Goal: Task Accomplishment & Management: Manage account settings

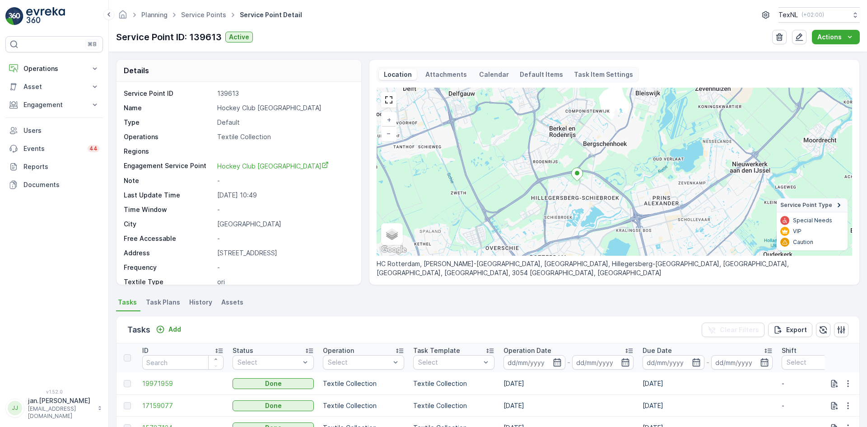
scroll to position [36, 0]
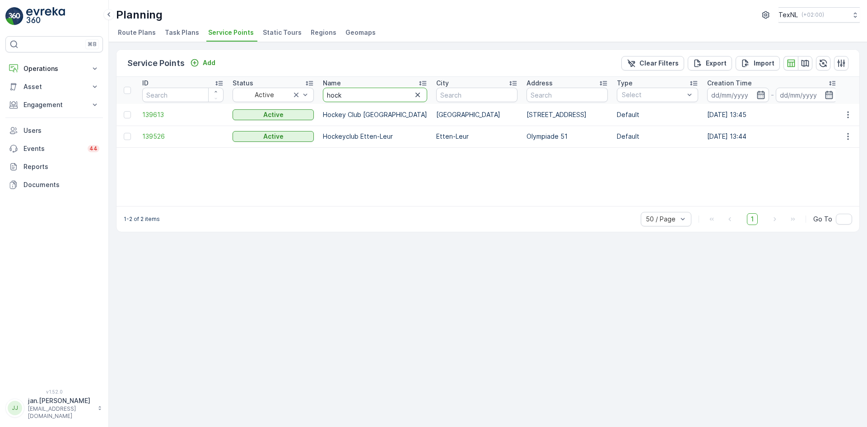
type input "windas"
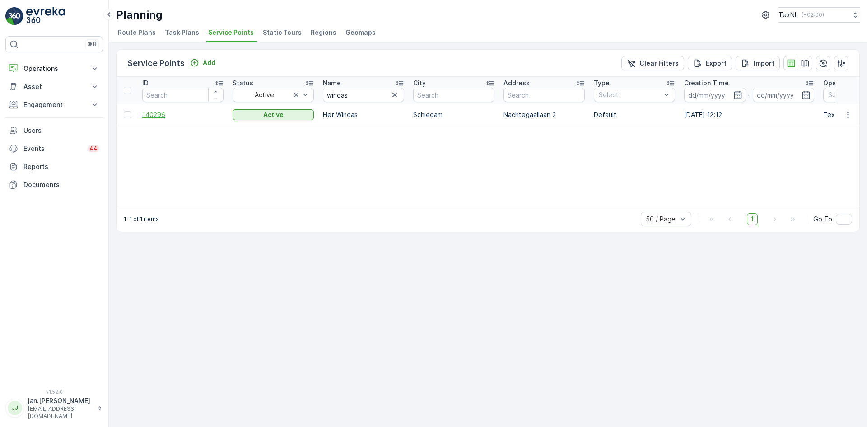
click at [156, 117] on span "140296" at bounding box center [182, 114] width 81 height 9
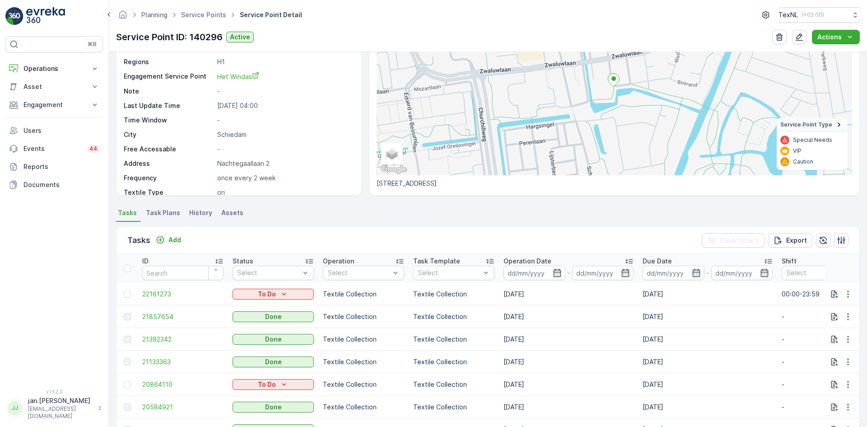
scroll to position [90, 0]
click at [54, 71] on p "Operations" at bounding box center [53, 68] width 61 height 9
click at [38, 96] on p "Planning" at bounding box center [35, 96] width 25 height 9
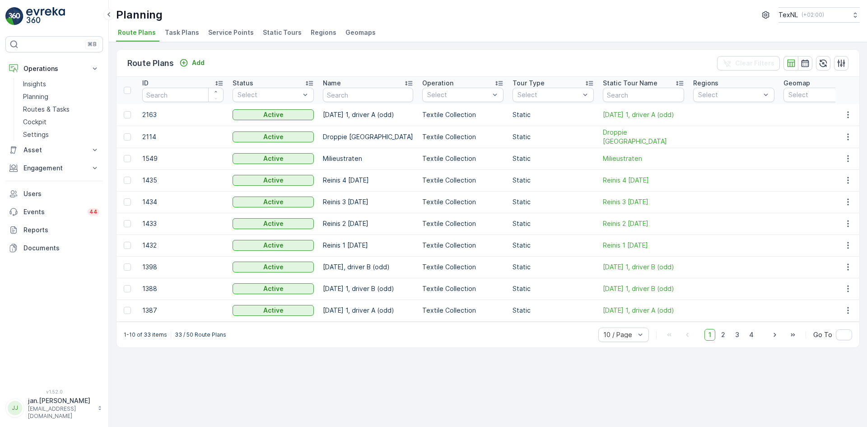
click at [230, 32] on span "Service Points" at bounding box center [231, 32] width 46 height 9
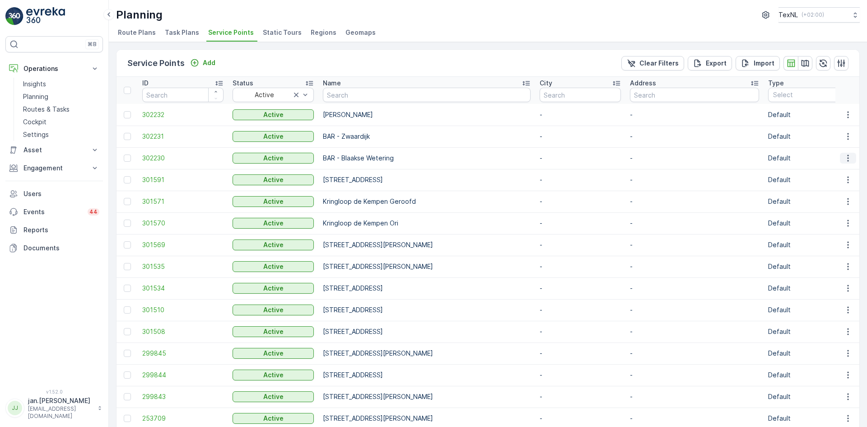
click at [846, 159] on icon "button" at bounding box center [847, 157] width 9 height 9
click at [817, 182] on span "Edit Service Point" at bounding box center [821, 184] width 54 height 9
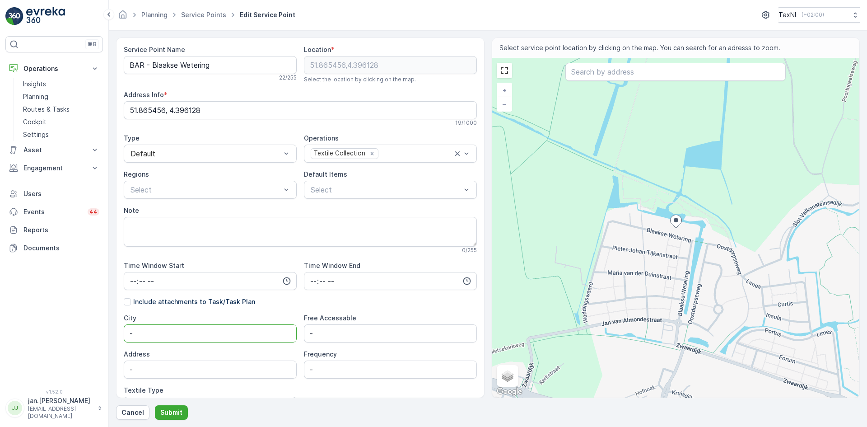
drag, startPoint x: 189, startPoint y: 327, endPoint x: 99, endPoint y: 329, distance: 90.3
click at [99, 329] on div "⌘B Operations Insights Planning Routes & Tasks Cockpit Settings Asset Assets En…" at bounding box center [433, 213] width 867 height 427
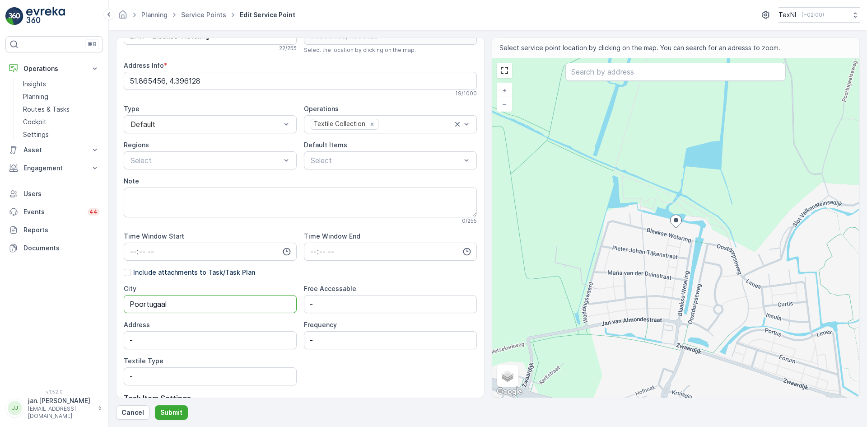
scroll to position [45, 0]
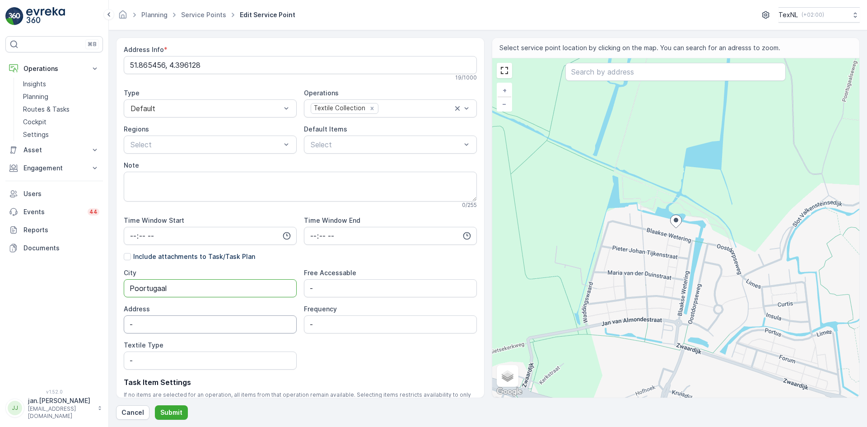
type input "Poortugaal"
drag, startPoint x: 148, startPoint y: 326, endPoint x: 97, endPoint y: 324, distance: 51.5
click at [97, 324] on div "⌘B Operations Insights Planning Routes & Tasks Cockpit Settings Asset Assets En…" at bounding box center [433, 213] width 867 height 427
type input "B"
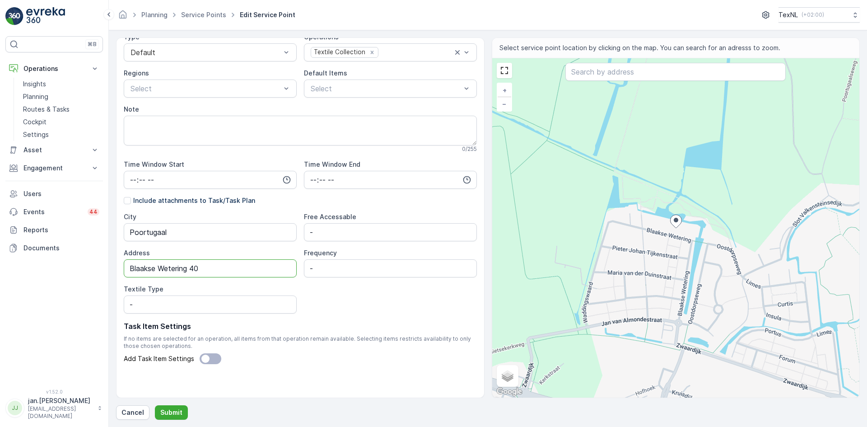
scroll to position [104, 0]
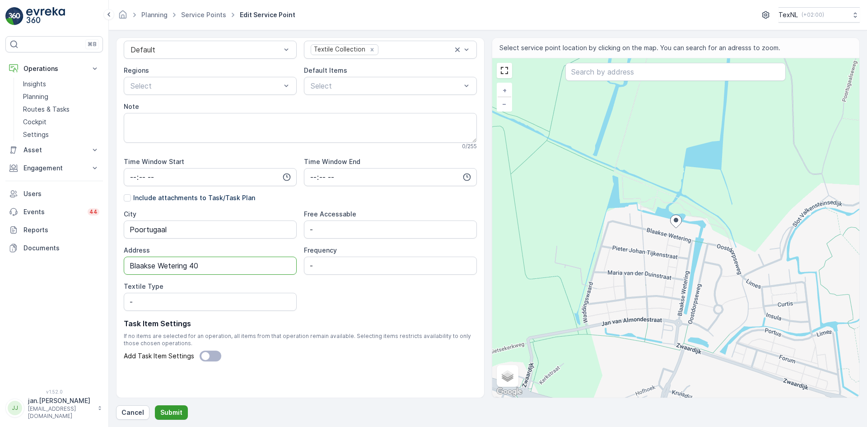
type input "Blaakse Wetering 40"
click at [170, 408] on p "Submit" at bounding box center [171, 412] width 22 height 9
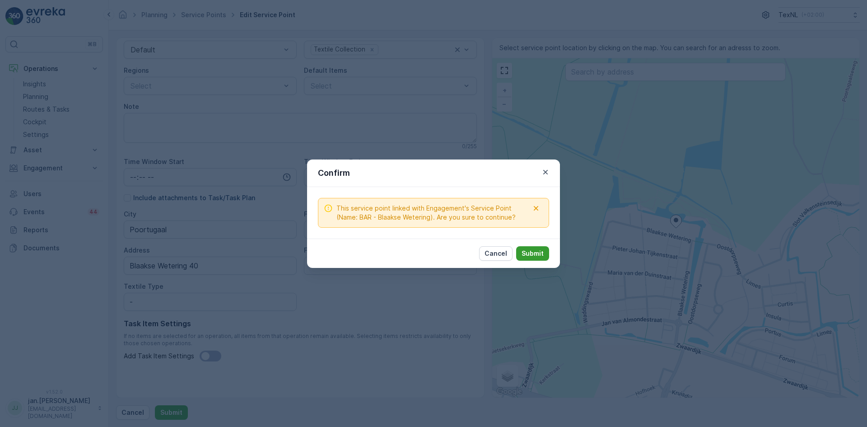
click at [533, 251] on p "Submit" at bounding box center [532, 253] width 22 height 9
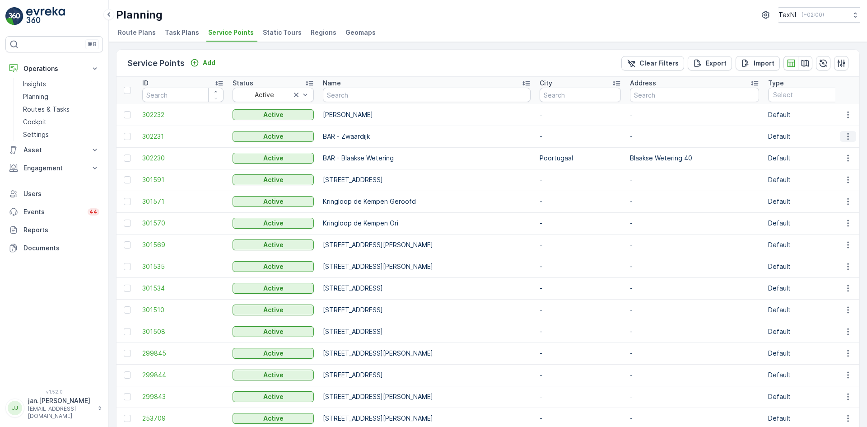
click at [843, 138] on icon "button" at bounding box center [847, 136] width 9 height 9
click at [809, 163] on span "Edit Service Point" at bounding box center [821, 162] width 54 height 9
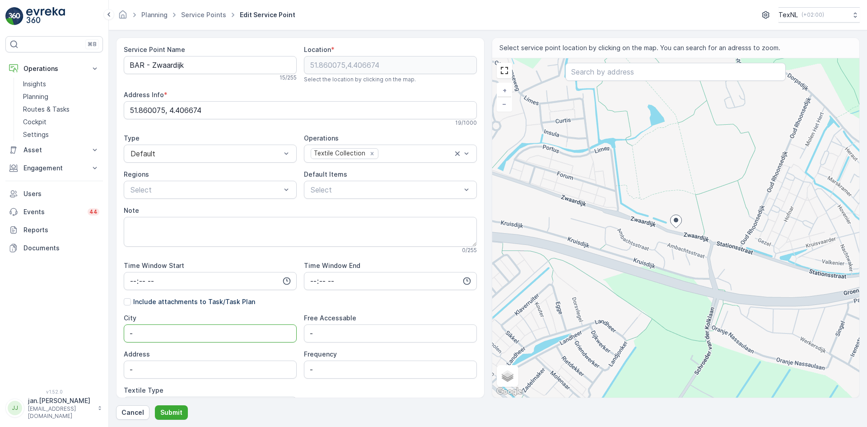
drag, startPoint x: 149, startPoint y: 331, endPoint x: 52, endPoint y: 337, distance: 97.2
click at [52, 337] on div "⌘B Operations Insights Planning Routes & Tasks Cockpit Settings Asset Assets En…" at bounding box center [433, 213] width 867 height 427
type input "[STREET_ADDRESS]"
drag, startPoint x: 184, startPoint y: 334, endPoint x: 59, endPoint y: 354, distance: 126.1
click at [59, 354] on div "⌘B Operations Insights Planning Routes & Tasks Cockpit Settings Asset Assets En…" at bounding box center [433, 213] width 867 height 427
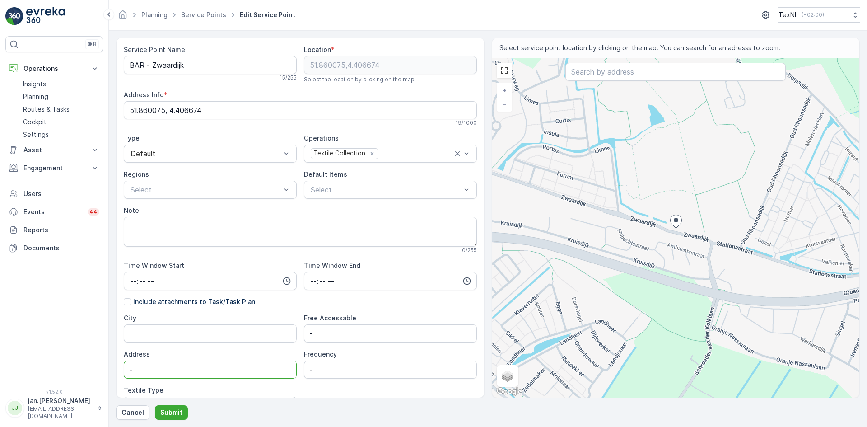
drag, startPoint x: 138, startPoint y: 370, endPoint x: 59, endPoint y: 382, distance: 80.4
click at [59, 382] on div "⌘B Operations Insights Planning Routes & Tasks Cockpit Settings Asset Assets En…" at bounding box center [433, 213] width 867 height 427
paste input "[STREET_ADDRESS]"
type input "[STREET_ADDRESS]"
click at [141, 334] on input "City" at bounding box center [210, 333] width 173 height 18
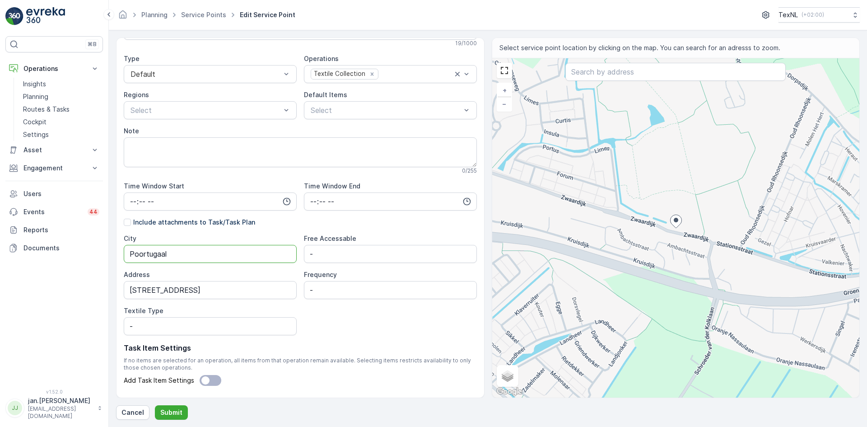
scroll to position [90, 0]
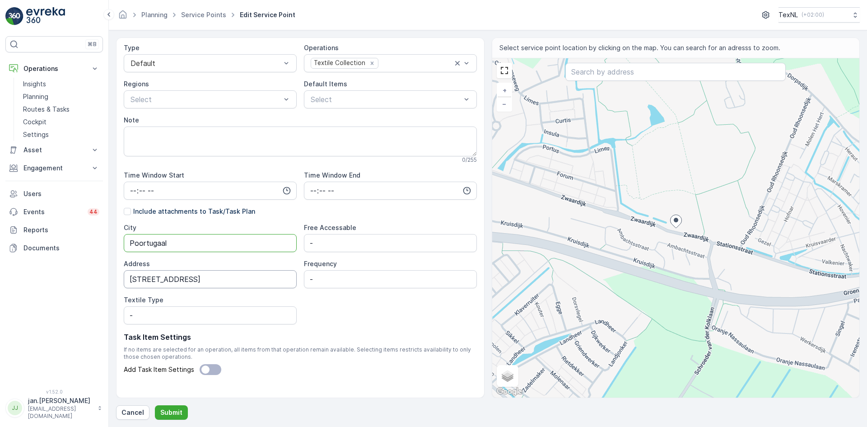
type input "Poortugaal"
click at [132, 281] on input "[STREET_ADDRESS]" at bounding box center [210, 279] width 173 height 18
click at [174, 413] on p "Submit" at bounding box center [171, 412] width 22 height 9
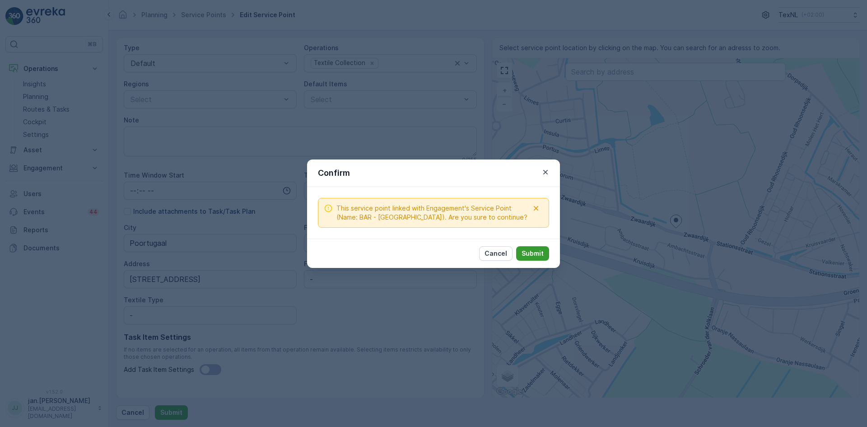
click at [527, 251] on p "Submit" at bounding box center [532, 253] width 22 height 9
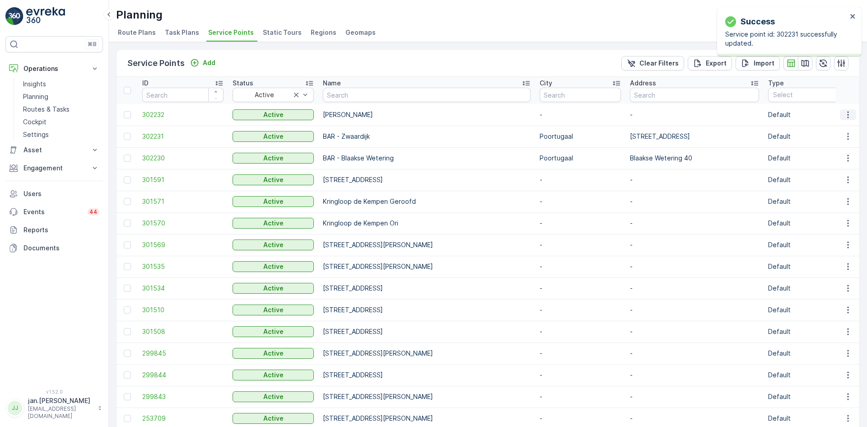
click at [848, 115] on icon "button" at bounding box center [847, 114] width 9 height 9
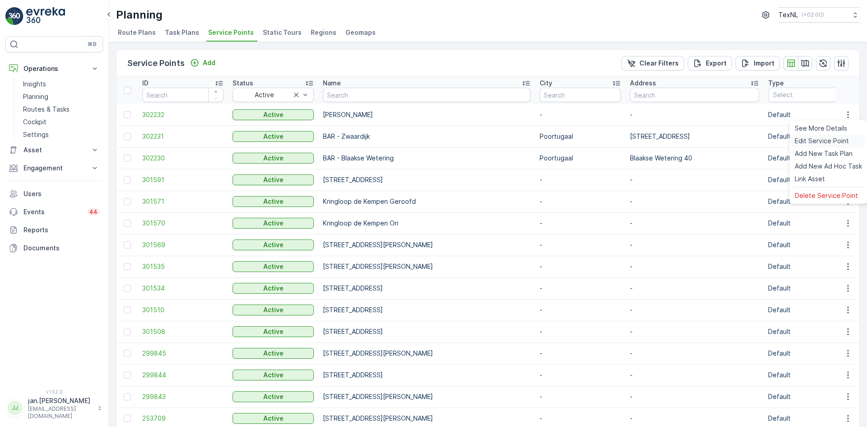
click at [821, 140] on span "Edit Service Point" at bounding box center [821, 140] width 54 height 9
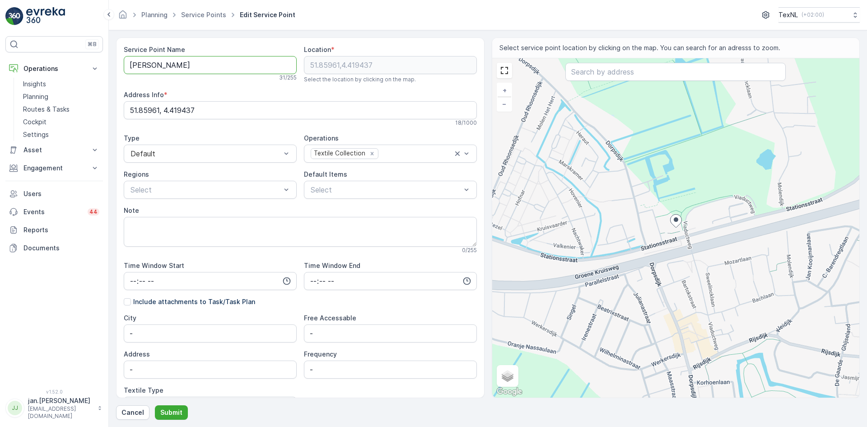
drag, startPoint x: 250, startPoint y: 65, endPoint x: 153, endPoint y: 71, distance: 97.7
click at [153, 71] on Name "BAR - [PERSON_NAME]" at bounding box center [210, 65] width 173 height 18
drag, startPoint x: 153, startPoint y: 368, endPoint x: 116, endPoint y: 368, distance: 37.9
click at [116, 368] on form "Service Point Name BAR - Anthony van Hobokenstraat 31 / 255 Location * 51.85961…" at bounding box center [488, 228] width 758 height 396
paste input "Anthony van Hobokenstraat"
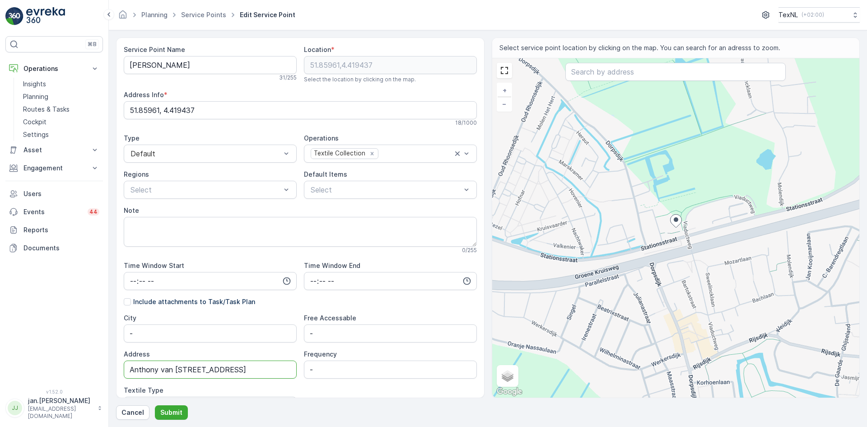
type input "Anthony van [STREET_ADDRESS]"
drag, startPoint x: 150, startPoint y: 332, endPoint x: 83, endPoint y: 341, distance: 67.4
click at [83, 341] on div "⌘B Operations Insights Planning Routes & Tasks Cockpit Settings Asset Assets En…" at bounding box center [433, 213] width 867 height 427
type input "Rhoon"
click at [174, 412] on p "Submit" at bounding box center [171, 412] width 22 height 9
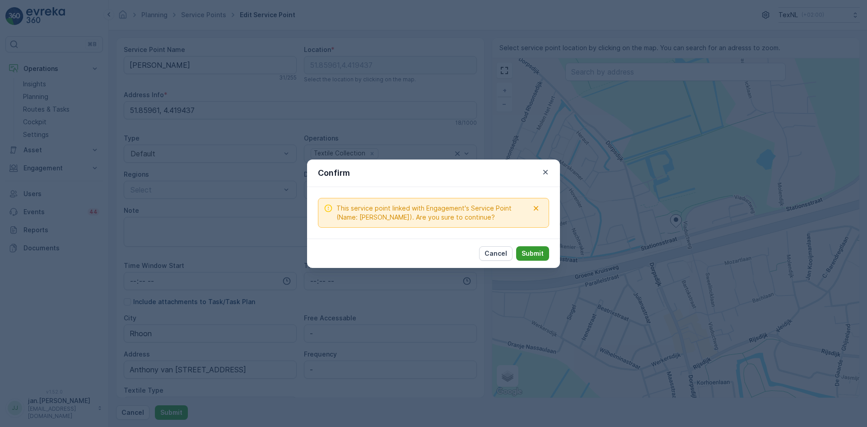
click at [530, 256] on p "Submit" at bounding box center [532, 253] width 22 height 9
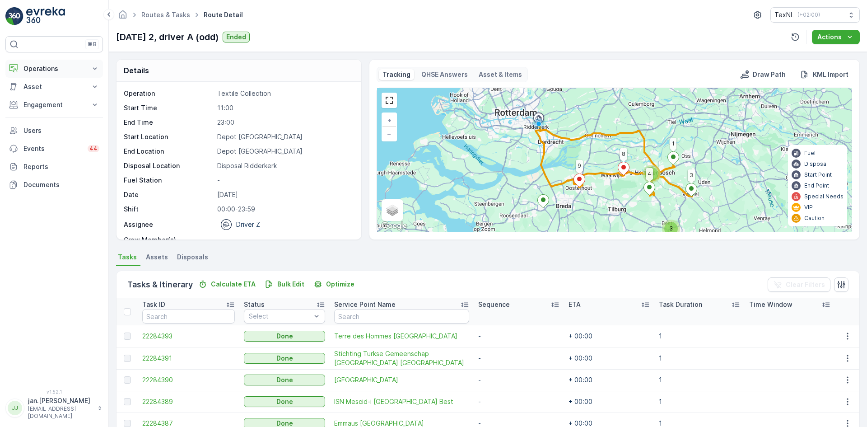
click at [45, 70] on p "Operations" at bounding box center [53, 68] width 61 height 9
click at [42, 95] on p "Planning" at bounding box center [35, 96] width 25 height 9
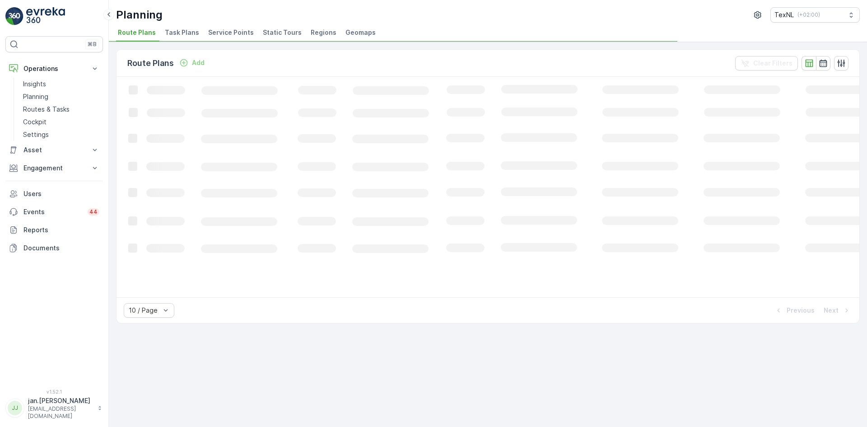
click at [231, 31] on span "Service Points" at bounding box center [231, 32] width 46 height 9
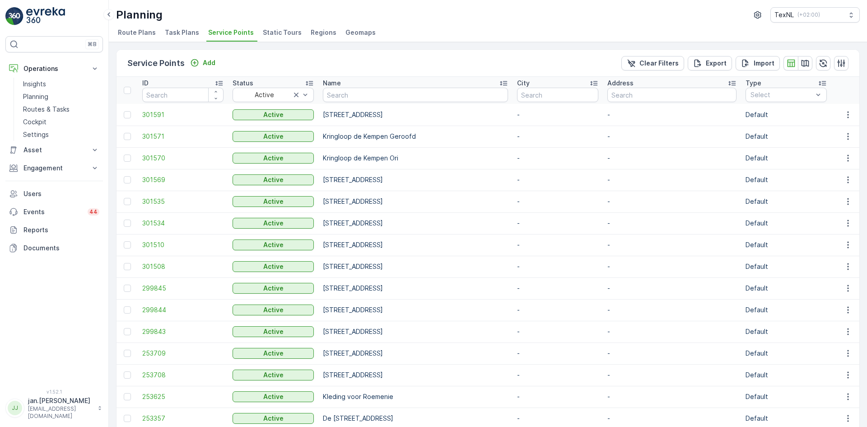
click at [347, 100] on input "text" at bounding box center [415, 95] width 185 height 14
type input "elem"
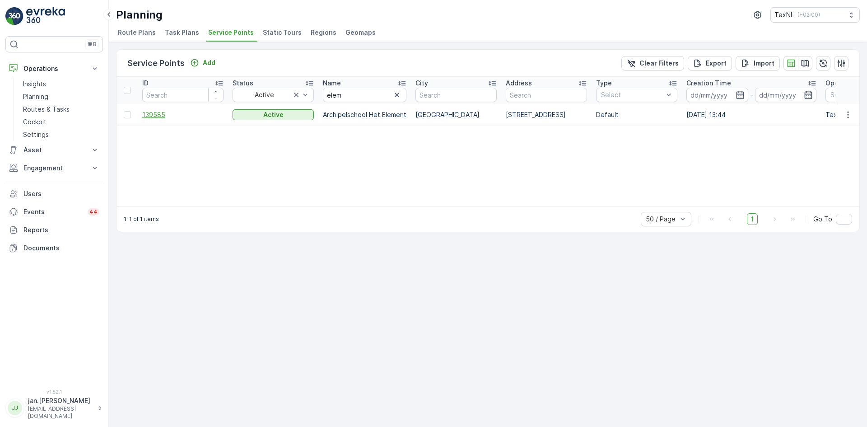
click at [162, 116] on span "139585" at bounding box center [182, 114] width 81 height 9
type input "vlasb"
click at [155, 112] on span "250595" at bounding box center [182, 114] width 81 height 9
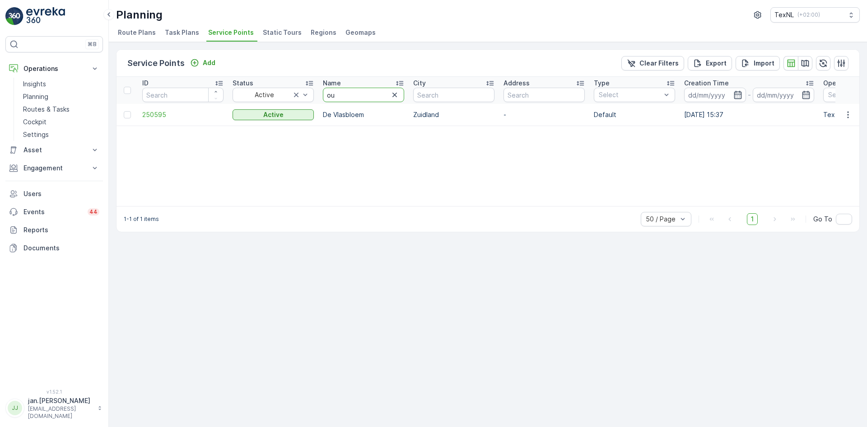
type input "oud"
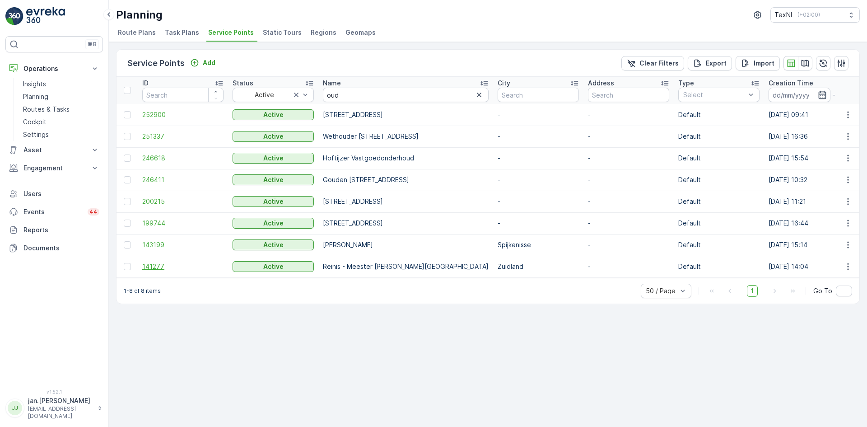
click at [157, 265] on span "141277" at bounding box center [182, 266] width 81 height 9
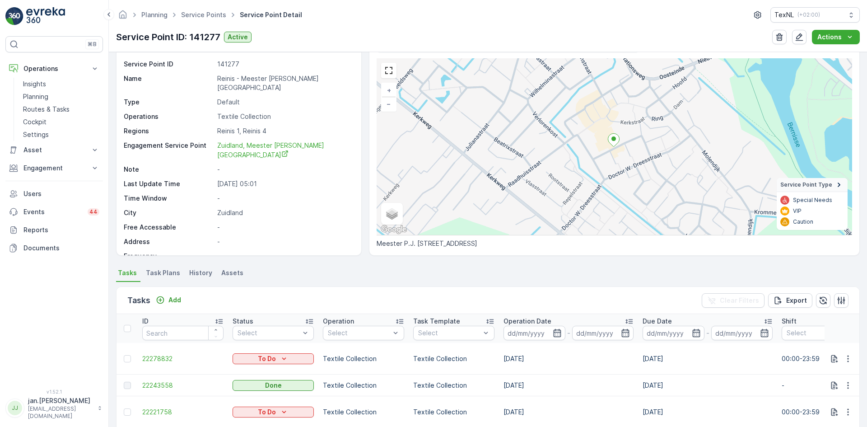
scroll to position [45, 0]
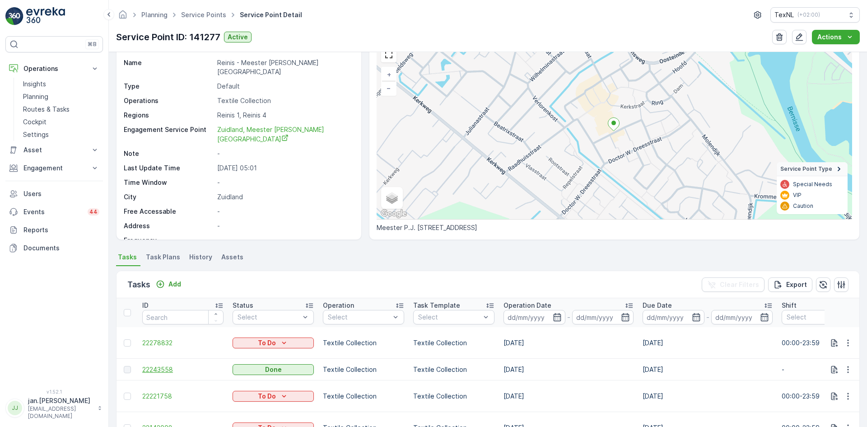
click at [160, 368] on span "22243558" at bounding box center [182, 369] width 81 height 9
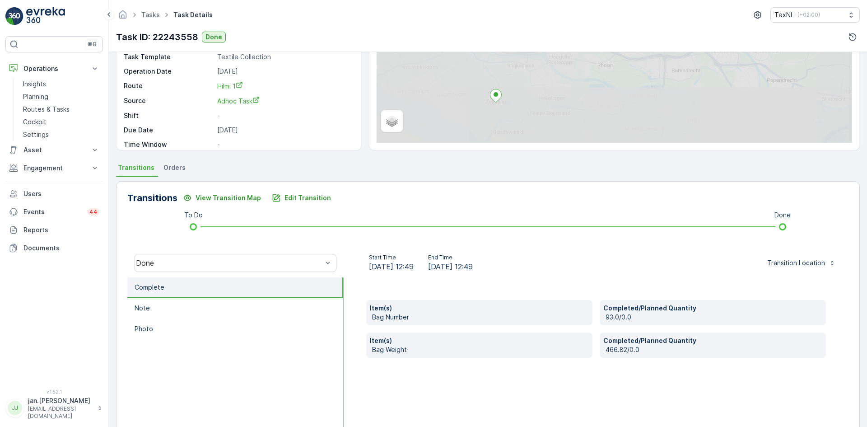
scroll to position [90, 0]
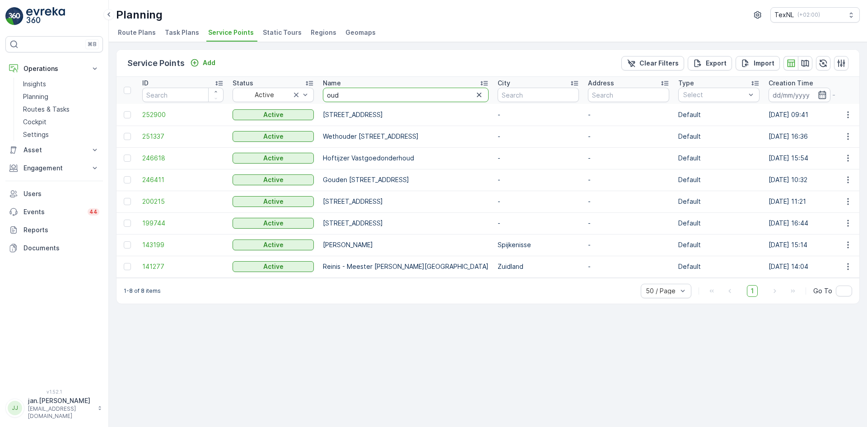
click at [350, 100] on input "oud" at bounding box center [406, 95] width 166 height 14
drag, startPoint x: 337, startPoint y: 100, endPoint x: 291, endPoint y: 106, distance: 46.9
type input "anna"
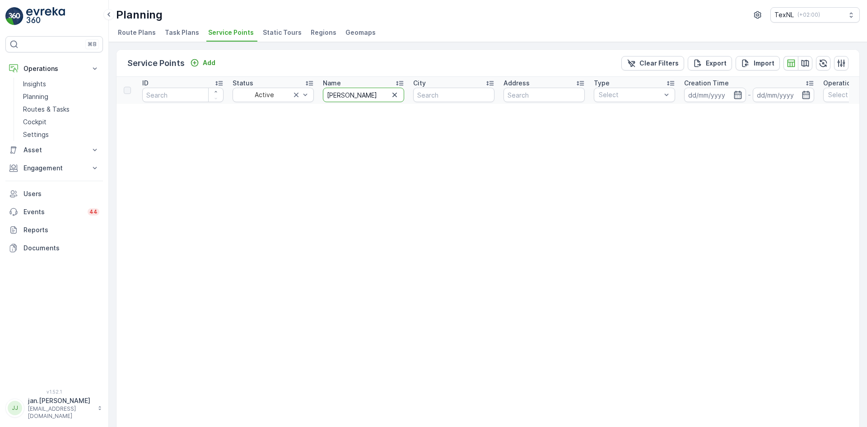
drag, startPoint x: 348, startPoint y: 95, endPoint x: 185, endPoint y: 124, distance: 165.5
type input "bijb"
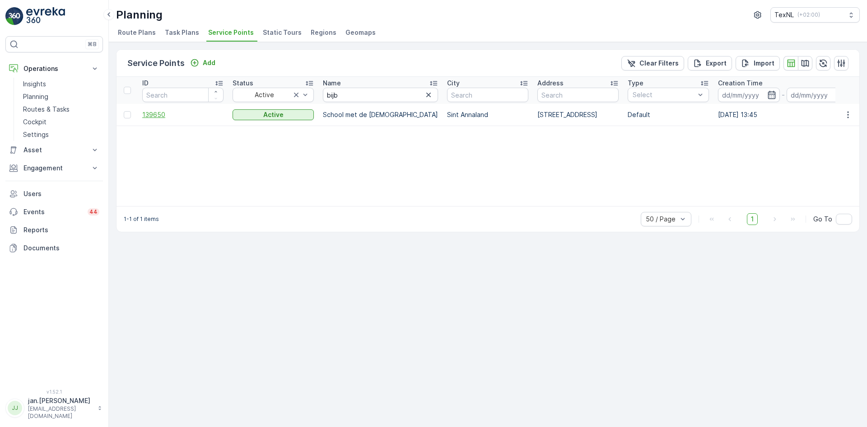
click at [157, 115] on span "139650" at bounding box center [182, 114] width 81 height 9
drag, startPoint x: 356, startPoint y: 99, endPoint x: 230, endPoint y: 111, distance: 126.0
type input "nieuwe"
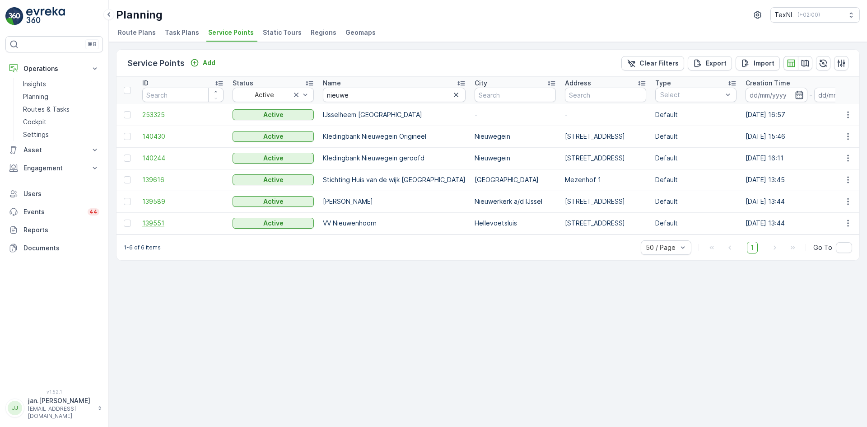
click at [159, 220] on span "139551" at bounding box center [182, 222] width 81 height 9
drag, startPoint x: 359, startPoint y: 96, endPoint x: 279, endPoint y: 105, distance: 79.9
type input "hock"
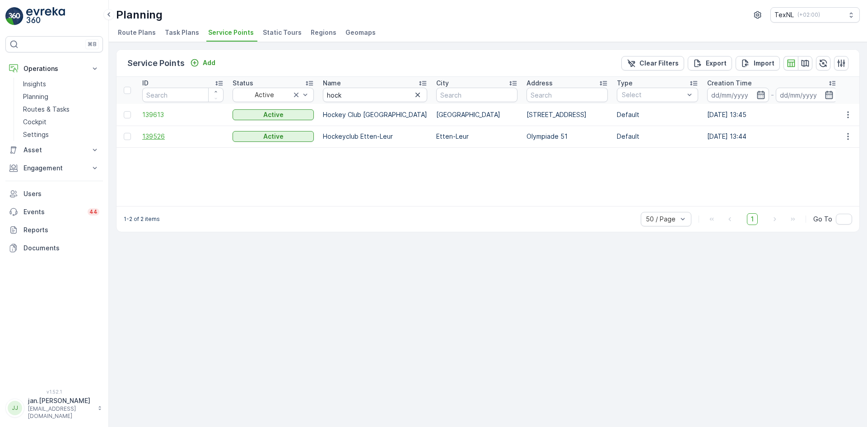
click at [164, 135] on span "139526" at bounding box center [182, 136] width 81 height 9
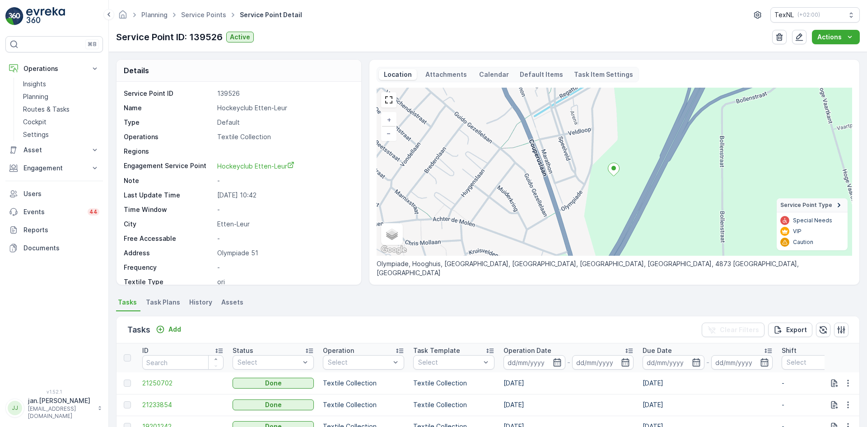
scroll to position [45, 0]
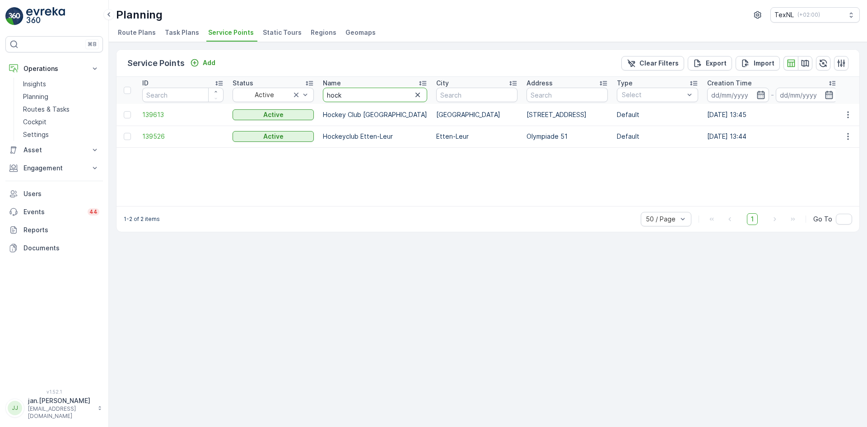
type input "stellen"
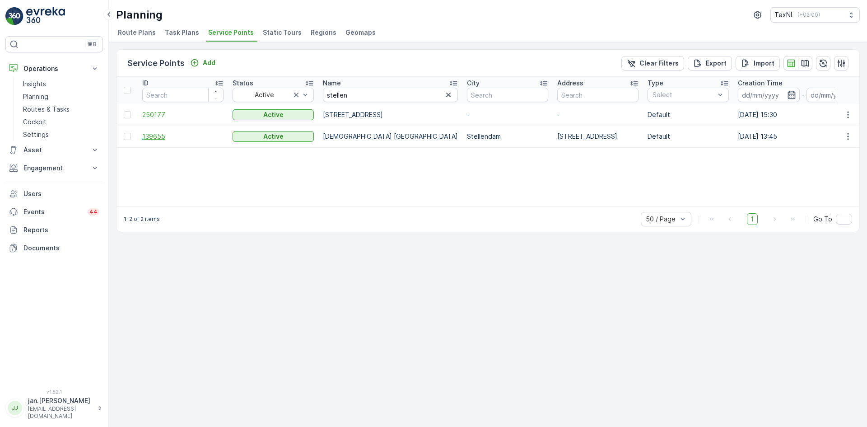
click at [165, 138] on span "139655" at bounding box center [182, 136] width 81 height 9
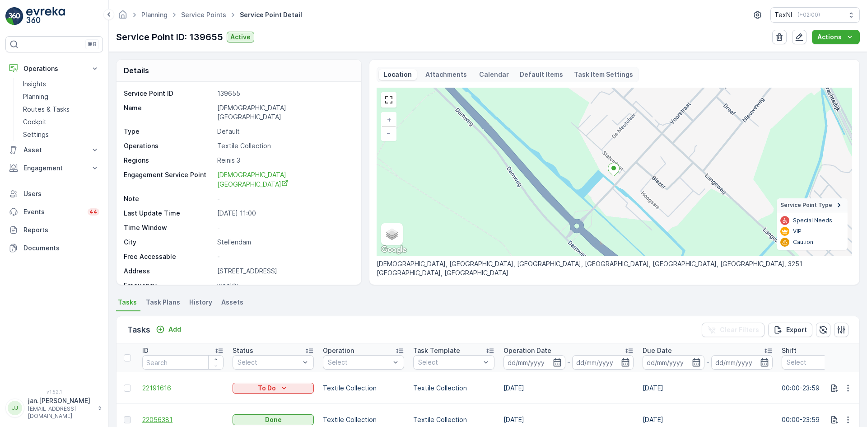
click at [164, 415] on span "22056381" at bounding box center [182, 419] width 81 height 9
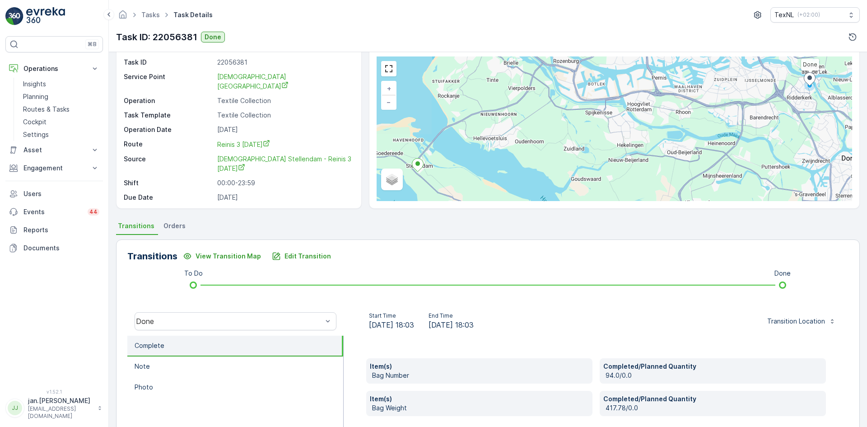
scroll to position [45, 0]
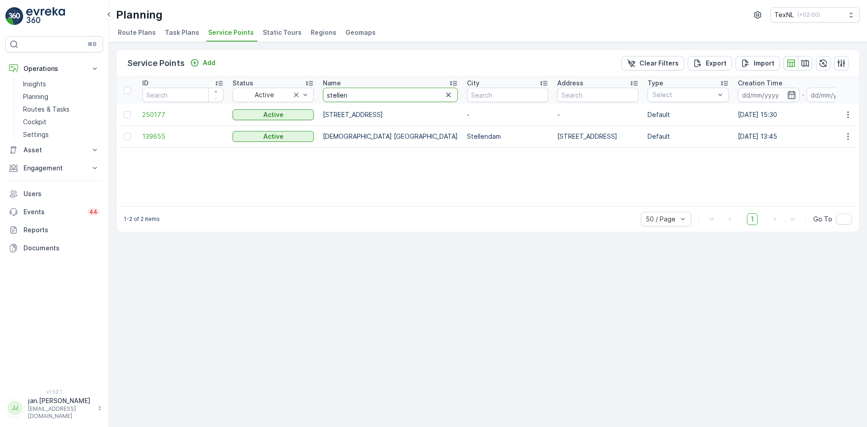
drag, startPoint x: 355, startPoint y: 99, endPoint x: 179, endPoint y: 126, distance: 178.0
type input "plevier"
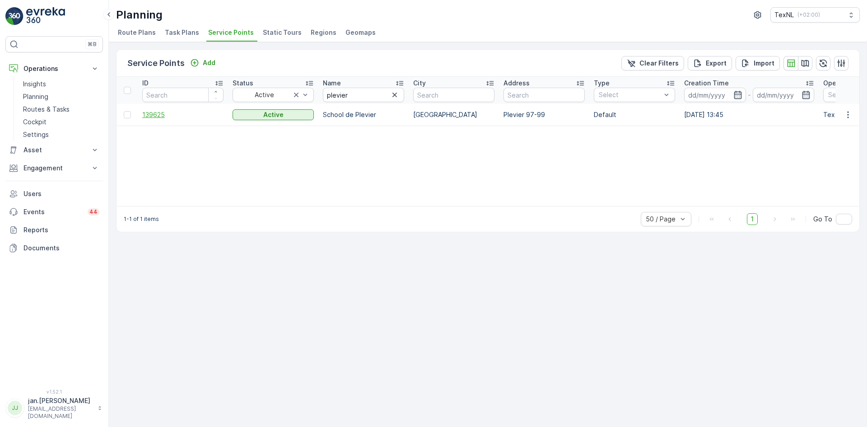
click at [165, 115] on span "139625" at bounding box center [182, 114] width 81 height 9
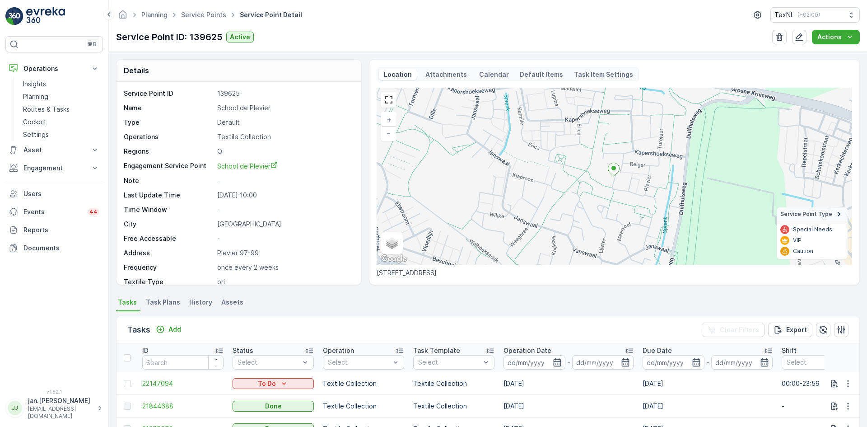
scroll to position [45, 0]
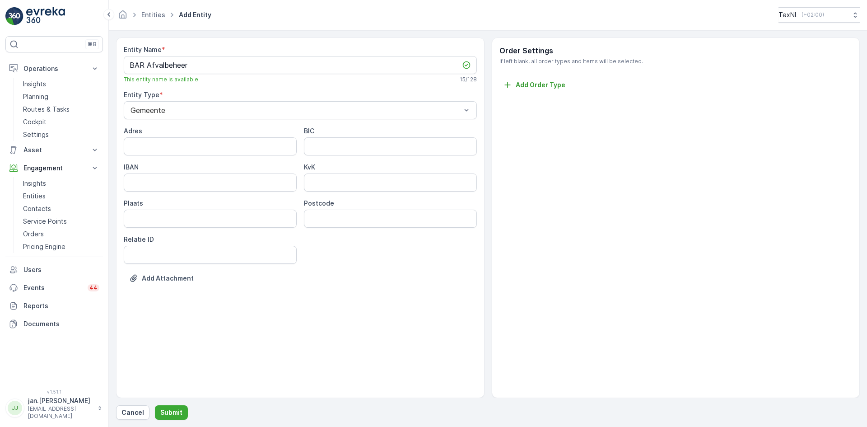
click at [218, 156] on div "Adres BIC IBAN KvK Plaats Postcode Relatie ID" at bounding box center [300, 194] width 353 height 137
click at [221, 153] on input "Adres" at bounding box center [210, 146] width 173 height 18
type input "Nijverheidsweg 3"
type input "3161 GJ"
click at [195, 220] on input "Plaats" at bounding box center [210, 218] width 173 height 18
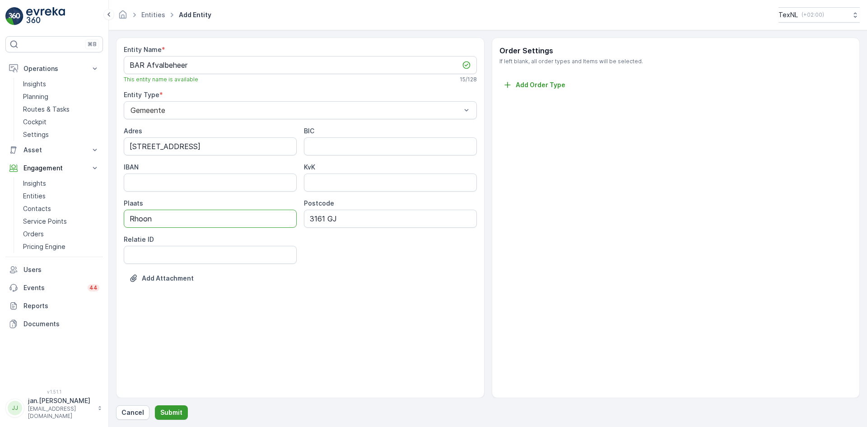
type input "Rhoon"
click at [176, 410] on p "Submit" at bounding box center [171, 412] width 22 height 9
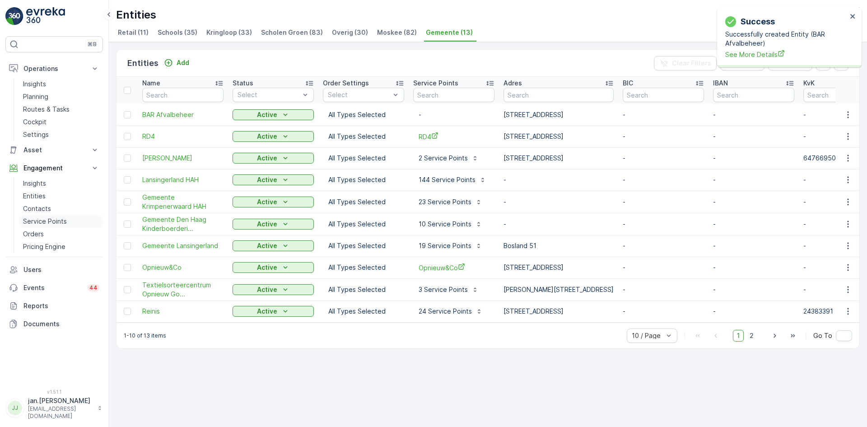
click at [39, 218] on p "Service Points" at bounding box center [45, 221] width 44 height 9
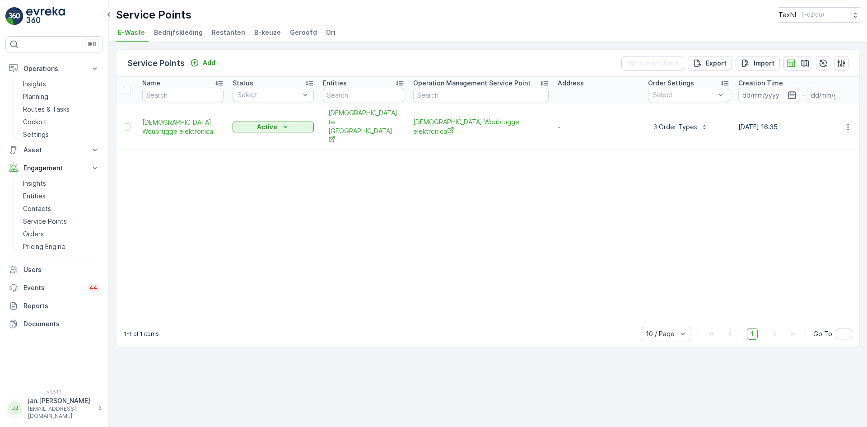
click at [326, 34] on span "Ori" at bounding box center [330, 32] width 9 height 9
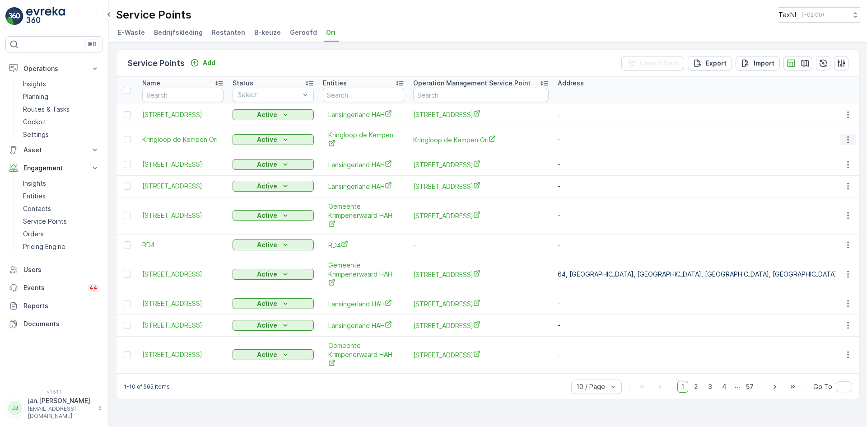
click at [845, 142] on icon "button" at bounding box center [847, 139] width 9 height 9
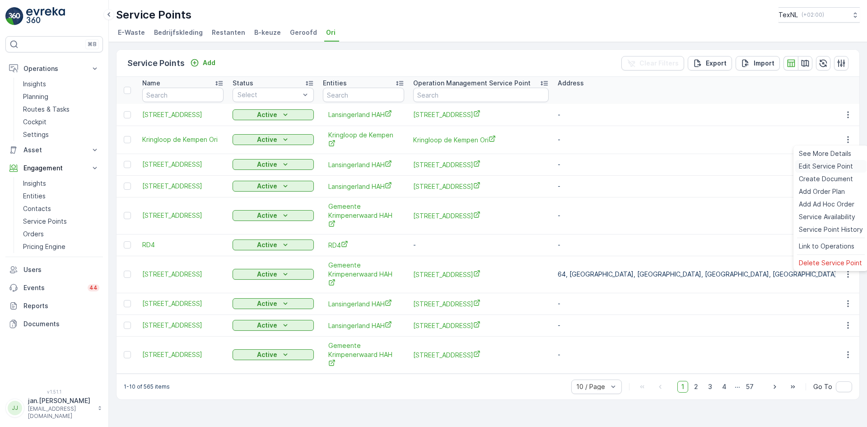
click at [820, 164] on span "Edit Service Point" at bounding box center [825, 166] width 54 height 9
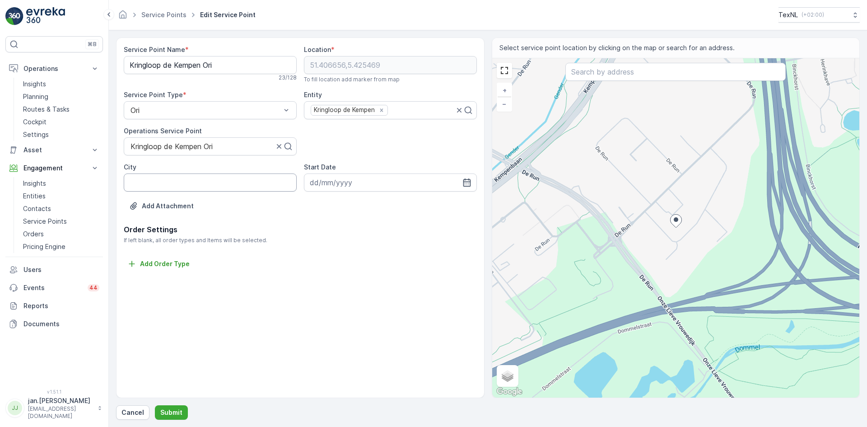
click at [177, 187] on input "City" at bounding box center [210, 182] width 173 height 18
type input "Veldhoven"
click at [171, 410] on p "Submit" at bounding box center [171, 412] width 22 height 9
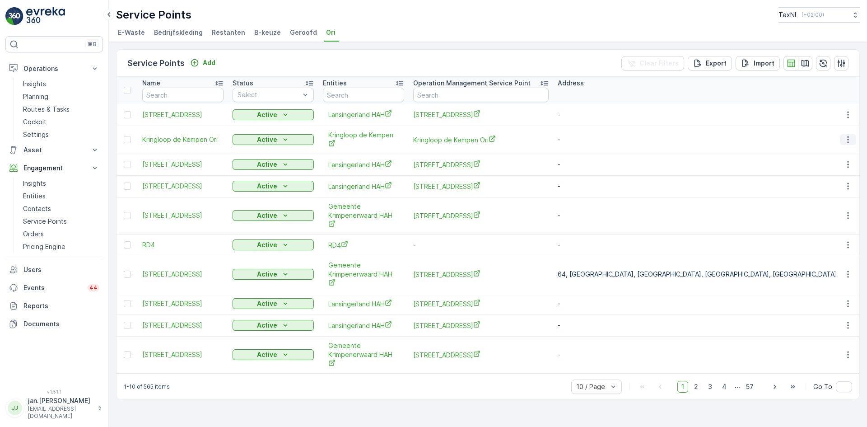
click at [842, 141] on button "button" at bounding box center [848, 139] width 16 height 11
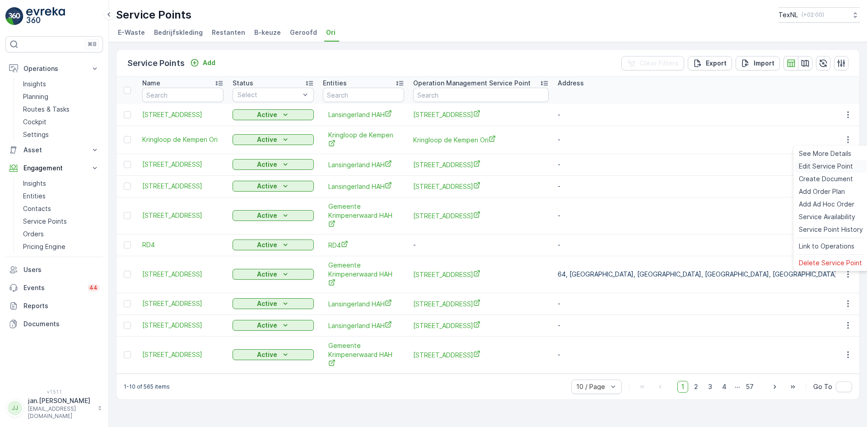
click at [827, 162] on span "Edit Service Point" at bounding box center [825, 166] width 54 height 9
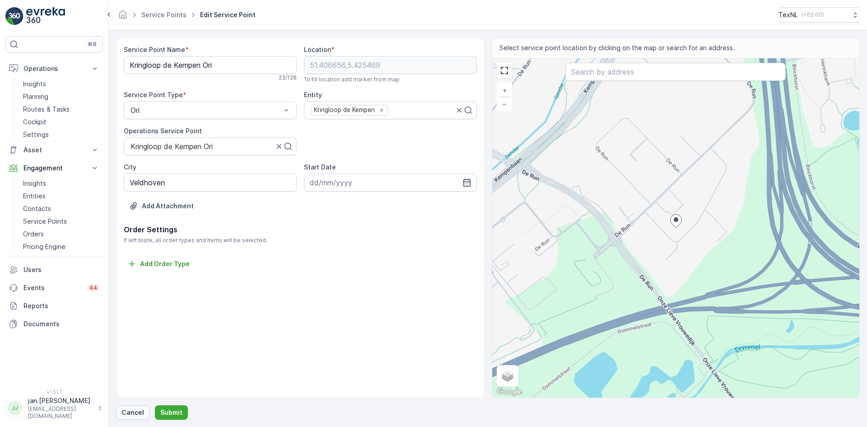
click at [135, 412] on p "Cancel" at bounding box center [132, 412] width 23 height 9
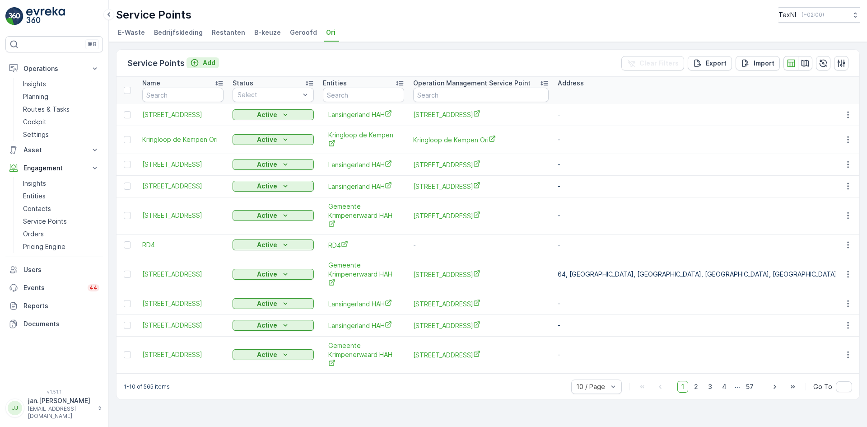
click at [210, 62] on p "Add" at bounding box center [209, 62] width 13 height 9
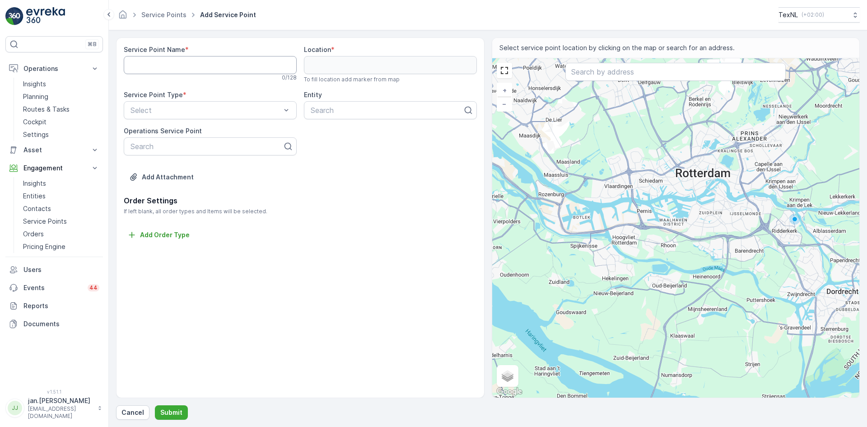
click at [145, 64] on Name "Service Point Name" at bounding box center [210, 65] width 173 height 18
click at [155, 405] on button "Submit" at bounding box center [171, 412] width 33 height 14
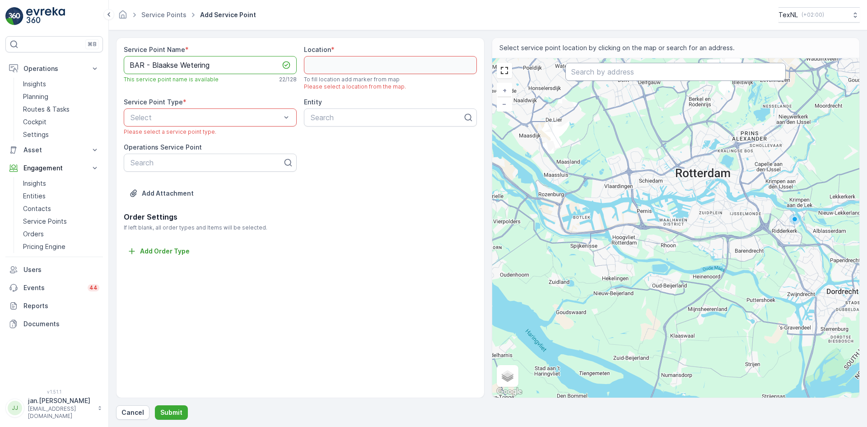
type Name "BAR - Blaakse Wetering"
click at [589, 74] on input "text" at bounding box center [675, 72] width 220 height 18
type input "blaakse wetering 40"
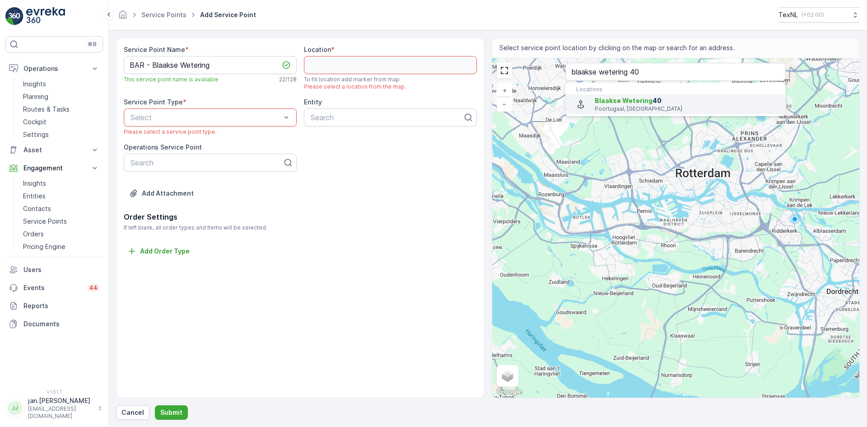
click at [625, 106] on p "Poortugaal, Netherlands" at bounding box center [686, 108] width 184 height 7
type input "51.8654556,4.3961276"
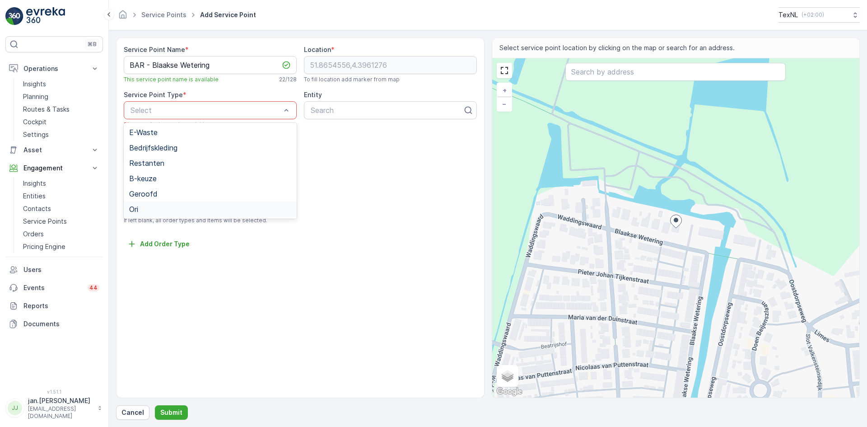
click at [139, 208] on div "Ori" at bounding box center [210, 209] width 162 height 8
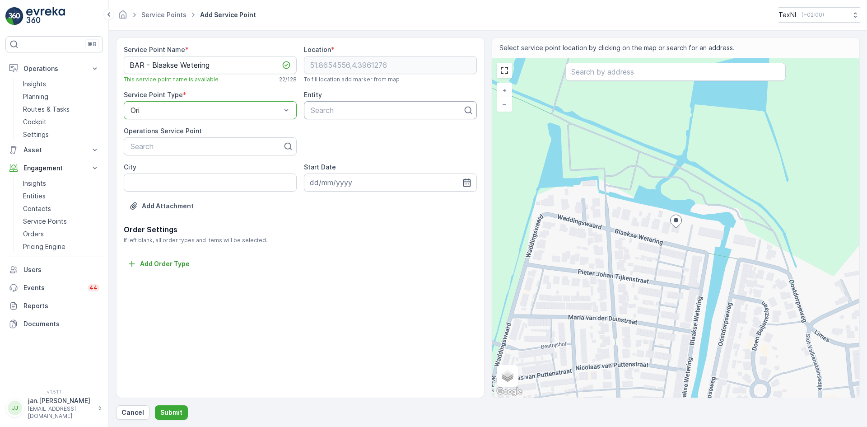
click at [335, 116] on div "Search" at bounding box center [390, 110] width 173 height 18
type input "bar"
click at [339, 131] on span "BAR Afvalbeheer" at bounding box center [338, 132] width 58 height 8
click at [213, 182] on input "City" at bounding box center [210, 182] width 173 height 18
type input "Poortugaal"
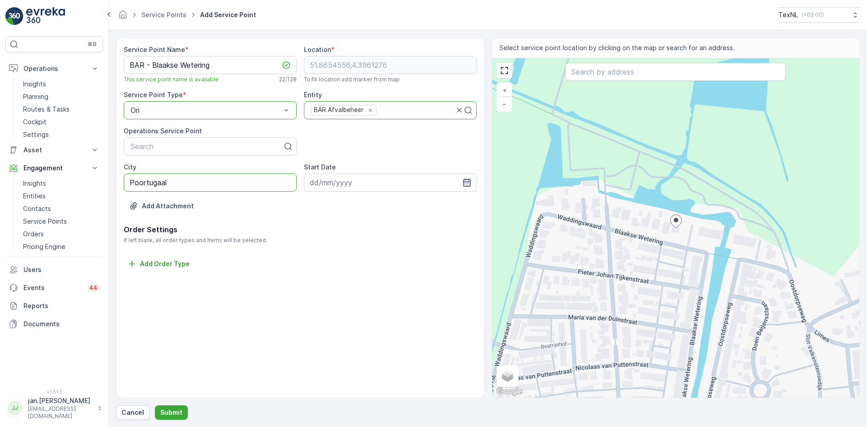
click at [468, 181] on icon "button" at bounding box center [466, 182] width 9 height 9
click at [418, 205] on icon "button" at bounding box center [417, 203] width 9 height 9
click at [420, 205] on icon "button" at bounding box center [424, 203] width 9 height 9
click at [384, 241] on div "1" at bounding box center [384, 239] width 14 height 14
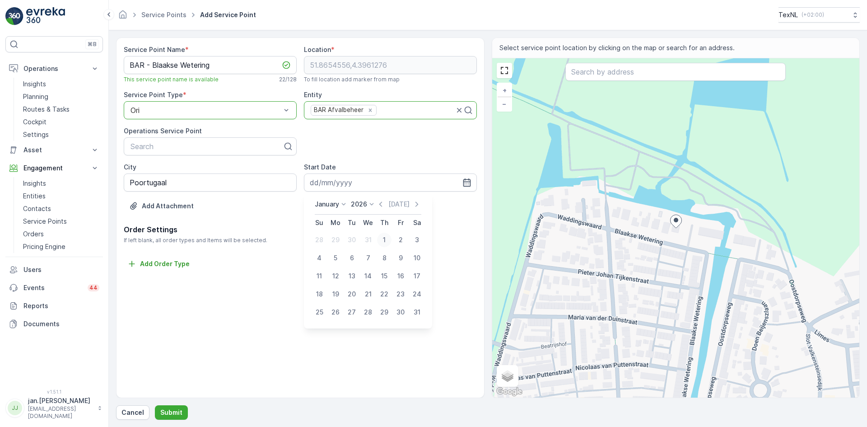
type input "01.01.2026"
click at [172, 411] on p "Submit" at bounding box center [171, 412] width 22 height 9
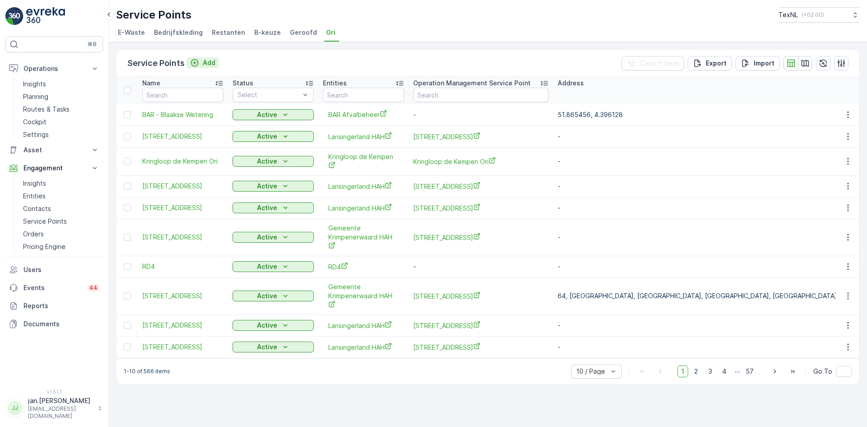
click at [212, 62] on p "Add" at bounding box center [209, 62] width 13 height 9
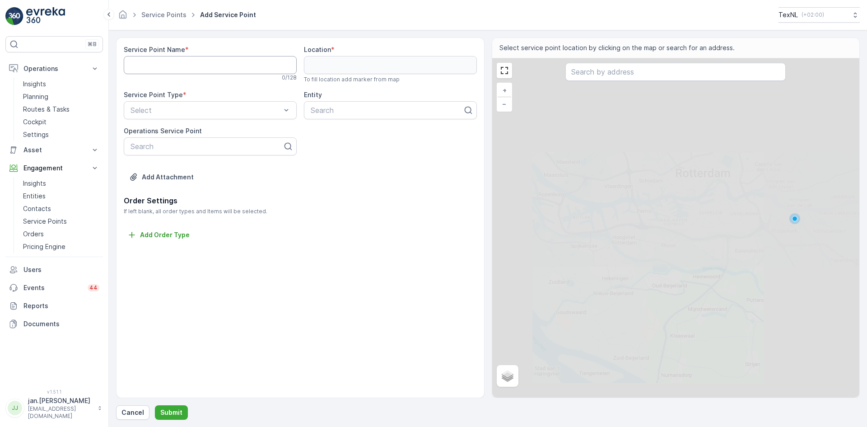
click at [202, 65] on Name "Service Point Name" at bounding box center [210, 65] width 173 height 18
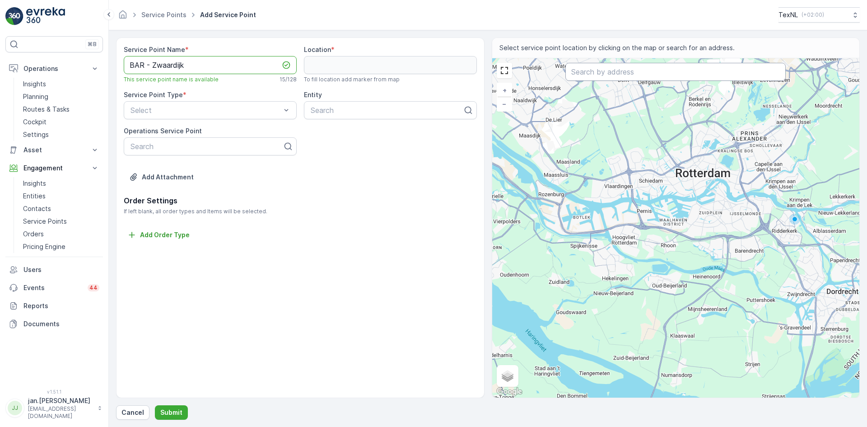
type Name "BAR - Zwaardijk"
click at [606, 74] on input "text" at bounding box center [675, 72] width 220 height 18
type input "zwaardijk poortu"
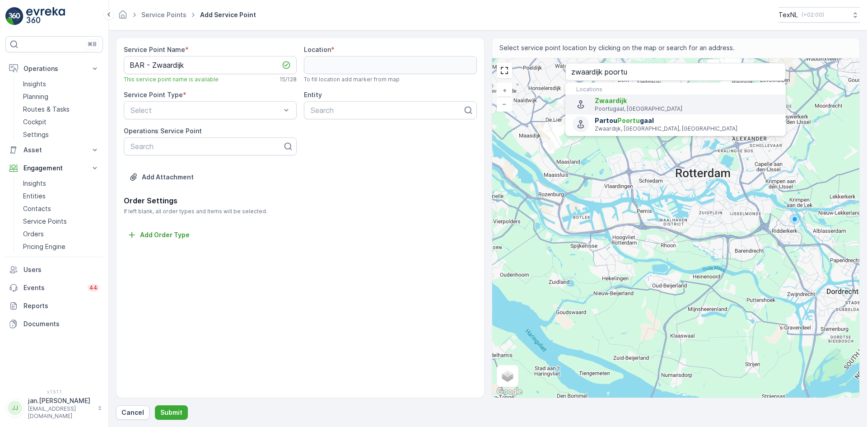
click at [626, 113] on li "Zwaardijk Poortugaal, Netherlands" at bounding box center [675, 104] width 220 height 20
type input "51.8615433,4.3986217"
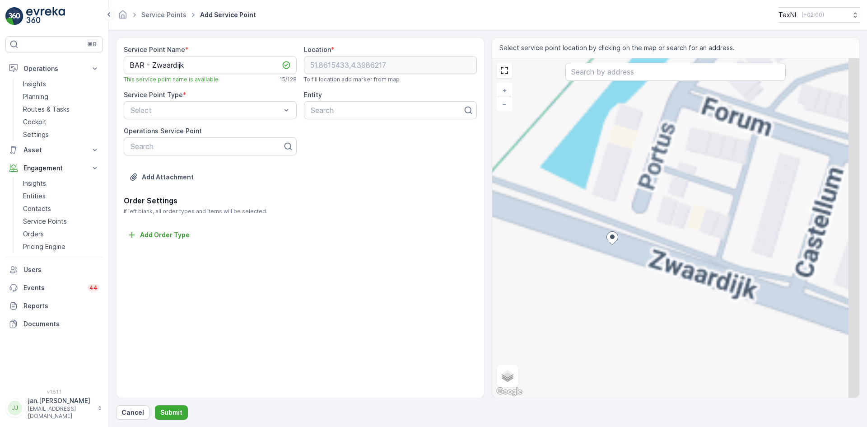
drag, startPoint x: 677, startPoint y: 232, endPoint x: 638, endPoint y: 255, distance: 45.1
click at [638, 255] on div "+ − Satellite Roadmap Terrain Hybrid Leaflet Keyboard shortcuts Map Data Map da…" at bounding box center [675, 227] width 367 height 339
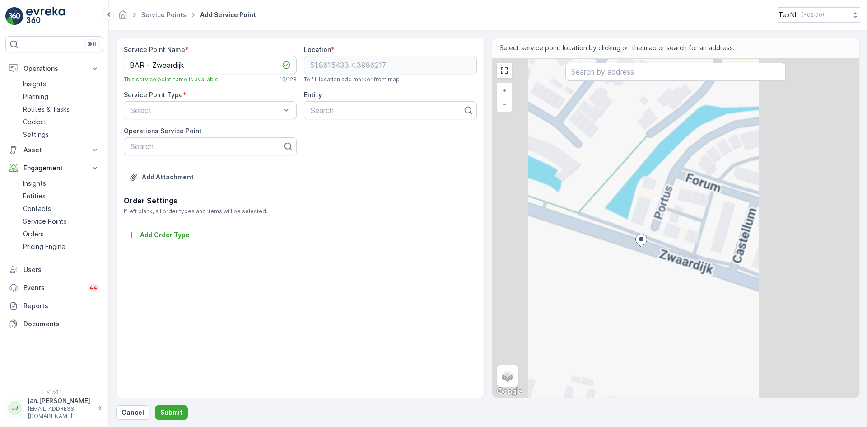
drag, startPoint x: 589, startPoint y: 245, endPoint x: 637, endPoint y: 231, distance: 49.4
click at [637, 231] on div "+ − Satellite Roadmap Terrain Hybrid Leaflet Keyboard shortcuts Map Data Map da…" at bounding box center [675, 227] width 367 height 339
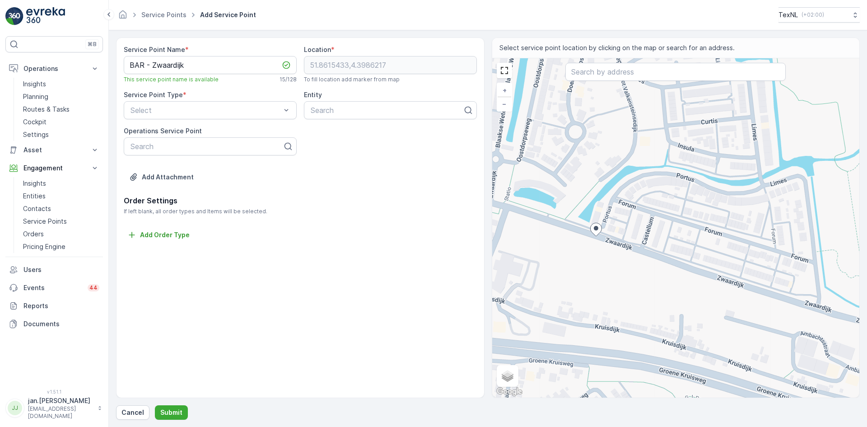
drag, startPoint x: 593, startPoint y: 250, endPoint x: 533, endPoint y: 254, distance: 59.7
click at [533, 254] on div "+ − Satellite Roadmap Terrain Hybrid Leaflet Keyboard shortcuts Map Data Map da…" at bounding box center [675, 227] width 367 height 339
drag, startPoint x: 675, startPoint y: 270, endPoint x: 669, endPoint y: 264, distance: 8.6
click at [673, 268] on div "+ − Satellite Roadmap Terrain Hybrid Leaflet Keyboard shortcuts Map Data Map da…" at bounding box center [675, 227] width 367 height 339
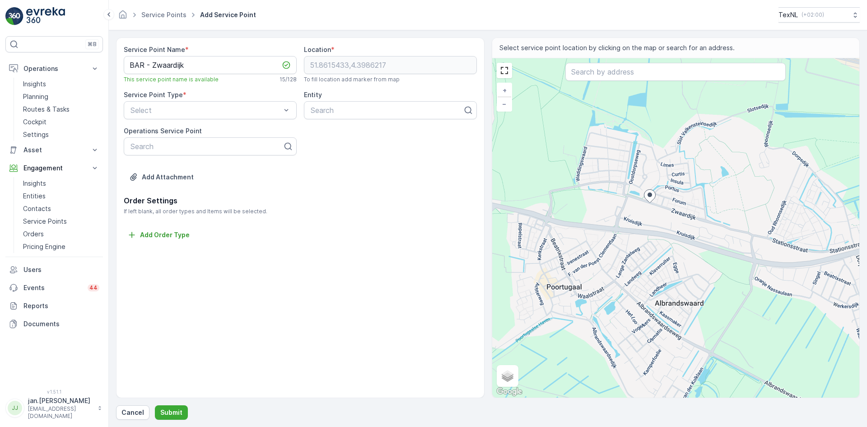
drag, startPoint x: 673, startPoint y: 260, endPoint x: 674, endPoint y: 221, distance: 38.4
click at [674, 221] on div "+ − Satellite Roadmap Terrain Hybrid Leaflet Keyboard shortcuts Map Data Map da…" at bounding box center [675, 227] width 367 height 339
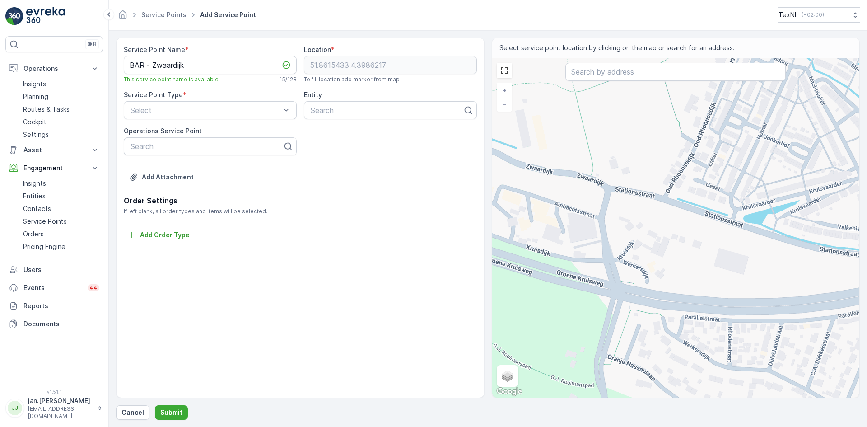
drag, startPoint x: 651, startPoint y: 186, endPoint x: 618, endPoint y: 257, distance: 77.7
click at [618, 257] on div "+ − Satellite Roadmap Terrain Hybrid Leaflet Keyboard shortcuts Map Data Map da…" at bounding box center [675, 227] width 367 height 339
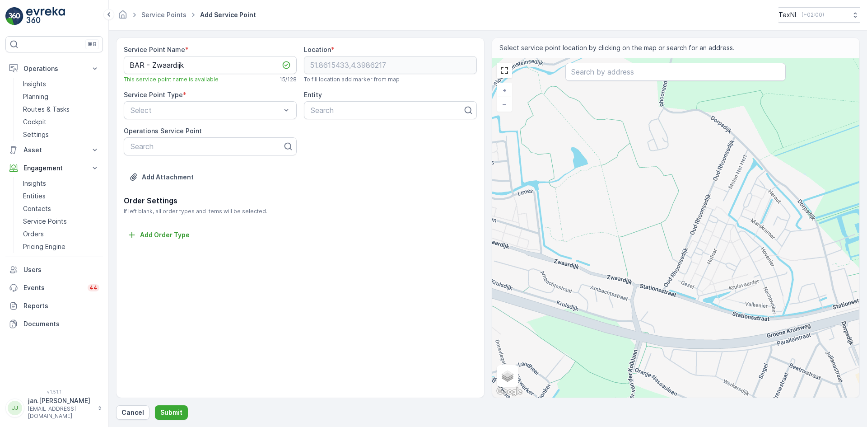
drag, startPoint x: 711, startPoint y: 180, endPoint x: 798, endPoint y: 246, distance: 109.5
click at [798, 246] on div "+ − Satellite Roadmap Terrain Hybrid Leaflet Keyboard shortcuts Map Data Map da…" at bounding box center [675, 227] width 367 height 339
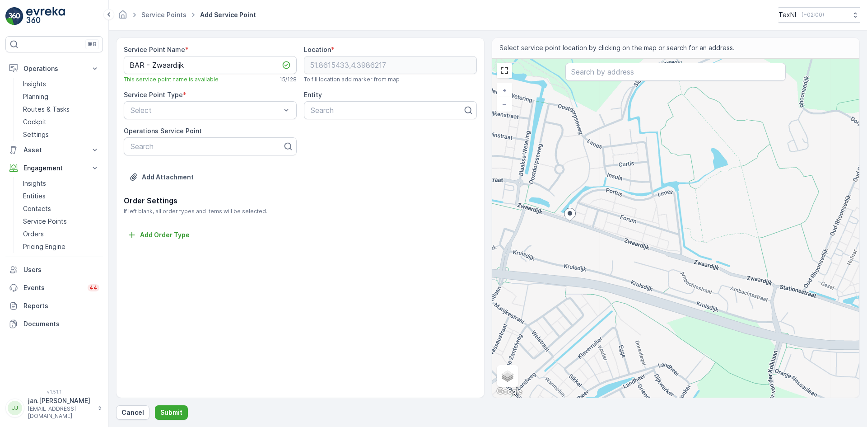
drag, startPoint x: 711, startPoint y: 206, endPoint x: 738, endPoint y: 214, distance: 28.7
click at [738, 214] on div "+ − Satellite Roadmap Terrain Hybrid Leaflet Keyboard shortcuts Map Data Map da…" at bounding box center [675, 227] width 367 height 339
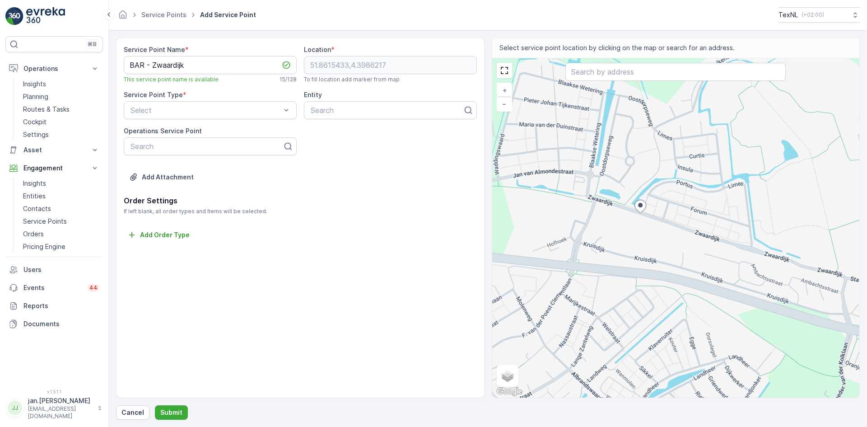
drag, startPoint x: 714, startPoint y: 203, endPoint x: 772, endPoint y: 195, distance: 58.7
click at [772, 195] on div "+ − Satellite Roadmap Terrain Hybrid Leaflet Keyboard shortcuts Map Data Map da…" at bounding box center [675, 227] width 367 height 339
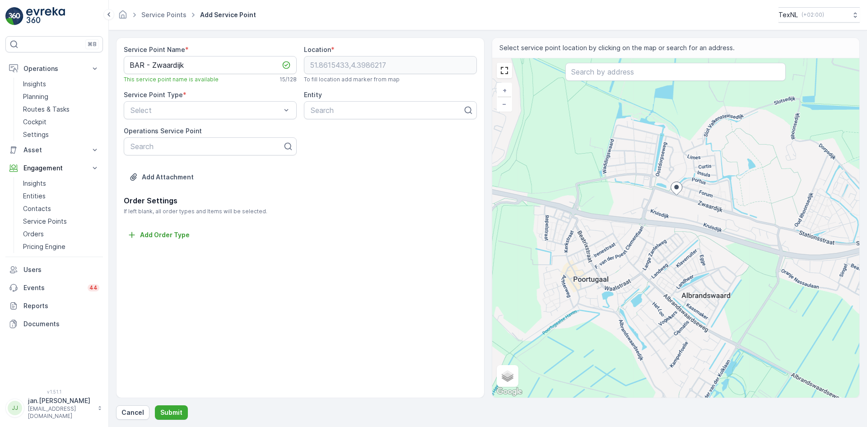
drag, startPoint x: 703, startPoint y: 278, endPoint x: 704, endPoint y: 254, distance: 24.4
click at [704, 254] on div "+ − Satellite Roadmap Terrain Hybrid Leaflet Keyboard shortcuts Map Data Map da…" at bounding box center [675, 227] width 367 height 339
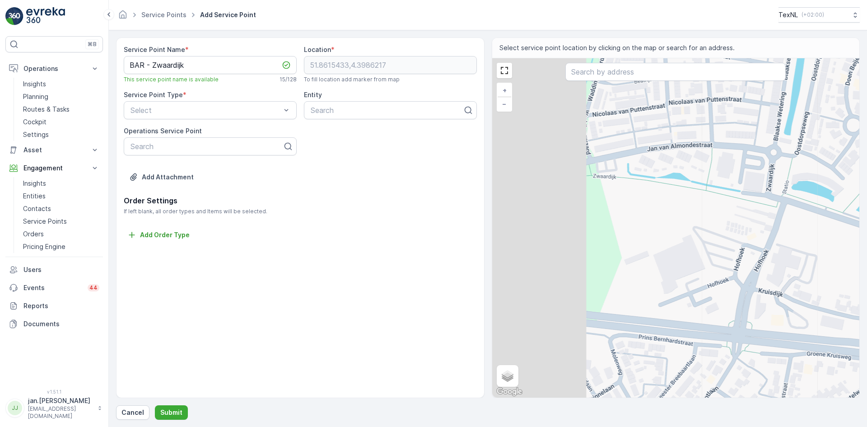
drag, startPoint x: 635, startPoint y: 231, endPoint x: 824, endPoint y: 234, distance: 188.2
click at [825, 234] on div "+ − Satellite Roadmap Terrain Hybrid Leaflet Keyboard shortcuts Map Data Map da…" at bounding box center [675, 227] width 367 height 339
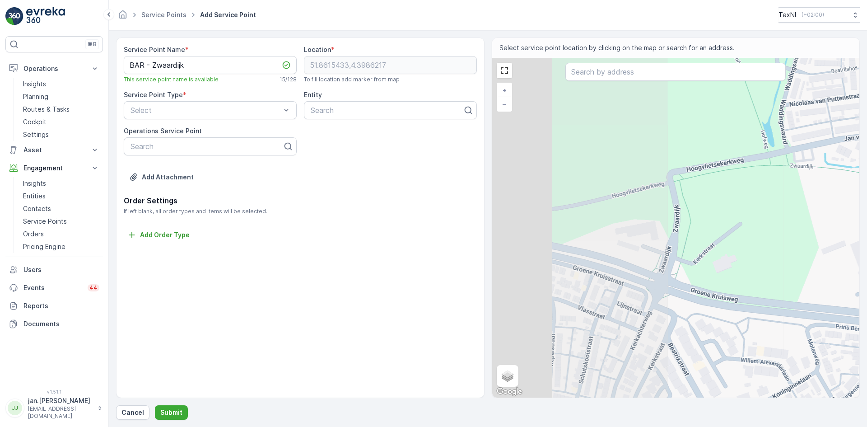
drag, startPoint x: 672, startPoint y: 237, endPoint x: 866, endPoint y: 225, distance: 194.4
click at [866, 225] on form "Service Point Name * BAR - Zwaardijk This service point name is available 15 / …" at bounding box center [488, 228] width 758 height 396
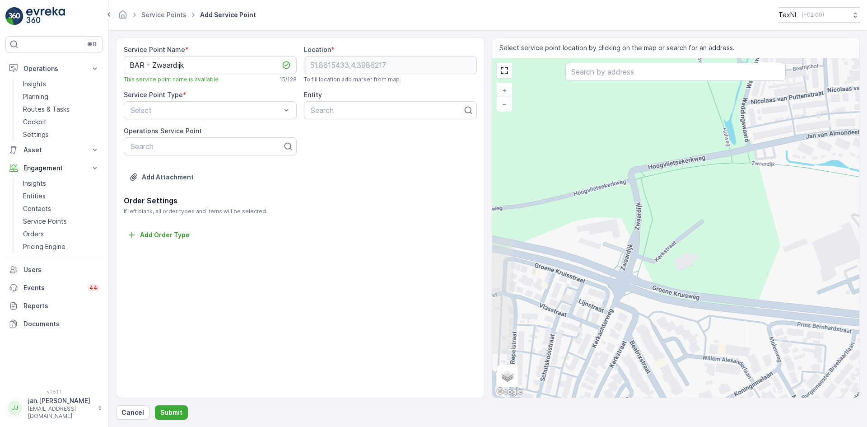
drag, startPoint x: 738, startPoint y: 230, endPoint x: 652, endPoint y: 230, distance: 86.7
click at [652, 230] on div "+ − Satellite Roadmap Terrain Hybrid Leaflet Keyboard shortcuts Map Data Map da…" at bounding box center [675, 227] width 367 height 339
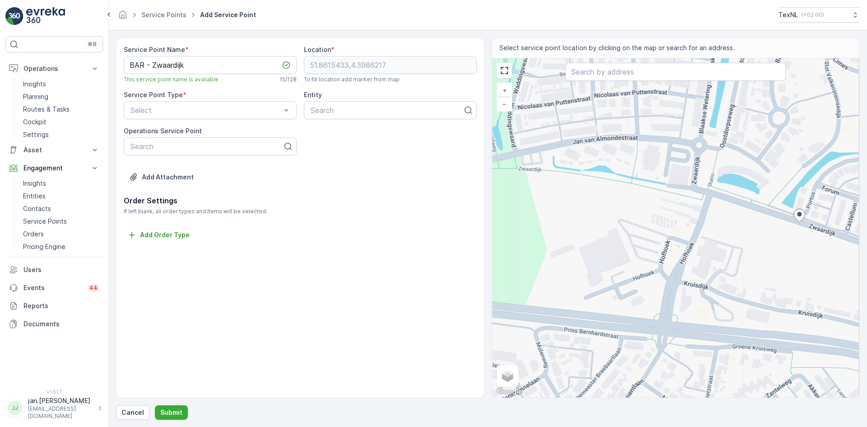
drag, startPoint x: 775, startPoint y: 218, endPoint x: 614, endPoint y: 224, distance: 160.8
click at [614, 224] on div "+ − Satellite Roadmap Terrain Hybrid Leaflet Keyboard shortcuts Map Data Map da…" at bounding box center [675, 227] width 367 height 339
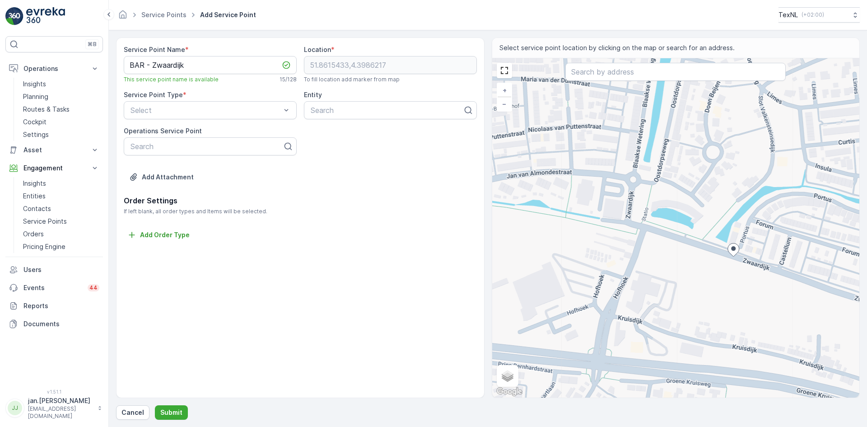
drag, startPoint x: 677, startPoint y: 221, endPoint x: 641, endPoint y: 259, distance: 52.4
click at [641, 259] on div "+ − Satellite Roadmap Terrain Hybrid Leaflet Keyboard shortcuts Map Data Map da…" at bounding box center [675, 227] width 367 height 339
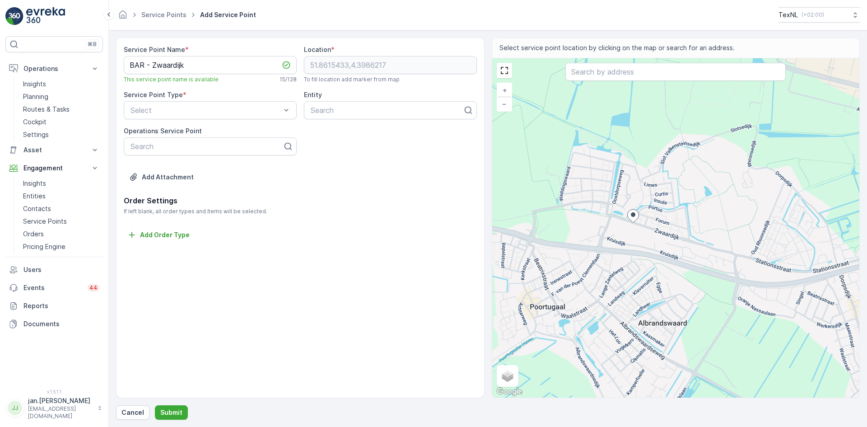
drag, startPoint x: 766, startPoint y: 296, endPoint x: 666, endPoint y: 261, distance: 105.6
click at [666, 261] on div "+ − Satellite Roadmap Terrain Hybrid Leaflet Keyboard shortcuts Map Data Map da…" at bounding box center [675, 227] width 367 height 339
click at [594, 88] on div "+ − Satellite Roadmap Terrain Hybrid Leaflet Keyboard shortcuts Map Data Map da…" at bounding box center [675, 227] width 367 height 339
type input "51.869416473004904,4.394940910855079"
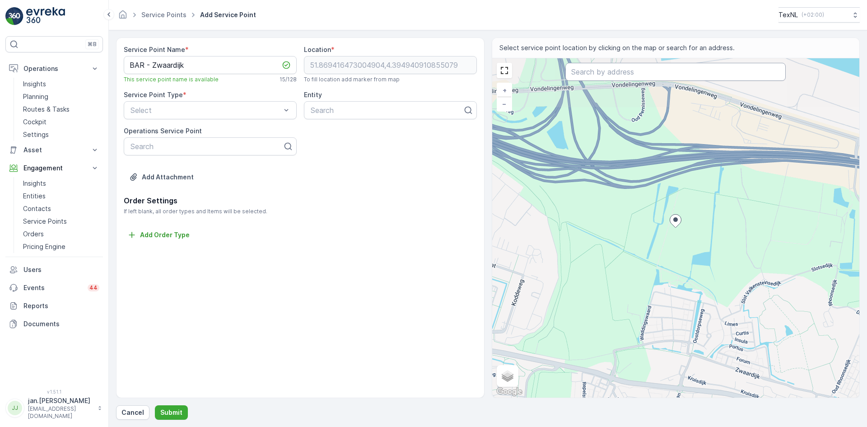
click at [600, 78] on input "text" at bounding box center [675, 72] width 220 height 18
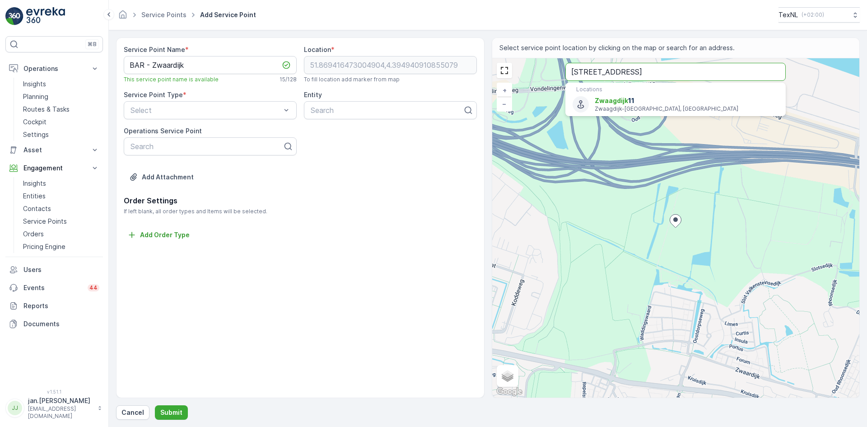
click at [587, 72] on input "zwwardijk 11" at bounding box center [675, 72] width 220 height 18
type input "zwaardijk 11"
click at [628, 100] on span "Zwaardijk 11" at bounding box center [686, 100] width 184 height 9
type input "51.8600749,4.4066736"
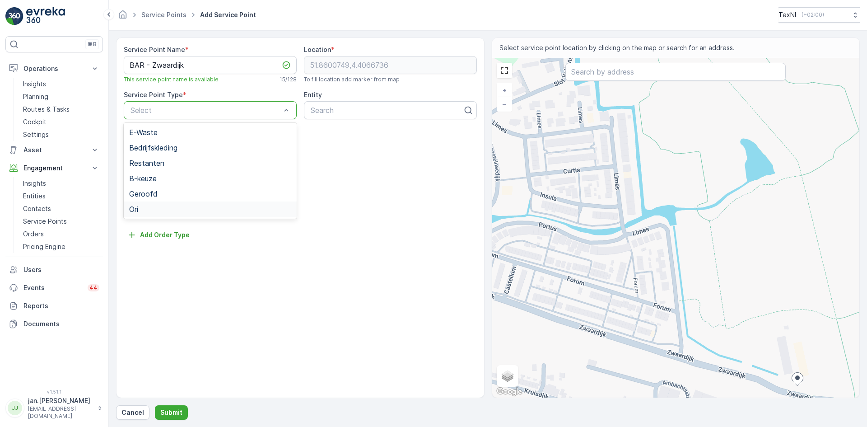
click at [138, 209] on span "Ori" at bounding box center [133, 209] width 9 height 8
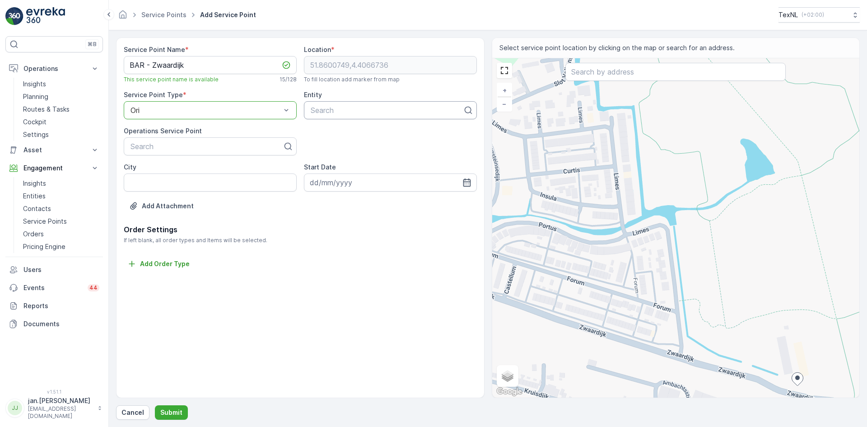
click at [340, 113] on div at bounding box center [387, 110] width 154 height 8
type input "bar"
click at [330, 132] on span "BAR Afvalbeheer" at bounding box center [338, 132] width 58 height 8
click at [185, 183] on input "City" at bounding box center [210, 182] width 173 height 18
type input "Poortugaal"
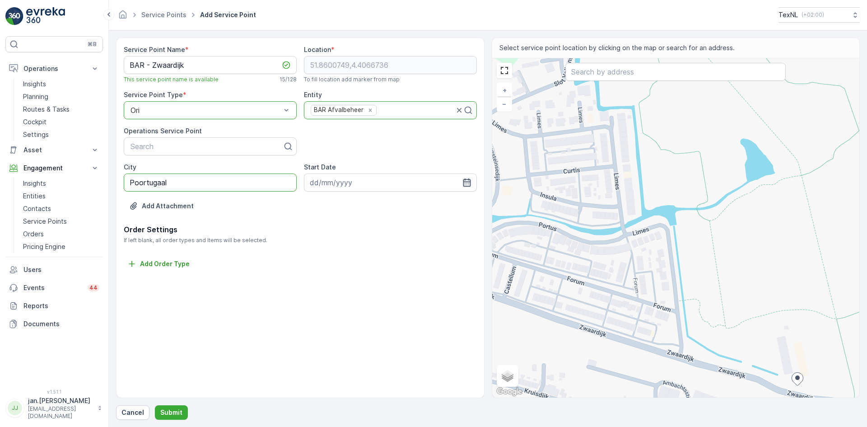
click at [464, 181] on icon "button" at bounding box center [466, 182] width 9 height 9
click at [419, 204] on icon "button" at bounding box center [417, 203] width 9 height 9
click at [420, 204] on icon "button" at bounding box center [424, 203] width 9 height 9
click at [387, 240] on div "1" at bounding box center [384, 239] width 14 height 14
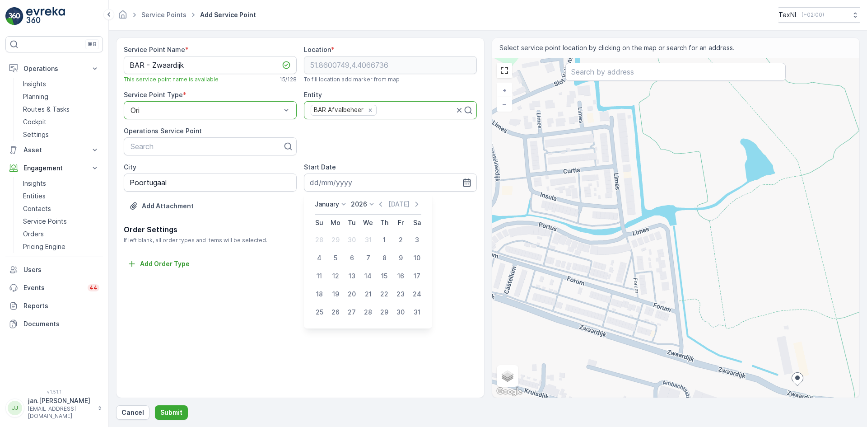
type input "01.01.2026"
click at [174, 410] on p "Submit" at bounding box center [171, 412] width 22 height 9
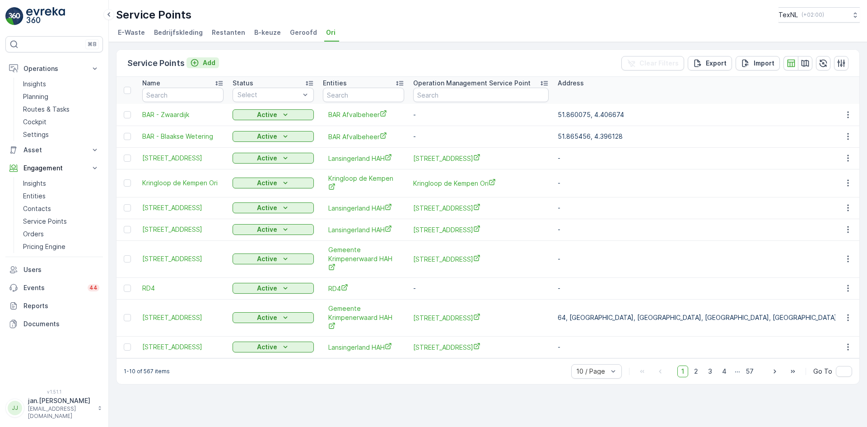
click at [208, 60] on p "Add" at bounding box center [209, 62] width 13 height 9
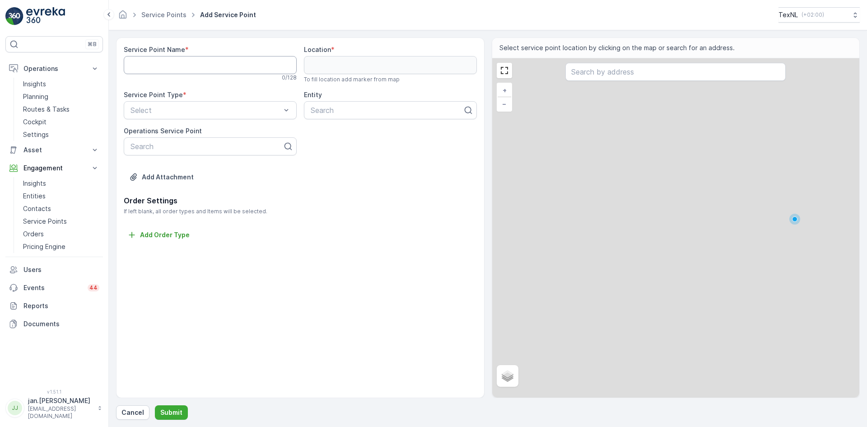
click at [196, 71] on Name "Service Point Name" at bounding box center [210, 65] width 173 height 18
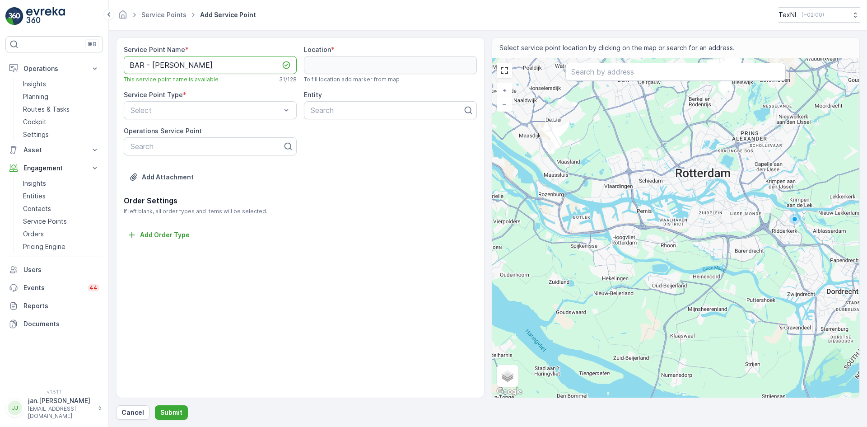
drag, startPoint x: 247, startPoint y: 66, endPoint x: 151, endPoint y: 66, distance: 96.1
click at [151, 66] on Name "BAR - Anthony van Hobokenstraat" at bounding box center [210, 65] width 173 height 18
type Name "BAR - Anthony van Hobokenstraat"
click at [601, 70] on input "text" at bounding box center [675, 72] width 220 height 18
paste input "Anthony van Hobokenstraat"
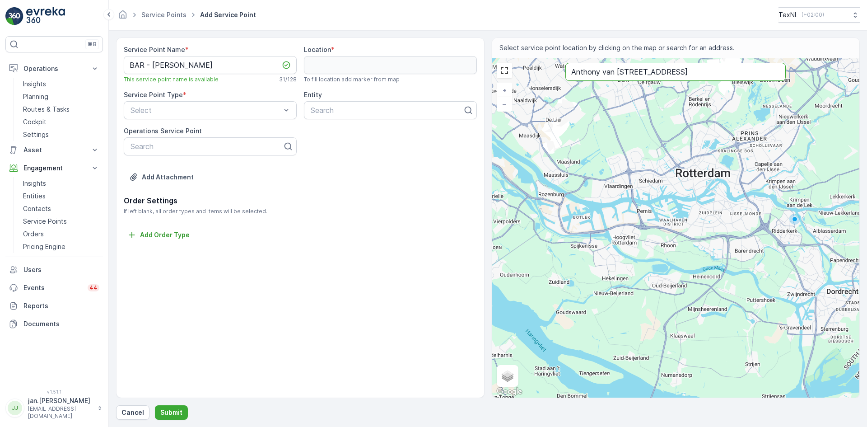
type input "Anthony van [STREET_ADDRESS]"
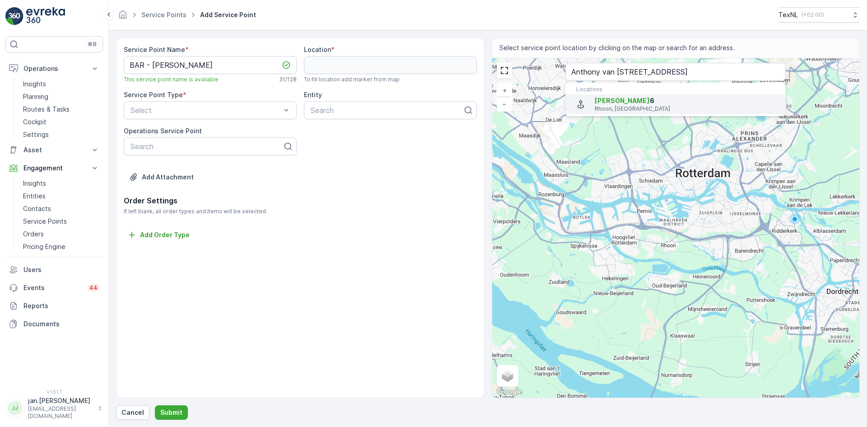
click at [628, 100] on span "Anthony van Hobokenstraat" at bounding box center [621, 101] width 55 height 8
type input "51.8596096,4.4194368"
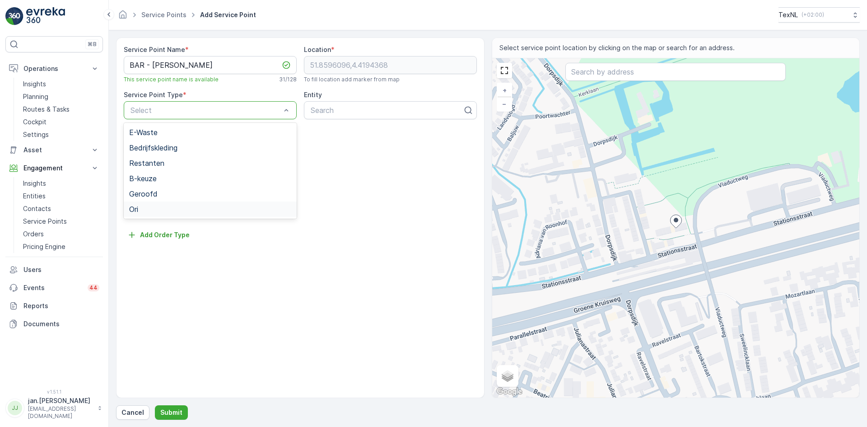
click at [162, 209] on div "Ori" at bounding box center [210, 209] width 162 height 8
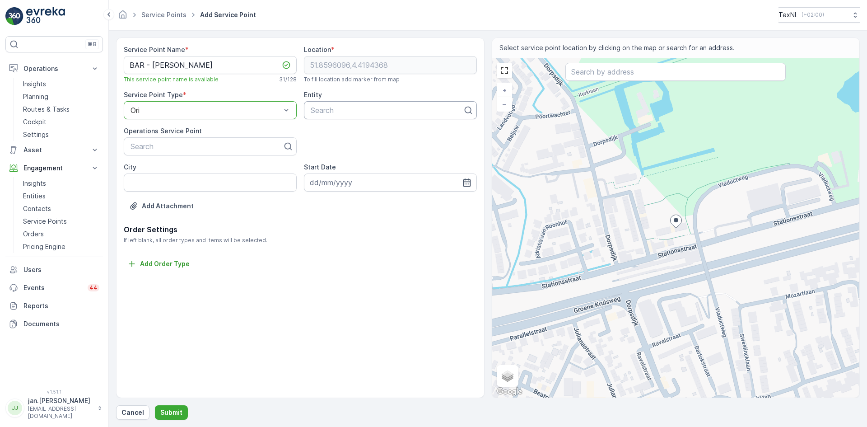
click at [341, 113] on div at bounding box center [387, 110] width 154 height 8
type input "bar"
click at [341, 133] on span "BAR Afvalbeheer" at bounding box center [338, 132] width 58 height 8
click at [194, 182] on input "City" at bounding box center [210, 182] width 173 height 18
type input "Rhoon"
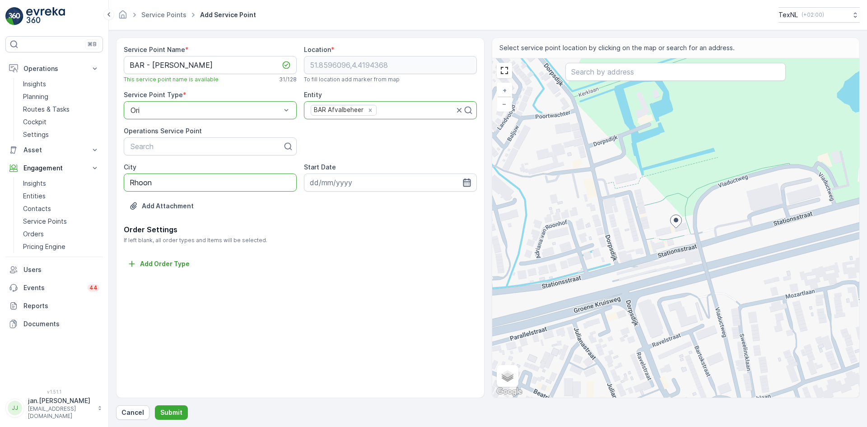
click at [464, 182] on icon "button" at bounding box center [466, 182] width 9 height 9
click at [415, 205] on icon "button" at bounding box center [417, 203] width 9 height 9
click at [415, 205] on div "Today" at bounding box center [406, 203] width 45 height 9
click at [422, 204] on icon "button" at bounding box center [424, 203] width 9 height 9
click at [339, 237] on div "1" at bounding box center [335, 239] width 14 height 14
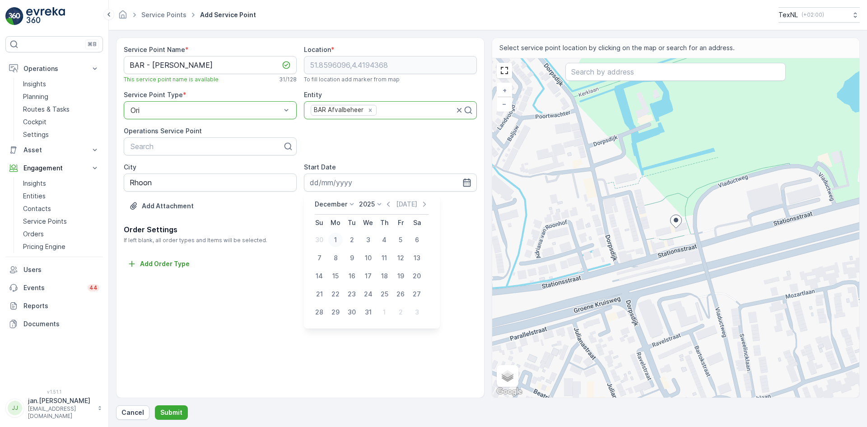
type input "01.12.2025"
click at [165, 412] on p "Submit" at bounding box center [171, 412] width 22 height 9
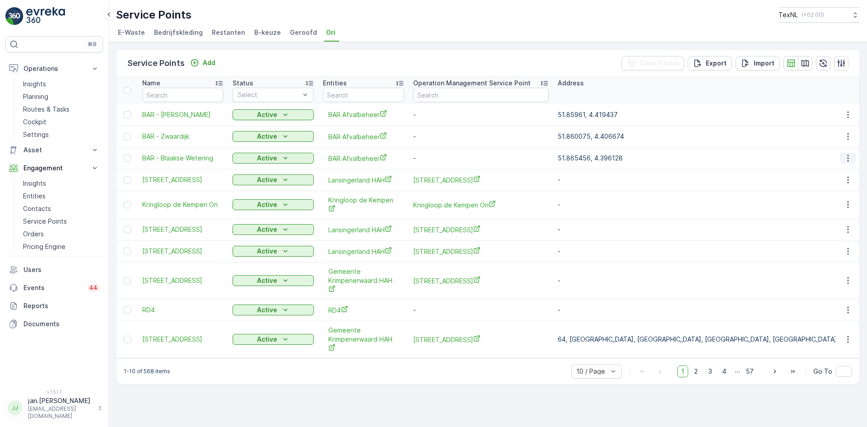
click at [846, 158] on icon "button" at bounding box center [847, 157] width 9 height 9
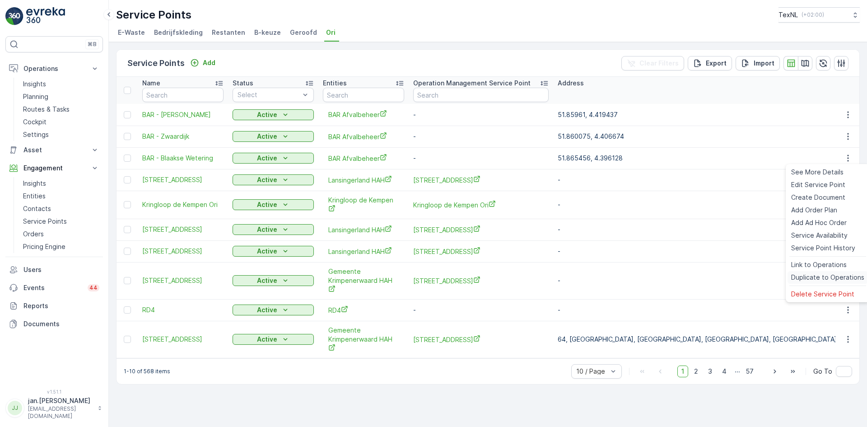
click at [824, 277] on span "Duplicate to Operations" at bounding box center [827, 277] width 73 height 9
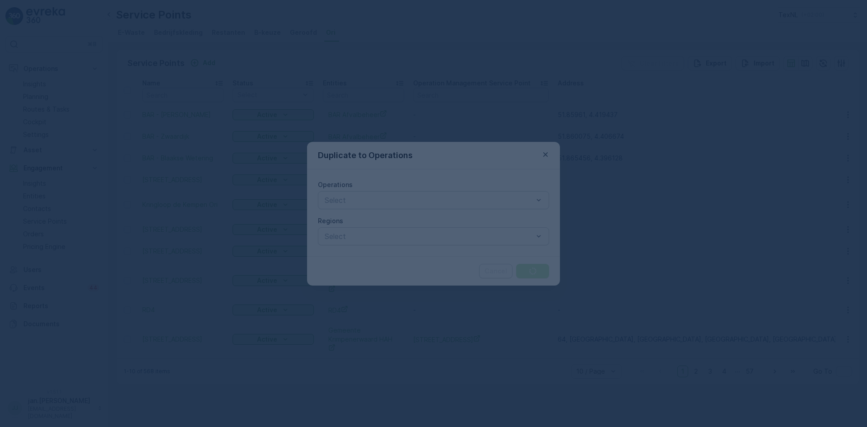
click at [445, 201] on div at bounding box center [433, 213] width 867 height 427
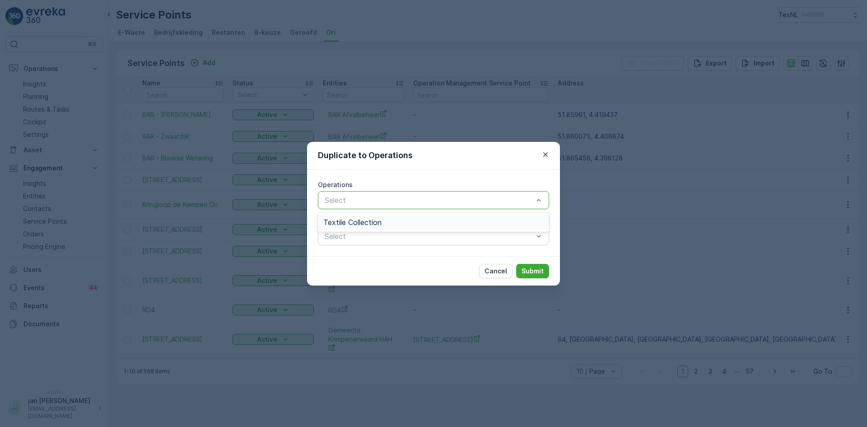
click at [391, 219] on div "Textile Collection" at bounding box center [433, 222] width 220 height 8
click at [536, 270] on p "Submit" at bounding box center [532, 270] width 22 height 9
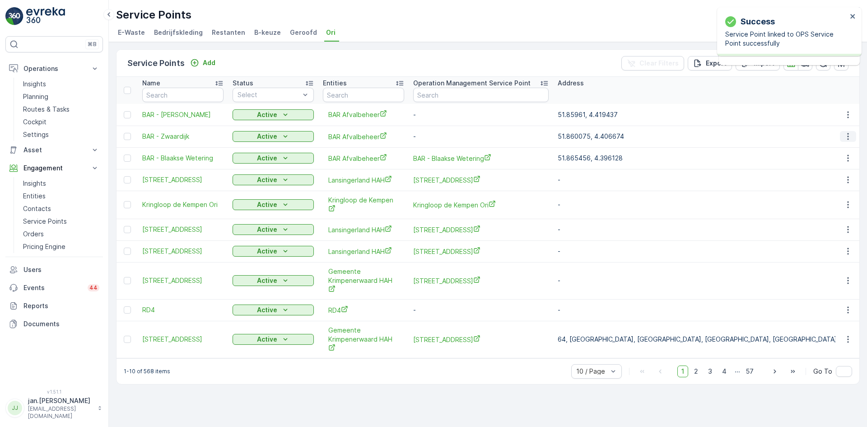
click at [846, 137] on icon "button" at bounding box center [847, 136] width 9 height 9
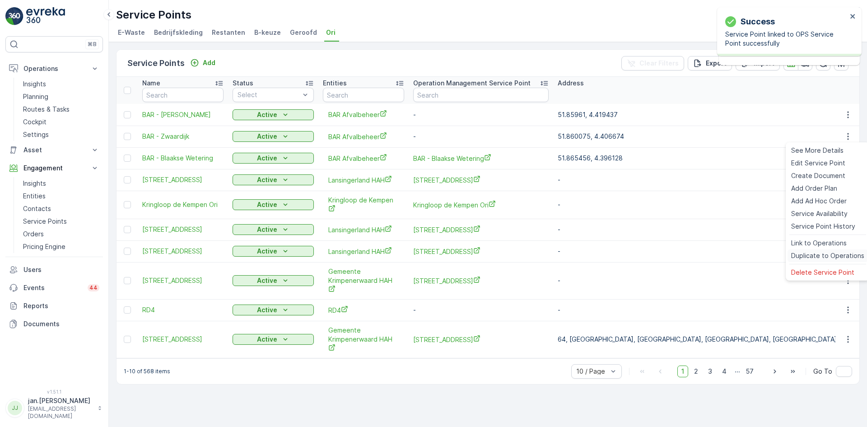
click at [826, 255] on span "Duplicate to Operations" at bounding box center [827, 255] width 73 height 9
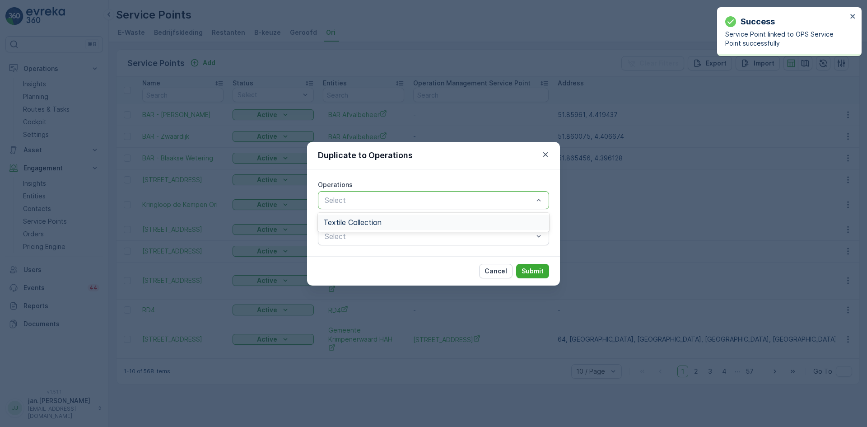
click at [425, 223] on div "Textile Collection" at bounding box center [433, 222] width 220 height 8
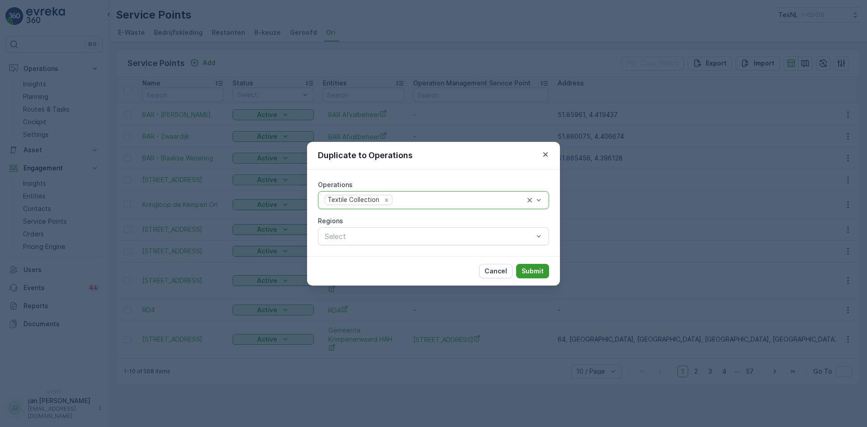
click at [533, 274] on p "Submit" at bounding box center [532, 270] width 22 height 9
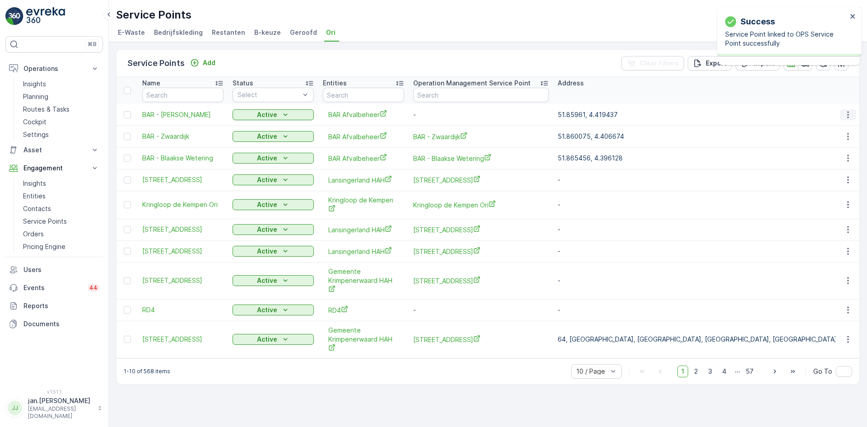
click at [851, 118] on icon "button" at bounding box center [847, 114] width 9 height 9
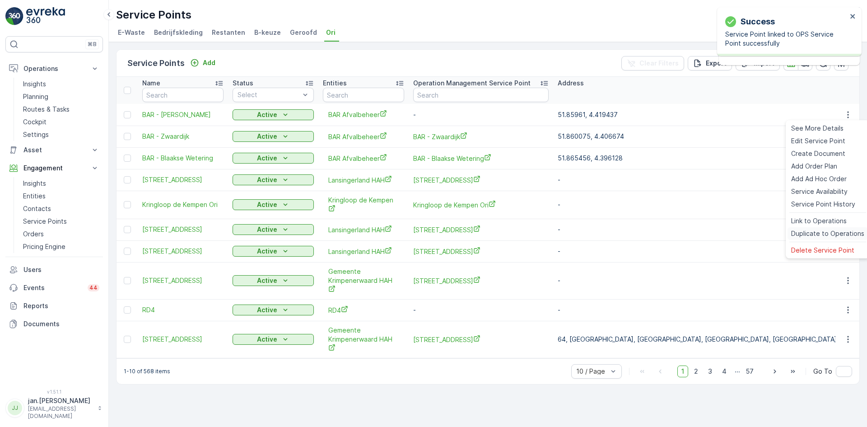
click at [830, 228] on div "Duplicate to Operations" at bounding box center [827, 233] width 80 height 13
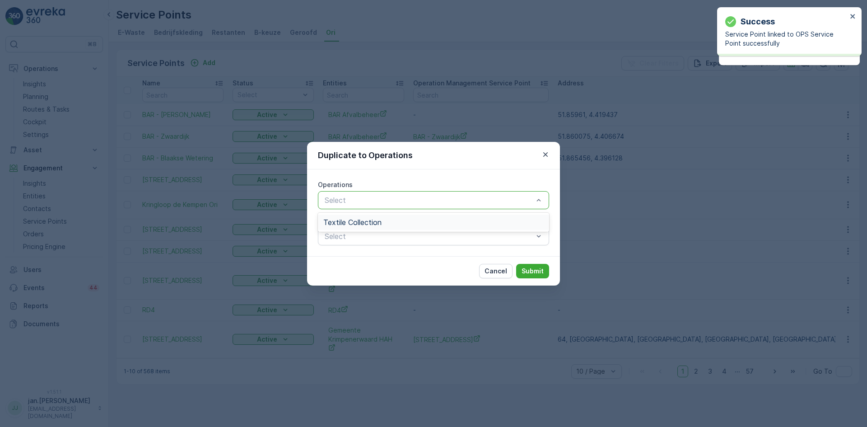
click at [416, 219] on div "Textile Collection" at bounding box center [433, 222] width 220 height 8
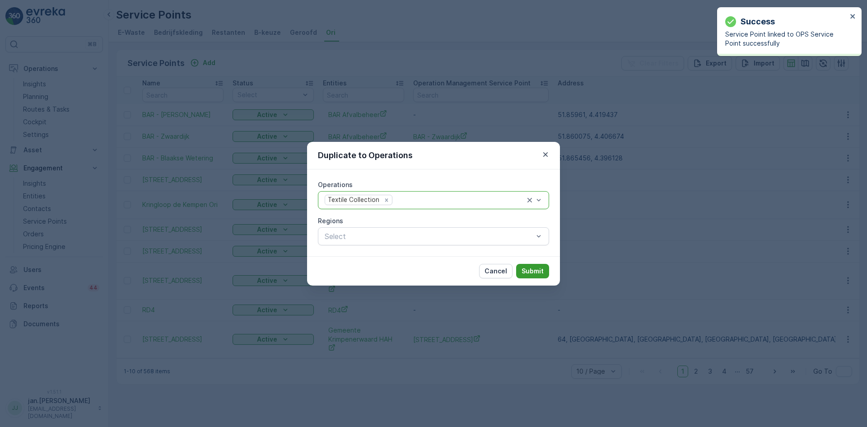
click at [538, 270] on p "Submit" at bounding box center [532, 270] width 22 height 9
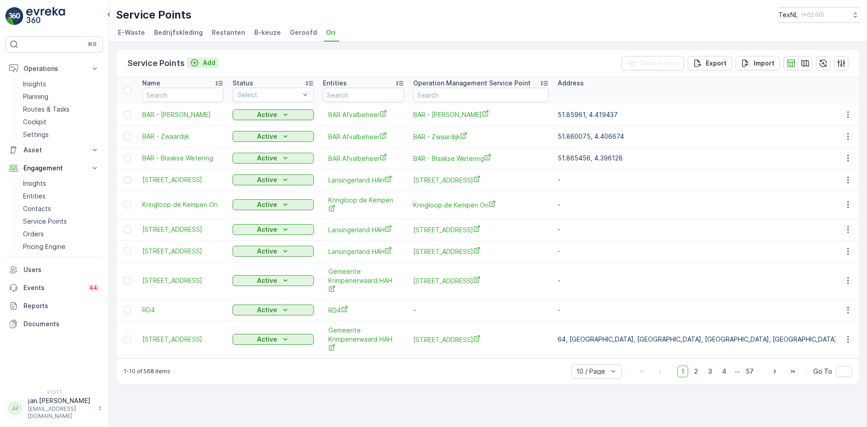
click at [209, 62] on p "Add" at bounding box center [209, 62] width 13 height 9
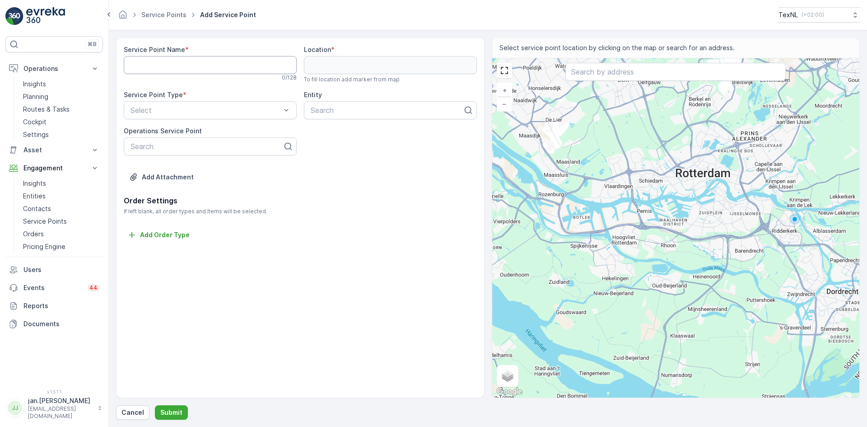
click at [185, 60] on Name "Service Point Name" at bounding box center [210, 65] width 173 height 18
click at [183, 68] on Name "BAR -" at bounding box center [210, 65] width 173 height 18
type Name "BAR - Dorpsdijk"
click at [593, 70] on input "text" at bounding box center [675, 72] width 220 height 18
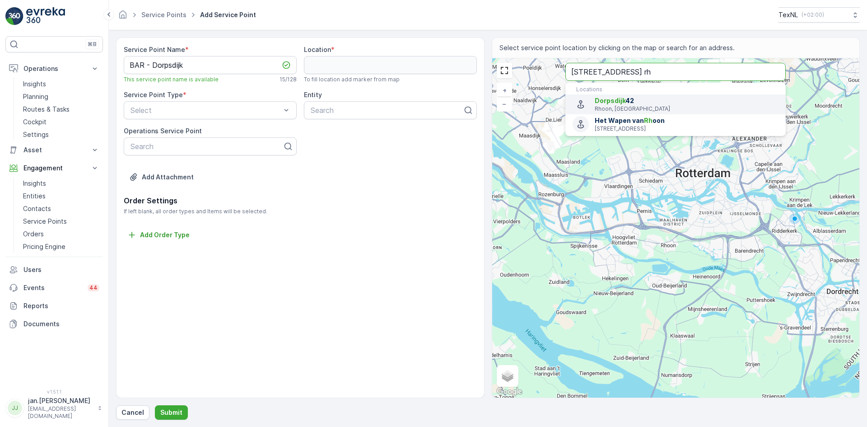
type input "dorpsdijk 42 rh"
click at [635, 106] on p "Rhoon, Netherlands" at bounding box center [686, 108] width 184 height 7
type input "51.8601961,4.4173921"
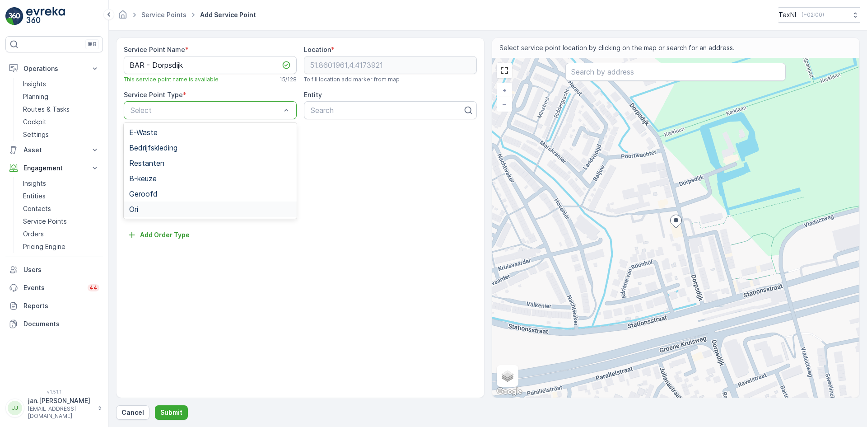
click at [149, 212] on div "Ori" at bounding box center [210, 209] width 162 height 8
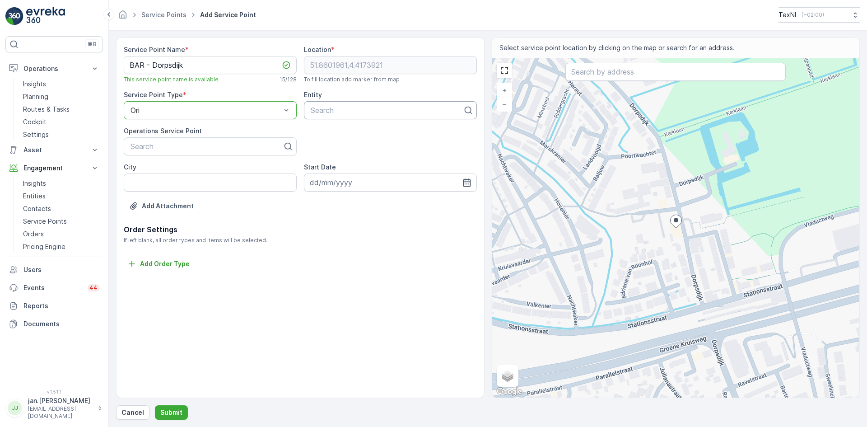
click at [327, 110] on div at bounding box center [387, 110] width 154 height 8
type input "bar"
click at [328, 133] on span "BAR Afvalbeheer" at bounding box center [338, 132] width 58 height 8
click at [189, 186] on input "City" at bounding box center [210, 182] width 173 height 18
type input "Rhoon"
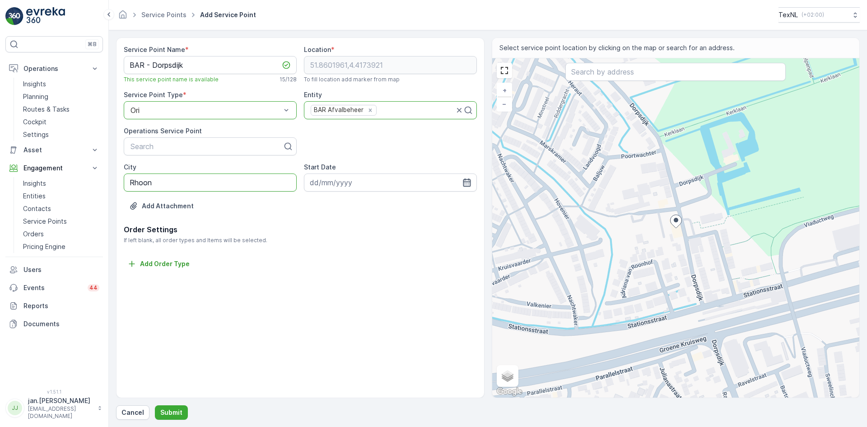
click at [462, 179] on icon "button" at bounding box center [466, 182] width 9 height 9
click at [414, 205] on icon "button" at bounding box center [417, 203] width 9 height 9
click at [414, 205] on div "Today" at bounding box center [406, 203] width 45 height 9
click at [421, 205] on icon "button" at bounding box center [424, 203] width 9 height 9
click at [337, 240] on div "1" at bounding box center [335, 239] width 14 height 14
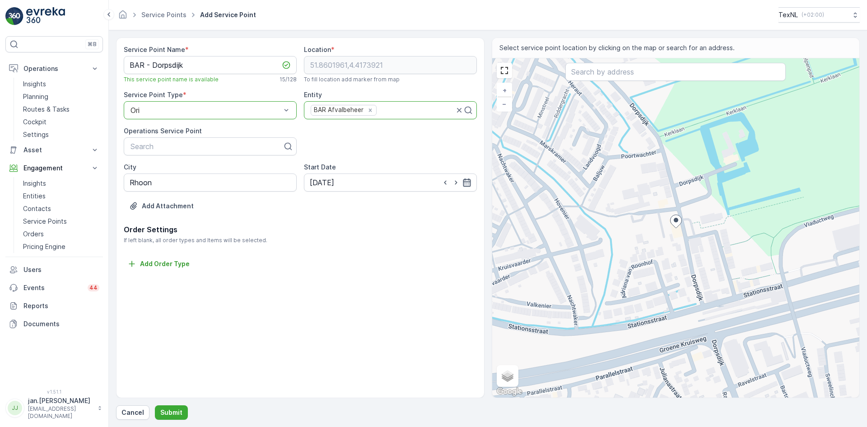
click at [465, 182] on icon "button" at bounding box center [467, 182] width 8 height 8
click at [455, 184] on icon "button" at bounding box center [456, 183] width 2 height 4
click at [336, 240] on div "1" at bounding box center [335, 239] width 14 height 14
type input "01.12.2025"
click at [172, 409] on p "Submit" at bounding box center [171, 412] width 22 height 9
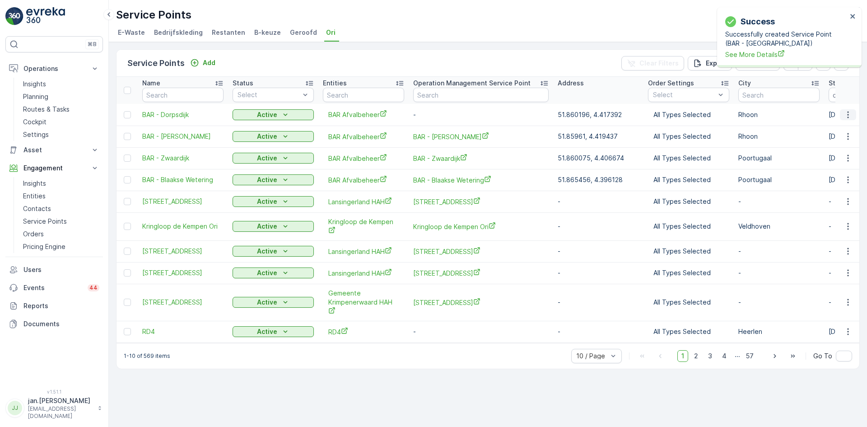
click at [847, 112] on icon "button" at bounding box center [847, 114] width 9 height 9
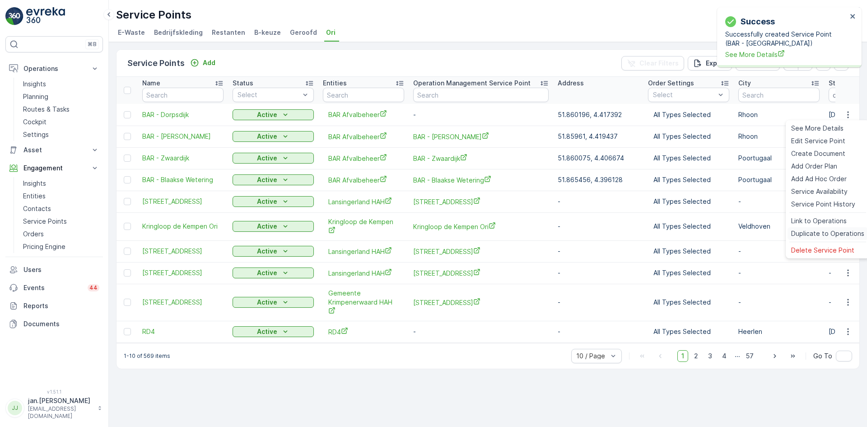
click at [816, 231] on span "Duplicate to Operations" at bounding box center [827, 233] width 73 height 9
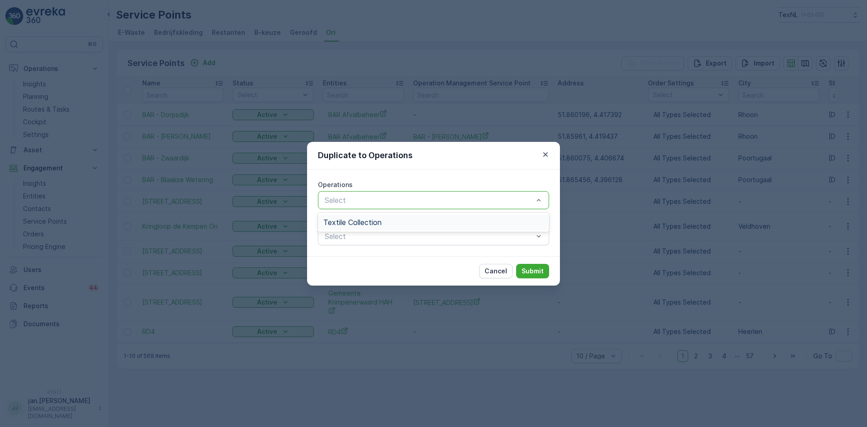
click at [373, 224] on span "Textile Collection" at bounding box center [352, 222] width 58 height 8
click at [525, 265] on button "Submit" at bounding box center [532, 271] width 33 height 14
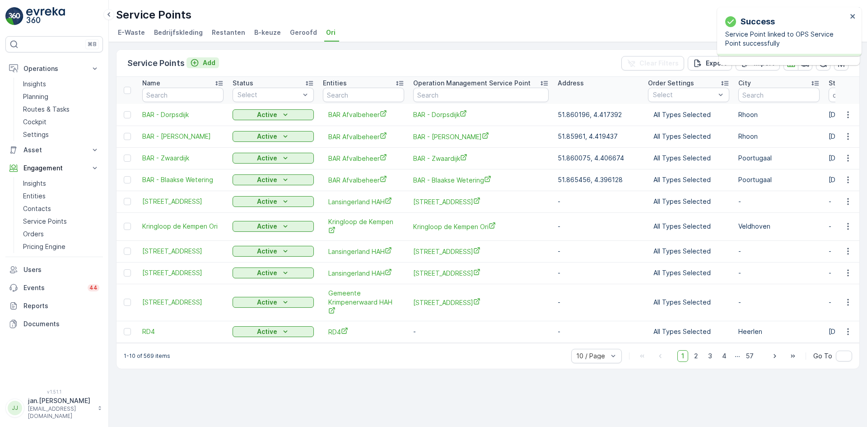
click at [207, 63] on p "Add" at bounding box center [209, 62] width 13 height 9
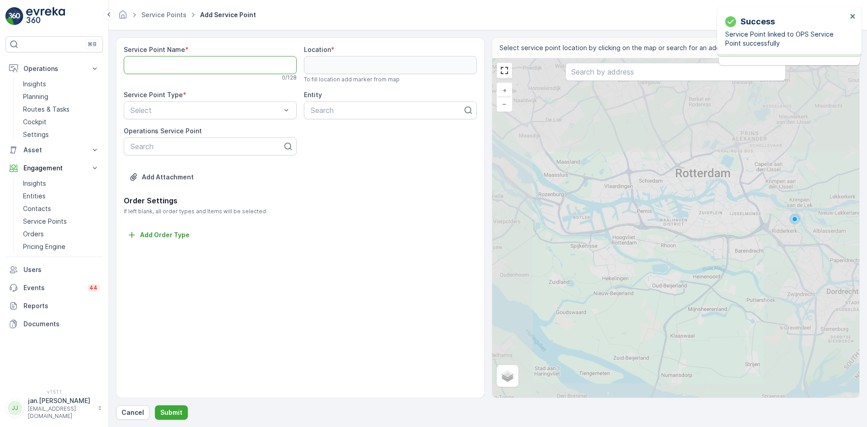
click at [178, 68] on Name "Service Point Name" at bounding box center [210, 65] width 173 height 18
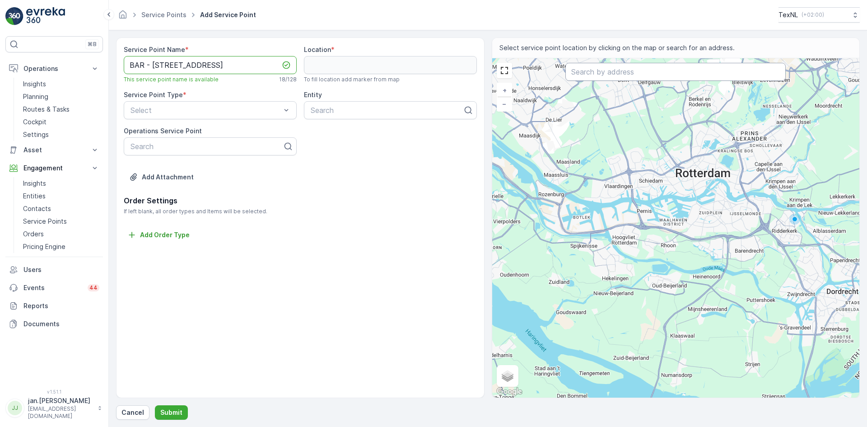
type Name "BAR - Achterweg 14"
click at [611, 74] on input "text" at bounding box center [675, 72] width 220 height 18
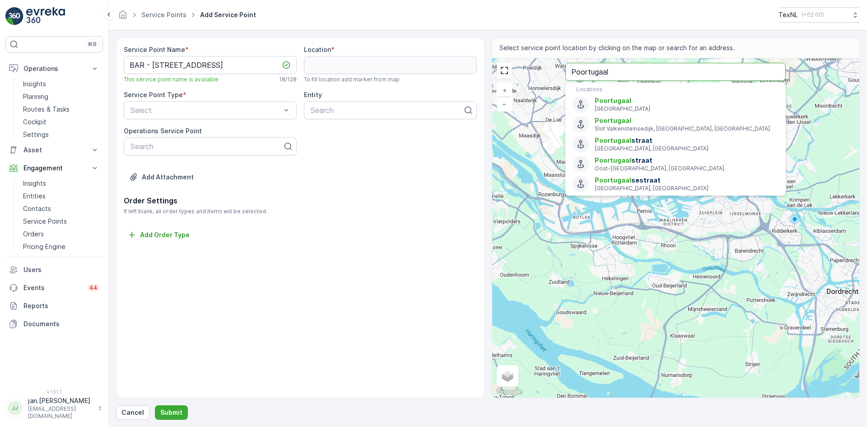
click at [571, 70] on input "Poortugaal" at bounding box center [675, 72] width 220 height 18
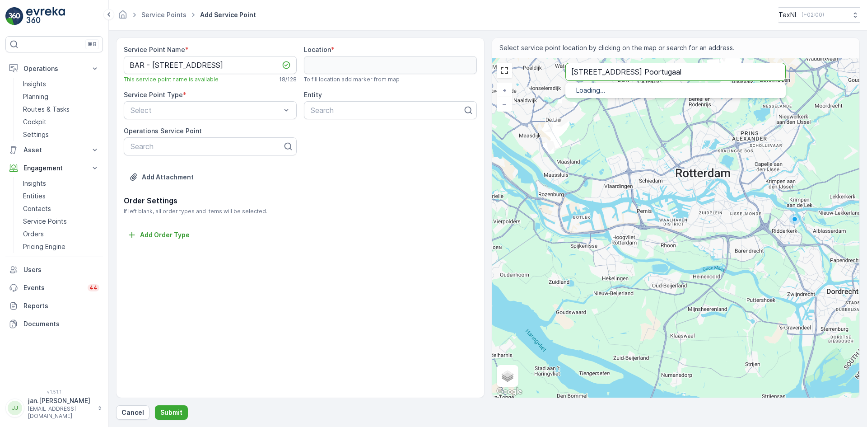
type input "Achterweg 14 Poortugaal"
click at [613, 99] on span "Achterweg" at bounding box center [612, 101] width 36 height 8
type input "51.8560196,4.3884379"
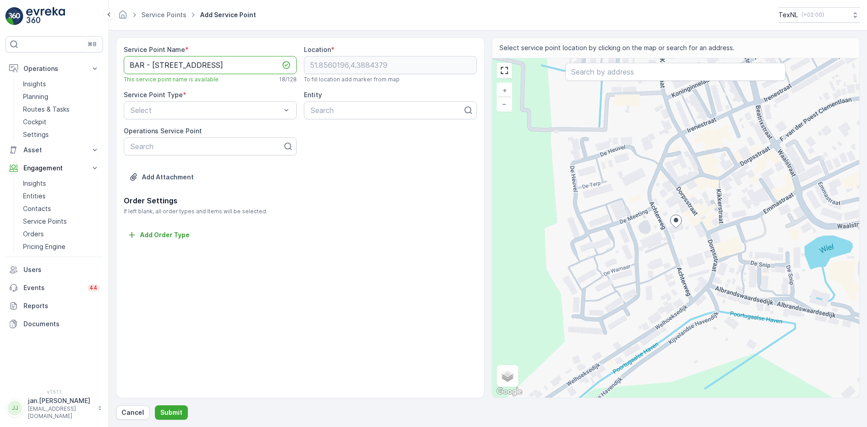
click at [213, 62] on Name "BAR - Achterweg 14" at bounding box center [210, 65] width 173 height 18
type Name "BAR - Achterweg"
click at [148, 203] on div "Ori" at bounding box center [210, 208] width 173 height 15
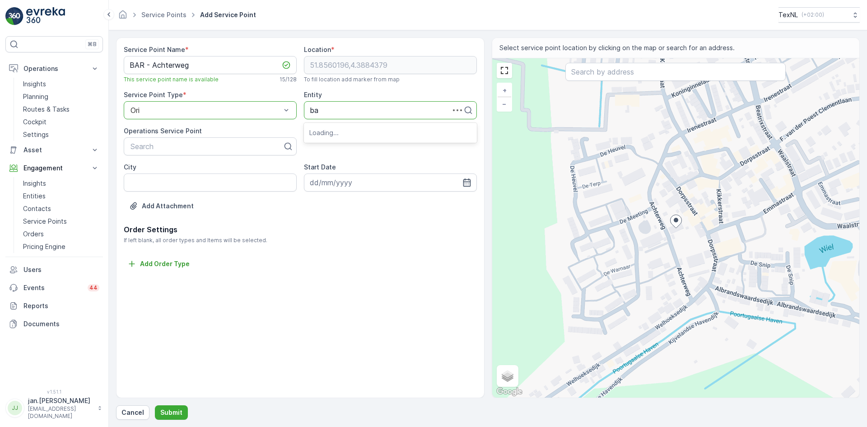
type input "bar"
click at [348, 133] on span "BAR Afvalbeheer" at bounding box center [338, 132] width 58 height 8
click at [195, 185] on input "City" at bounding box center [210, 182] width 173 height 18
type input "Poortugaal"
click at [467, 181] on icon "button" at bounding box center [467, 182] width 8 height 8
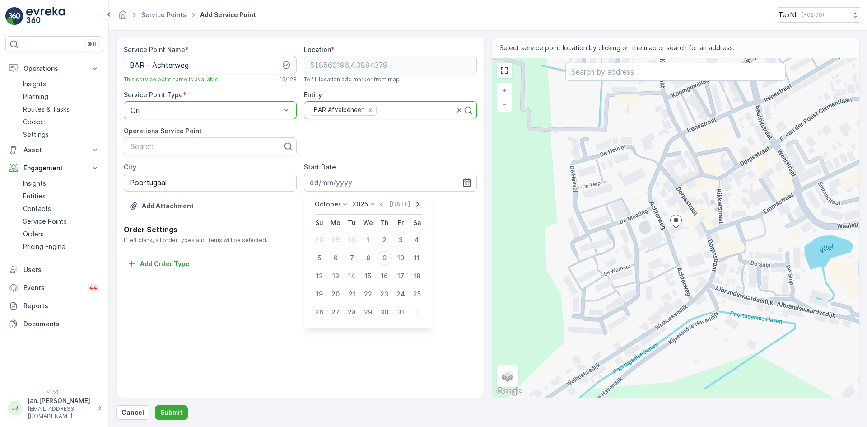
click at [417, 202] on icon "button" at bounding box center [417, 203] width 9 height 9
click at [420, 202] on icon "button" at bounding box center [424, 203] width 9 height 9
click at [383, 238] on div "1" at bounding box center [384, 239] width 14 height 14
type input "[DATE]"
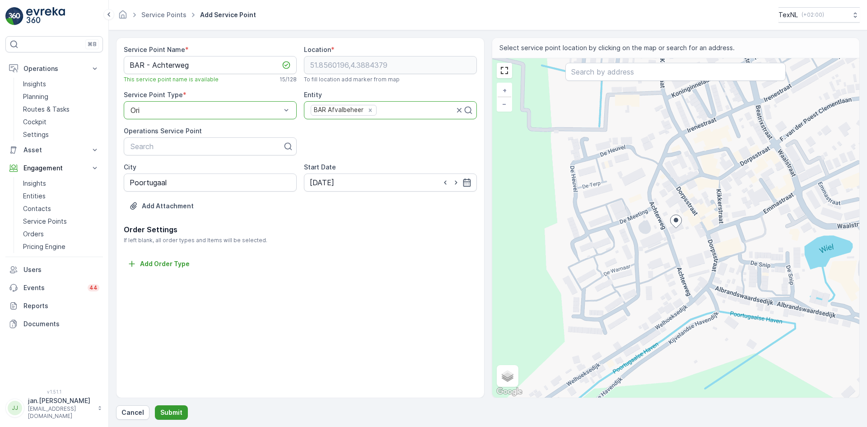
click at [173, 408] on p "Submit" at bounding box center [171, 412] width 22 height 9
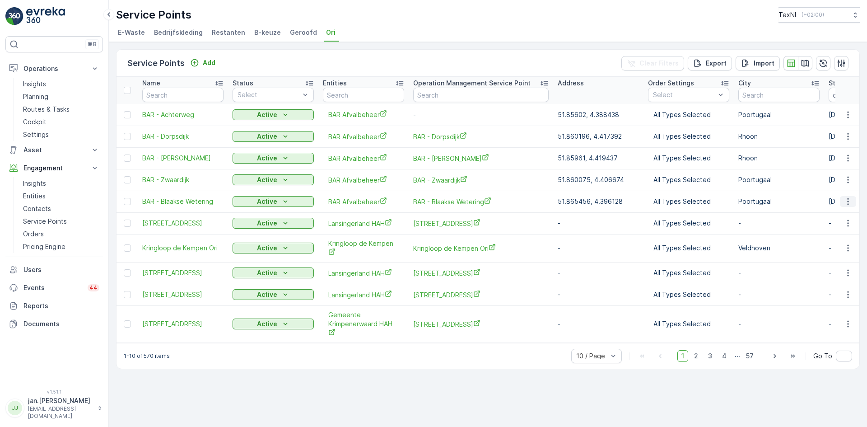
click at [849, 204] on icon "button" at bounding box center [847, 201] width 9 height 9
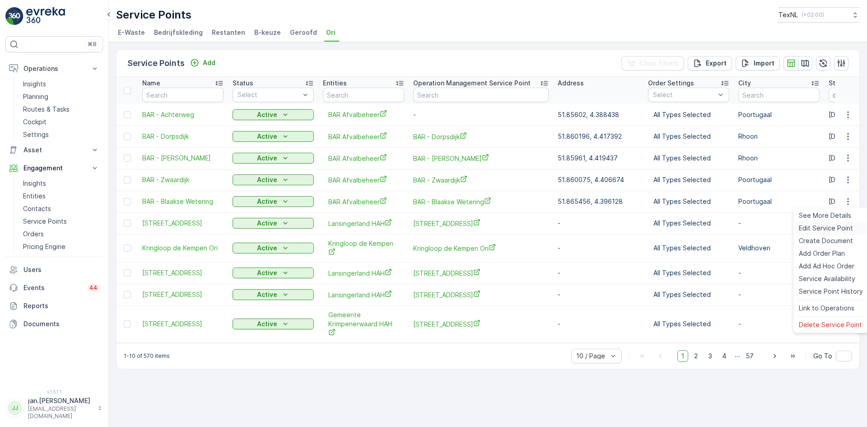
click at [827, 229] on span "Edit Service Point" at bounding box center [825, 227] width 54 height 9
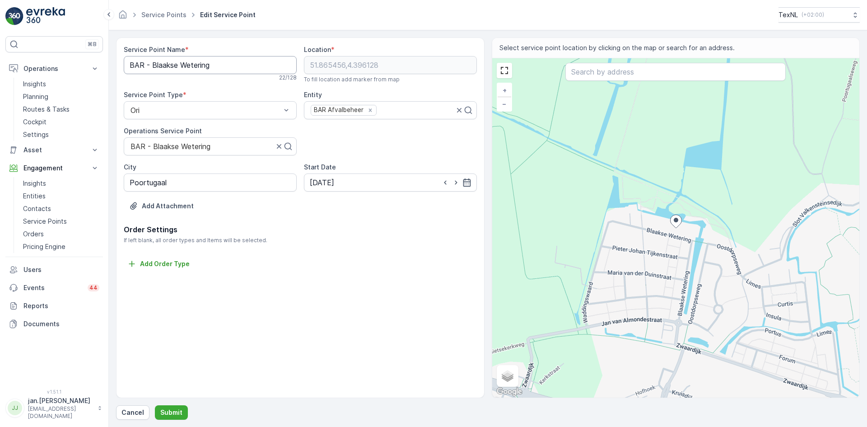
click at [213, 65] on Name "BAR - Blaakse Wetering" at bounding box center [210, 65] width 173 height 18
type Name "BAR - Blaakse Wetering, Poortugaal"
click at [169, 406] on button "Submit" at bounding box center [171, 412] width 33 height 14
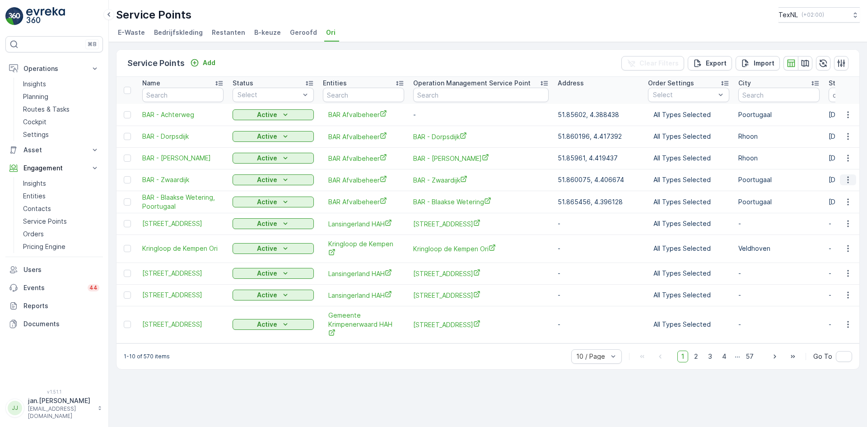
click at [853, 177] on button "button" at bounding box center [848, 179] width 16 height 11
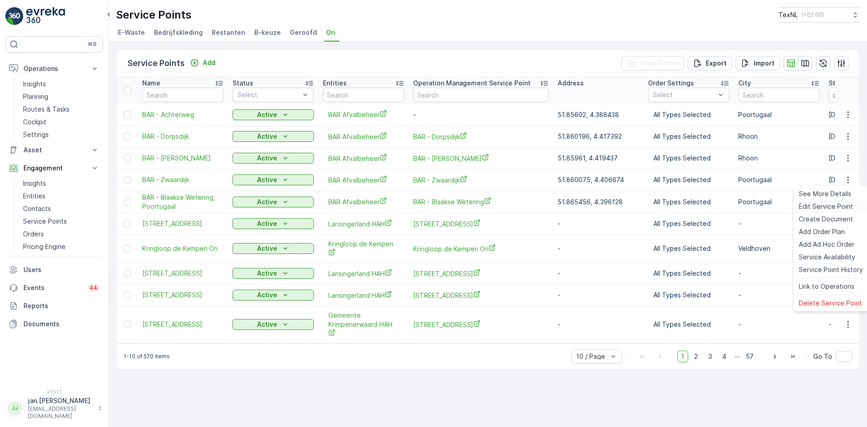
click at [826, 204] on span "Edit Service Point" at bounding box center [825, 206] width 54 height 9
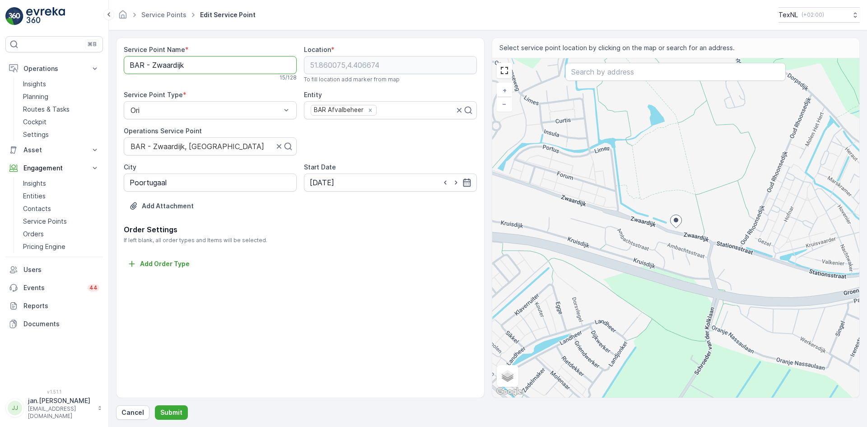
click at [199, 67] on Name "BAR - Zwaardijk" at bounding box center [210, 65] width 173 height 18
type Name "BAR - Zwaardijk, Poortugaal"
click at [171, 413] on p "Submit" at bounding box center [171, 412] width 22 height 9
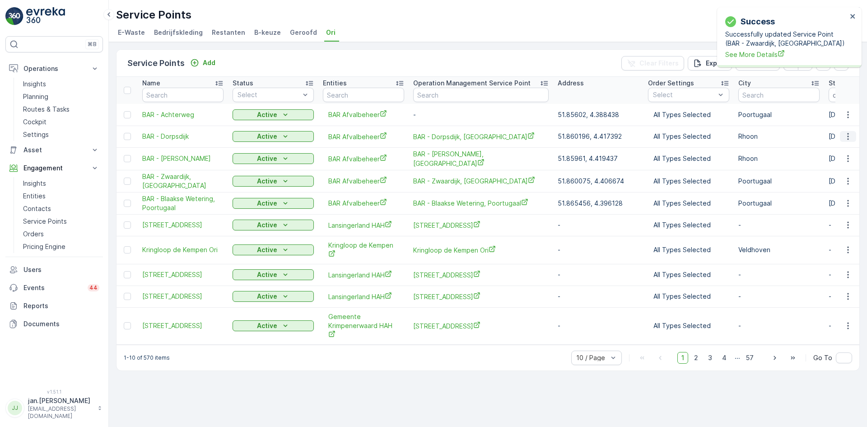
click at [848, 134] on icon "button" at bounding box center [847, 136] width 1 height 7
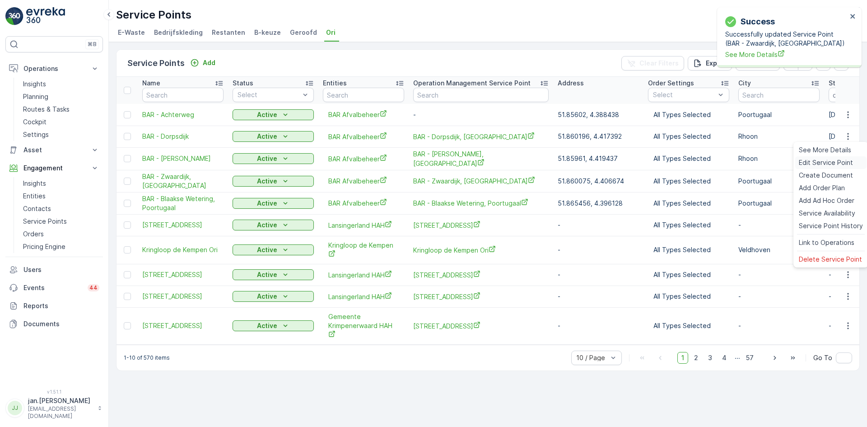
click at [826, 159] on span "Edit Service Point" at bounding box center [825, 162] width 54 height 9
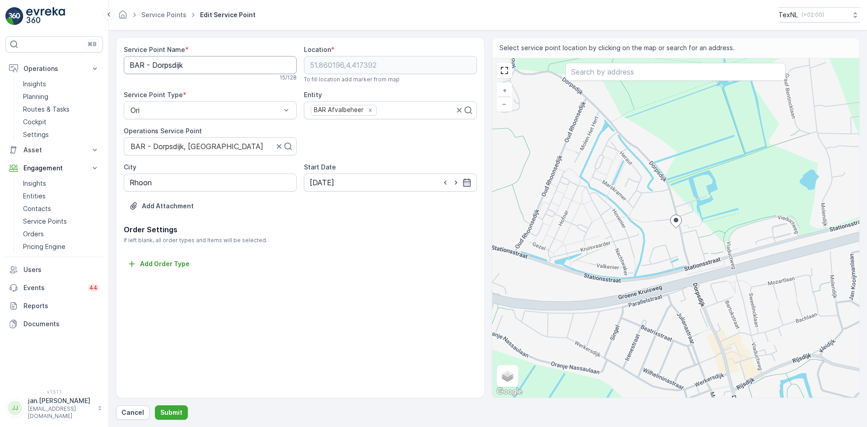
click at [213, 67] on Name "BAR - Dorpsdijk" at bounding box center [210, 65] width 173 height 18
type Name "BAR - Dorpsdijk, [GEOGRAPHIC_DATA]"
click at [176, 407] on button "Submit" at bounding box center [171, 412] width 33 height 14
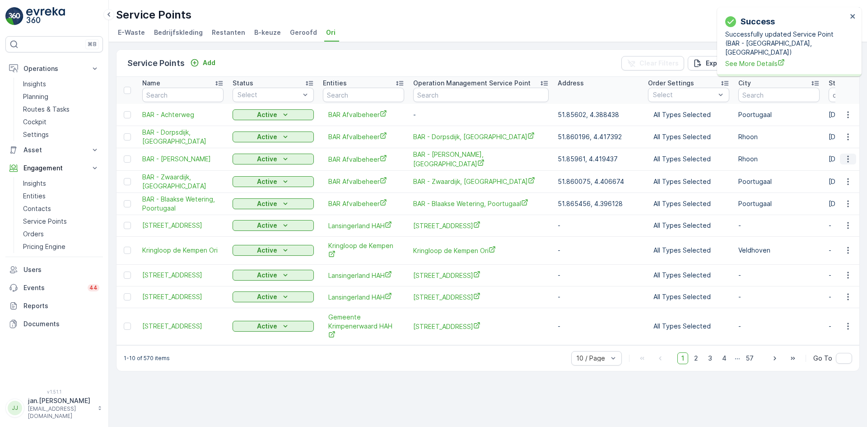
click at [847, 158] on icon "button" at bounding box center [847, 158] width 9 height 9
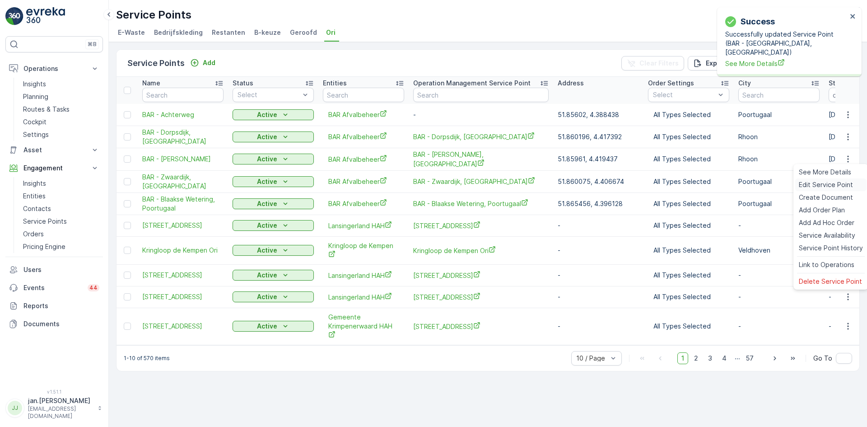
click at [835, 184] on span "Edit Service Point" at bounding box center [825, 184] width 54 height 9
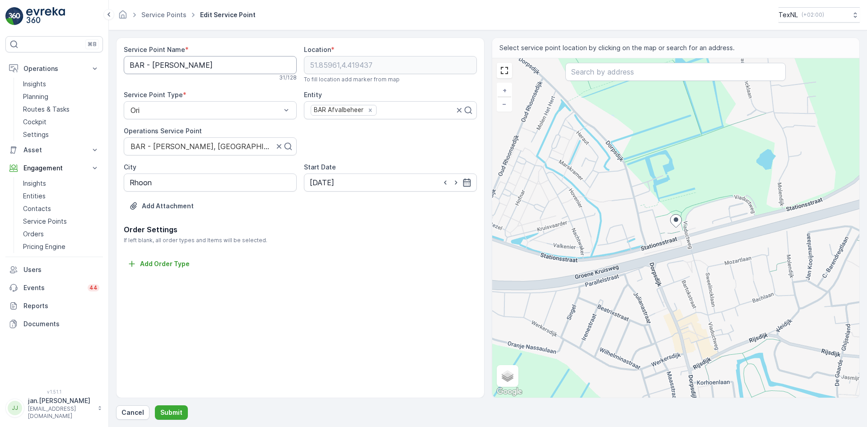
click at [250, 65] on Name "BAR - Anthony van Hobokenstraat" at bounding box center [210, 65] width 173 height 18
type Name "BAR - [PERSON_NAME], [GEOGRAPHIC_DATA]"
click at [171, 408] on p "Submit" at bounding box center [171, 412] width 22 height 9
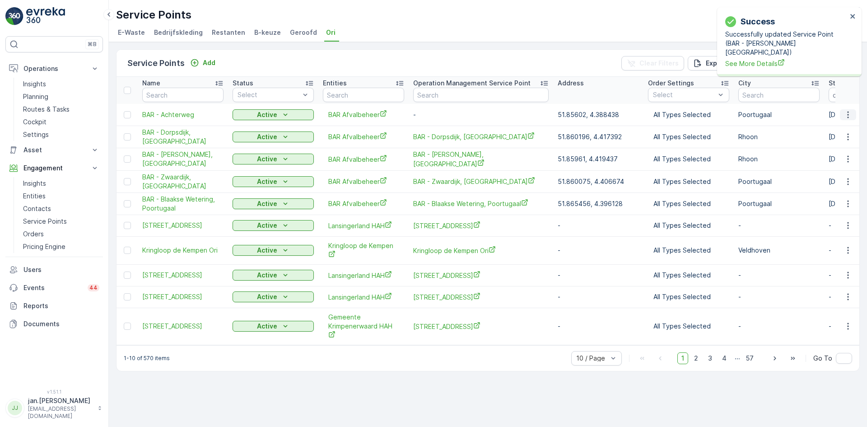
click at [852, 115] on button "button" at bounding box center [848, 114] width 16 height 11
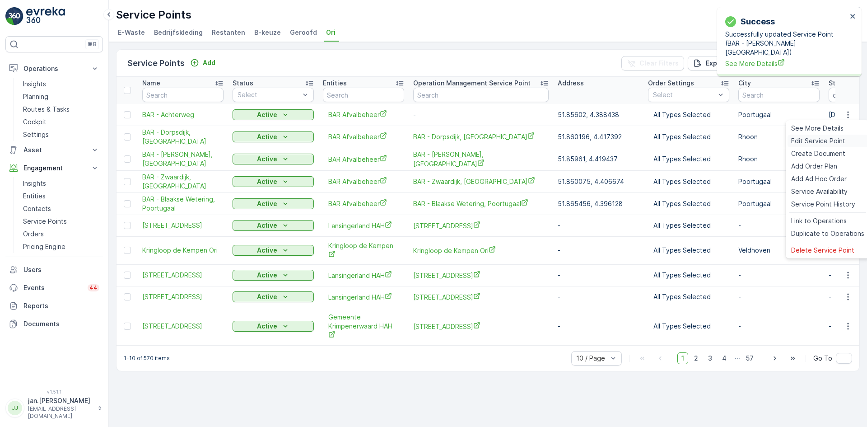
click at [831, 140] on span "Edit Service Point" at bounding box center [818, 140] width 54 height 9
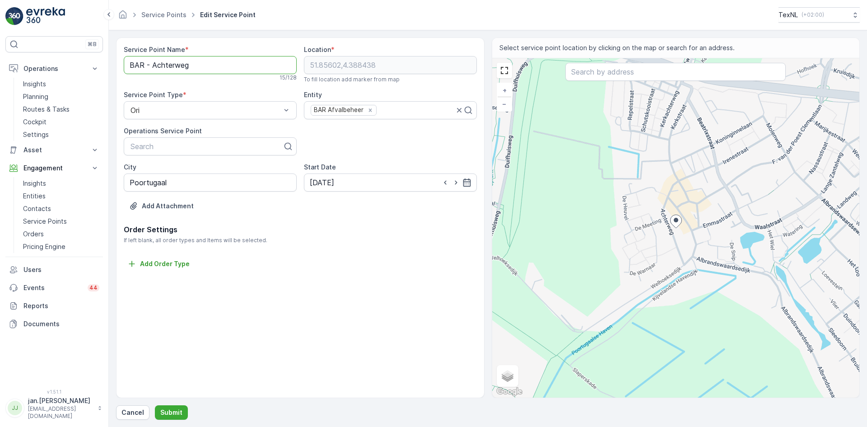
click at [200, 69] on Name "BAR - Achterweg" at bounding box center [210, 65] width 173 height 18
type Name "BAR - Achterweg, [GEOGRAPHIC_DATA]"
click at [177, 409] on p "Submit" at bounding box center [171, 412] width 22 height 9
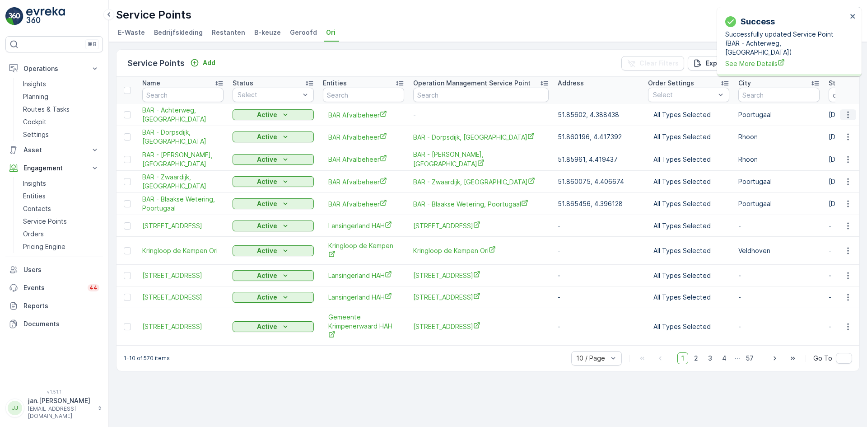
click at [852, 117] on icon "button" at bounding box center [847, 114] width 9 height 9
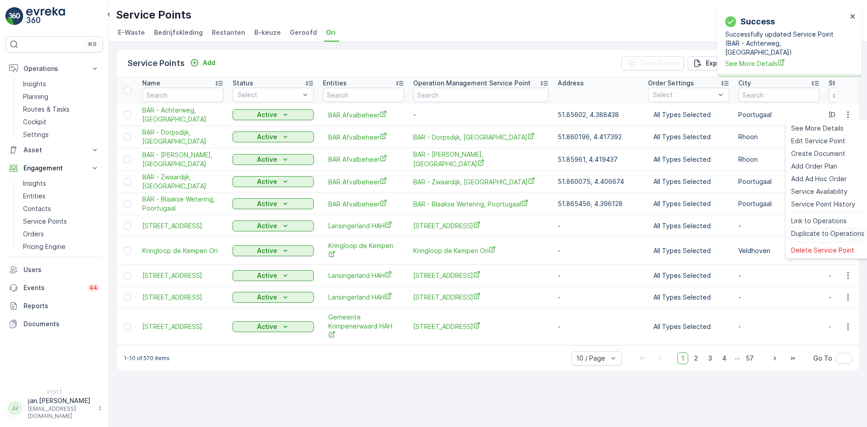
click at [830, 229] on span "Duplicate to Operations" at bounding box center [827, 233] width 73 height 9
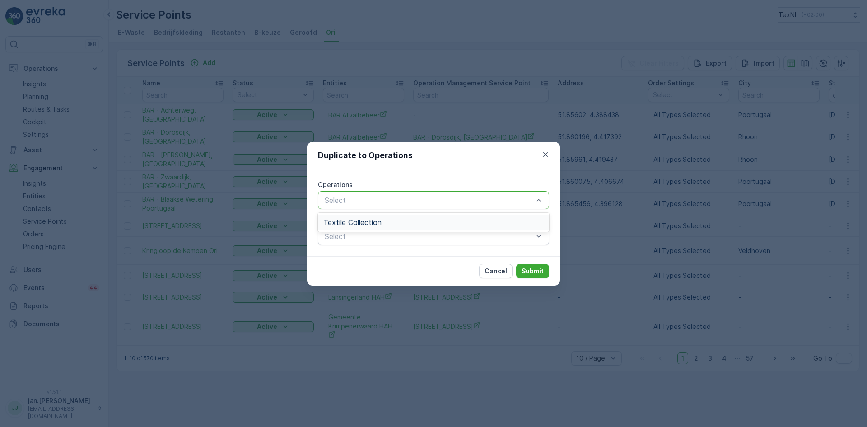
click at [387, 222] on div "Textile Collection" at bounding box center [433, 222] width 220 height 8
click at [529, 271] on p "Submit" at bounding box center [532, 270] width 22 height 9
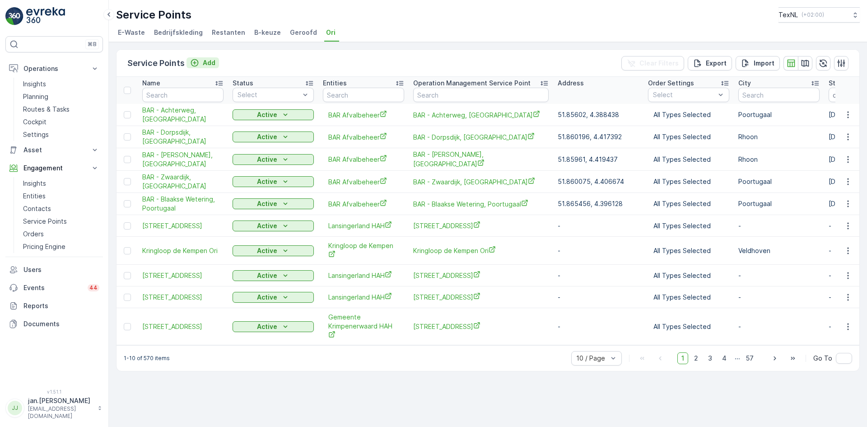
click at [212, 63] on p "Add" at bounding box center [209, 62] width 13 height 9
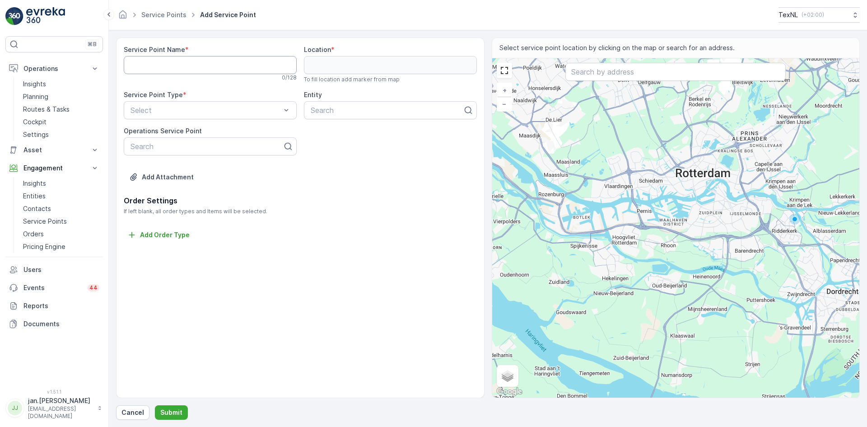
click at [186, 70] on Name "Service Point Name" at bounding box center [210, 65] width 173 height 18
type Name "[GEOGRAPHIC_DATA]"
click at [603, 76] on input "text" at bounding box center [675, 72] width 220 height 18
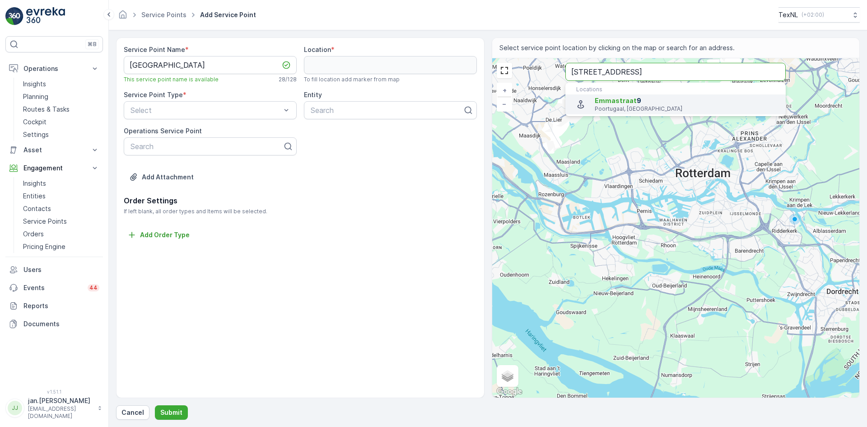
type input "emmastraat 9 poo"
click at [615, 106] on p "Poortugaal, Netherlands" at bounding box center [686, 108] width 184 height 7
type input "51.8564272,4.390550699999999"
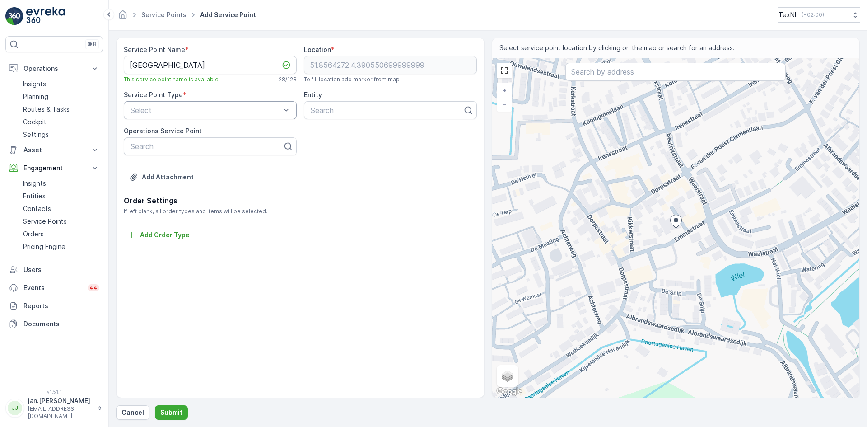
click at [200, 103] on div "Select" at bounding box center [210, 110] width 173 height 18
click at [143, 210] on div "Ori" at bounding box center [210, 209] width 162 height 8
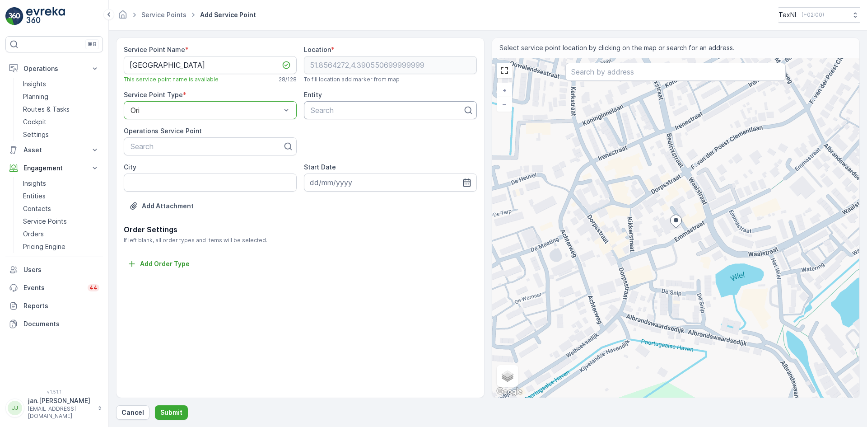
click at [343, 111] on div at bounding box center [387, 110] width 154 height 8
type input "bar"
click at [351, 132] on span "BAR Afvalbeheer" at bounding box center [338, 132] width 58 height 8
click at [195, 186] on input "City" at bounding box center [210, 182] width 173 height 18
type input "Poortugaal"
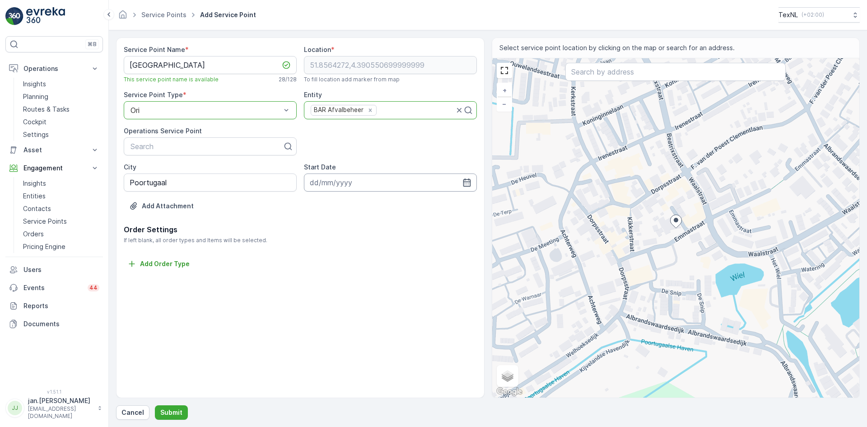
click at [353, 184] on input at bounding box center [390, 182] width 173 height 18
click at [416, 206] on icon "button" at bounding box center [417, 203] width 3 height 5
click at [415, 206] on div "Today" at bounding box center [406, 203] width 45 height 9
click at [420, 203] on icon "button" at bounding box center [424, 203] width 9 height 9
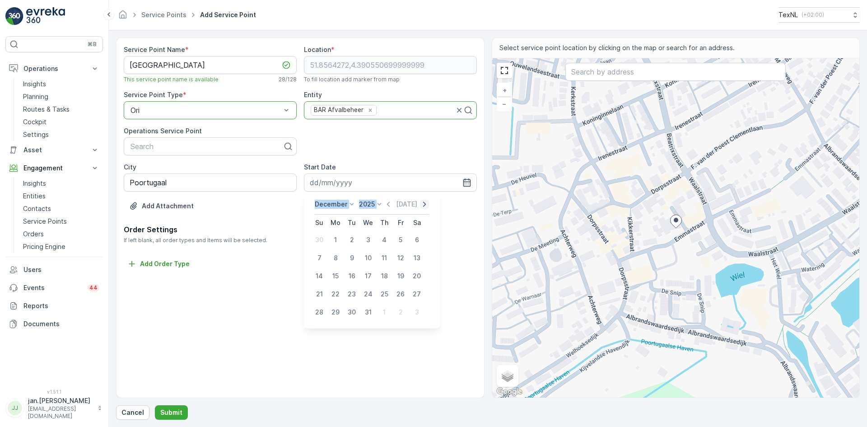
click at [420, 203] on icon "button" at bounding box center [424, 203] width 9 height 9
click at [382, 238] on div "1" at bounding box center [384, 239] width 14 height 14
type input "01.01.2026"
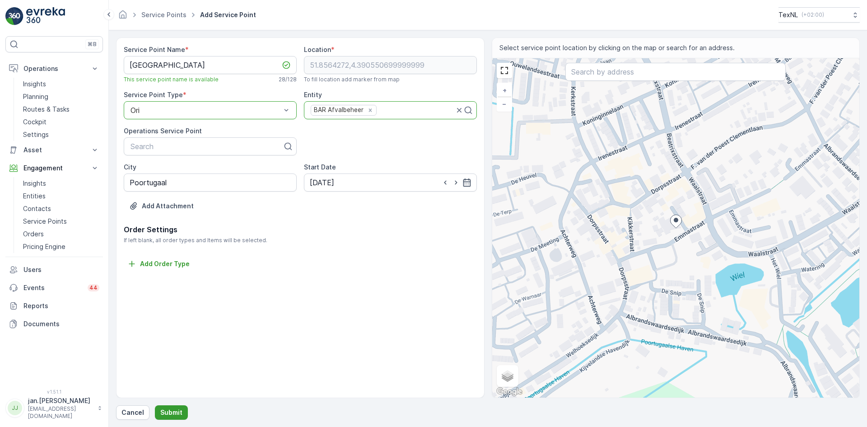
click at [170, 410] on p "Submit" at bounding box center [171, 412] width 22 height 9
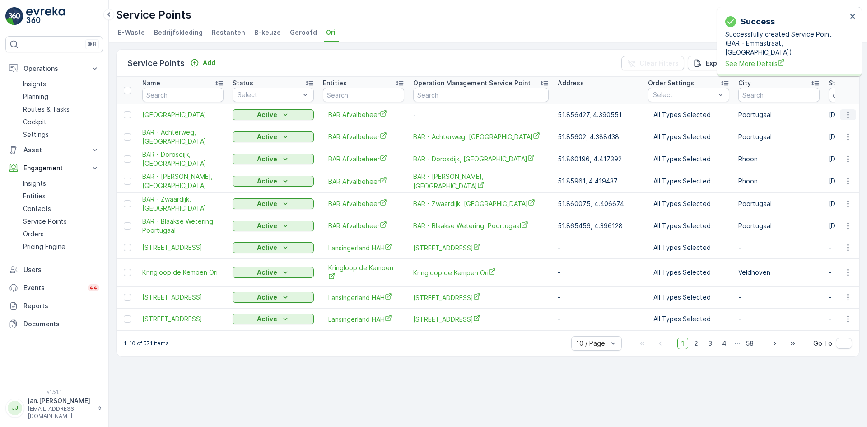
click at [846, 114] on icon "button" at bounding box center [847, 114] width 9 height 9
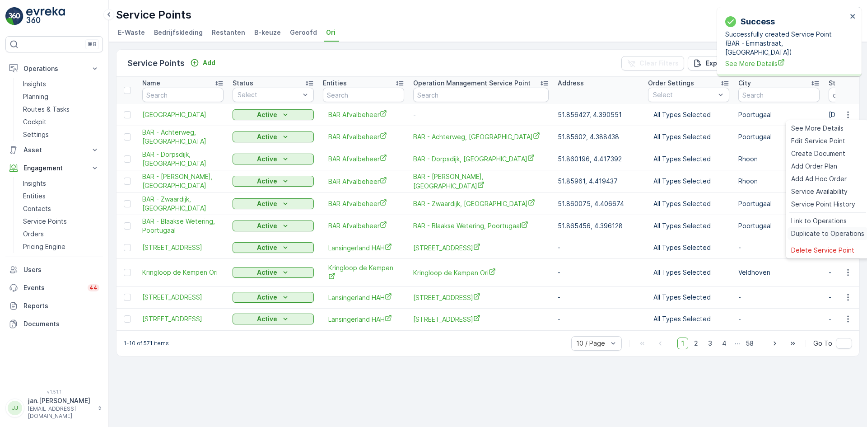
click at [821, 232] on span "Duplicate to Operations" at bounding box center [827, 233] width 73 height 9
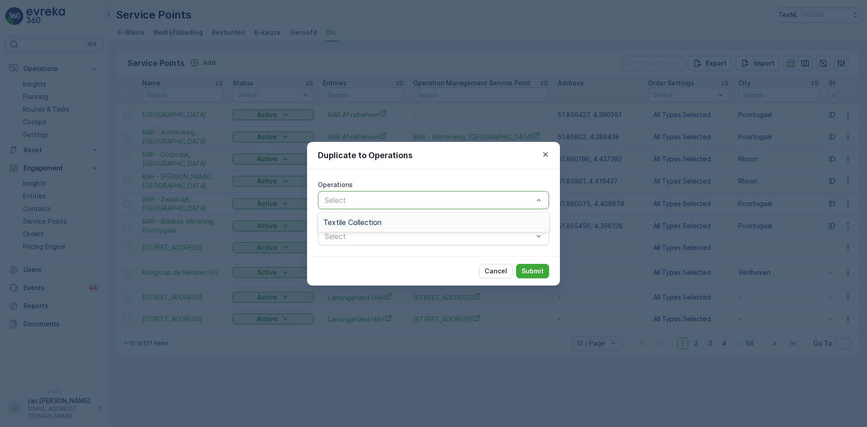
click at [377, 219] on span "Textile Collection" at bounding box center [352, 222] width 58 height 8
click at [530, 269] on p "Submit" at bounding box center [532, 270] width 22 height 9
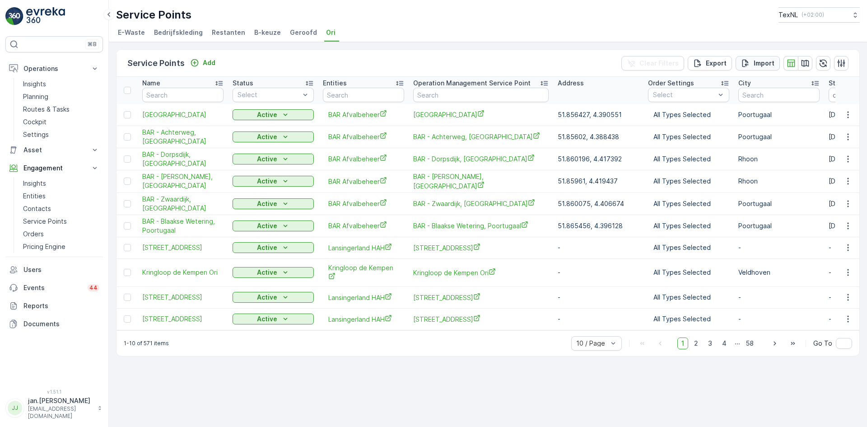
click at [760, 63] on p "Import" at bounding box center [763, 63] width 21 height 9
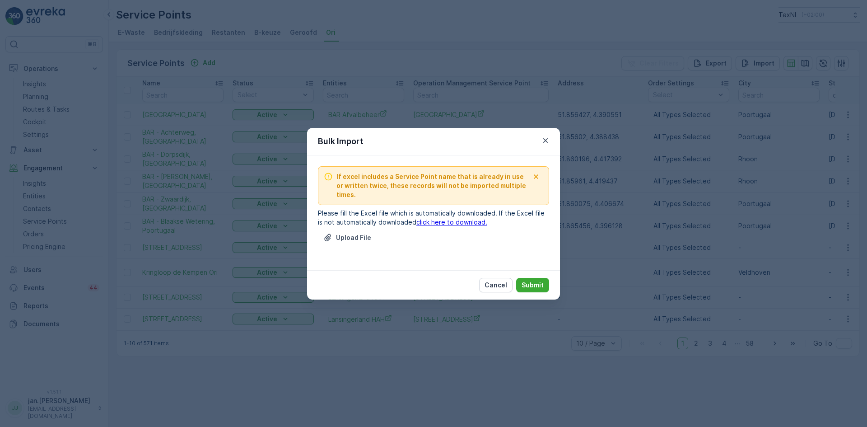
click at [456, 222] on link "click here to download." at bounding box center [451, 222] width 71 height 8
click at [497, 286] on p "Cancel" at bounding box center [495, 284] width 23 height 9
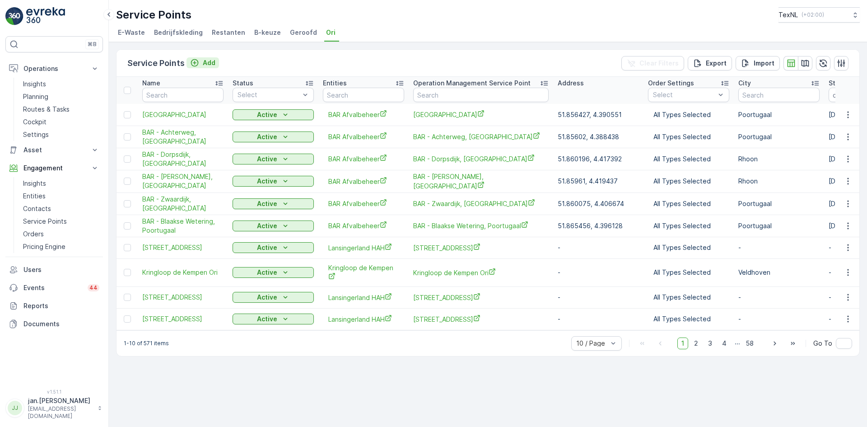
click at [210, 61] on p "Add" at bounding box center [209, 62] width 13 height 9
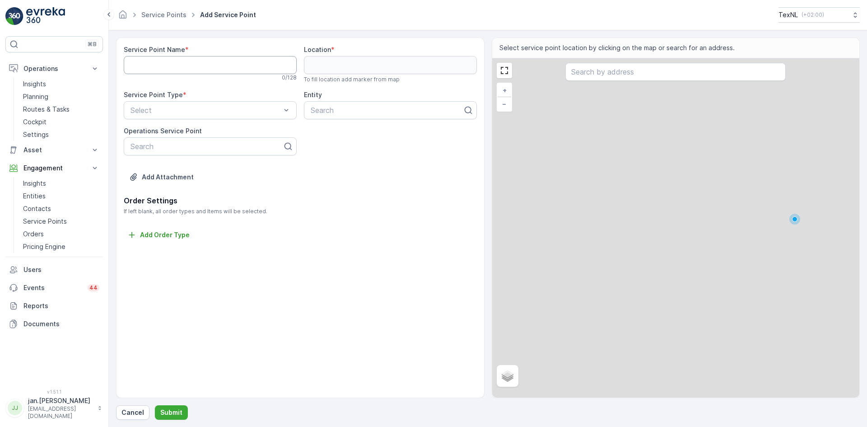
click at [185, 65] on Name "Service Point Name" at bounding box center [210, 65] width 173 height 18
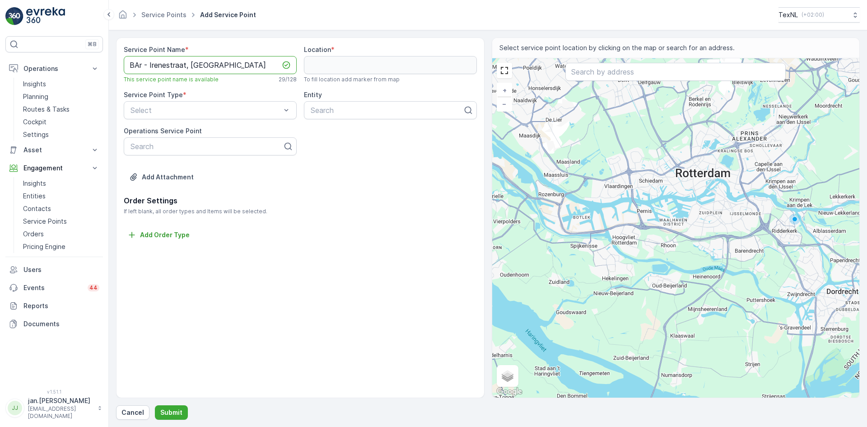
click at [141, 67] on Name "BAr - Irenestraat, Poortugaal" at bounding box center [210, 65] width 173 height 18
type Name "BAR - Irenestraat, [GEOGRAPHIC_DATA]"
click at [594, 74] on input "text" at bounding box center [675, 72] width 220 height 18
type input "irenestraat 2b"
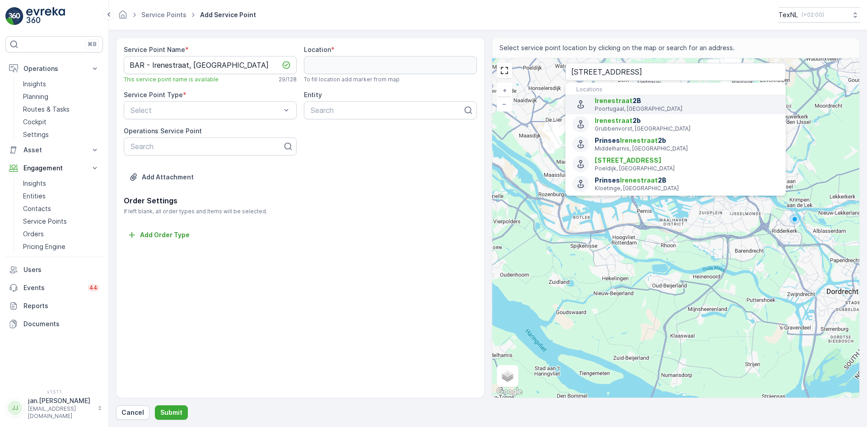
click at [623, 101] on span "Irenestraat" at bounding box center [613, 101] width 38 height 8
type input "51.8574728,4.3895501"
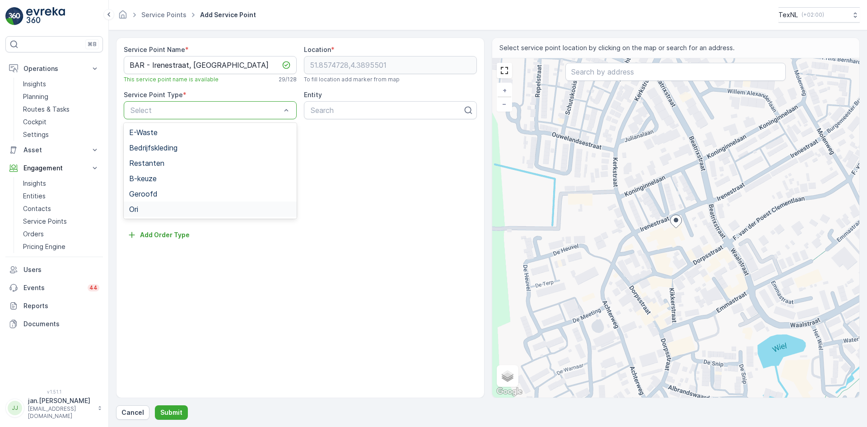
click at [144, 208] on div "Ori" at bounding box center [210, 209] width 162 height 8
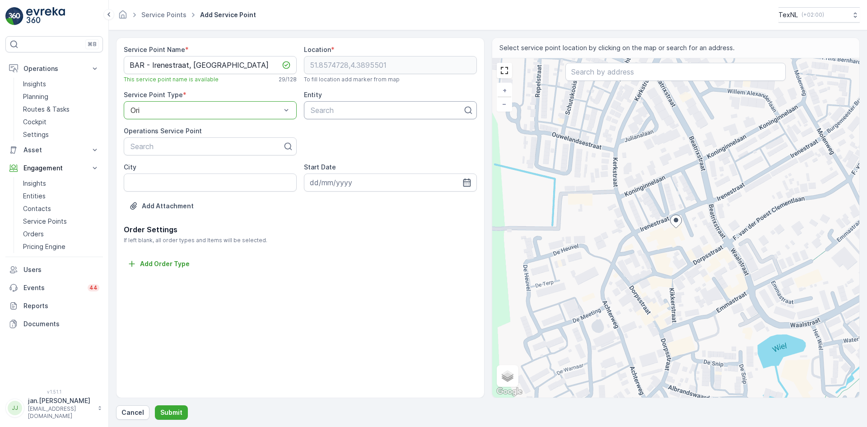
click at [326, 111] on div at bounding box center [387, 110] width 154 height 8
type input "bar"
click at [336, 133] on span "BAR Afvalbeheer" at bounding box center [338, 132] width 58 height 8
click at [329, 181] on input at bounding box center [390, 182] width 173 height 18
click at [417, 202] on icon "button" at bounding box center [417, 203] width 9 height 9
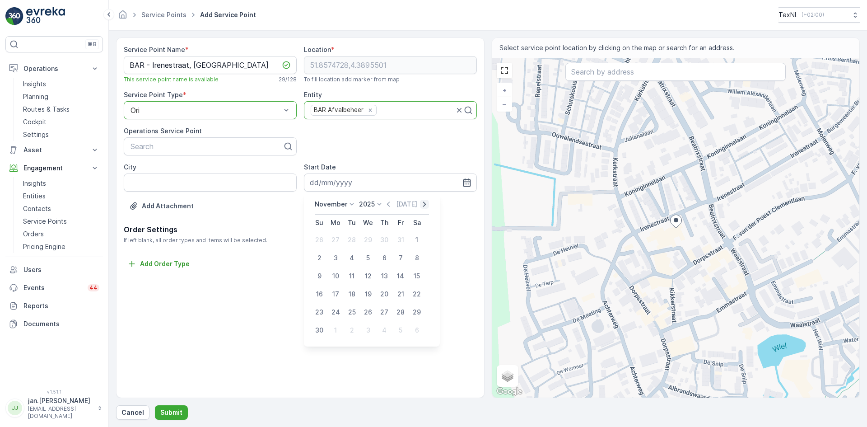
click at [420, 202] on icon "button" at bounding box center [424, 203] width 9 height 9
click at [383, 237] on div "1" at bounding box center [384, 239] width 14 height 14
type input "01.01.2026"
click at [184, 181] on input "City" at bounding box center [210, 182] width 173 height 18
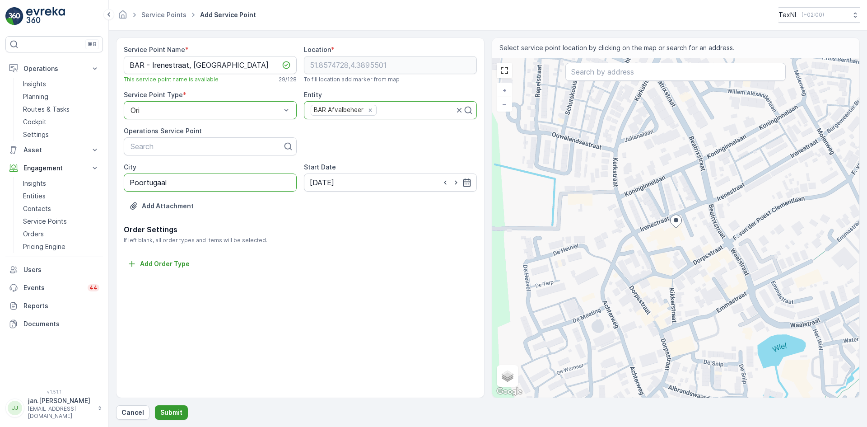
type input "Poortugaal"
click at [173, 411] on p "Submit" at bounding box center [171, 412] width 22 height 9
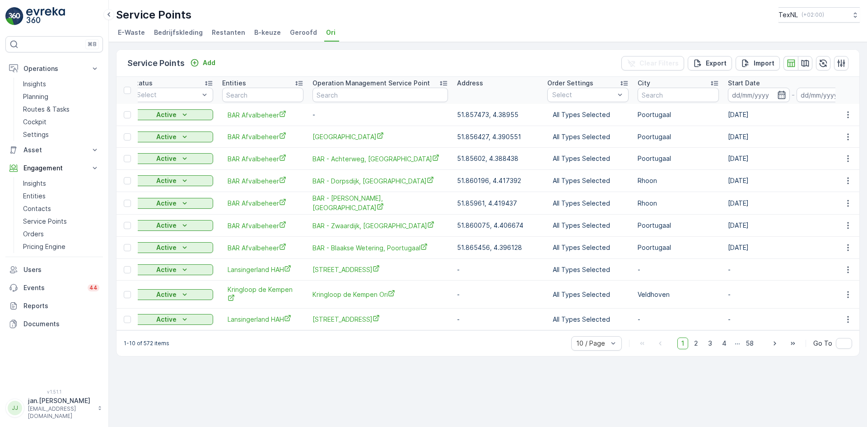
scroll to position [0, 100]
click at [845, 204] on icon "button" at bounding box center [847, 203] width 9 height 9
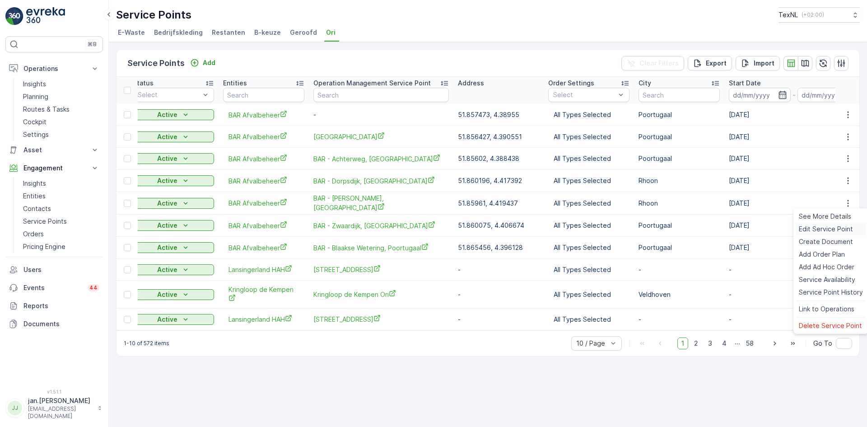
click at [827, 227] on span "Edit Service Point" at bounding box center [825, 228] width 54 height 9
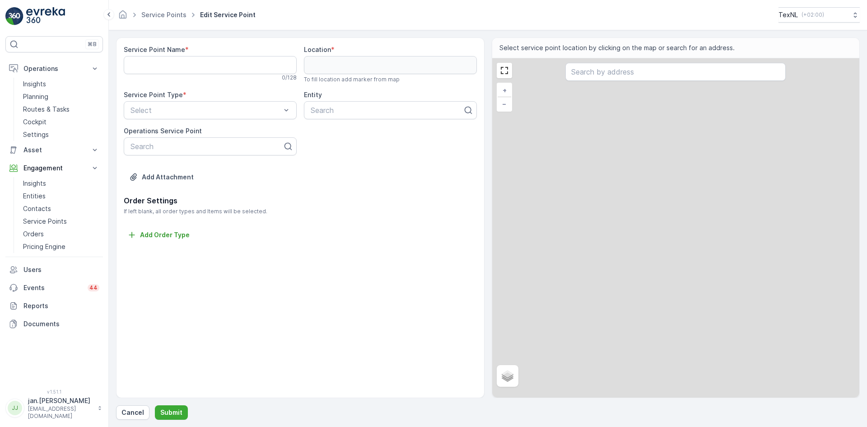
type Name "BAR - [PERSON_NAME], [GEOGRAPHIC_DATA]"
type input "51.85961,4.419437"
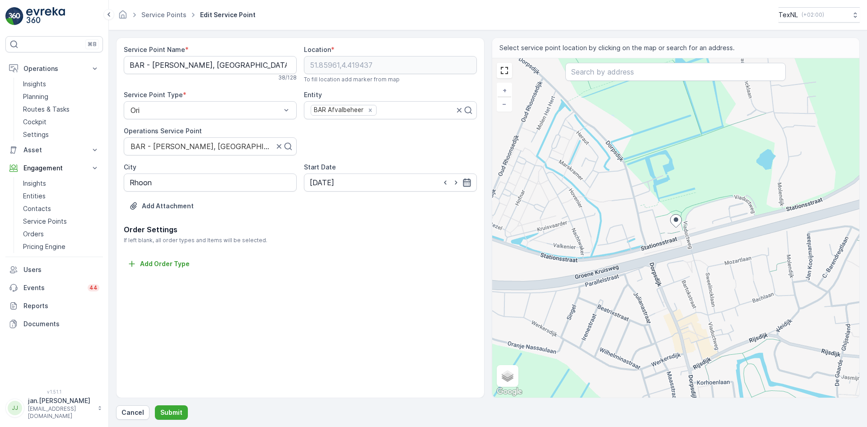
click at [467, 182] on icon "button" at bounding box center [467, 182] width 8 height 8
click at [420, 204] on icon "button" at bounding box center [424, 203] width 9 height 9
click at [385, 240] on div "1" at bounding box center [384, 239] width 14 height 14
type input "01.01.2026"
click at [169, 414] on p "Submit" at bounding box center [171, 412] width 22 height 9
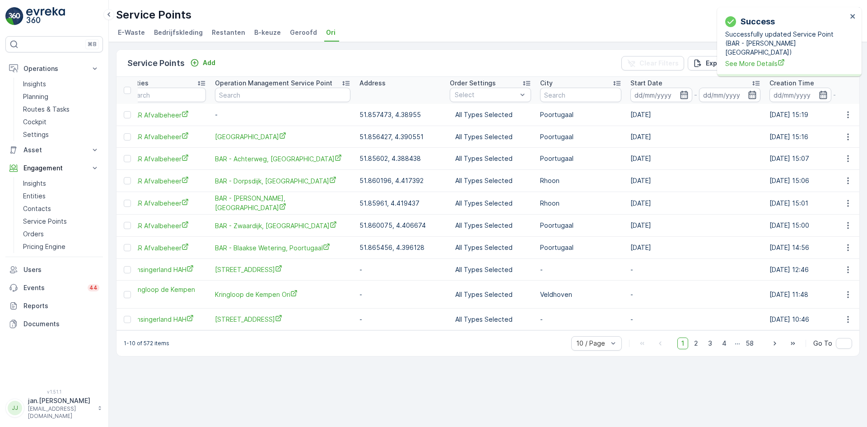
scroll to position [0, 210]
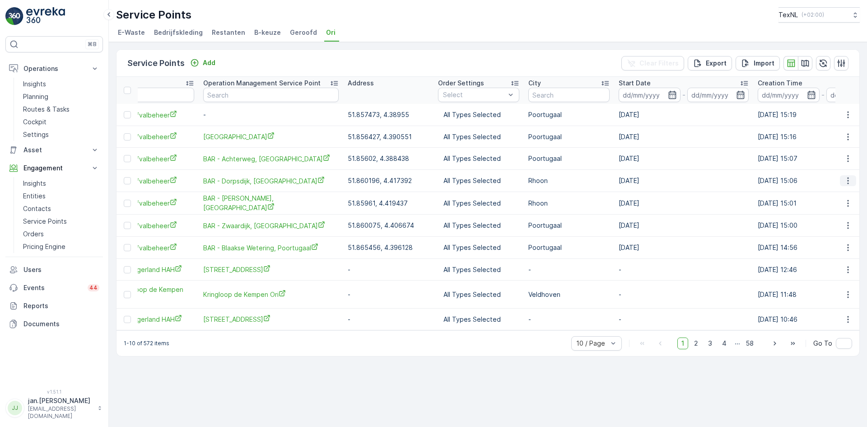
click at [844, 179] on icon "button" at bounding box center [847, 180] width 9 height 9
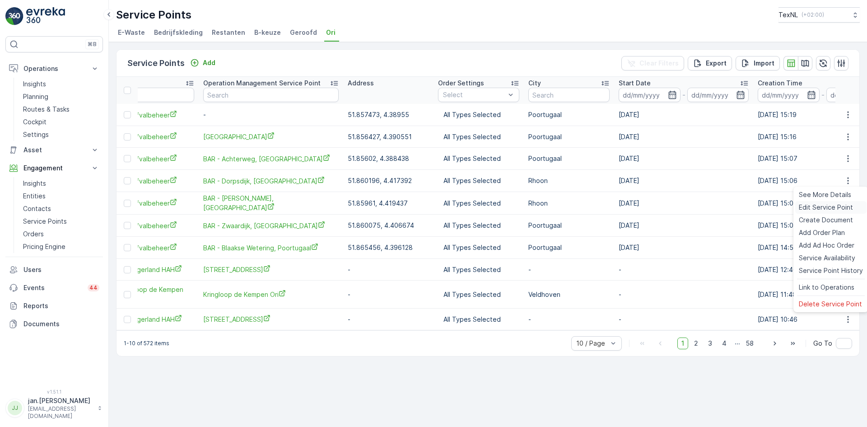
click at [829, 205] on span "Edit Service Point" at bounding box center [825, 207] width 54 height 9
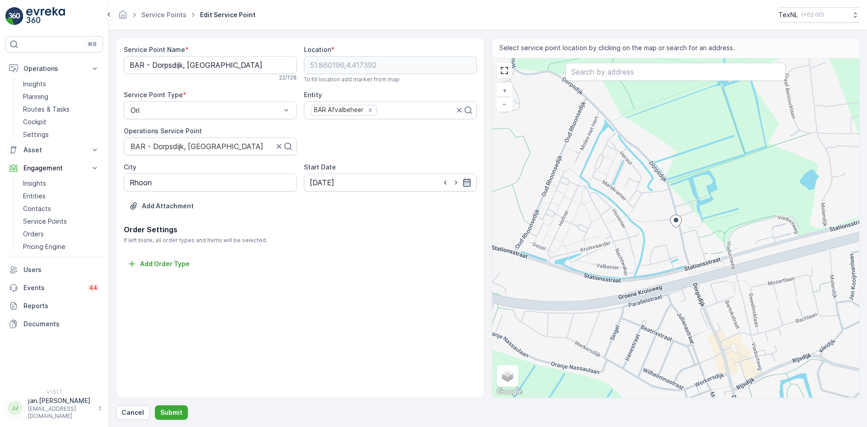
click at [467, 182] on icon "button" at bounding box center [467, 182] width 8 height 8
click at [420, 205] on icon "button" at bounding box center [424, 203] width 9 height 9
click at [384, 240] on div "1" at bounding box center [384, 239] width 14 height 14
type input "01.01.2026"
click at [170, 409] on p "Submit" at bounding box center [171, 412] width 22 height 9
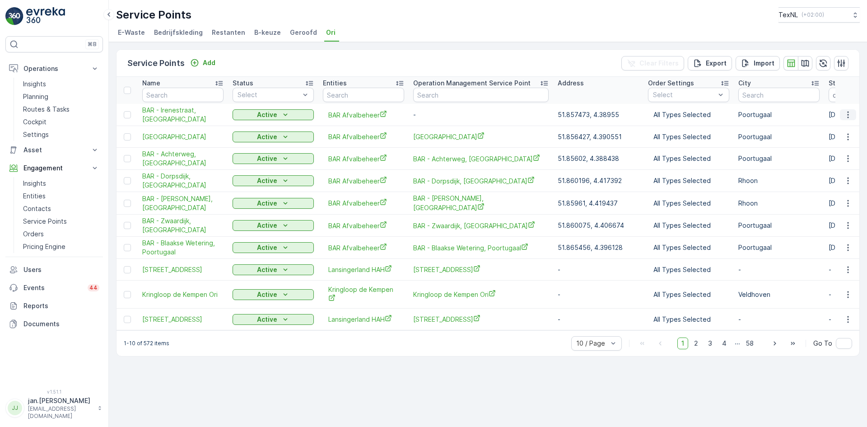
click at [847, 115] on icon "button" at bounding box center [847, 114] width 9 height 9
click at [847, 113] on icon "button" at bounding box center [847, 114] width 9 height 9
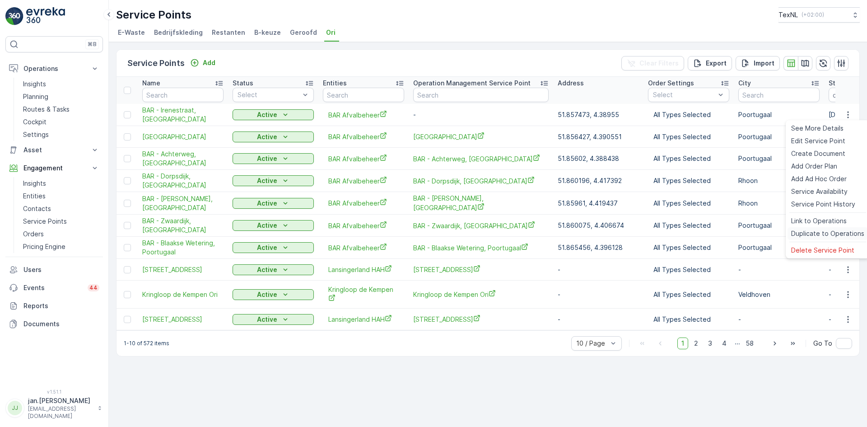
click at [818, 232] on span "Duplicate to Operations" at bounding box center [827, 233] width 73 height 9
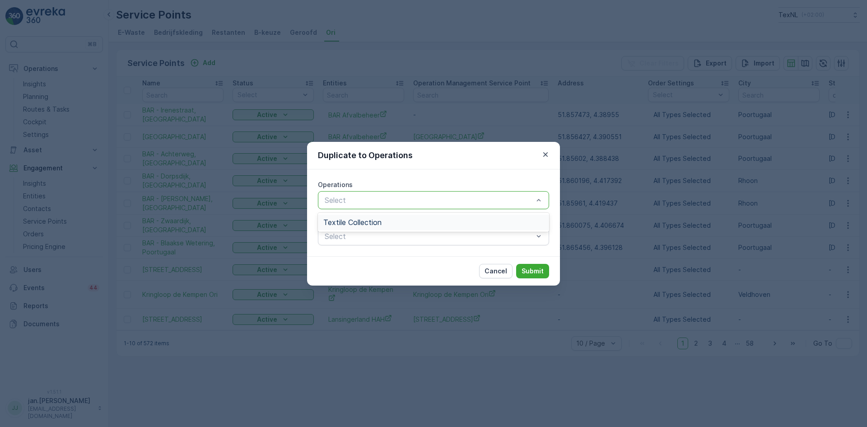
click at [390, 218] on div "Textile Collection" at bounding box center [433, 222] width 220 height 8
click at [529, 270] on p "Submit" at bounding box center [532, 270] width 22 height 9
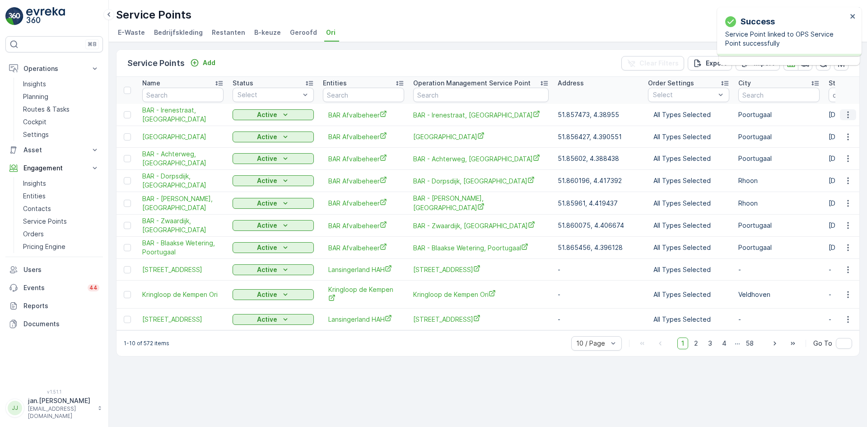
click at [847, 113] on icon "button" at bounding box center [847, 114] width 9 height 9
click at [209, 63] on p "Add" at bounding box center [209, 62] width 13 height 9
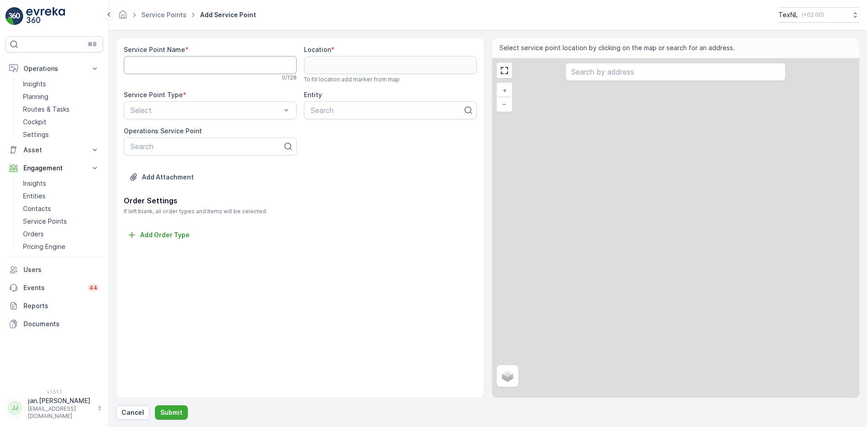
click at [202, 66] on Name "Service Point Name" at bounding box center [210, 65] width 173 height 18
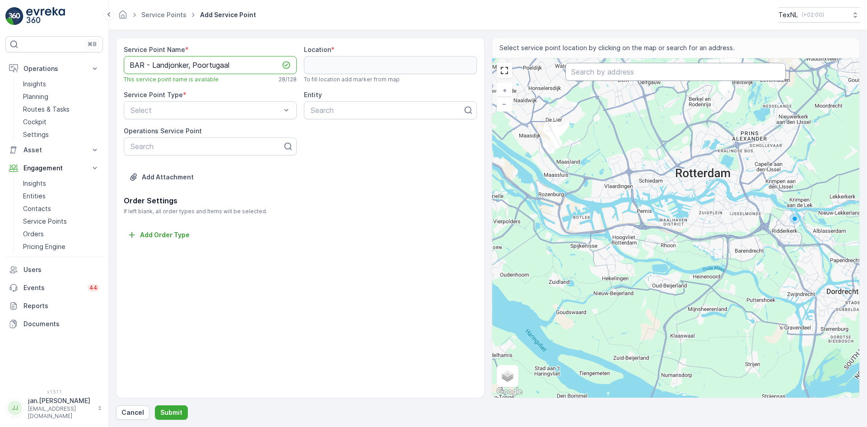
type Name "BAR - Landjonker, Poortugaal"
click at [603, 75] on input "text" at bounding box center [675, 72] width 220 height 18
type input "landjonker 15 poortugaa"
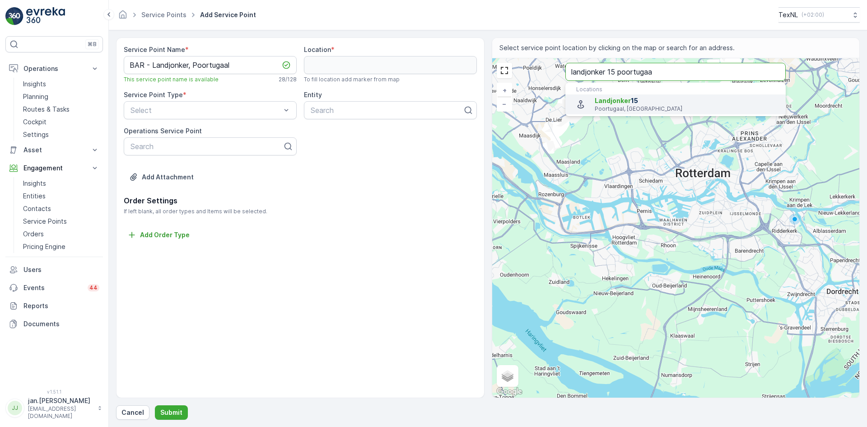
click at [618, 110] on p "Poortugaal, Netherlands" at bounding box center [686, 108] width 184 height 7
type input "51.85442339999999,4.401699799999999"
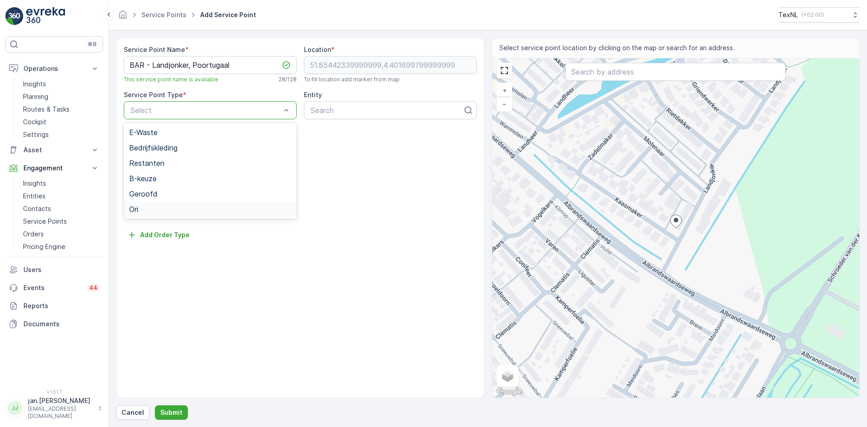
click at [153, 206] on div "Ori" at bounding box center [210, 209] width 162 height 8
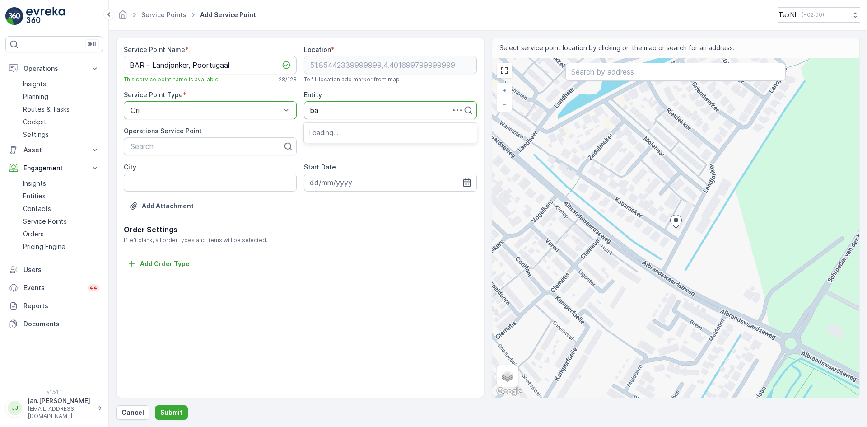
type input "bar"
click at [332, 134] on span "BAR Afvalbeheer" at bounding box center [338, 132] width 58 height 8
click at [238, 179] on input "City" at bounding box center [210, 182] width 173 height 18
type input "Poortugaal"
click at [468, 180] on icon "button" at bounding box center [467, 182] width 8 height 8
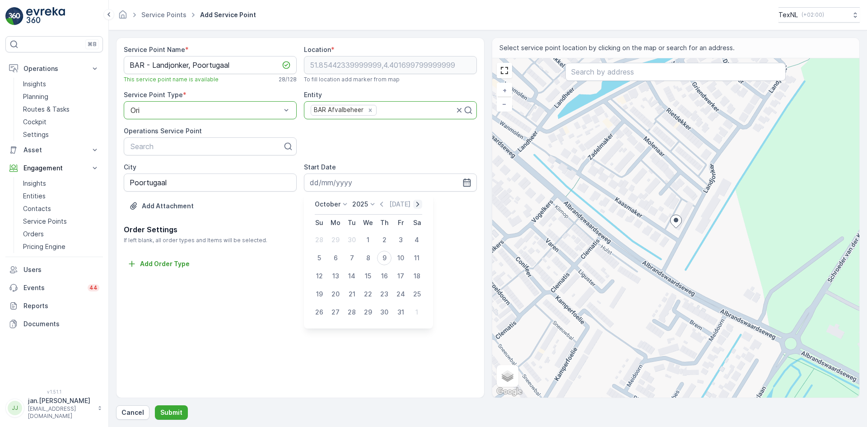
click at [417, 204] on icon "button" at bounding box center [417, 203] width 9 height 9
click at [420, 204] on icon "button" at bounding box center [424, 203] width 9 height 9
click at [383, 239] on div "1" at bounding box center [384, 239] width 14 height 14
type input "01.01.2026"
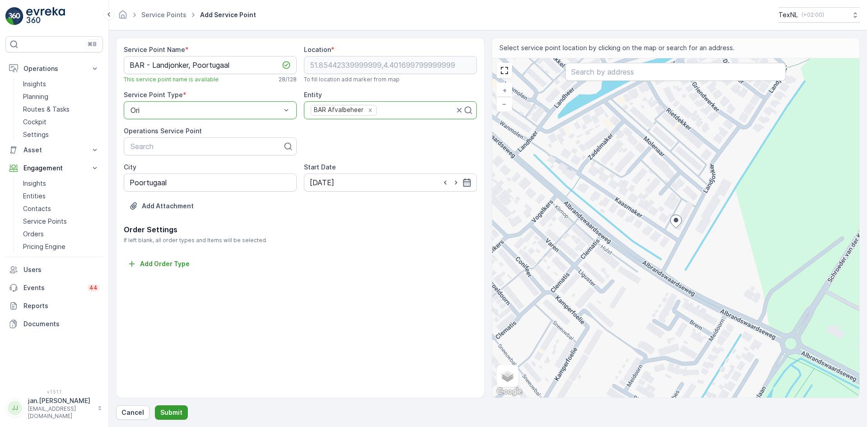
click at [170, 412] on p "Submit" at bounding box center [171, 412] width 22 height 9
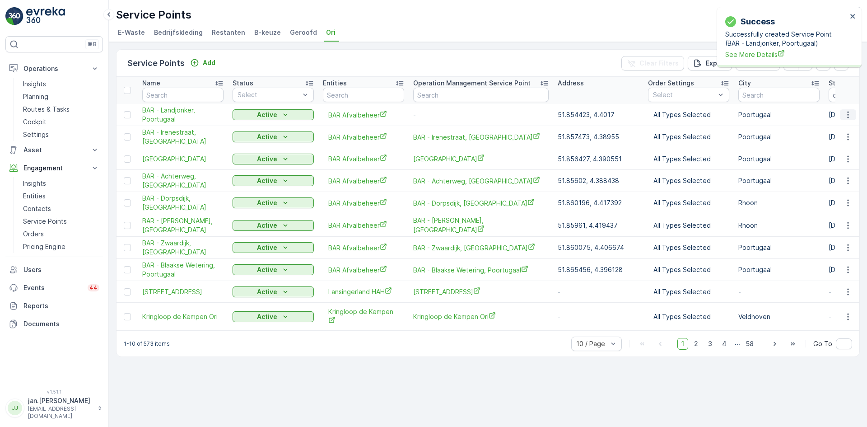
click at [847, 117] on icon "button" at bounding box center [847, 114] width 9 height 9
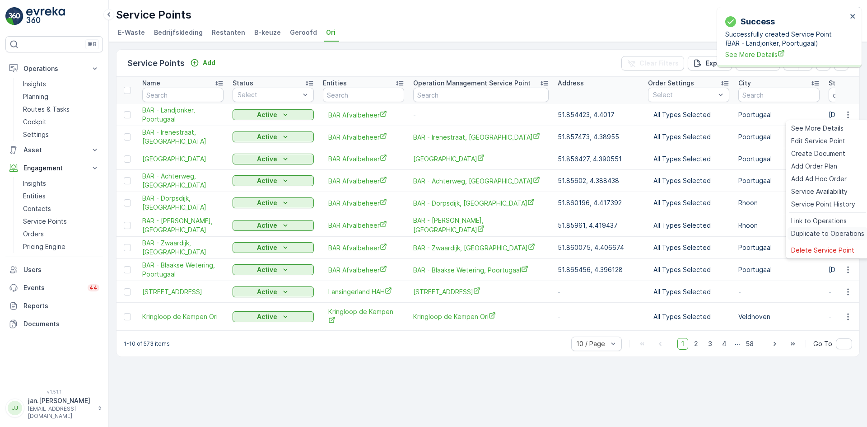
click at [828, 235] on span "Duplicate to Operations" at bounding box center [827, 233] width 73 height 9
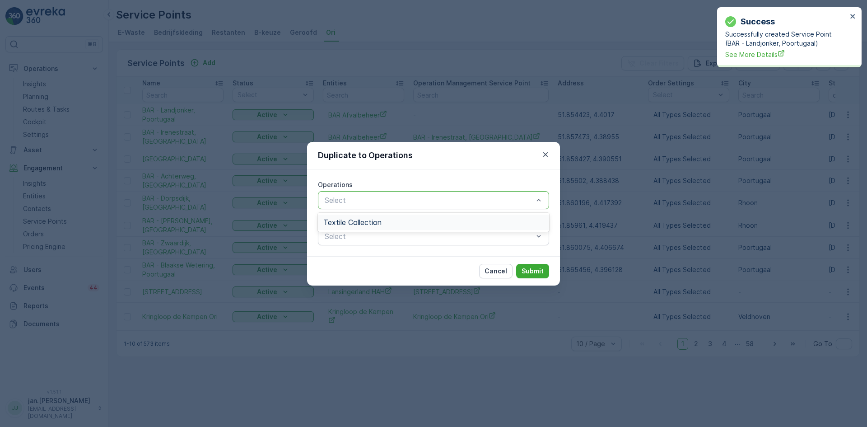
click at [394, 219] on div "Textile Collection" at bounding box center [433, 222] width 220 height 8
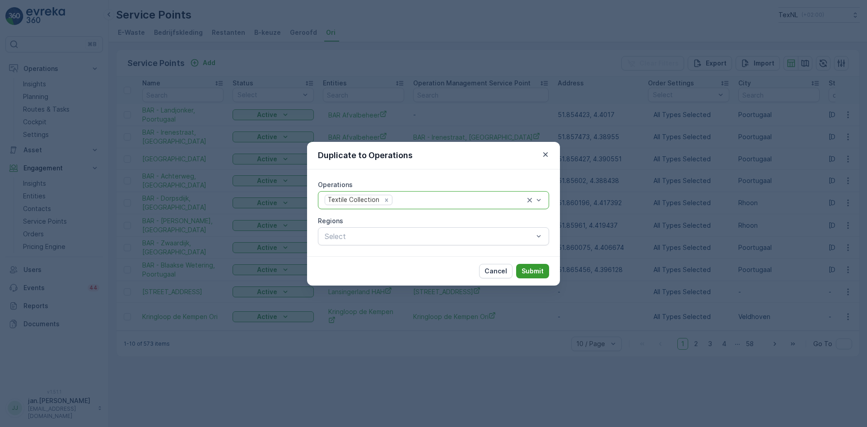
click at [529, 269] on p "Submit" at bounding box center [532, 270] width 22 height 9
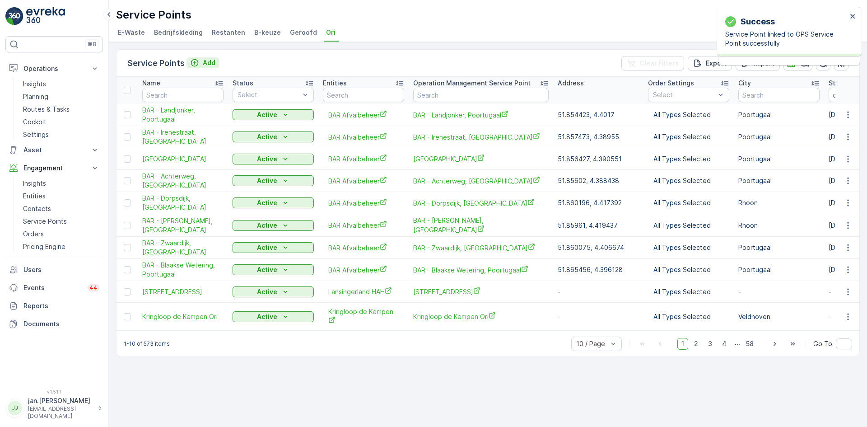
click at [204, 64] on p "Add" at bounding box center [209, 62] width 13 height 9
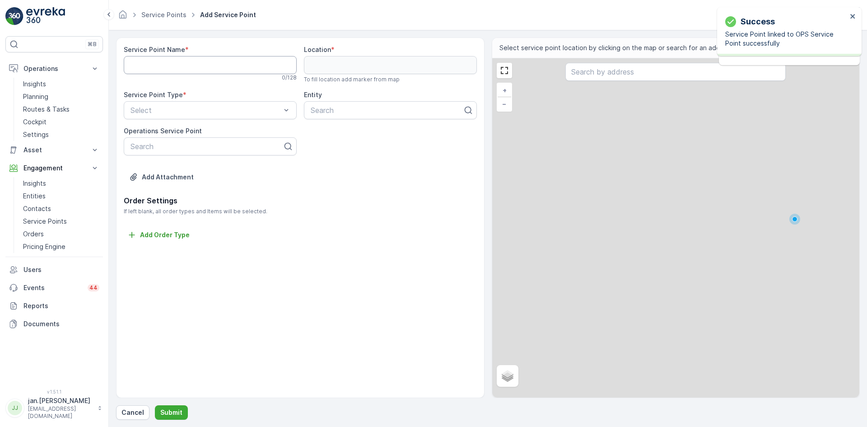
click at [198, 66] on Name "Service Point Name" at bounding box center [210, 65] width 173 height 18
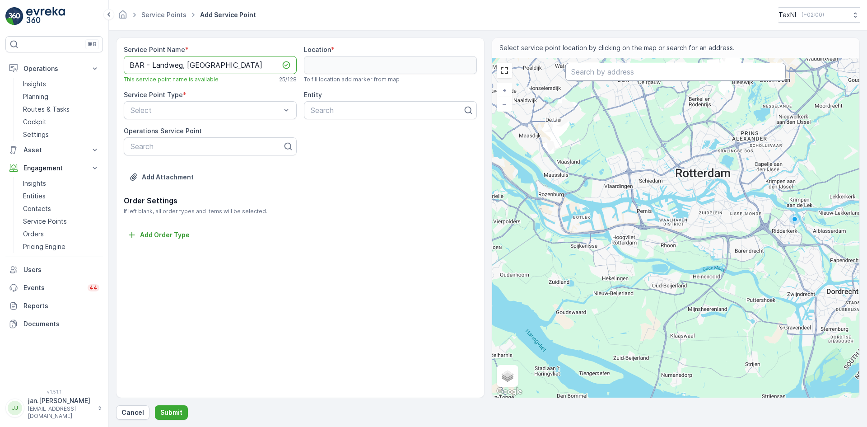
type Name "BAR - Landweg, [GEOGRAPHIC_DATA]"
click at [619, 74] on input "text" at bounding box center [675, 72] width 220 height 18
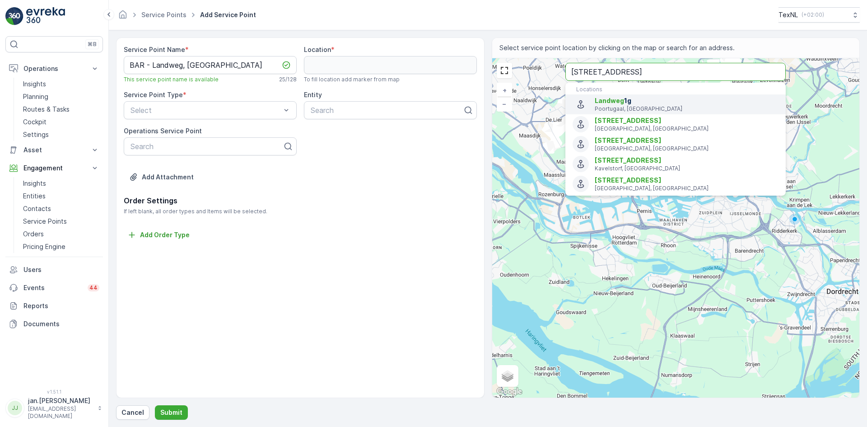
type input "landweg 1g"
click at [622, 101] on span "Landweg" at bounding box center [608, 101] width 29 height 8
type input "51.8568608,4.396281399999999"
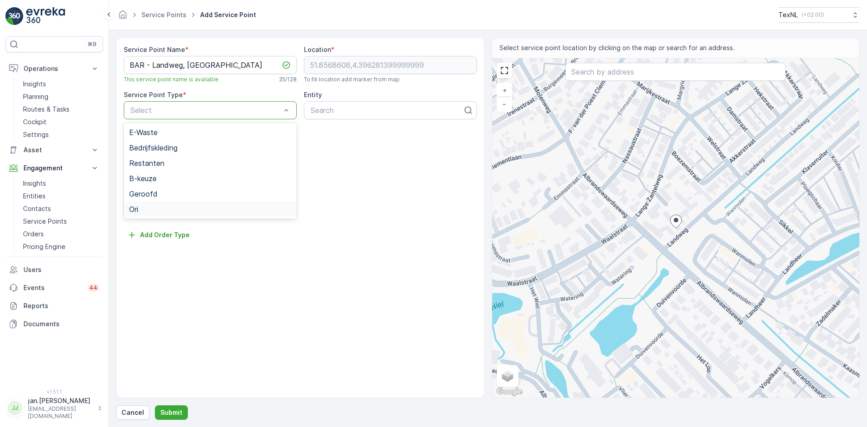
click at [145, 207] on div "Ori" at bounding box center [210, 209] width 162 height 8
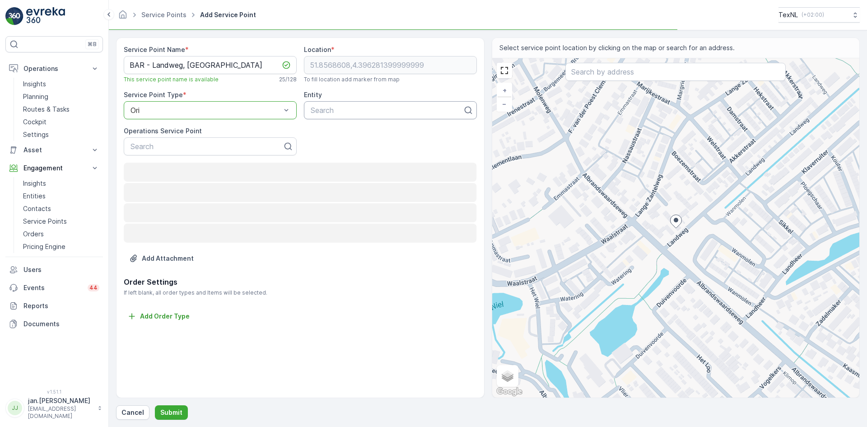
click at [351, 112] on div at bounding box center [387, 110] width 154 height 8
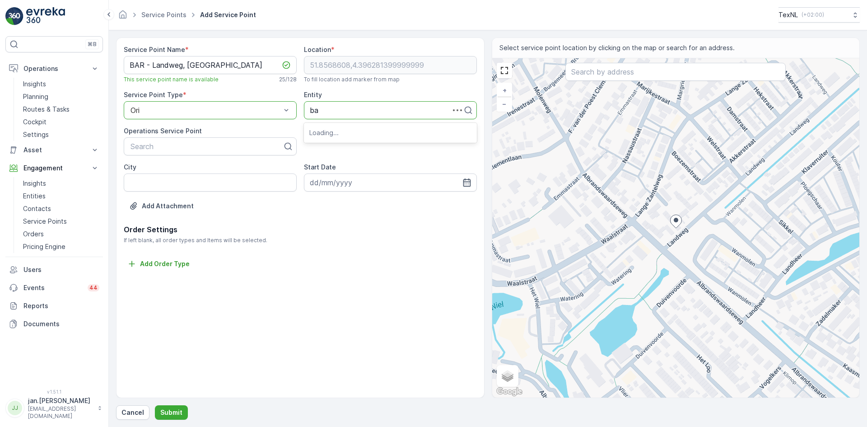
type input "bar"
click at [324, 133] on span "BAR Afvalbeheer" at bounding box center [338, 132] width 58 height 8
click at [175, 182] on input "City" at bounding box center [210, 182] width 173 height 18
type input "Poortugaal"
click at [468, 185] on icon "button" at bounding box center [466, 182] width 9 height 9
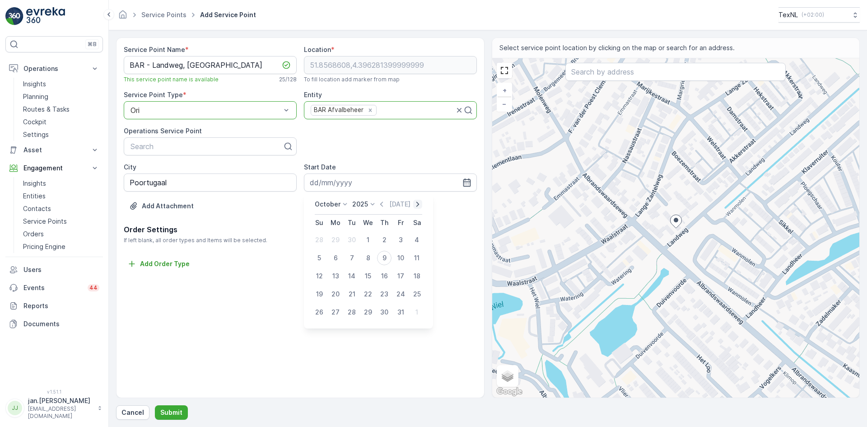
click at [415, 204] on icon "button" at bounding box center [417, 203] width 9 height 9
click at [416, 204] on div "Today" at bounding box center [406, 203] width 45 height 9
click at [420, 204] on icon "button" at bounding box center [424, 203] width 9 height 9
click at [383, 241] on div "1" at bounding box center [384, 239] width 14 height 14
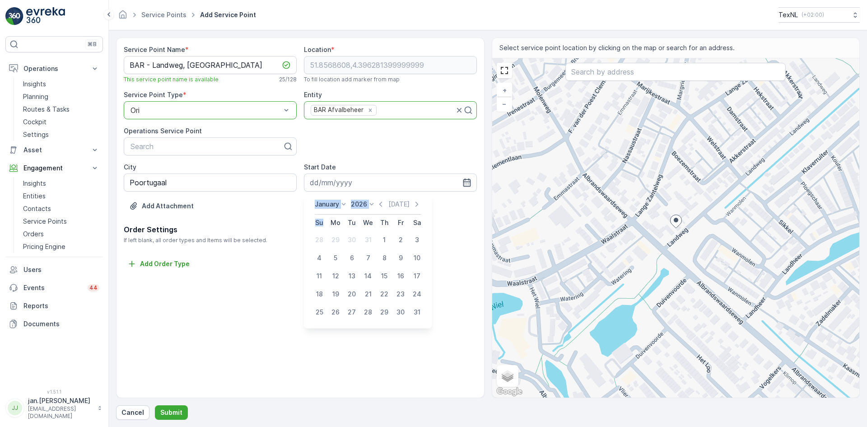
type input "01.01.2026"
click at [175, 412] on p "Submit" at bounding box center [171, 412] width 22 height 9
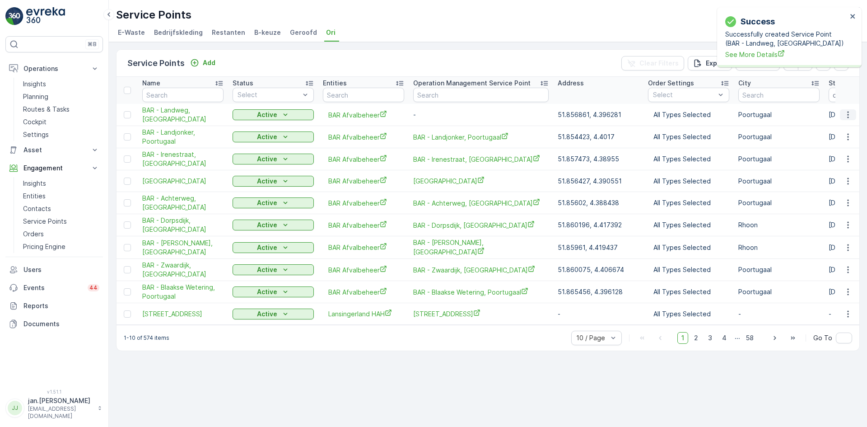
click at [852, 111] on icon "button" at bounding box center [847, 114] width 9 height 9
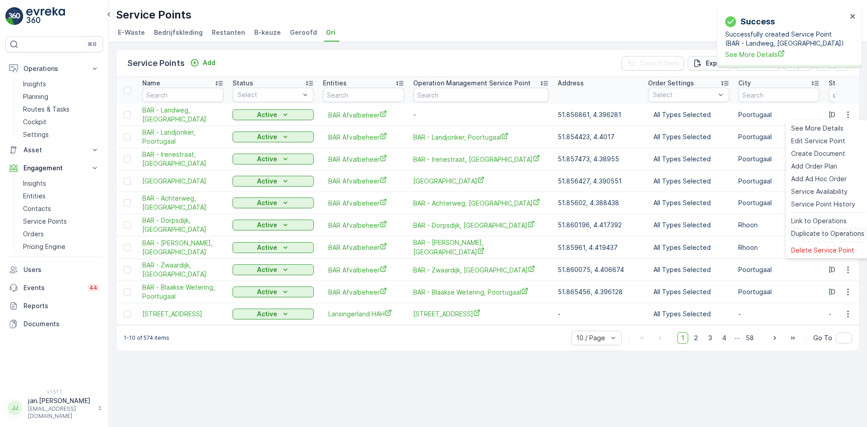
click at [822, 230] on ul "See More Details Edit Service Point Create Document Add Order Plan Add Ad Hoc O…" at bounding box center [827, 189] width 84 height 138
click at [821, 230] on span "Duplicate to Operations" at bounding box center [827, 233] width 73 height 9
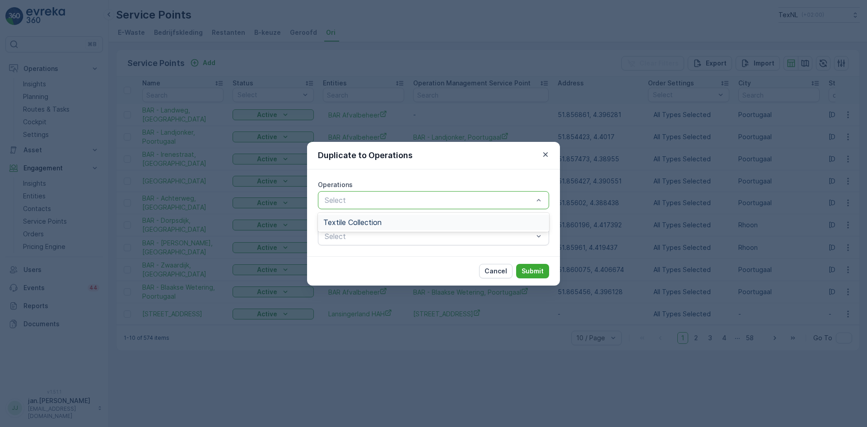
click at [356, 223] on span "Textile Collection" at bounding box center [352, 222] width 58 height 8
click at [531, 271] on p "Submit" at bounding box center [532, 270] width 22 height 9
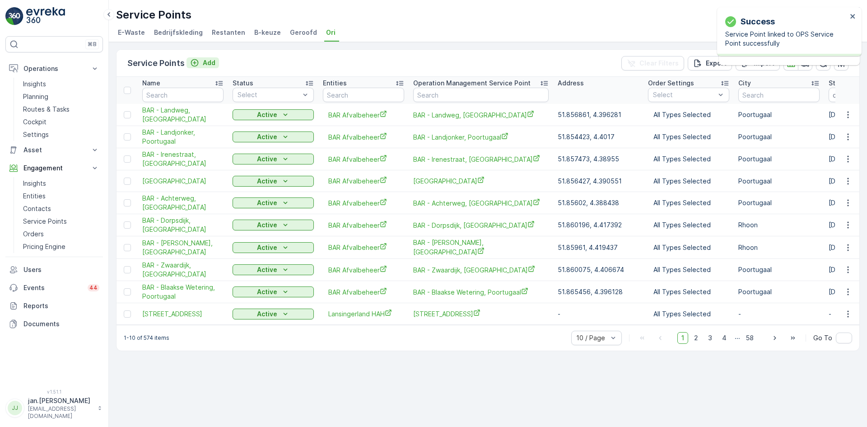
click at [213, 60] on p "Add" at bounding box center [209, 62] width 13 height 9
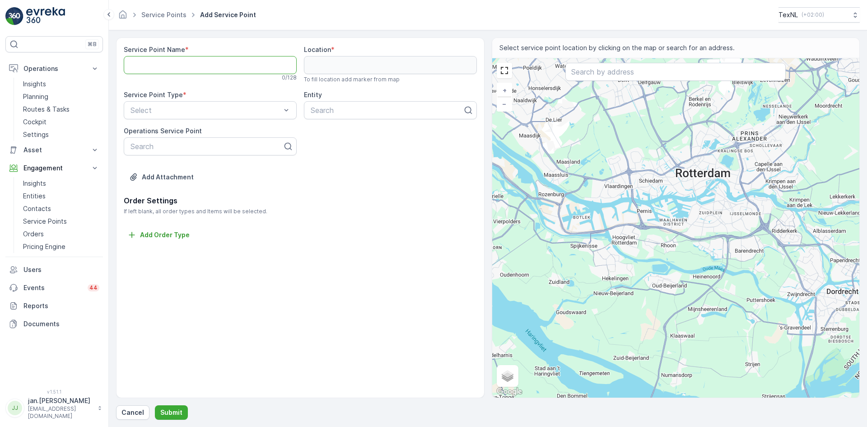
drag, startPoint x: 245, startPoint y: 71, endPoint x: 250, endPoint y: 68, distance: 5.9
click at [245, 70] on Name "Service Point Name" at bounding box center [210, 65] width 173 height 18
drag, startPoint x: 250, startPoint y: 65, endPoint x: 228, endPoint y: 60, distance: 22.2
click at [221, 58] on Name "BAR - Schroeder van der Kolklaan" at bounding box center [210, 65] width 173 height 18
click at [245, 65] on Name "BAR - Schroeder van der Kolklaan" at bounding box center [210, 65] width 173 height 18
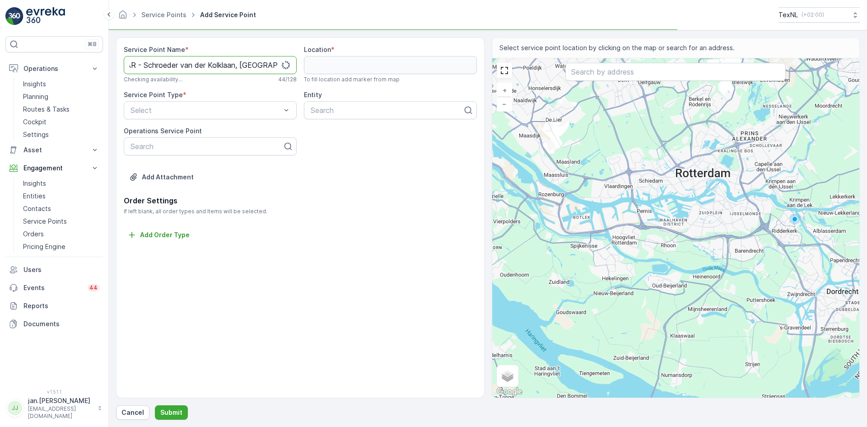
scroll to position [0, 8]
drag, startPoint x: 144, startPoint y: 64, endPoint x: 316, endPoint y: 74, distance: 172.3
click at [316, 74] on div "Service Point Name * BAR - Schroeder van der Kolklaan, Poortugaal This service …" at bounding box center [300, 120] width 353 height 150
type Name "BAR - Schroeder van der Kolklaan, [GEOGRAPHIC_DATA]"
click at [589, 74] on input "text" at bounding box center [675, 72] width 220 height 18
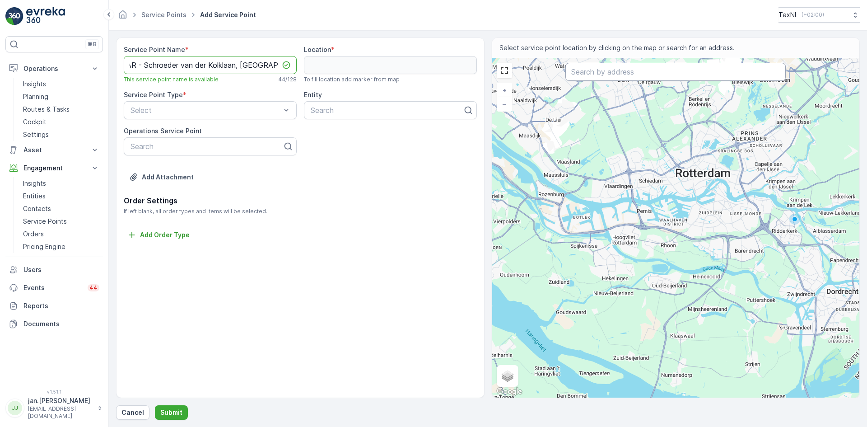
scroll to position [0, 0]
paste input "Schroeder van der Kolklaan, Poortugaal"
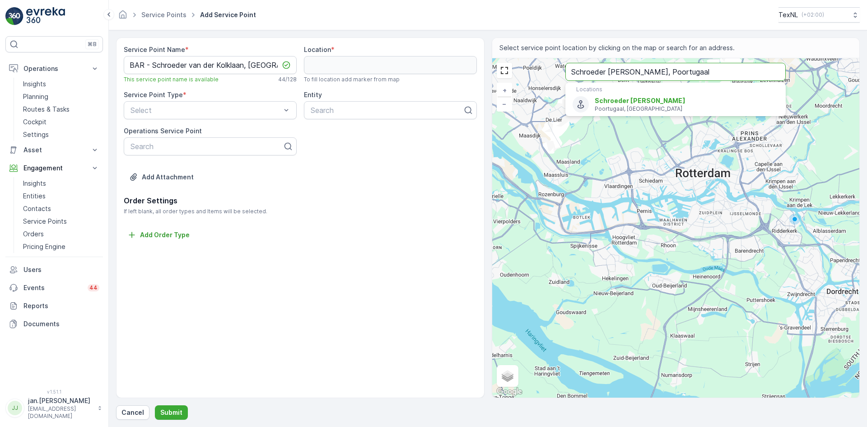
click at [663, 72] on input "Schroeder van der Kolklaan, Poortugaal" at bounding box center [675, 72] width 220 height 18
type input "Schroeder van der Kolklaan 77, Poortugaal"
click at [645, 106] on p "Poortugaal, Netherlands" at bounding box center [686, 108] width 184 height 7
type input "51.8503006,4.401774"
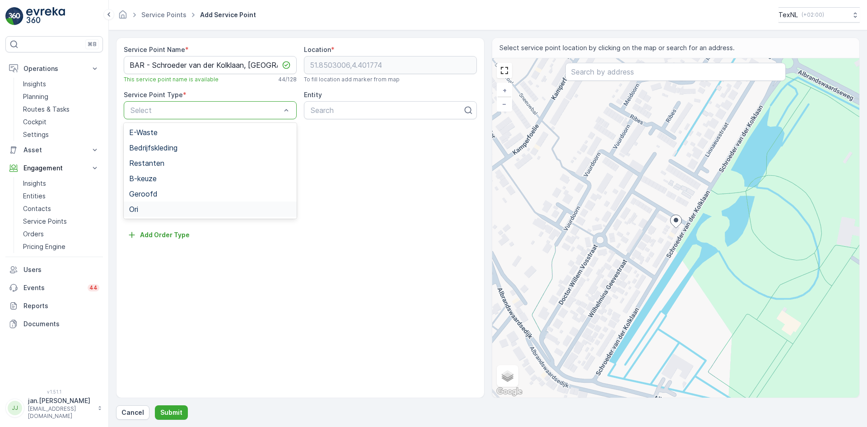
click at [152, 205] on div "Ori" at bounding box center [210, 209] width 162 height 8
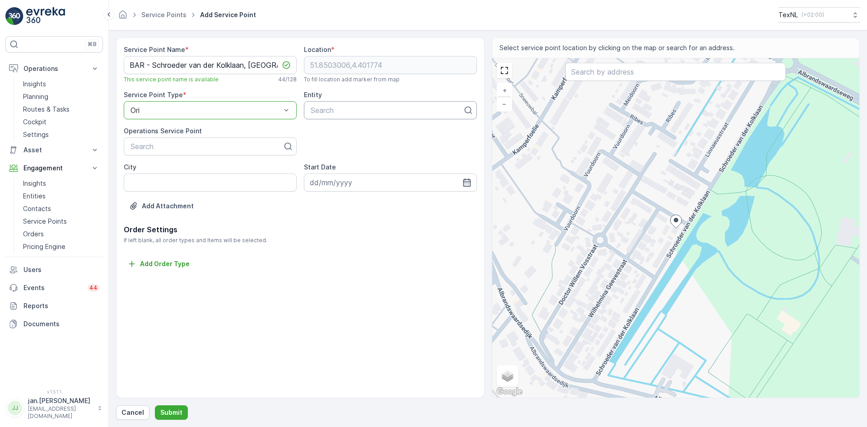
click at [326, 111] on div at bounding box center [387, 110] width 154 height 8
type input "bar"
click at [342, 129] on span "BAR Afvalbeheer" at bounding box center [338, 132] width 58 height 8
click at [179, 180] on input "City" at bounding box center [210, 182] width 173 height 18
type input "Poortugaal"
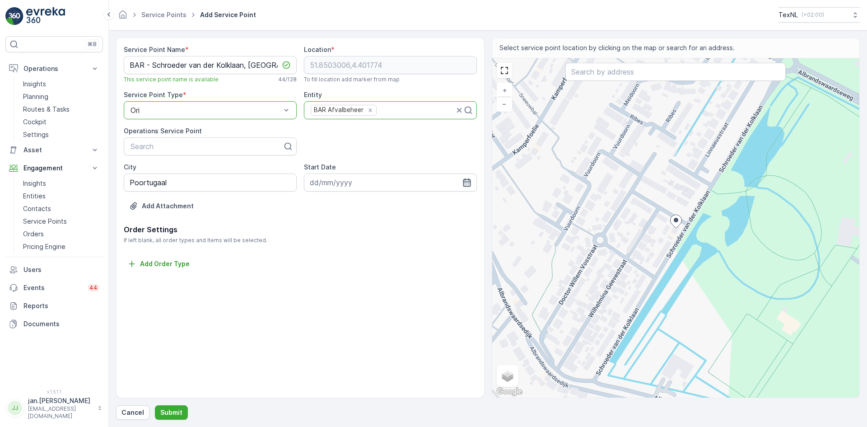
click at [469, 185] on icon "button" at bounding box center [466, 182] width 9 height 9
click at [418, 203] on icon "button" at bounding box center [417, 203] width 9 height 9
click at [420, 203] on icon "button" at bounding box center [424, 203] width 9 height 9
click at [380, 242] on div "1" at bounding box center [384, 239] width 14 height 14
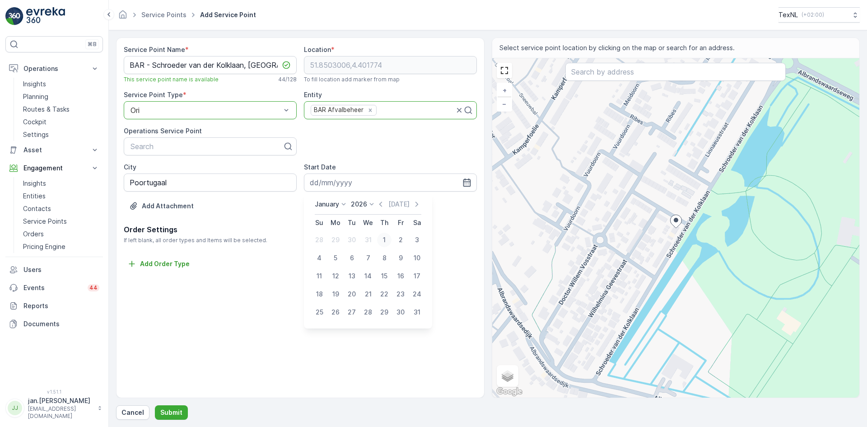
type input "01.01.2026"
click at [174, 410] on p "Submit" at bounding box center [171, 412] width 22 height 9
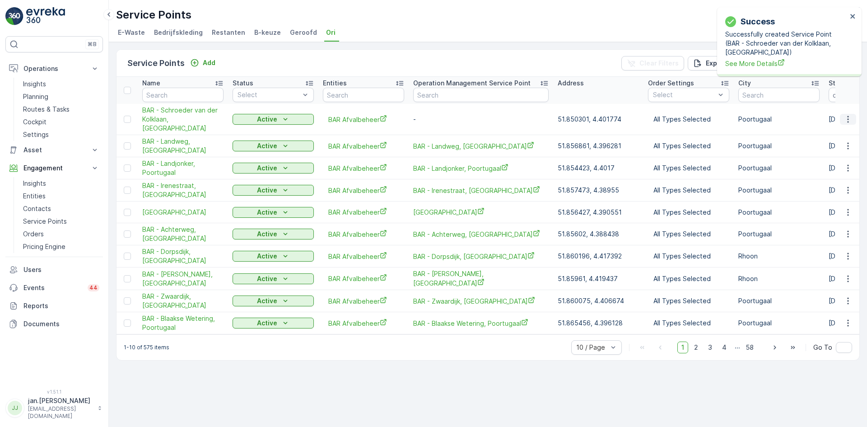
click at [847, 115] on icon "button" at bounding box center [847, 119] width 9 height 9
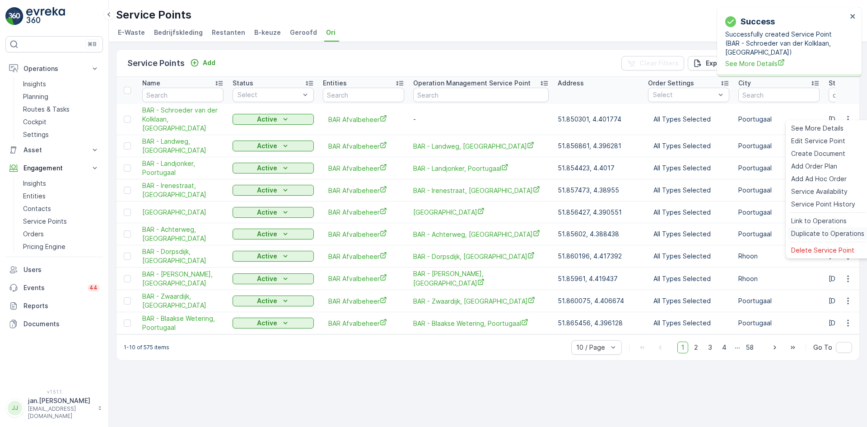
click at [818, 231] on span "Duplicate to Operations" at bounding box center [827, 233] width 73 height 9
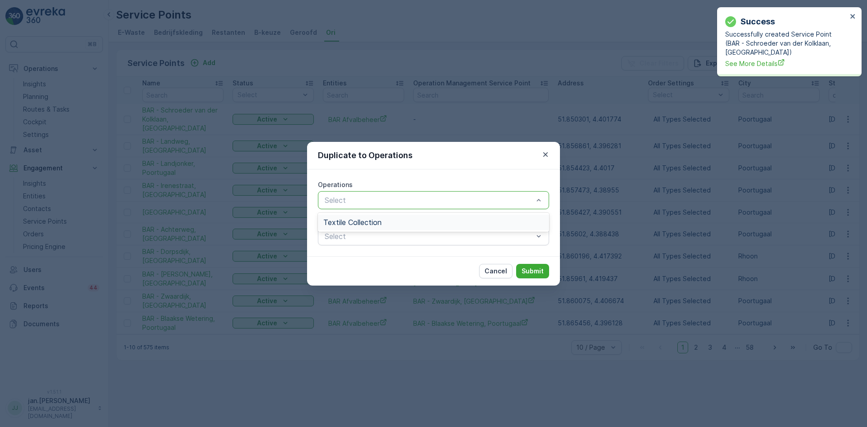
click at [377, 221] on span "Textile Collection" at bounding box center [352, 222] width 58 height 8
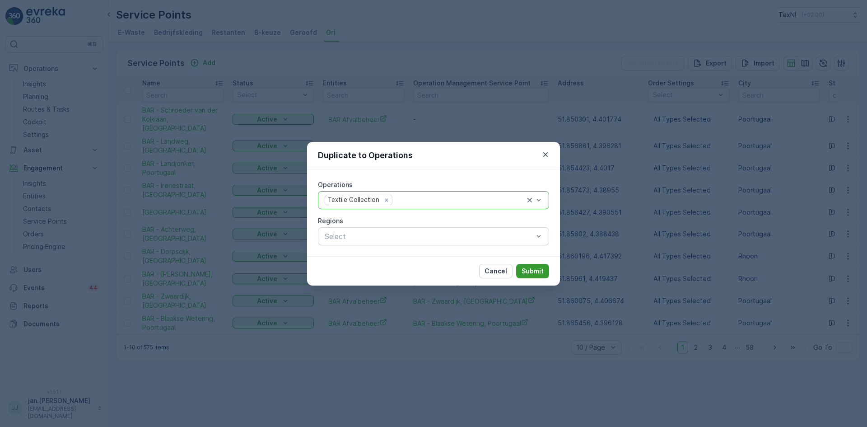
click at [531, 269] on p "Submit" at bounding box center [532, 270] width 22 height 9
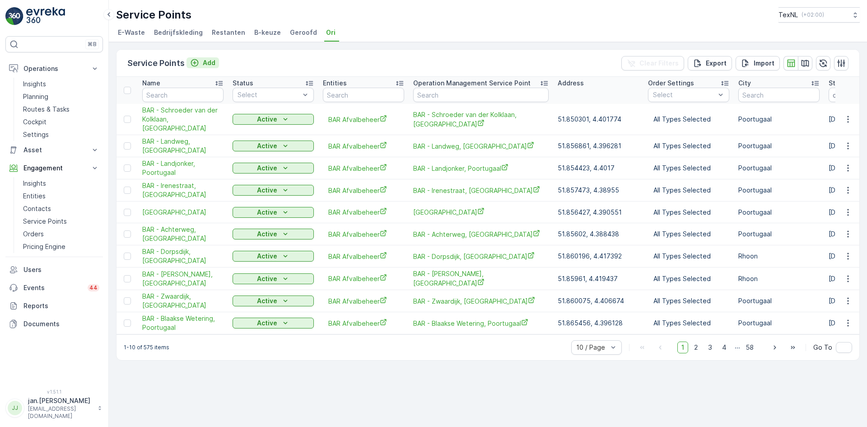
click at [215, 64] on button "Add" at bounding box center [202, 62] width 32 height 11
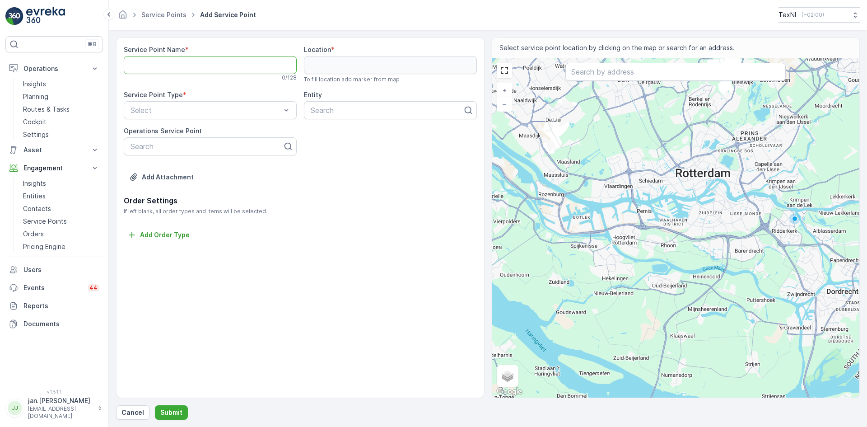
click at [180, 68] on Name "Service Point Name" at bounding box center [210, 65] width 173 height 18
type Name "BAR - Ghijseland, Rhoon"
click at [620, 70] on input "text" at bounding box center [675, 72] width 220 height 18
type input "ghijseland 305"
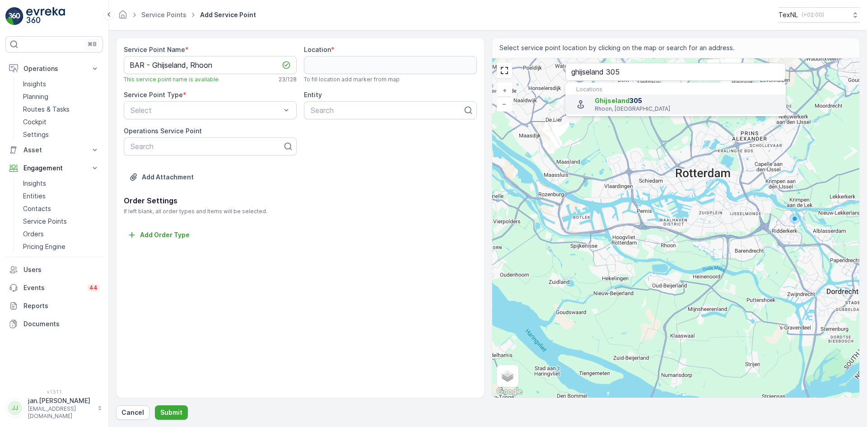
click at [617, 102] on span "Ghijseland" at bounding box center [611, 101] width 35 height 8
type input "51.8578945,4.4314038"
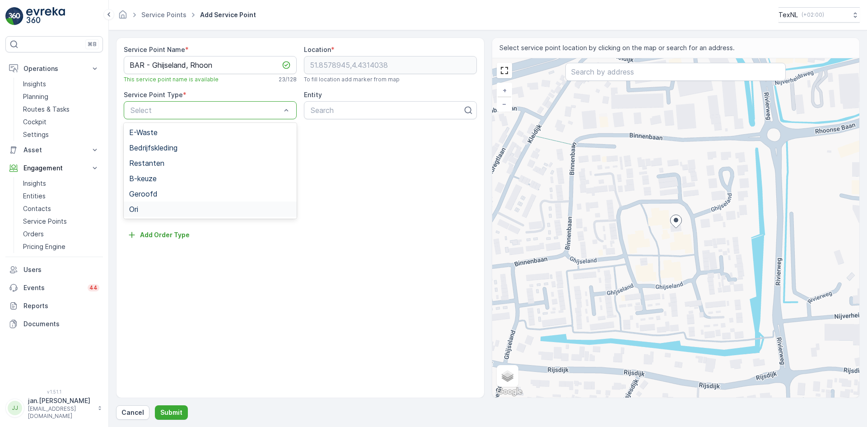
click at [140, 209] on div "Ori" at bounding box center [210, 209] width 162 height 8
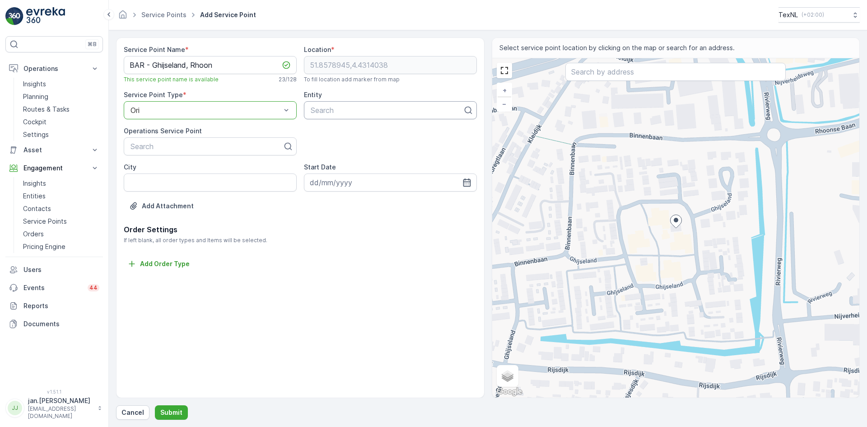
click at [341, 111] on div at bounding box center [387, 110] width 154 height 8
type input "bar"
click at [338, 134] on span "BAR Afvalbeheer" at bounding box center [338, 132] width 58 height 8
click at [156, 181] on input "City" at bounding box center [210, 182] width 173 height 18
type input "Rhoon"
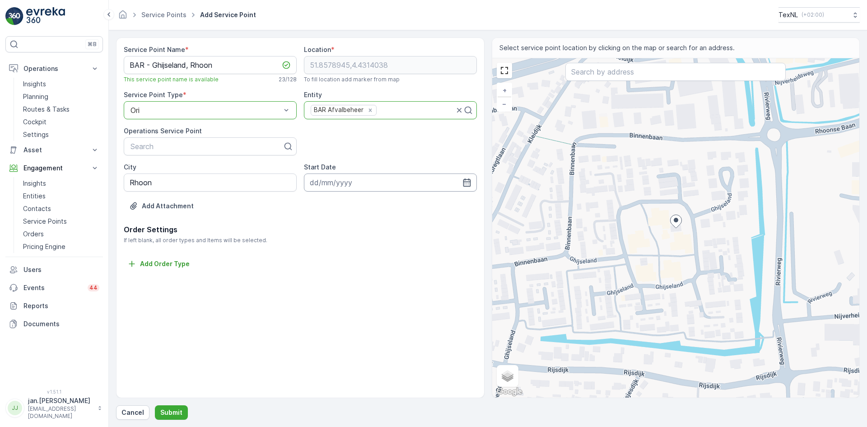
click at [325, 184] on input at bounding box center [390, 182] width 173 height 18
click at [420, 204] on icon "button" at bounding box center [417, 203] width 9 height 9
click at [420, 204] on icon "button" at bounding box center [424, 203] width 9 height 9
click at [420, 203] on icon "button" at bounding box center [424, 203] width 9 height 9
click at [386, 239] on div "1" at bounding box center [384, 239] width 14 height 14
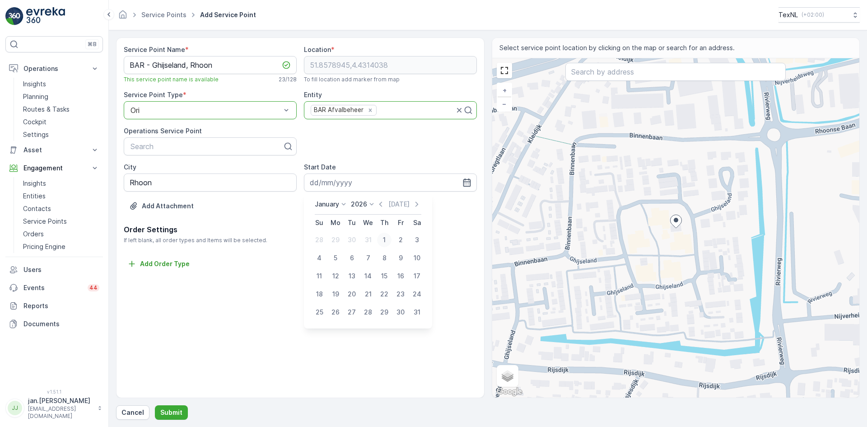
type input "01.01.2026"
click at [172, 411] on p "Submit" at bounding box center [171, 412] width 22 height 9
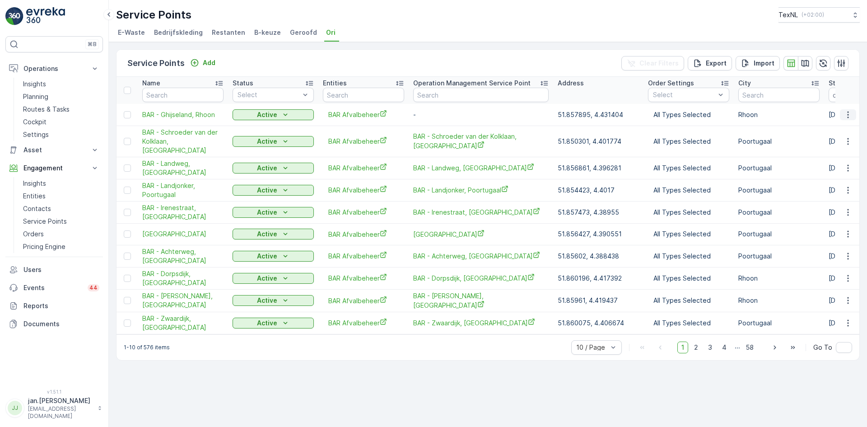
click at [855, 115] on button "button" at bounding box center [848, 114] width 16 height 11
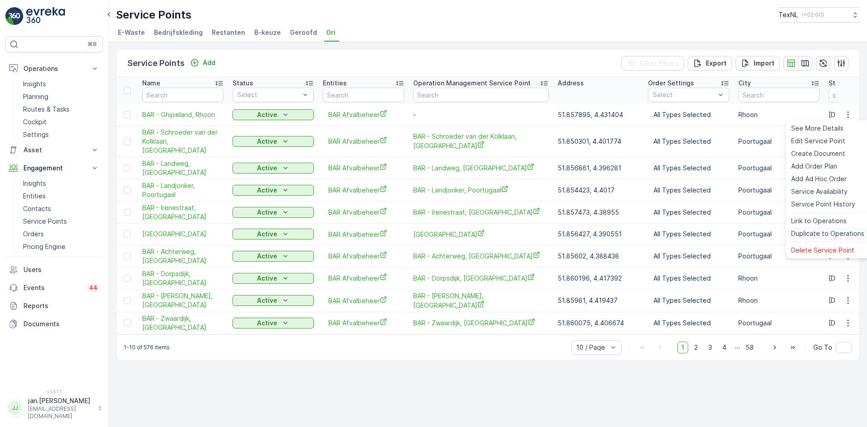
click at [823, 235] on span "Duplicate to Operations" at bounding box center [827, 233] width 73 height 9
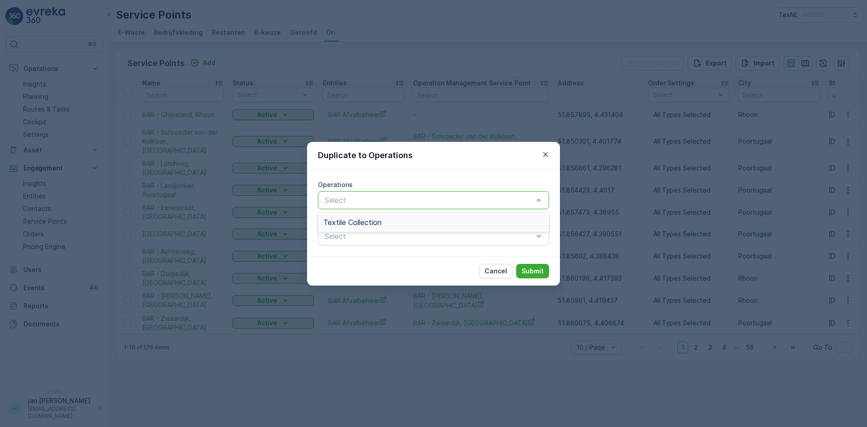
click at [369, 224] on span "Textile Collection" at bounding box center [352, 222] width 58 height 8
click at [529, 273] on p "Submit" at bounding box center [532, 270] width 22 height 9
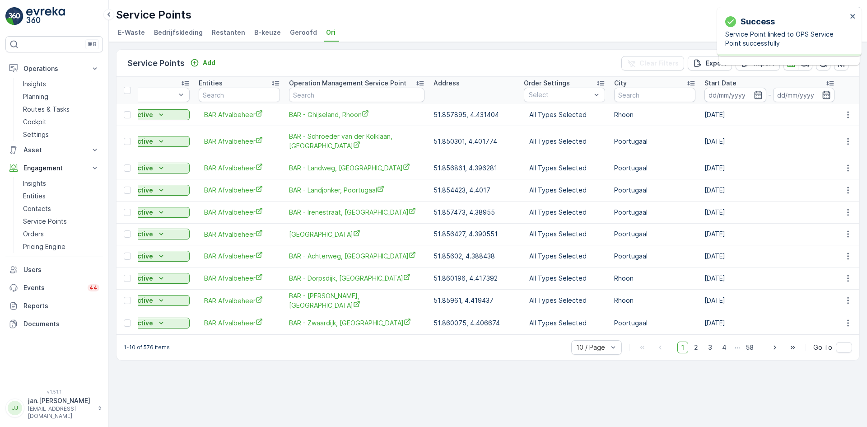
scroll to position [0, 125]
click at [839, 65] on icon "button" at bounding box center [841, 63] width 8 height 8
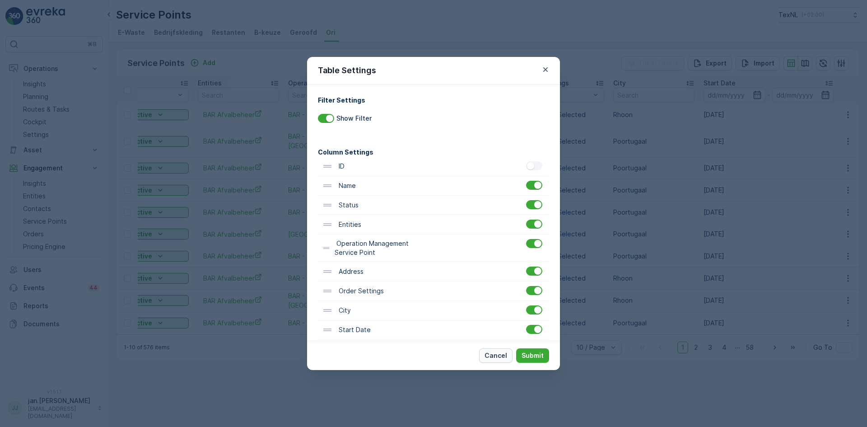
click at [497, 359] on p "Cancel" at bounding box center [495, 355] width 23 height 9
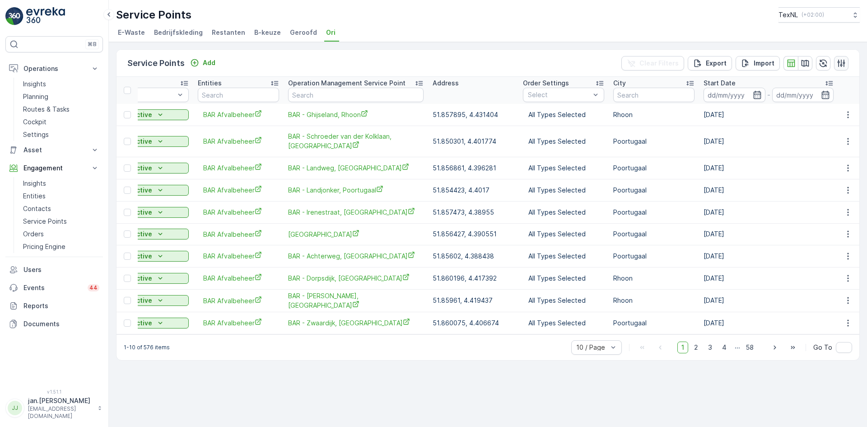
click at [845, 61] on icon "button" at bounding box center [840, 63] width 9 height 9
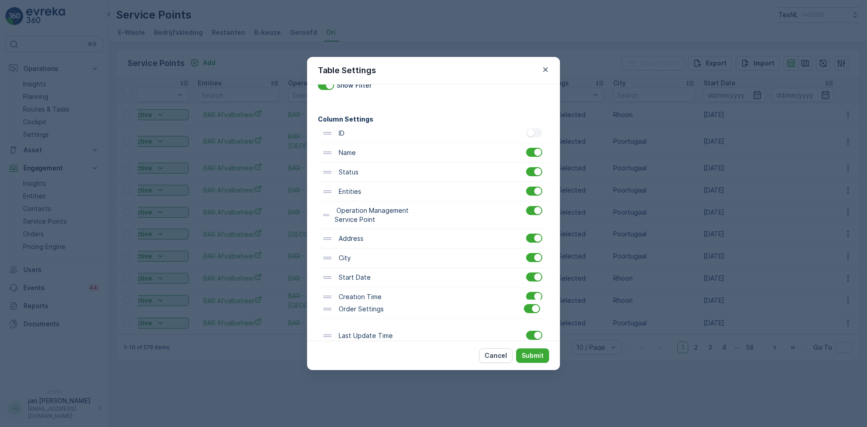
scroll to position [49, 0]
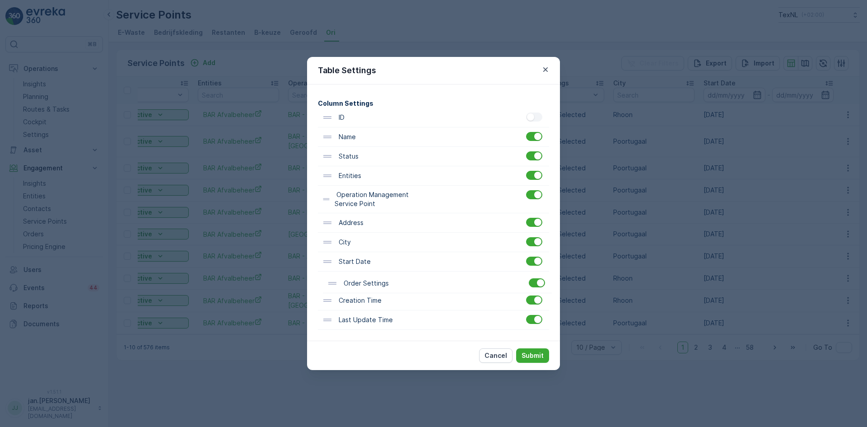
drag, startPoint x: 381, startPoint y: 297, endPoint x: 387, endPoint y: 293, distance: 6.5
click at [387, 293] on div "ID Name Status Entities Operation Management Service Point Address Order Settin…" at bounding box center [433, 219] width 231 height 222
click at [532, 357] on p "Submit" at bounding box center [532, 355] width 22 height 9
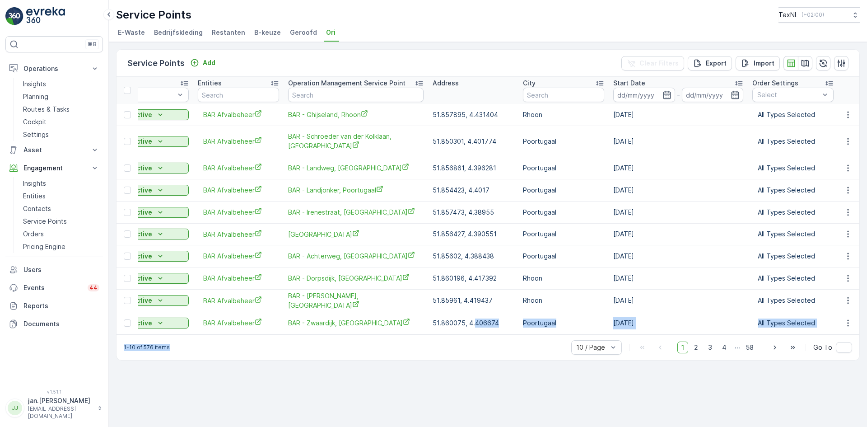
drag, startPoint x: 472, startPoint y: 324, endPoint x: 356, endPoint y: 335, distance: 116.5
click at [356, 335] on div "Service Points Add Clear Filters Export Import Name Status Select Entities Oper…" at bounding box center [487, 204] width 743 height 311
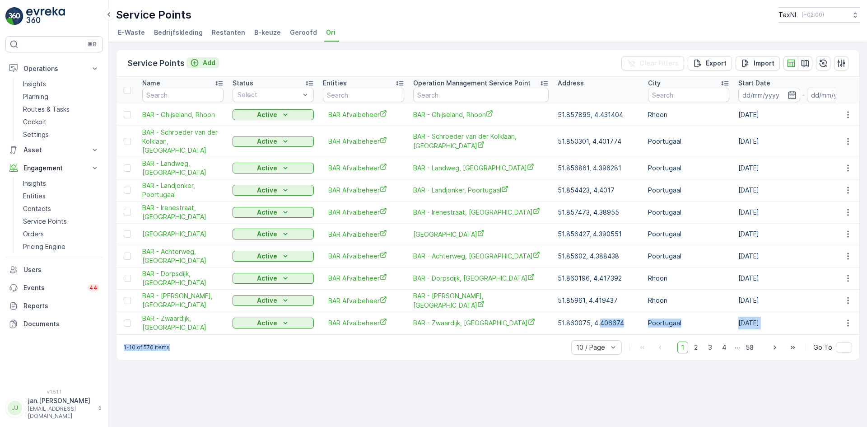
click at [205, 64] on p "Add" at bounding box center [209, 62] width 13 height 9
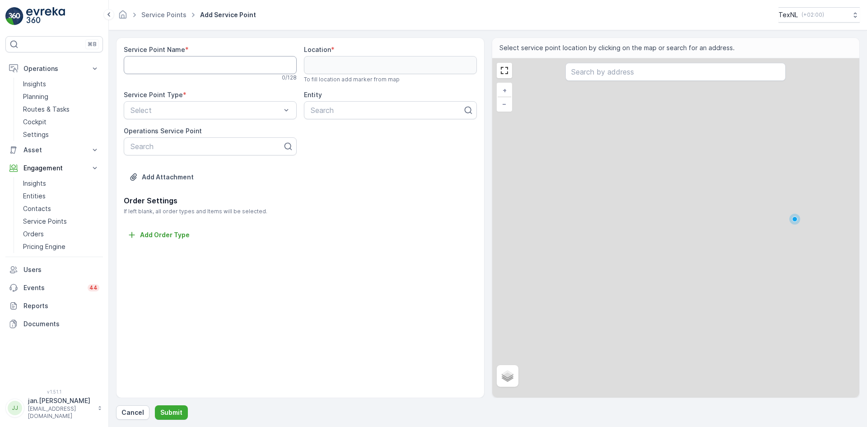
click at [197, 67] on Name "Service Point Name" at bounding box center [210, 65] width 173 height 18
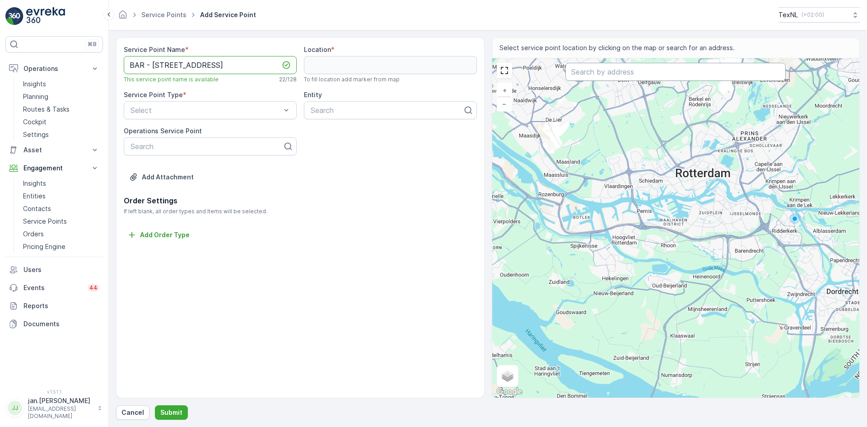
type Name "BAR - Nijverheidsweg 1"
click at [596, 74] on input "text" at bounding box center [675, 72] width 220 height 18
type input "nijverheidsweg 1 thoon"
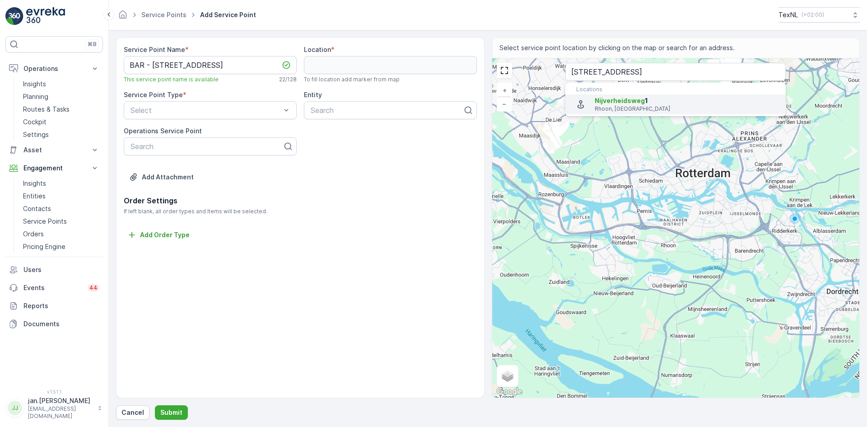
click at [623, 103] on span "Nijverheidsweg" at bounding box center [619, 101] width 50 height 8
type input "51.8597103,4.4343422"
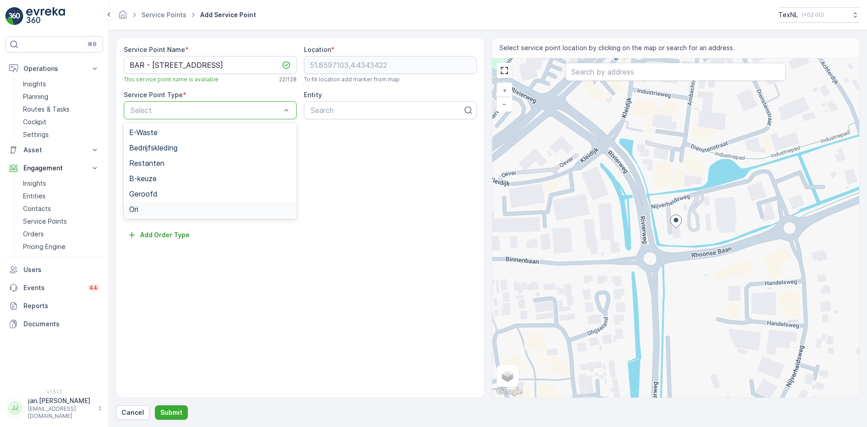
click at [135, 205] on span "Ori" at bounding box center [133, 209] width 9 height 8
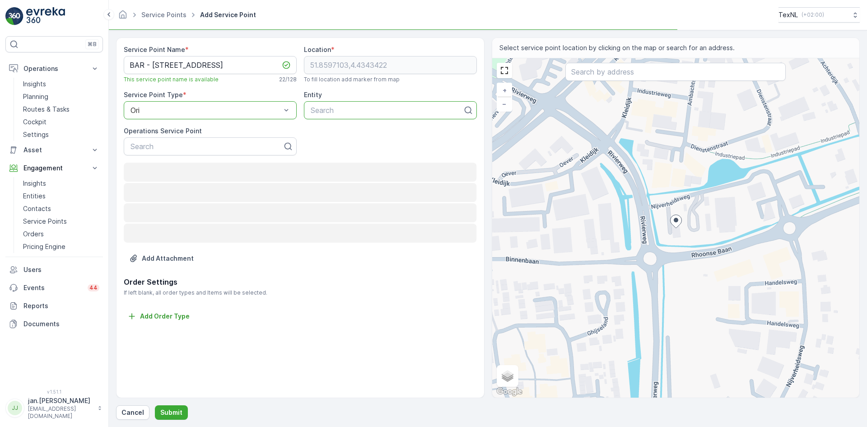
click at [349, 110] on div at bounding box center [387, 110] width 154 height 8
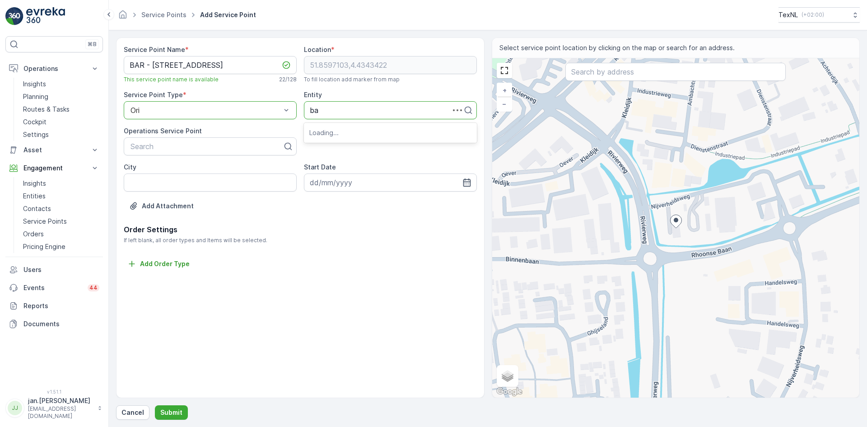
type input "bar"
click at [333, 136] on span "BAR Afvalbeheer" at bounding box center [338, 132] width 58 height 8
click at [190, 182] on input "City" at bounding box center [210, 182] width 173 height 18
type input "Rhoon"
click at [228, 65] on Name "BAR - Nijverheidsweg 1" at bounding box center [210, 65] width 173 height 18
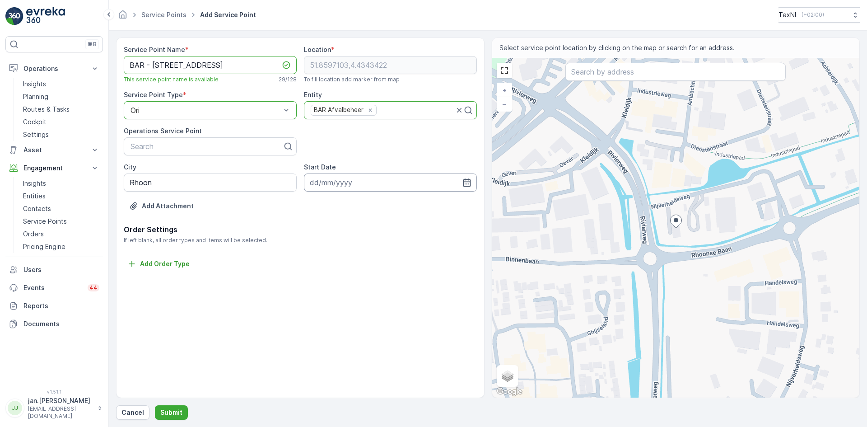
type Name "BAR - Nijverheidsweg 1, Rhoon"
click at [364, 187] on input at bounding box center [390, 182] width 173 height 18
click at [414, 202] on icon "button" at bounding box center [417, 203] width 9 height 9
click at [420, 202] on icon "button" at bounding box center [424, 203] width 9 height 9
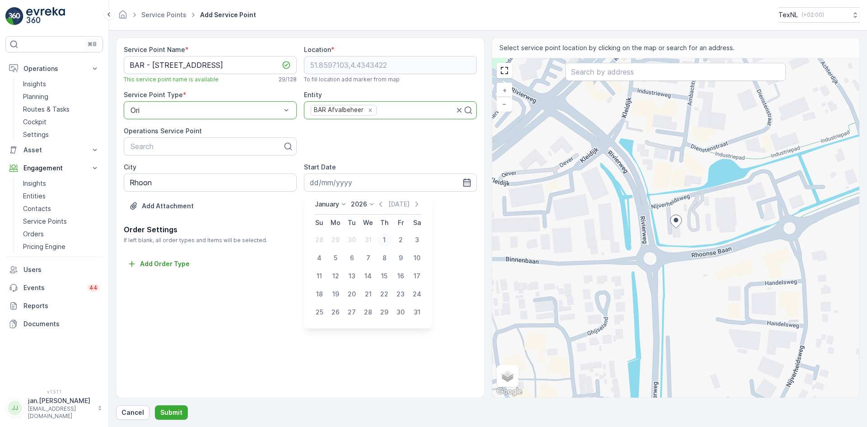
click at [384, 237] on div "1" at bounding box center [384, 239] width 14 height 14
type input "01.01.2026"
click at [172, 411] on p "Submit" at bounding box center [171, 412] width 22 height 9
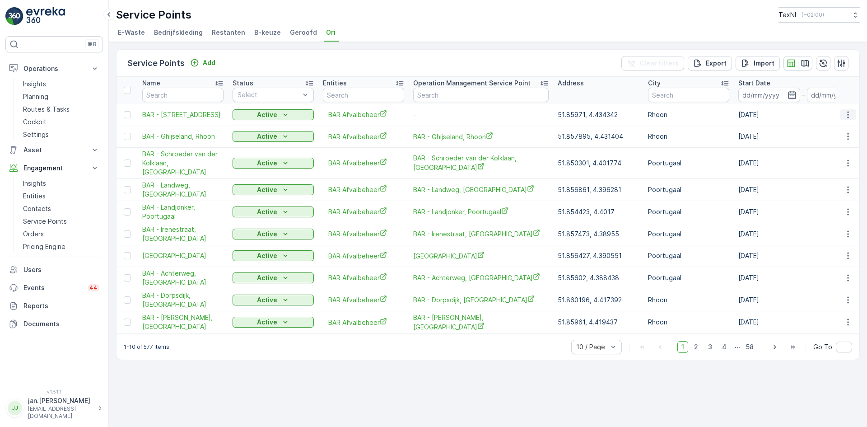
click at [854, 115] on button "button" at bounding box center [848, 114] width 16 height 11
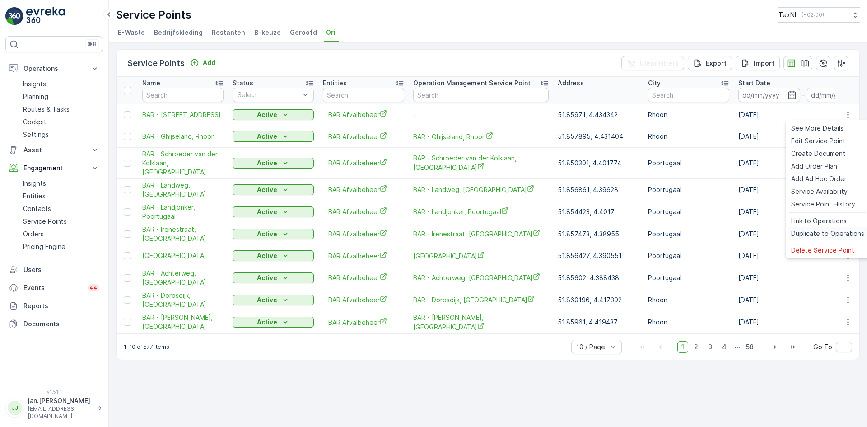
click at [820, 233] on span "Duplicate to Operations" at bounding box center [827, 233] width 73 height 9
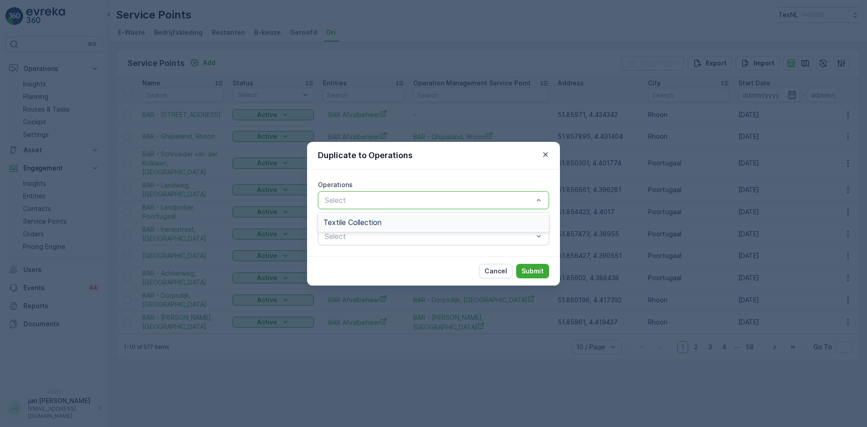
click at [379, 222] on span "Textile Collection" at bounding box center [352, 222] width 58 height 8
click at [536, 272] on p "Submit" at bounding box center [532, 270] width 22 height 9
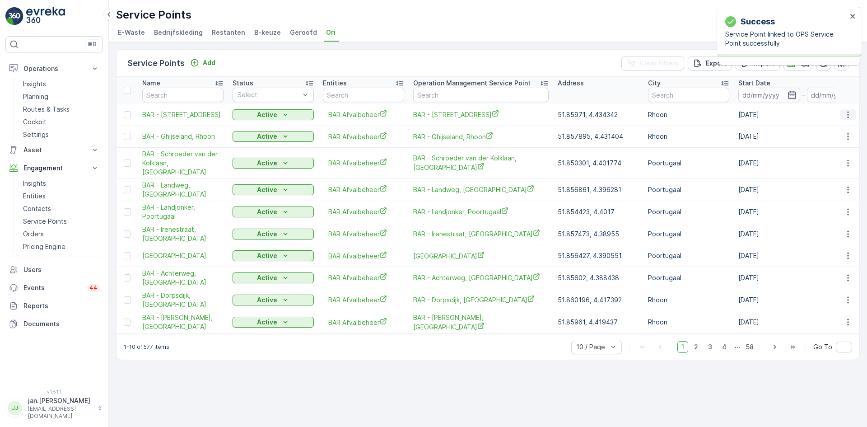
click at [849, 116] on icon "button" at bounding box center [847, 114] width 9 height 9
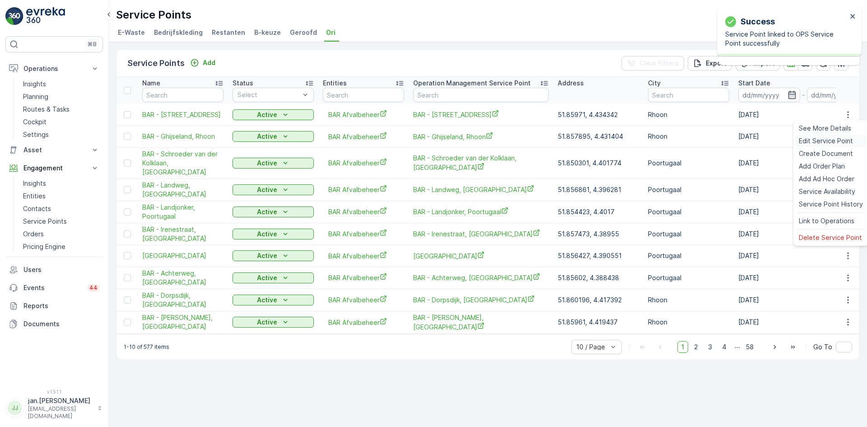
click at [818, 140] on span "Edit Service Point" at bounding box center [825, 140] width 54 height 9
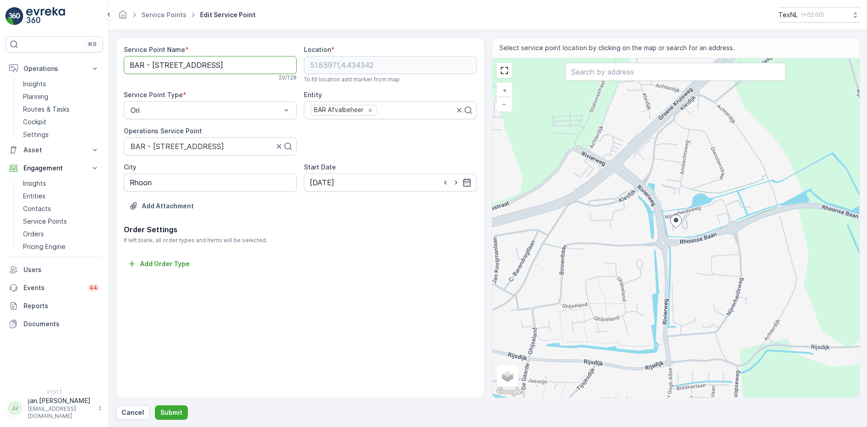
drag, startPoint x: 211, startPoint y: 65, endPoint x: 202, endPoint y: 97, distance: 33.3
click at [210, 67] on Name "BAR - Nijverheidsweg 1, Rhoon" at bounding box center [210, 65] width 173 height 18
type Name "BAR - [GEOGRAPHIC_DATA]"
click at [170, 415] on p "Submit" at bounding box center [171, 412] width 22 height 9
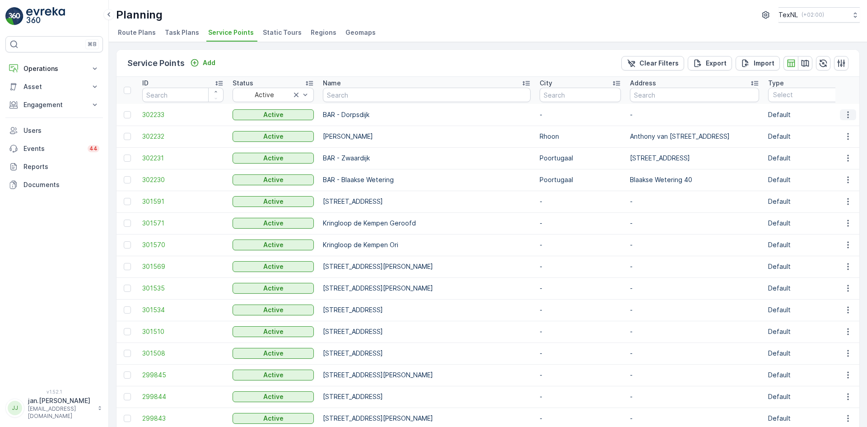
click at [846, 115] on icon "button" at bounding box center [847, 114] width 9 height 9
click at [817, 141] on span "Edit Service Point" at bounding box center [821, 140] width 54 height 9
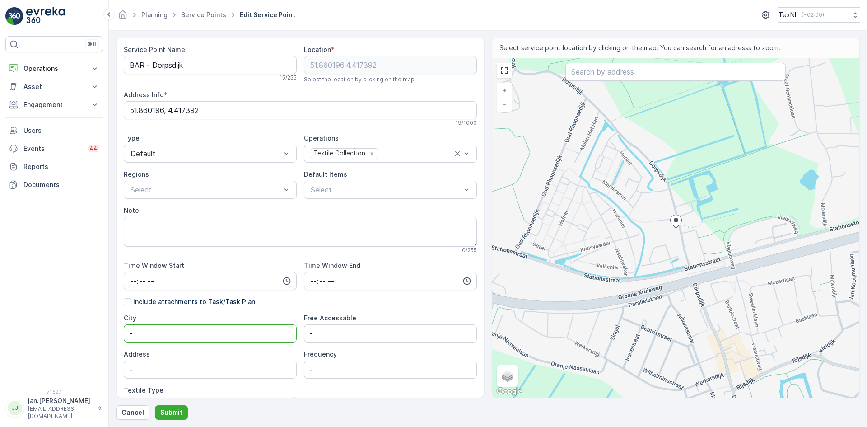
drag, startPoint x: 172, startPoint y: 334, endPoint x: 88, endPoint y: 332, distance: 84.0
click at [88, 332] on div "⌘B Operations Insights Planning Routes & Tasks Cockpit Settings Asset Assets En…" at bounding box center [433, 213] width 867 height 427
type input "Rhoon"
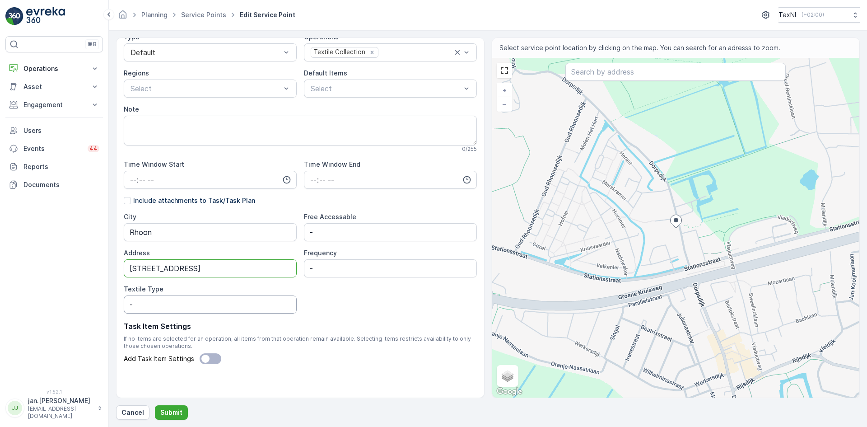
scroll to position [104, 0]
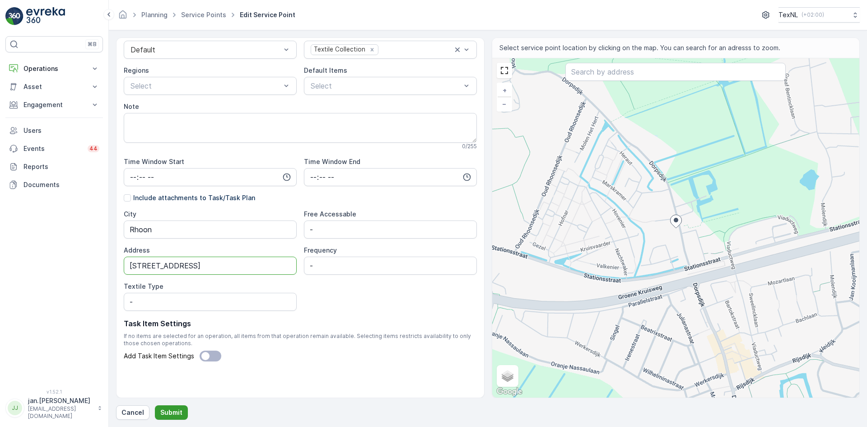
type input "[STREET_ADDRESS]"
click at [176, 413] on p "Submit" at bounding box center [171, 412] width 22 height 9
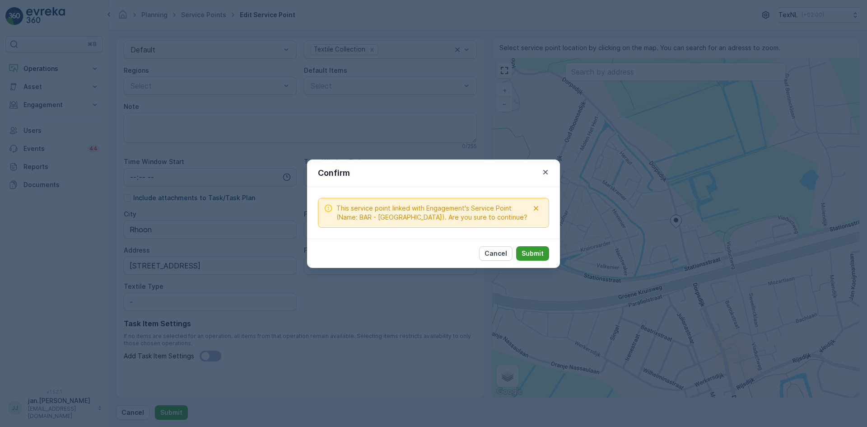
click at [524, 257] on p "Submit" at bounding box center [532, 253] width 22 height 9
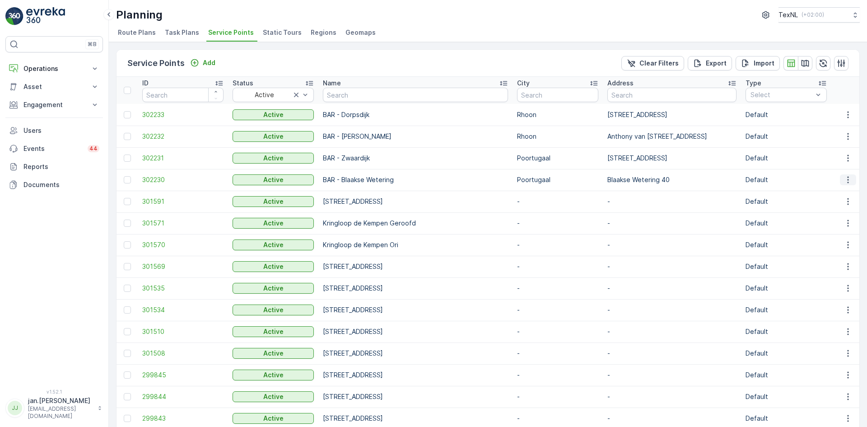
click at [846, 182] on icon "button" at bounding box center [847, 179] width 9 height 9
click at [823, 208] on span "Edit Service Point" at bounding box center [821, 205] width 54 height 9
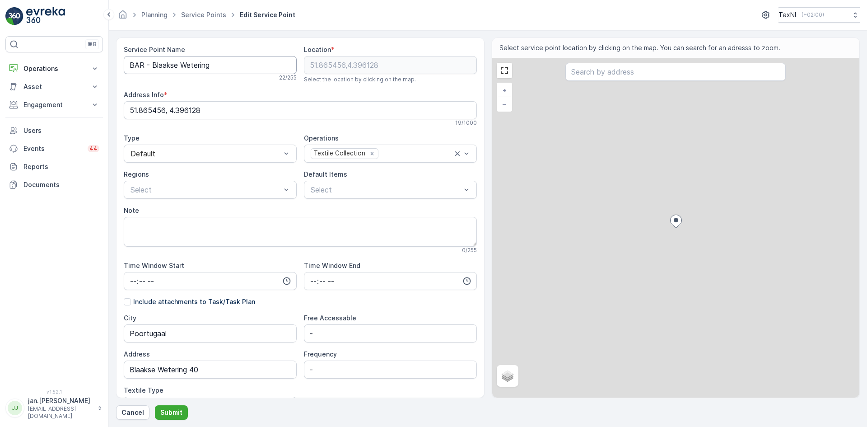
click at [215, 68] on Name "BAR - Blaakse Wetering" at bounding box center [210, 65] width 173 height 18
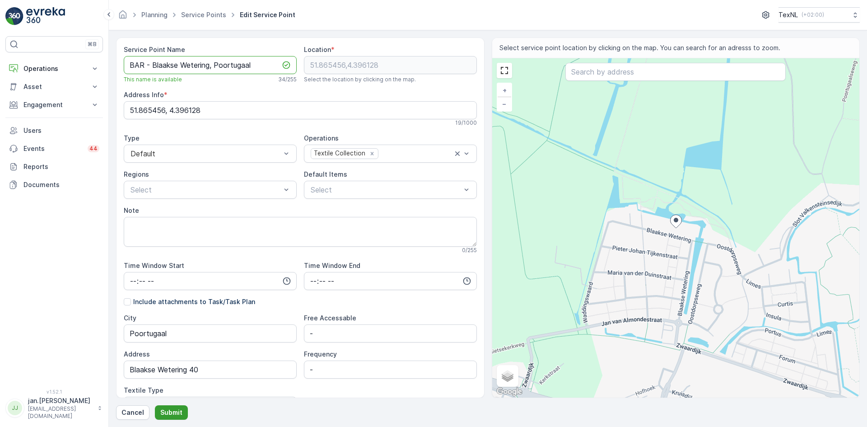
type Name "BAR - Blaakse Wetering, Poortugaal"
click at [176, 409] on p "Submit" at bounding box center [171, 412] width 22 height 9
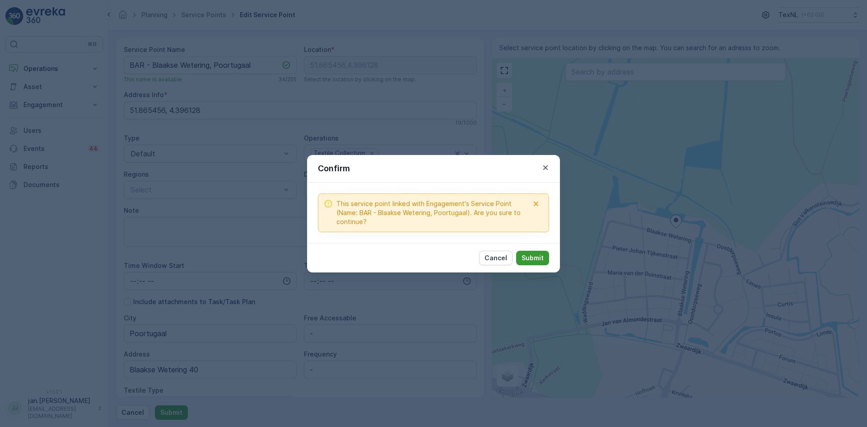
click at [530, 259] on p "Submit" at bounding box center [532, 257] width 22 height 9
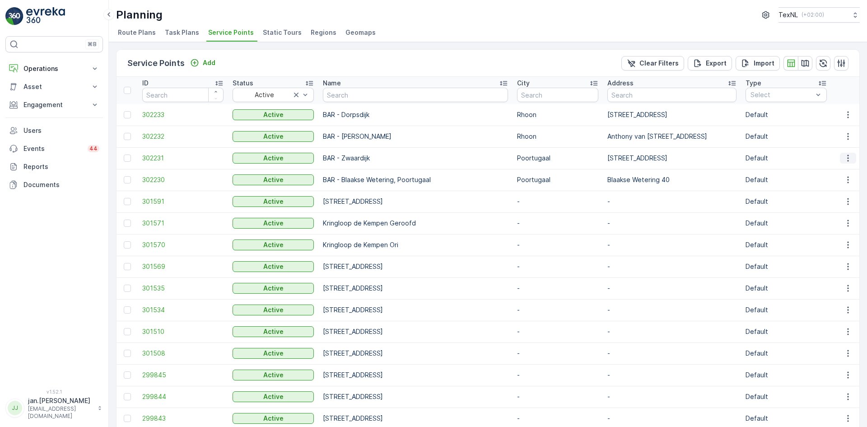
click at [847, 156] on icon "button" at bounding box center [847, 158] width 1 height 7
click at [828, 182] on span "Edit Service Point" at bounding box center [821, 184] width 54 height 9
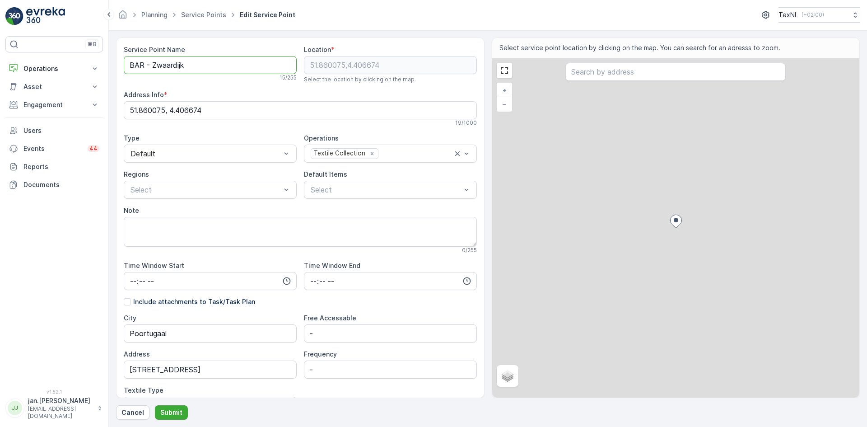
click at [209, 70] on Name "BAR - Zwaardijk" at bounding box center [210, 65] width 173 height 18
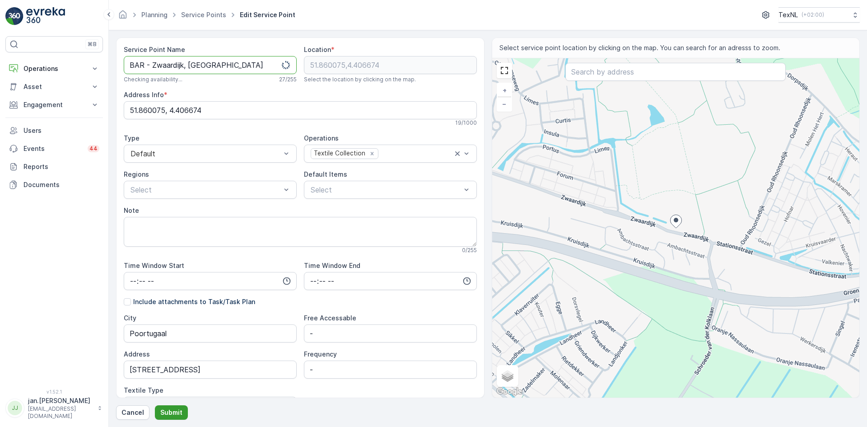
type Name "BAR - Zwaardijk, [GEOGRAPHIC_DATA]"
click at [175, 407] on button "Submit" at bounding box center [171, 412] width 33 height 14
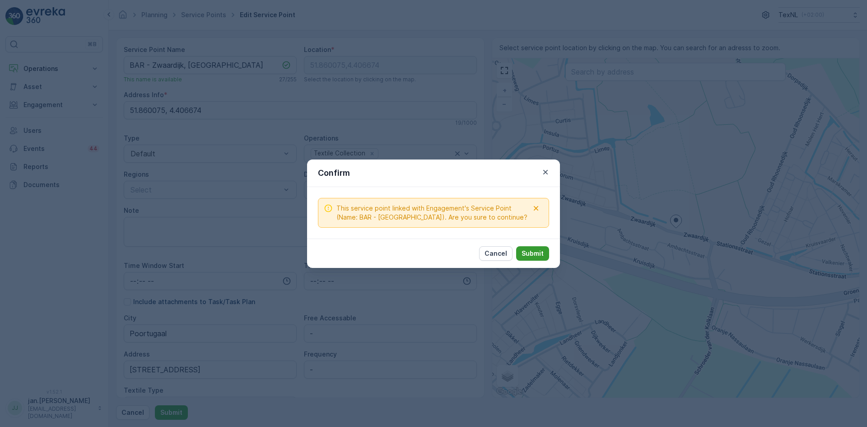
click at [525, 254] on p "Submit" at bounding box center [532, 253] width 22 height 9
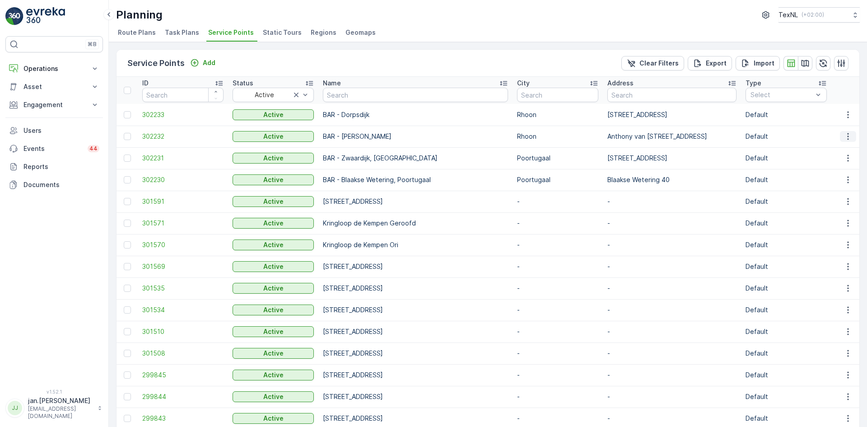
click at [844, 138] on icon "button" at bounding box center [847, 136] width 9 height 9
click at [826, 157] on div "Edit Service Point" at bounding box center [828, 162] width 74 height 13
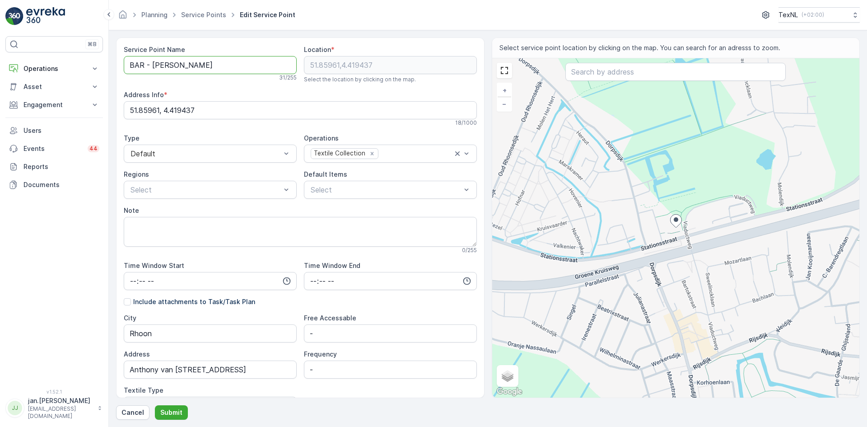
click at [251, 62] on Name "BAR - Anthony van Hobokenstraat" at bounding box center [210, 65] width 173 height 18
type Name "BAR - [PERSON_NAME], [GEOGRAPHIC_DATA]"
click at [173, 409] on p "Submit" at bounding box center [171, 412] width 22 height 9
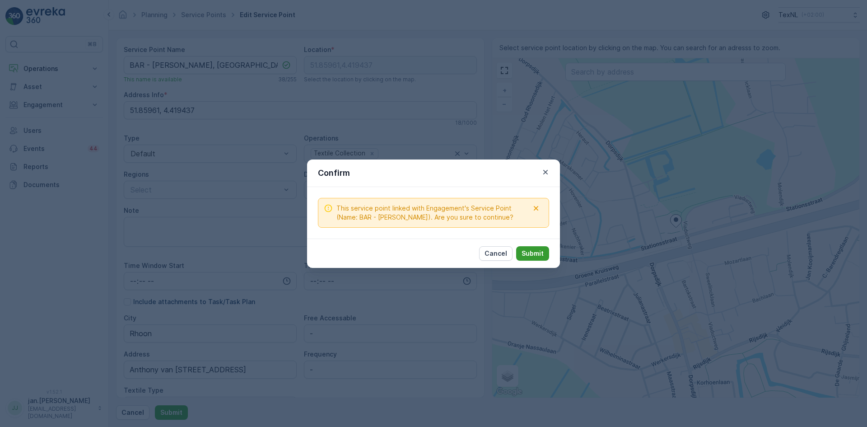
click at [529, 256] on p "Submit" at bounding box center [532, 253] width 22 height 9
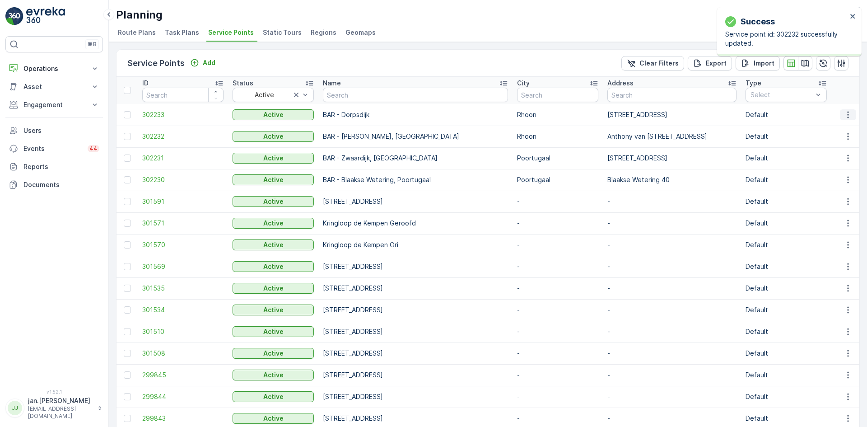
click at [845, 114] on icon "button" at bounding box center [847, 114] width 9 height 9
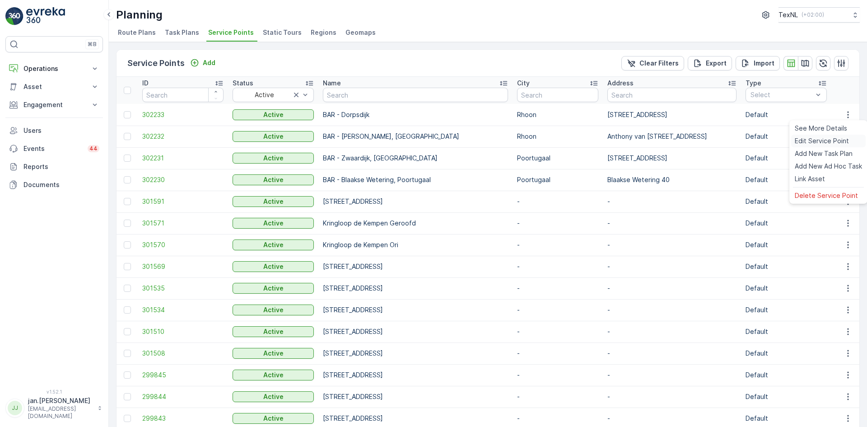
click at [821, 142] on span "Edit Service Point" at bounding box center [821, 140] width 54 height 9
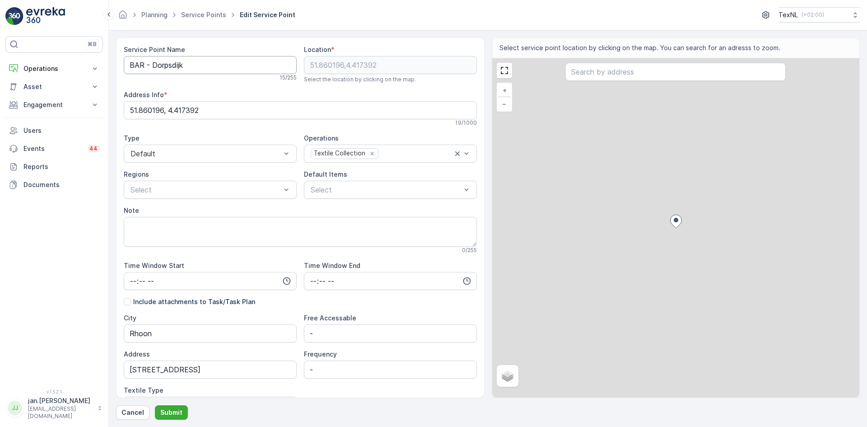
click at [184, 70] on Name "BAR - Dorpsdijk" at bounding box center [210, 65] width 173 height 18
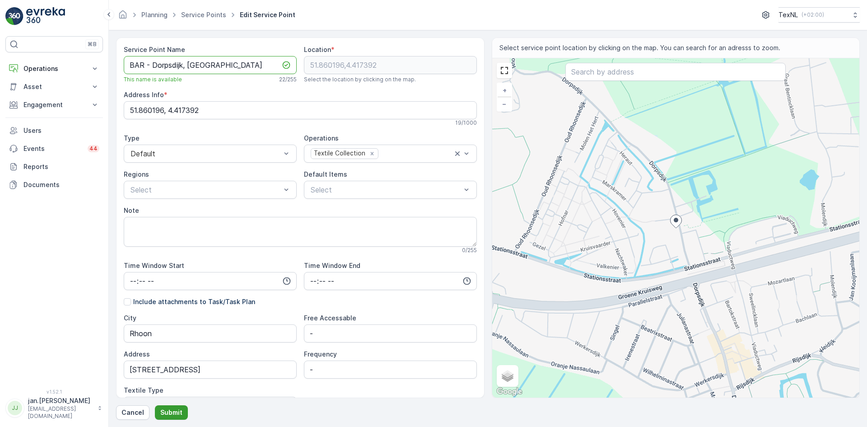
type Name "BAR - Dorpsdijk, [GEOGRAPHIC_DATA]"
click at [177, 408] on p "Submit" at bounding box center [171, 412] width 22 height 9
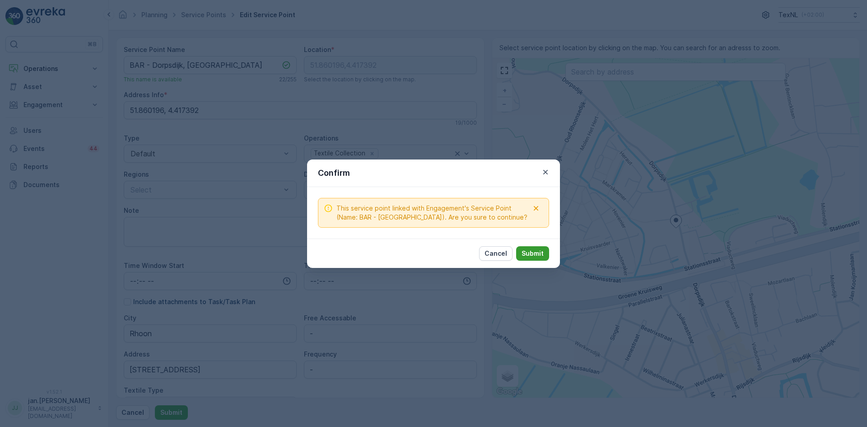
click at [537, 255] on p "Submit" at bounding box center [532, 253] width 22 height 9
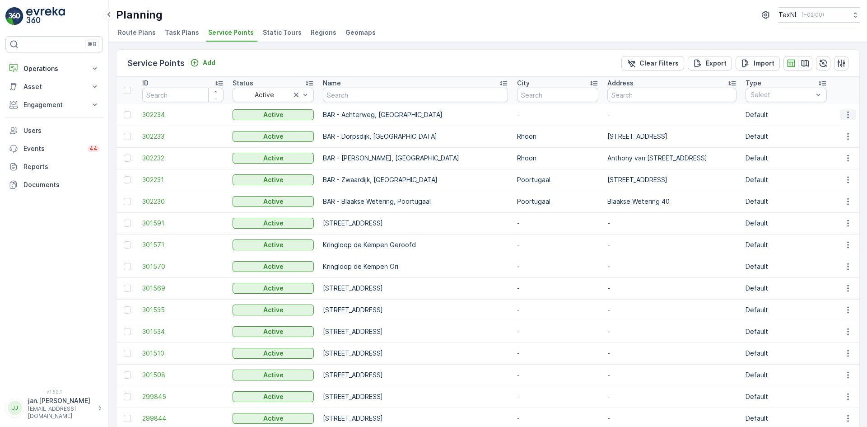
click at [843, 111] on icon "button" at bounding box center [847, 114] width 9 height 9
click at [821, 138] on span "Edit Service Point" at bounding box center [821, 140] width 54 height 9
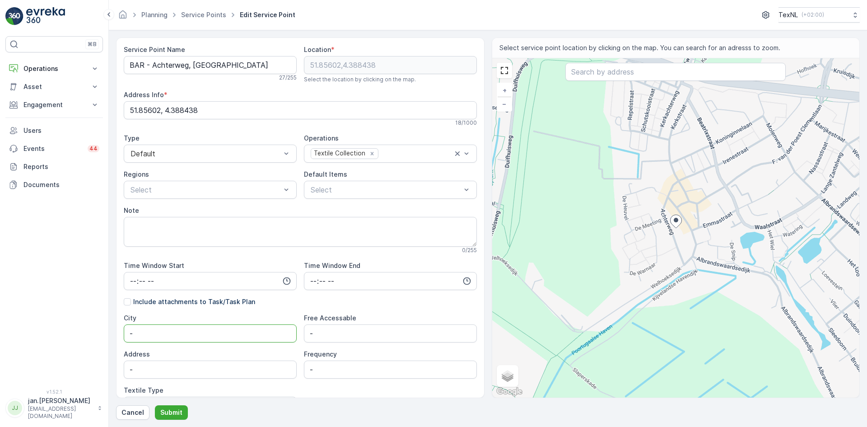
drag, startPoint x: 155, startPoint y: 334, endPoint x: 58, endPoint y: 334, distance: 97.0
click at [58, 334] on div "⌘B Operations Insights Planning Routes & Tasks Cockpit Settings Asset Assets En…" at bounding box center [433, 213] width 867 height 427
type input "Poortugaal"
drag, startPoint x: 159, startPoint y: 378, endPoint x: 87, endPoint y: 380, distance: 72.2
click at [87, 380] on div "⌘B Operations Insights Planning Routes & Tasks Cockpit Settings Asset Assets En…" at bounding box center [433, 213] width 867 height 427
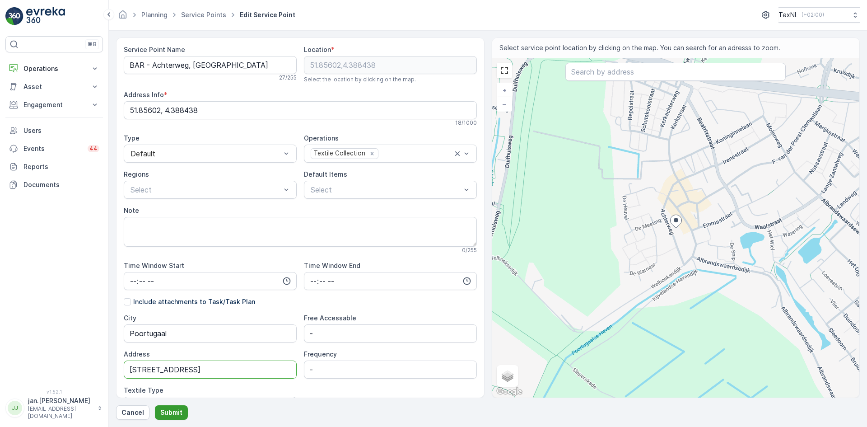
type input "[STREET_ADDRESS]"
click at [165, 411] on p "Submit" at bounding box center [171, 412] width 22 height 9
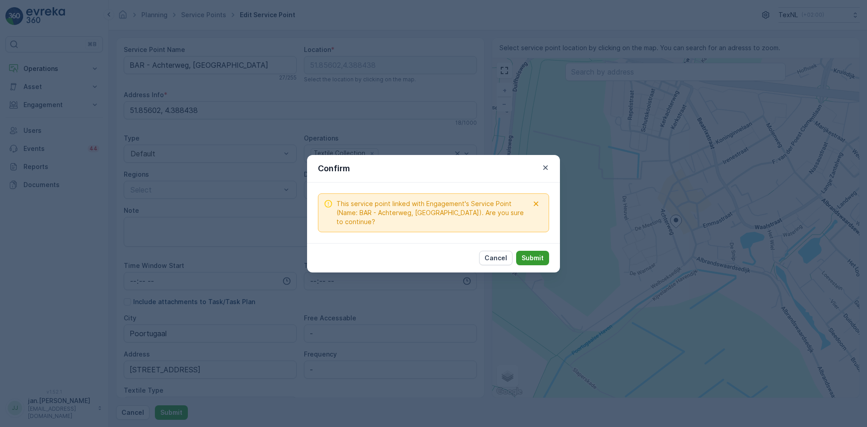
click at [533, 259] on p "Submit" at bounding box center [532, 257] width 22 height 9
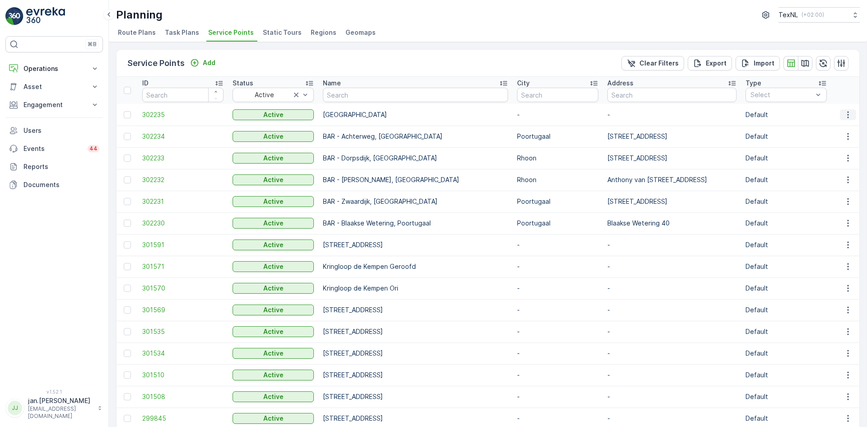
click at [845, 116] on icon "button" at bounding box center [847, 114] width 9 height 9
click at [815, 141] on span "Edit Service Point" at bounding box center [821, 140] width 54 height 9
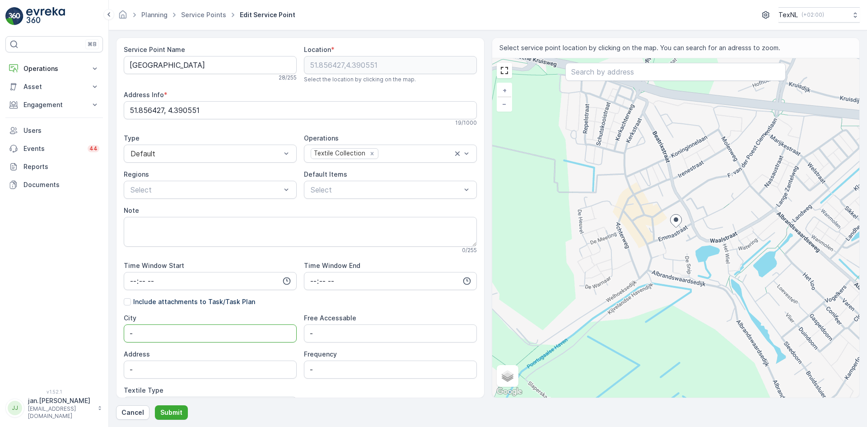
drag, startPoint x: 159, startPoint y: 334, endPoint x: 93, endPoint y: 336, distance: 65.5
click at [93, 336] on div "⌘B Operations Insights Planning Routes & Tasks Cockpit Settings Asset Assets En…" at bounding box center [433, 213] width 867 height 427
type input "O"
type input "Poortugaal"
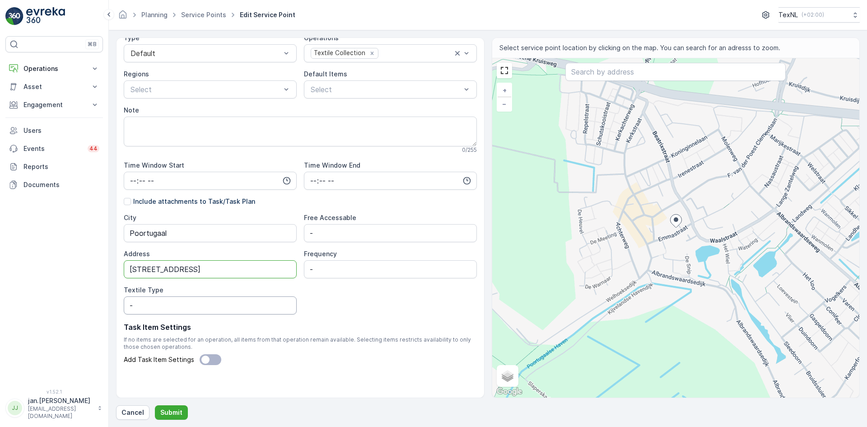
scroll to position [104, 0]
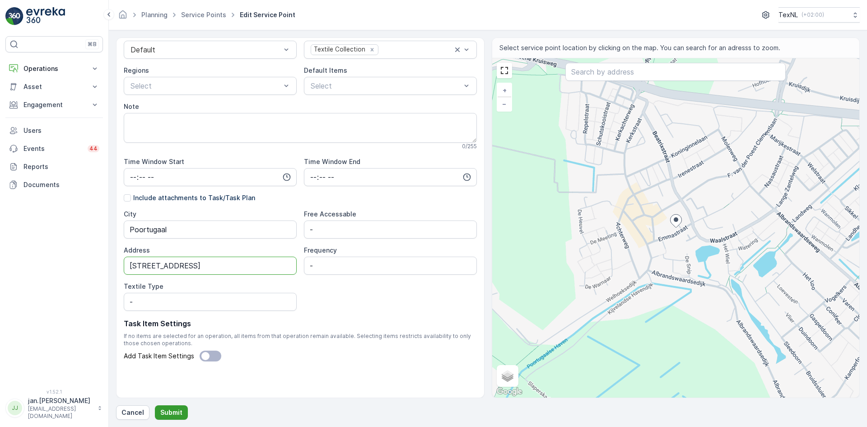
type input "[STREET_ADDRESS]"
click at [172, 408] on p "Submit" at bounding box center [171, 412] width 22 height 9
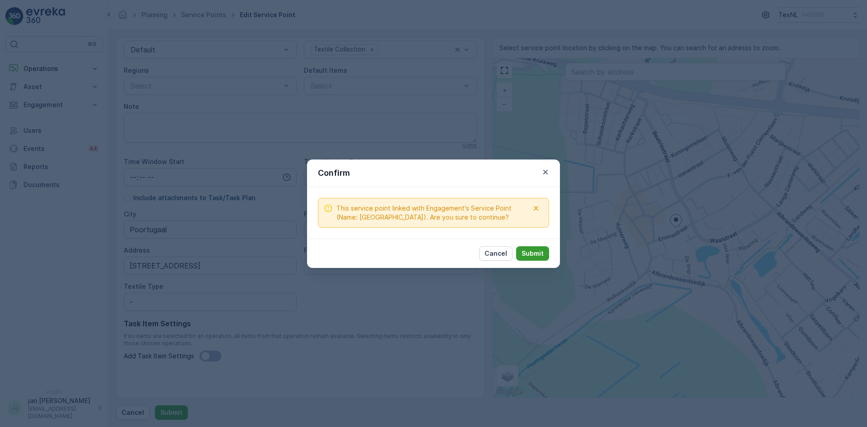
click at [532, 256] on p "Submit" at bounding box center [532, 253] width 22 height 9
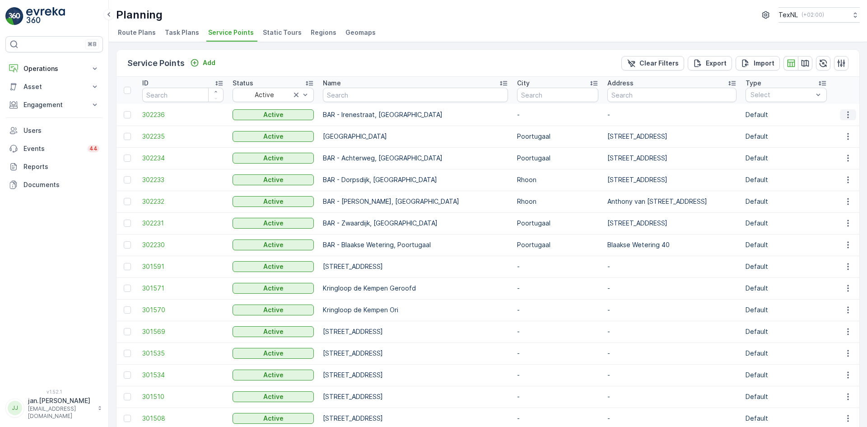
click at [848, 115] on icon "button" at bounding box center [847, 114] width 9 height 9
click at [831, 136] on span "Edit Service Point" at bounding box center [821, 140] width 54 height 9
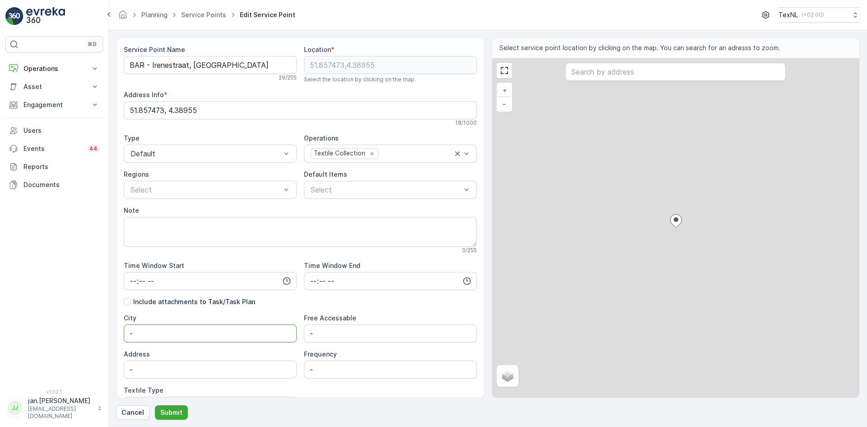
drag, startPoint x: 169, startPoint y: 337, endPoint x: 65, endPoint y: 343, distance: 104.9
click at [65, 343] on div "⌘B Operations Insights Planning Routes & Tasks Cockpit Settings Asset Assets En…" at bounding box center [433, 213] width 867 height 427
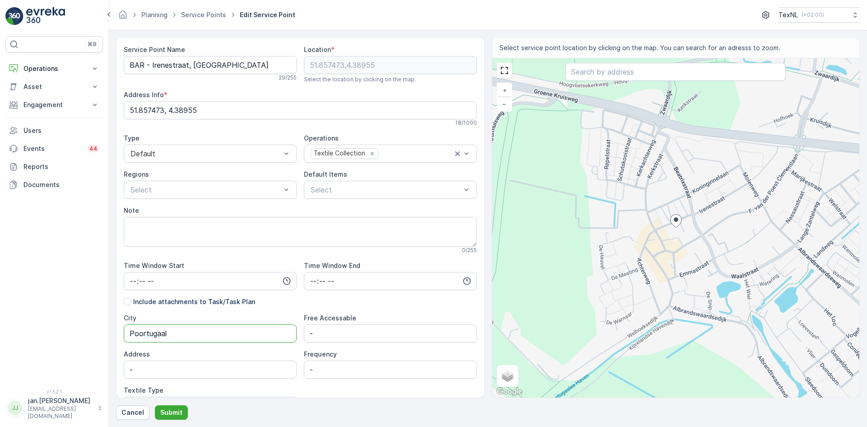
type input "Poortugaal"
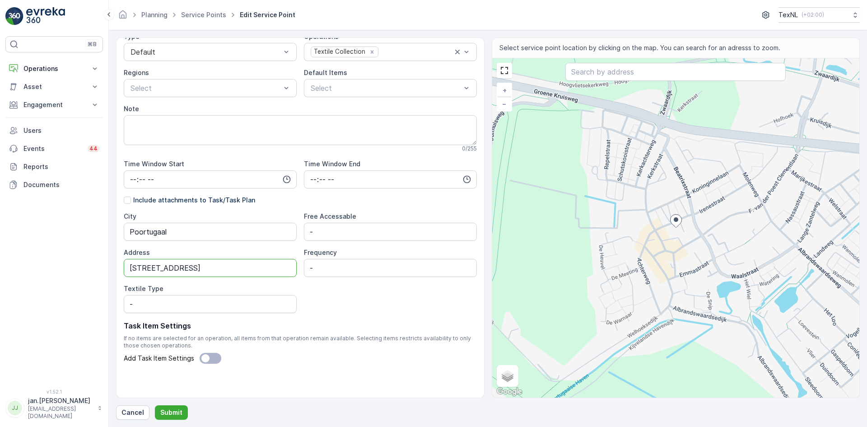
scroll to position [104, 0]
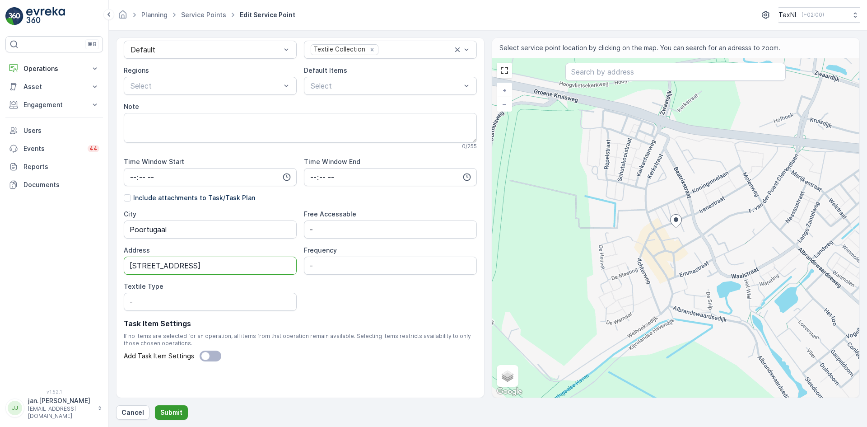
type input "[STREET_ADDRESS]"
click at [174, 410] on p "Submit" at bounding box center [171, 412] width 22 height 9
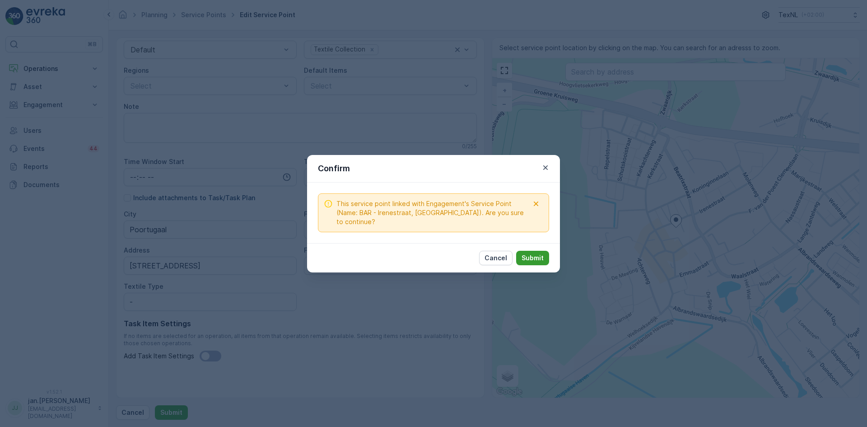
click at [535, 251] on button "Submit" at bounding box center [532, 257] width 33 height 14
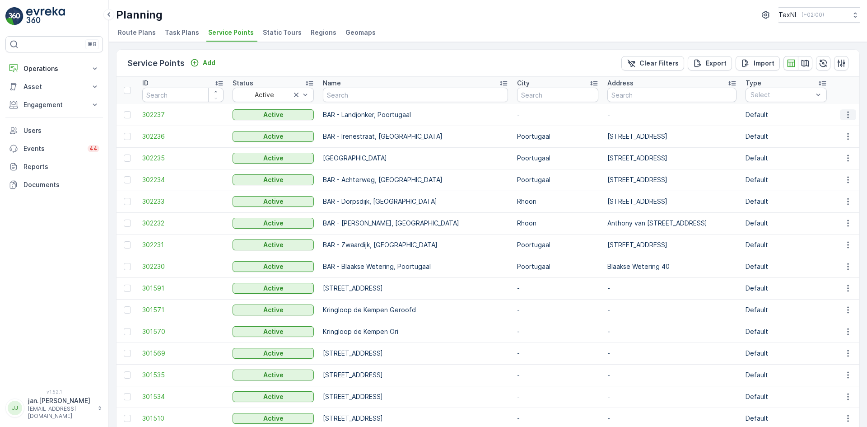
click at [847, 117] on icon "button" at bounding box center [847, 114] width 1 height 7
click at [820, 138] on span "Edit Service Point" at bounding box center [821, 140] width 54 height 9
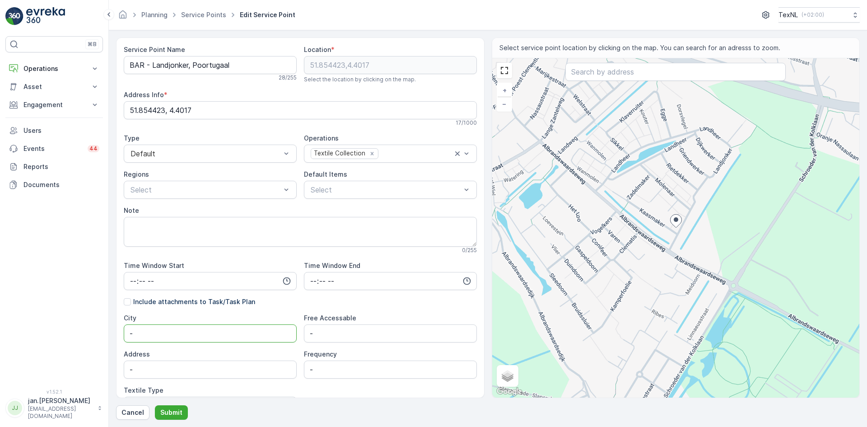
drag, startPoint x: 137, startPoint y: 336, endPoint x: 73, endPoint y: 342, distance: 64.9
click at [73, 342] on div "⌘B Operations Insights Planning Routes & Tasks Cockpit Settings Asset Assets En…" at bounding box center [433, 213] width 867 height 427
type input "Poortugaal"
type input "Landjonker 15"
click at [164, 411] on p "Submit" at bounding box center [171, 412] width 22 height 9
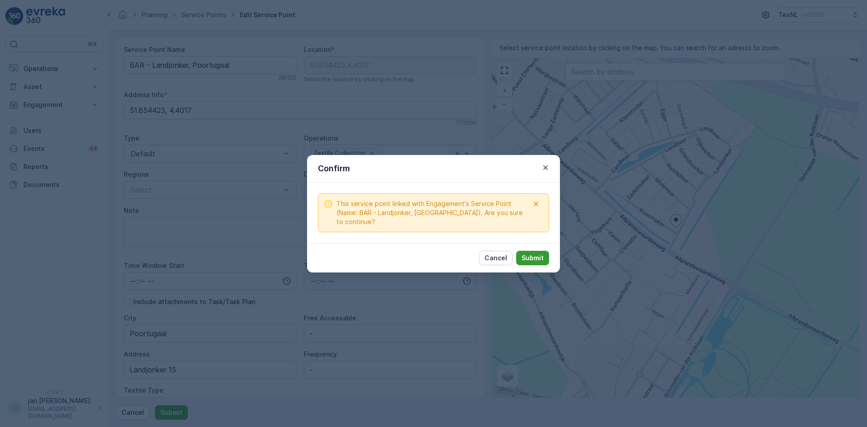
click at [524, 257] on p "Submit" at bounding box center [532, 257] width 22 height 9
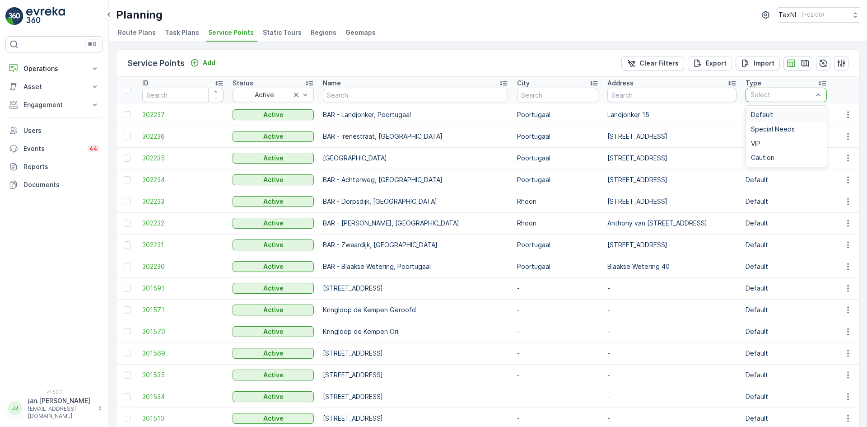
click at [750, 91] on p "Select" at bounding box center [781, 94] width 62 height 9
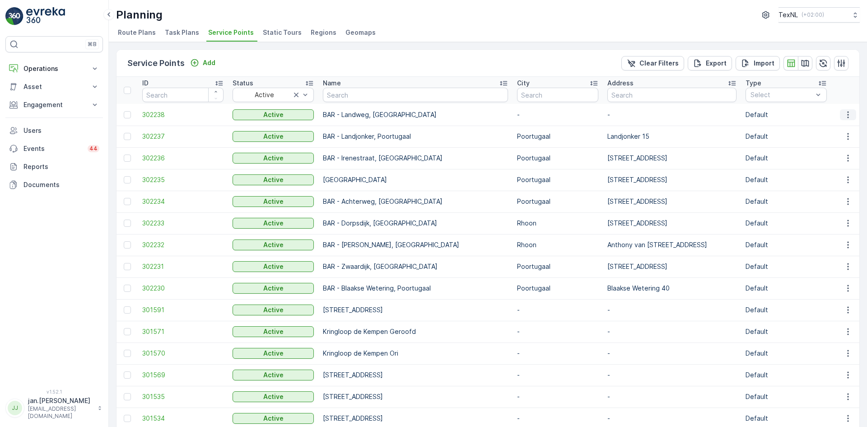
click at [843, 117] on icon "button" at bounding box center [847, 114] width 9 height 9
click at [827, 138] on span "Edit Service Point" at bounding box center [821, 140] width 54 height 9
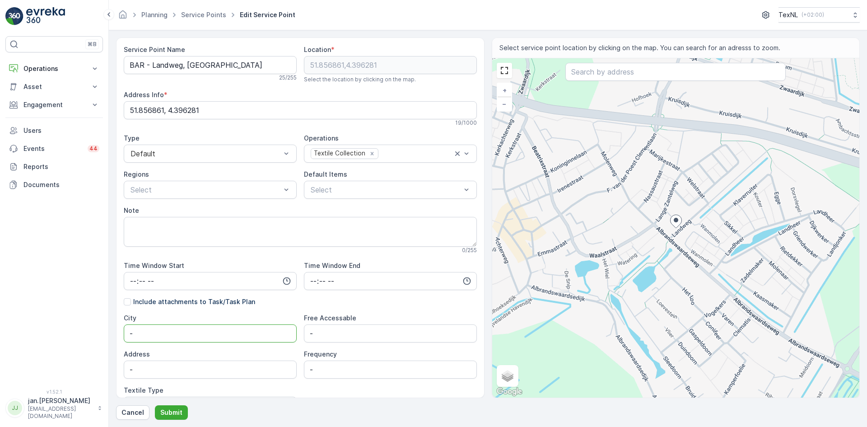
drag, startPoint x: 166, startPoint y: 337, endPoint x: 75, endPoint y: 343, distance: 90.9
click at [75, 343] on div "⌘B Operations Insights Planning Routes & Tasks Cockpit Settings Asset Assets En…" at bounding box center [433, 213] width 867 height 427
type input "Poortugaal"
type input "[STREET_ADDRESS]"
click at [165, 410] on p "Submit" at bounding box center [171, 412] width 22 height 9
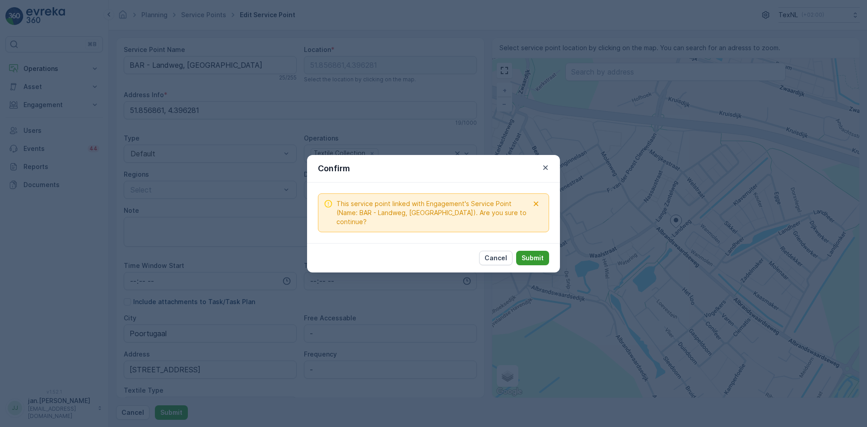
click at [535, 253] on p "Submit" at bounding box center [532, 257] width 22 height 9
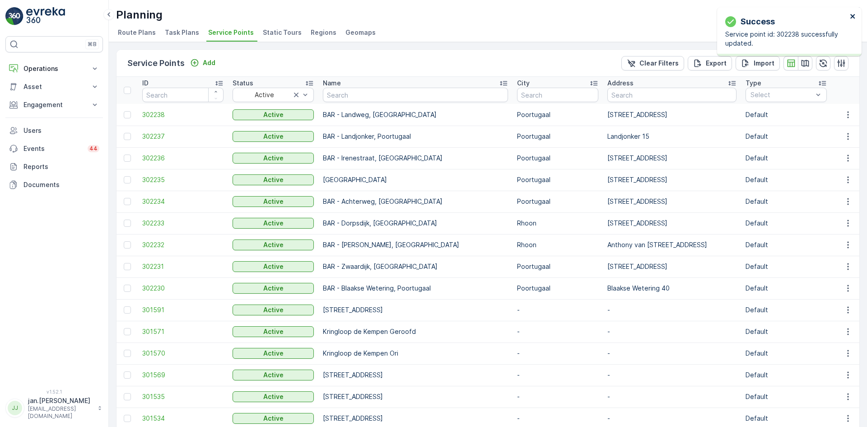
click at [850, 16] on icon "close" at bounding box center [852, 16] width 6 height 7
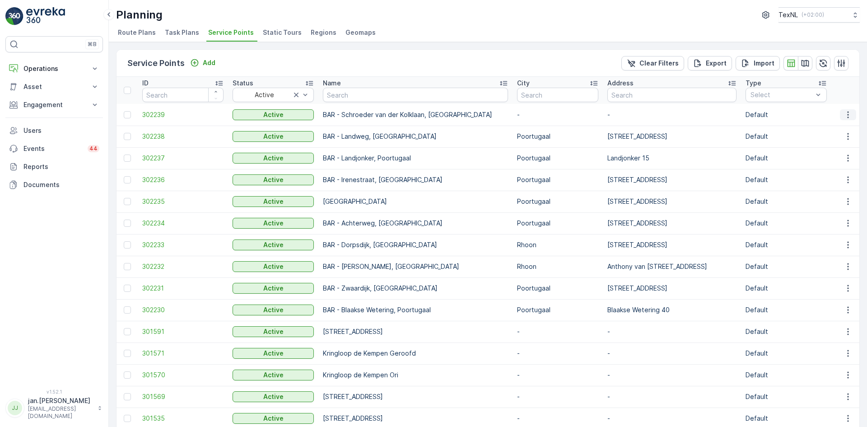
click at [847, 116] on icon "button" at bounding box center [847, 114] width 9 height 9
click at [829, 136] on span "Edit Service Point" at bounding box center [821, 140] width 54 height 9
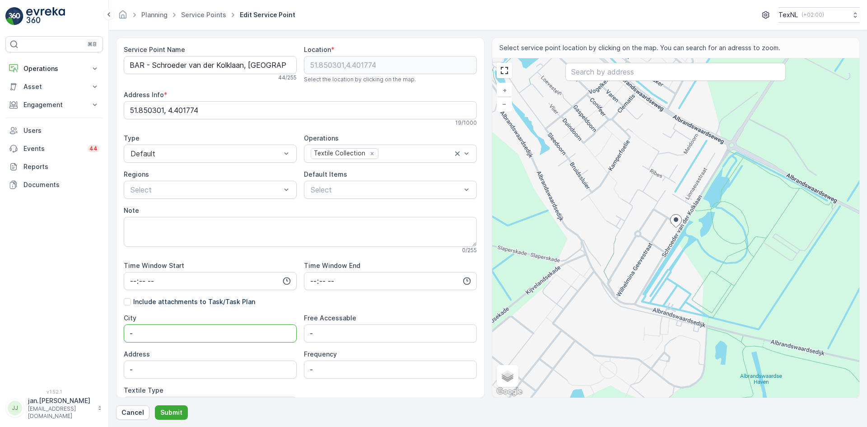
drag, startPoint x: 156, startPoint y: 330, endPoint x: 102, endPoint y: 334, distance: 53.9
click at [102, 334] on div "⌘B Operations Insights Planning Routes & Tasks Cockpit Settings Asset Assets En…" at bounding box center [433, 213] width 867 height 427
type input "Poortugaal"
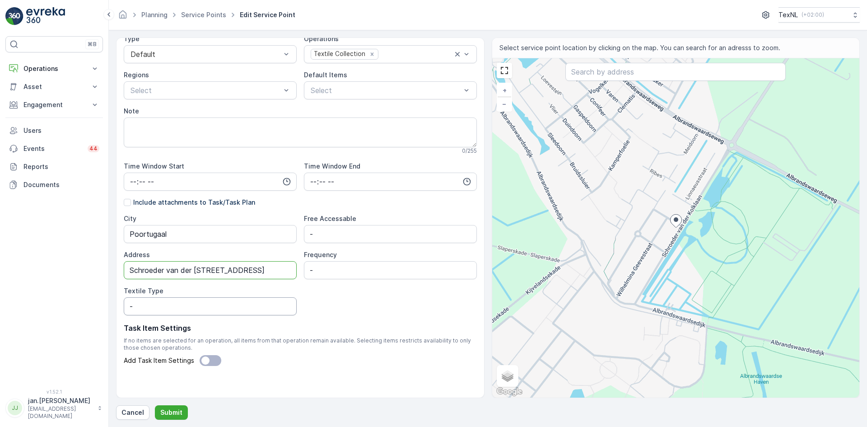
scroll to position [104, 0]
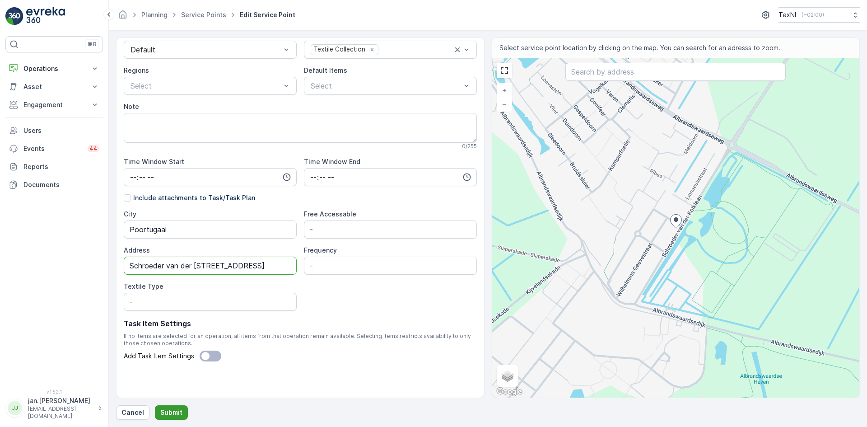
type input "Schroeder van der Kolklaan 77"
click at [173, 410] on p "Submit" at bounding box center [171, 412] width 22 height 9
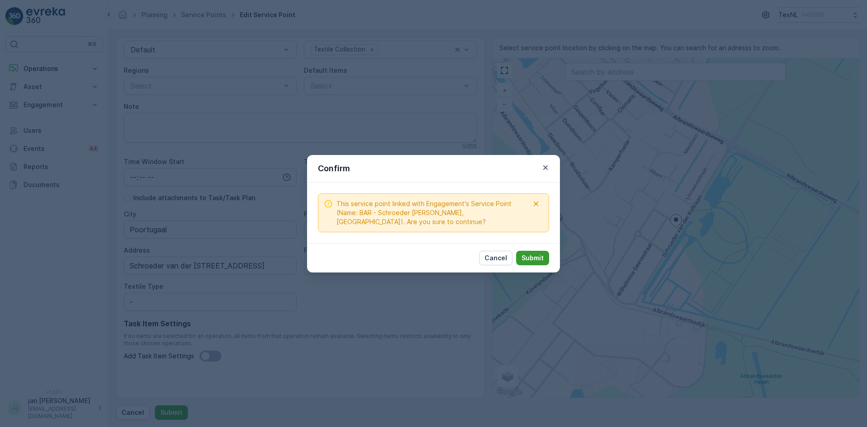
click at [540, 254] on p "Submit" at bounding box center [532, 257] width 22 height 9
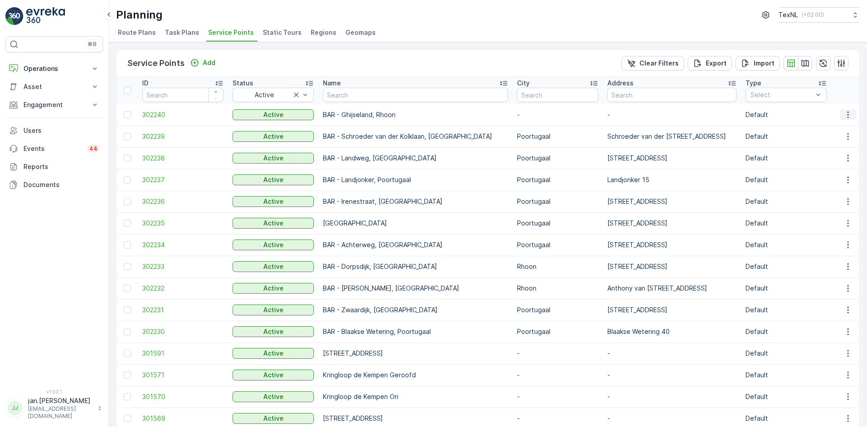
click at [847, 114] on icon "button" at bounding box center [847, 114] width 1 height 7
click at [821, 142] on span "Edit Service Point" at bounding box center [821, 140] width 54 height 9
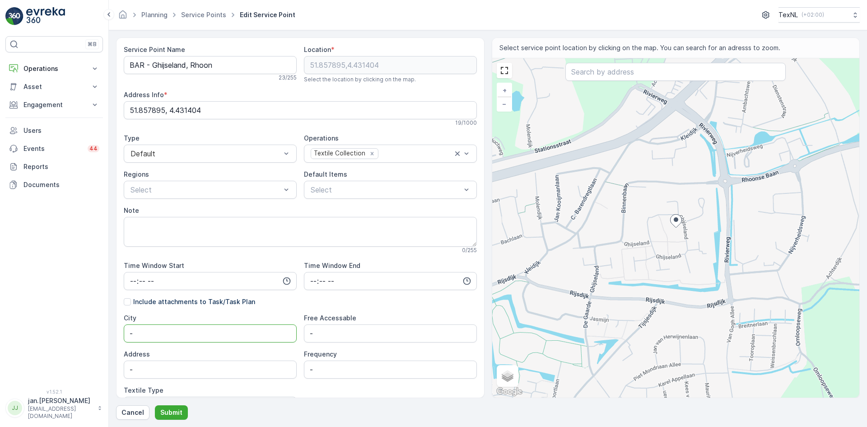
drag, startPoint x: 173, startPoint y: 336, endPoint x: 100, endPoint y: 343, distance: 73.0
click at [101, 343] on div "⌘B Operations Insights Planning Routes & Tasks Cockpit Settings Asset Assets En…" at bounding box center [433, 213] width 867 height 427
type input "Rhoon"
type input "Ghijseland 305"
click at [177, 413] on p "Submit" at bounding box center [171, 412] width 22 height 9
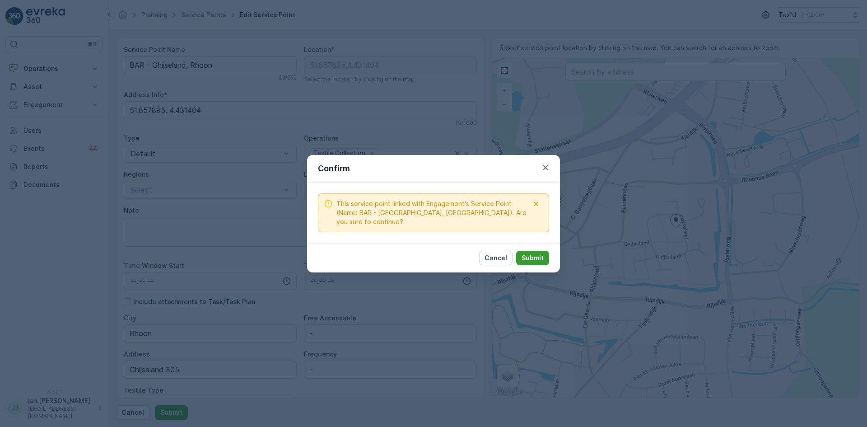
click at [526, 256] on p "Submit" at bounding box center [532, 257] width 22 height 9
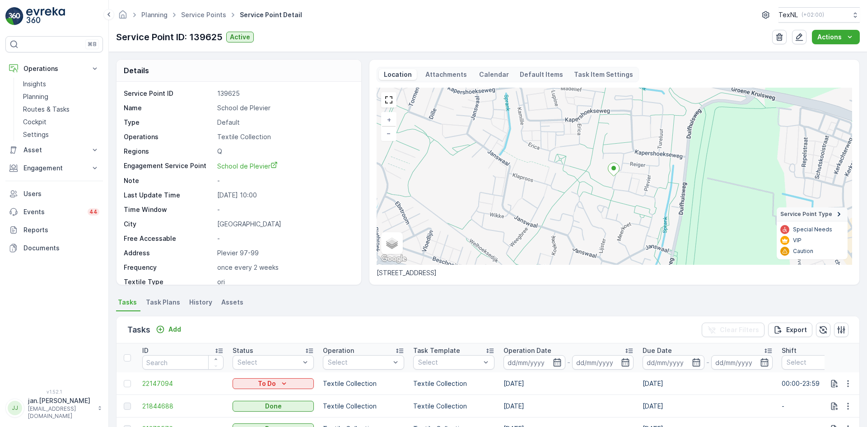
scroll to position [45, 0]
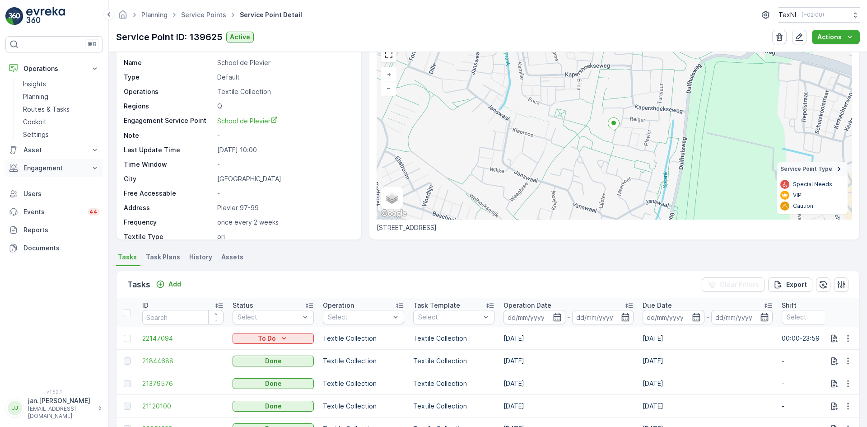
click at [61, 170] on p "Engagement" at bounding box center [53, 167] width 61 height 9
click at [45, 220] on p "Service Points" at bounding box center [45, 221] width 44 height 9
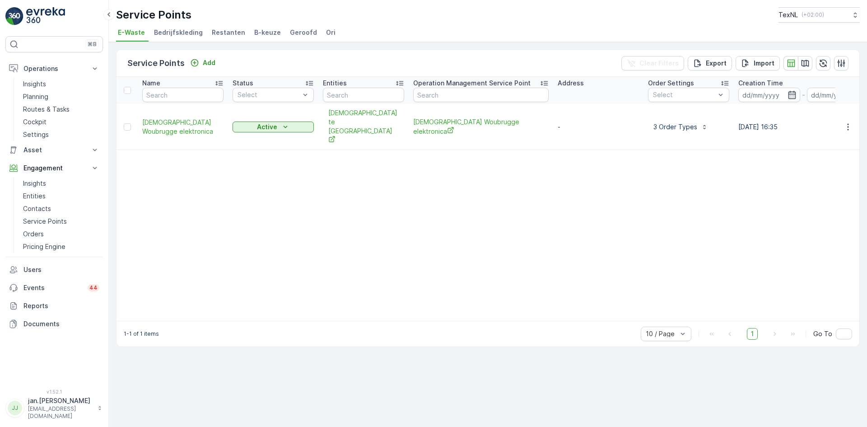
click at [326, 33] on span "Ori" at bounding box center [330, 32] width 9 height 9
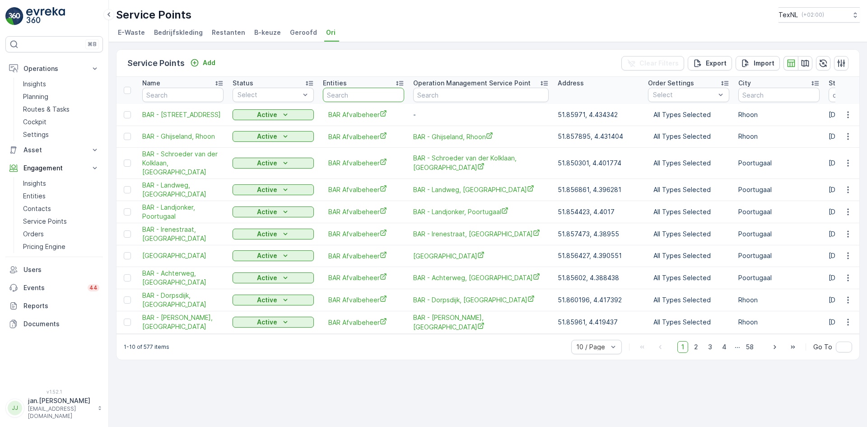
click at [349, 95] on input "text" at bounding box center [363, 95] width 81 height 14
type input "krimp"
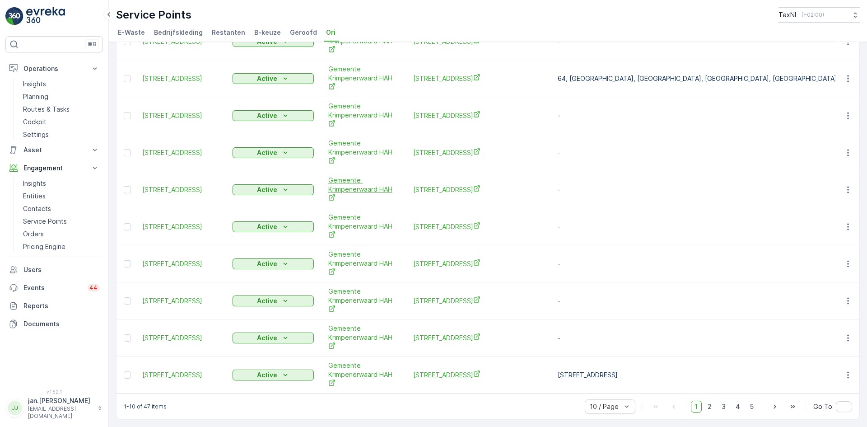
scroll to position [85, 0]
click at [603, 386] on span "50 / Page" at bounding box center [605, 386] width 30 height 7
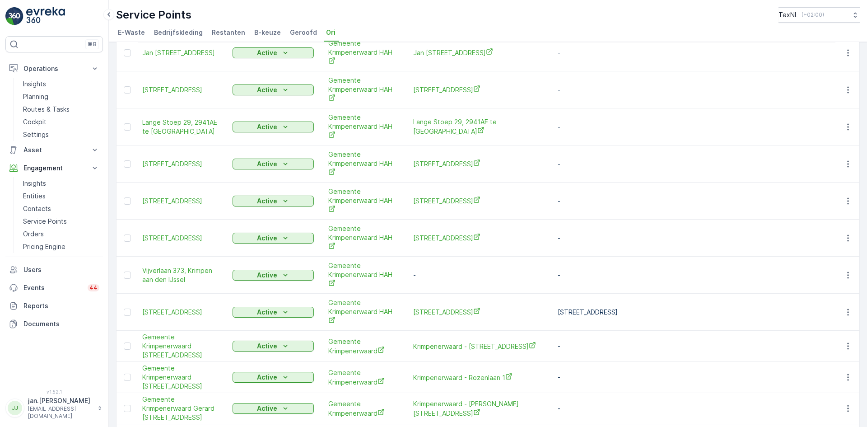
scroll to position [717, 0]
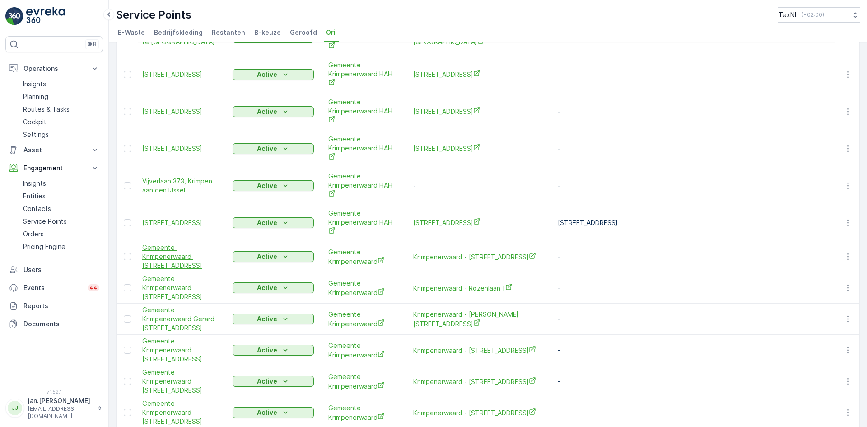
click at [171, 259] on span "Gemeente Krimpenerwaard [STREET_ADDRESS]" at bounding box center [182, 256] width 81 height 27
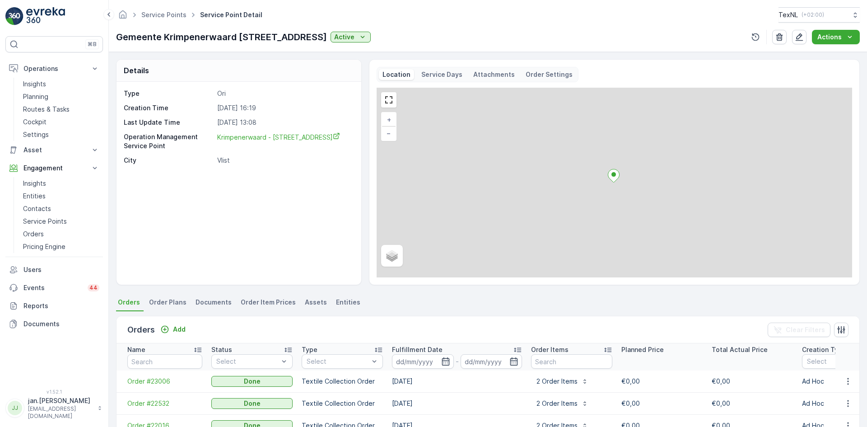
click at [482, 74] on p "Attachments" at bounding box center [494, 74] width 42 height 9
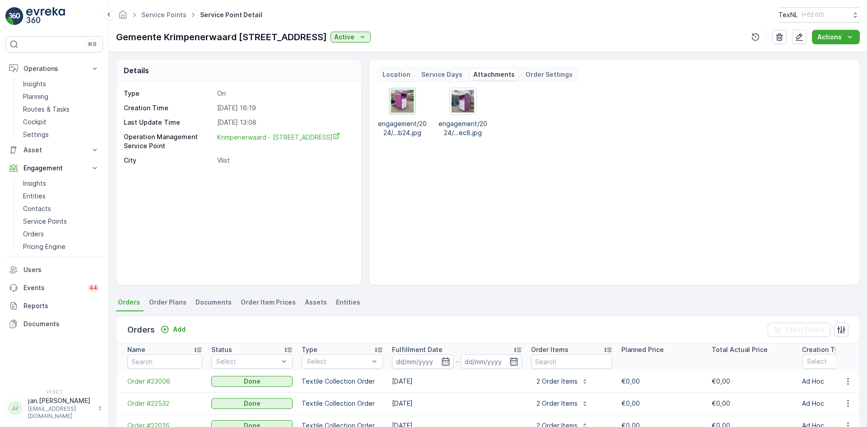
click at [399, 106] on img at bounding box center [402, 101] width 23 height 23
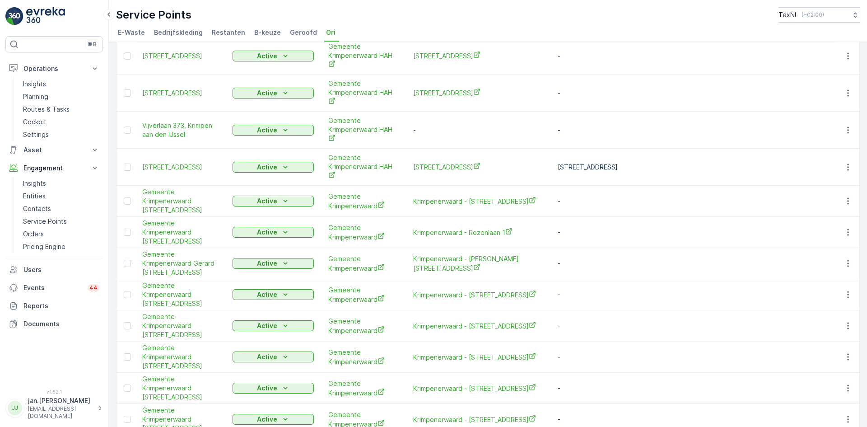
scroll to position [993, 0]
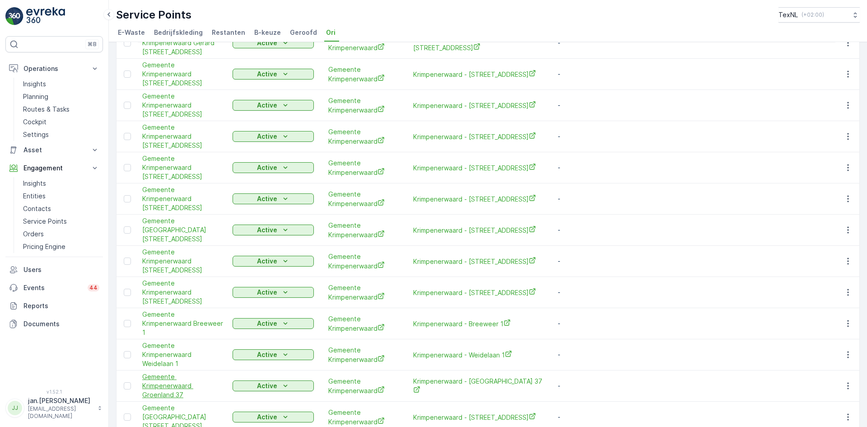
click at [161, 388] on span "Gemeente Krimpenerwaard Groenland 37" at bounding box center [182, 385] width 81 height 27
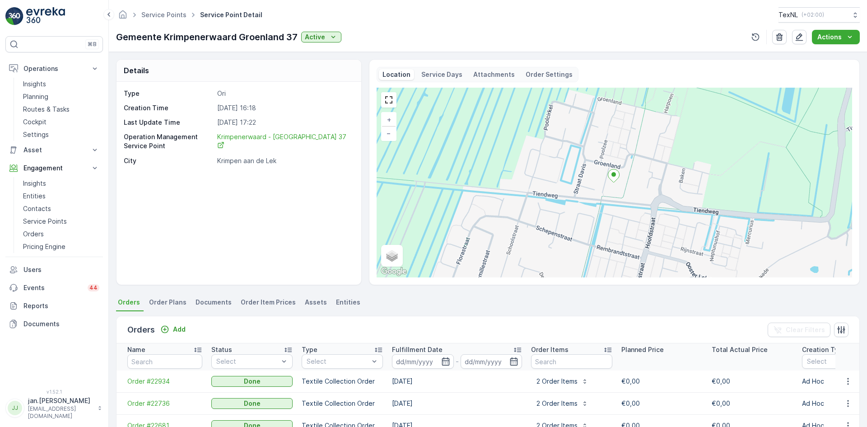
click at [492, 74] on p "Attachments" at bounding box center [494, 74] width 42 height 9
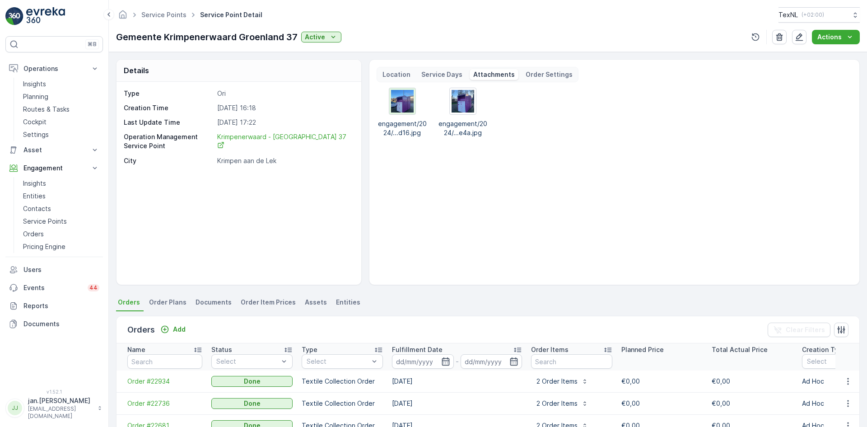
click at [408, 105] on img at bounding box center [402, 101] width 23 height 23
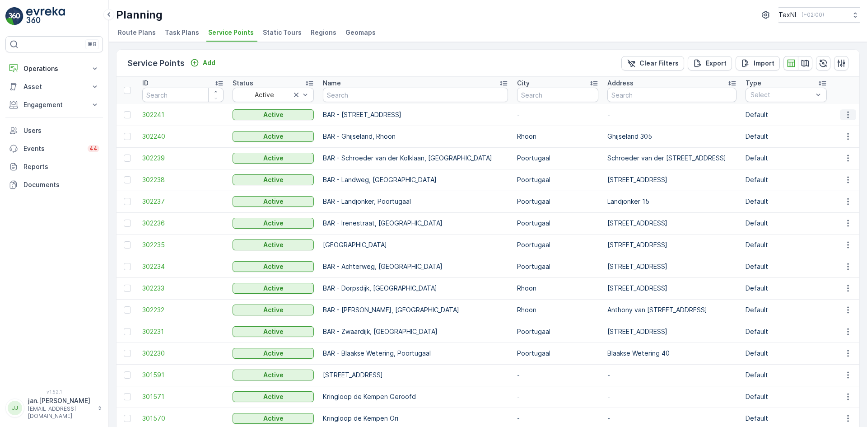
click at [848, 117] on icon "button" at bounding box center [847, 114] width 9 height 9
click at [828, 142] on span "Edit Service Point" at bounding box center [821, 140] width 54 height 9
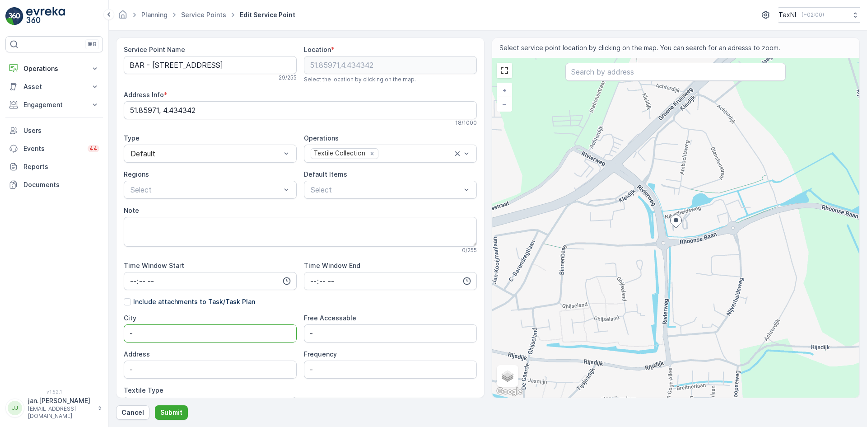
drag, startPoint x: 155, startPoint y: 340, endPoint x: 102, endPoint y: 334, distance: 54.1
click at [102, 334] on div "⌘B Operations Insights Planning Routes & Tasks Cockpit Settings Asset Assets En…" at bounding box center [433, 213] width 867 height 427
type input "Rhoon"
type input "[STREET_ADDRESS]"
click at [173, 408] on p "Submit" at bounding box center [171, 412] width 22 height 9
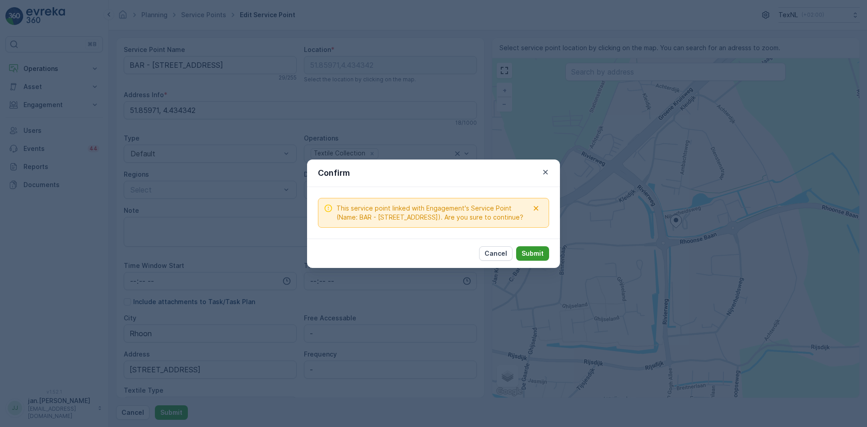
click at [540, 255] on p "Submit" at bounding box center [532, 253] width 22 height 9
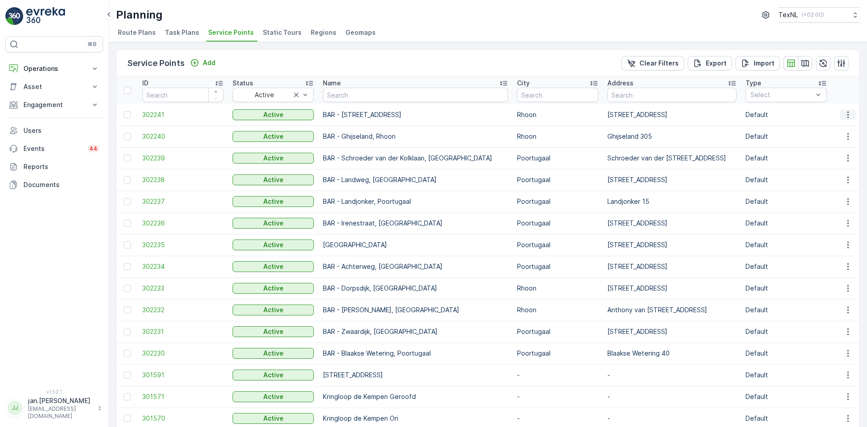
click at [846, 113] on icon "button" at bounding box center [847, 114] width 9 height 9
click at [817, 141] on span "Edit Service Point" at bounding box center [821, 140] width 54 height 9
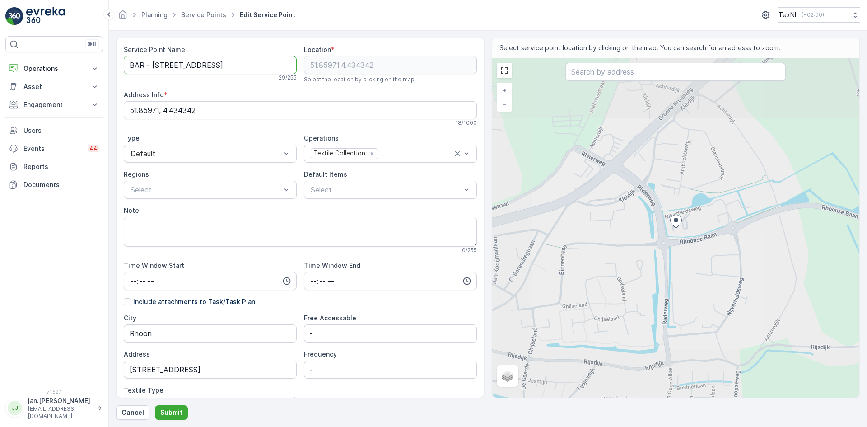
click at [212, 64] on Name "BAR - [STREET_ADDRESS]" at bounding box center [210, 65] width 173 height 18
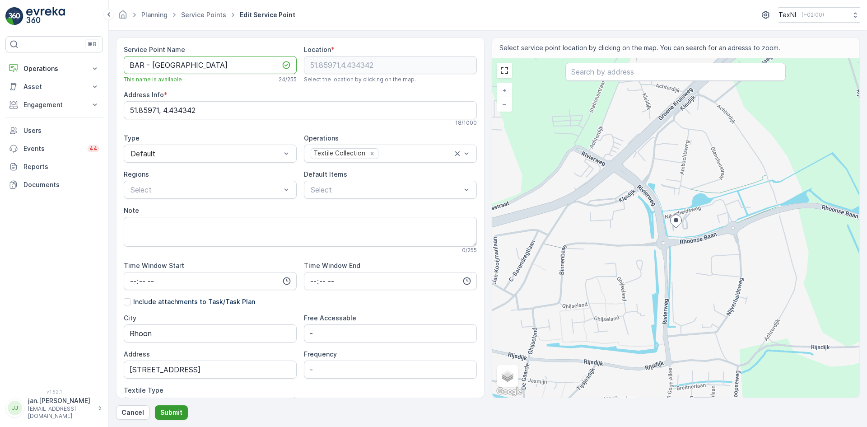
type Name "BAR - [GEOGRAPHIC_DATA]"
click at [172, 408] on p "Submit" at bounding box center [171, 412] width 22 height 9
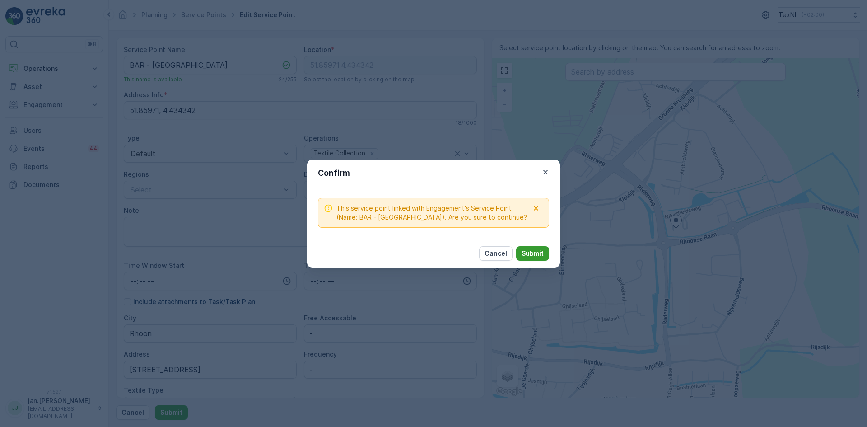
click at [530, 249] on p "Submit" at bounding box center [532, 253] width 22 height 9
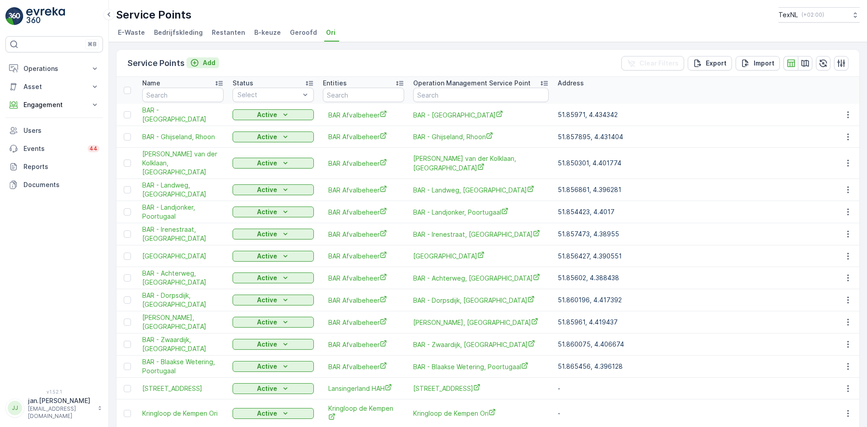
click at [206, 62] on p "Add" at bounding box center [209, 62] width 13 height 9
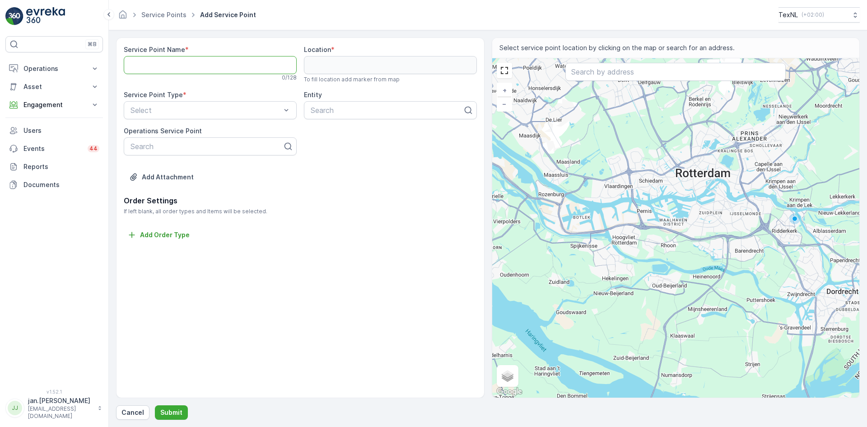
click at [249, 60] on Name "Service Point Name" at bounding box center [210, 65] width 173 height 18
type Name "BAR - Nijverheidsweg, [GEOGRAPHIC_DATA]"
click at [600, 77] on input "text" at bounding box center [675, 72] width 220 height 18
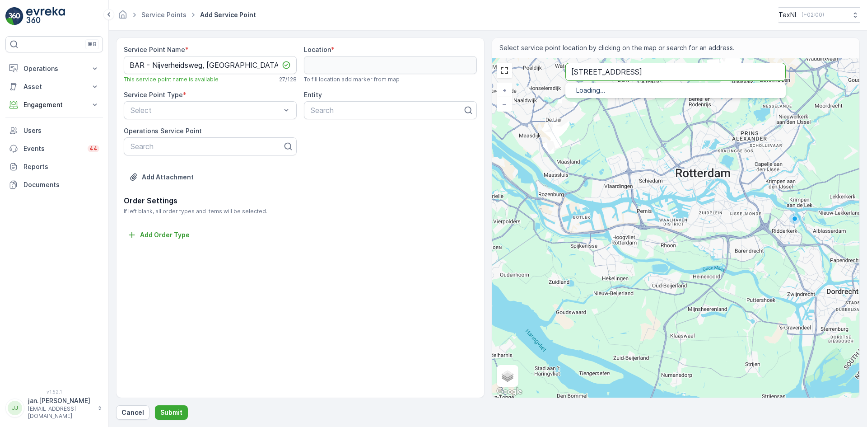
type input "Nijverheidsweg 35 rhoon"
click at [612, 98] on span "Nijverheidsweg" at bounding box center [619, 101] width 50 height 8
type input "51.8568808,4.4358191"
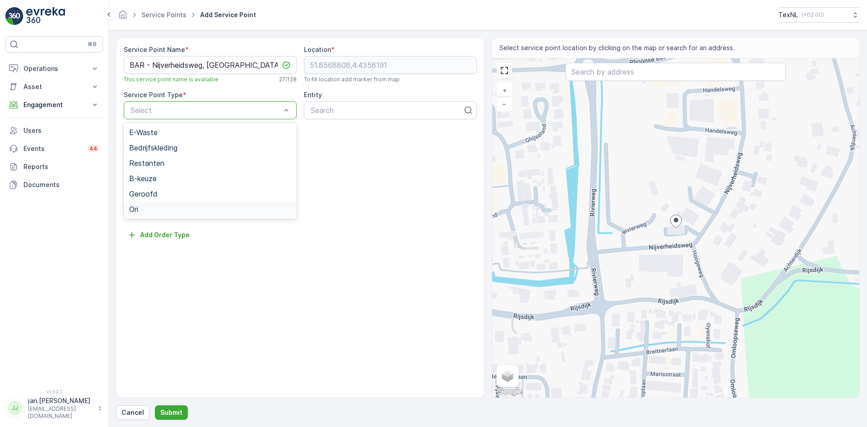
click at [150, 205] on div "Ori" at bounding box center [210, 209] width 162 height 8
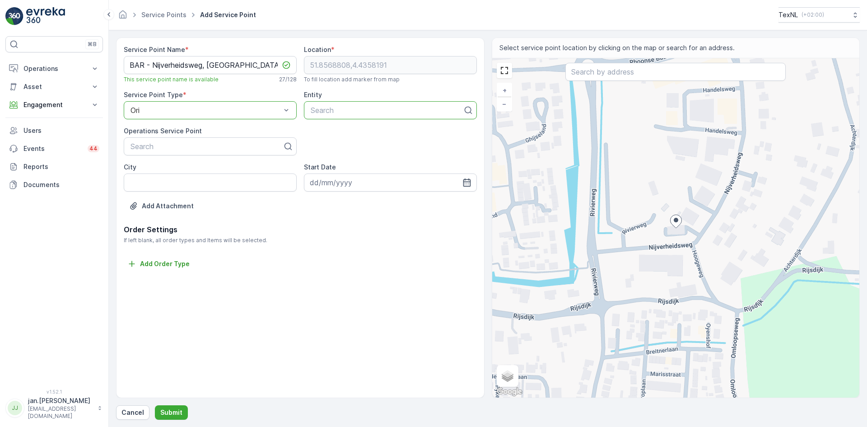
click at [332, 113] on div at bounding box center [387, 110] width 154 height 8
type input "bar"
click at [341, 132] on span "BAR Afvalbeheer" at bounding box center [338, 132] width 58 height 8
click at [166, 182] on input "City" at bounding box center [210, 182] width 173 height 18
type input "Rhoon"
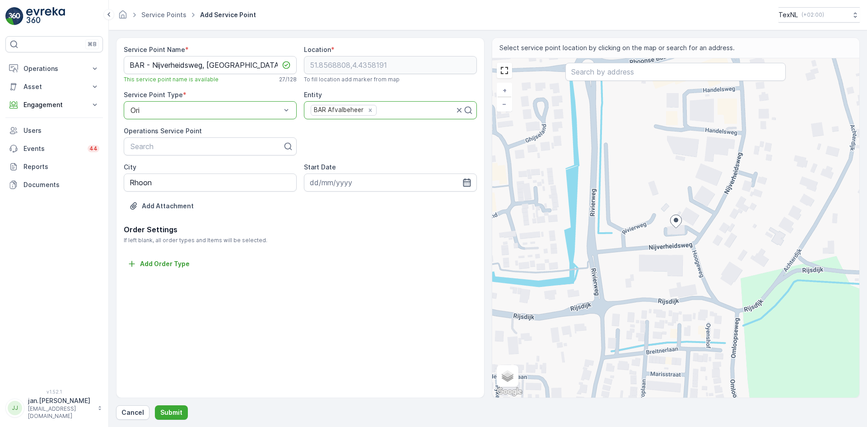
click at [466, 183] on icon "button" at bounding box center [467, 182] width 8 height 8
click at [414, 207] on icon "button" at bounding box center [417, 203] width 9 height 9
click at [416, 207] on div "Today" at bounding box center [406, 203] width 45 height 9
click at [420, 207] on icon "button" at bounding box center [424, 203] width 9 height 9
click at [423, 206] on icon "button" at bounding box center [424, 203] width 3 height 5
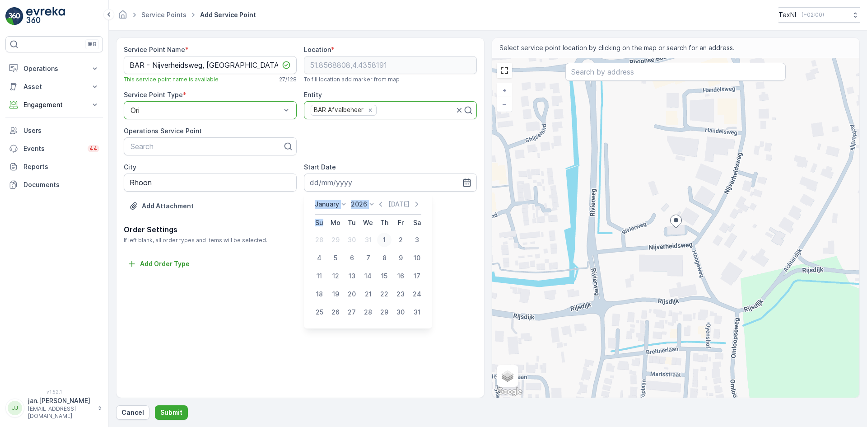
click at [383, 241] on div "1" at bounding box center [384, 239] width 14 height 14
type input "01.01.2026"
click at [163, 412] on p "Submit" at bounding box center [171, 412] width 22 height 9
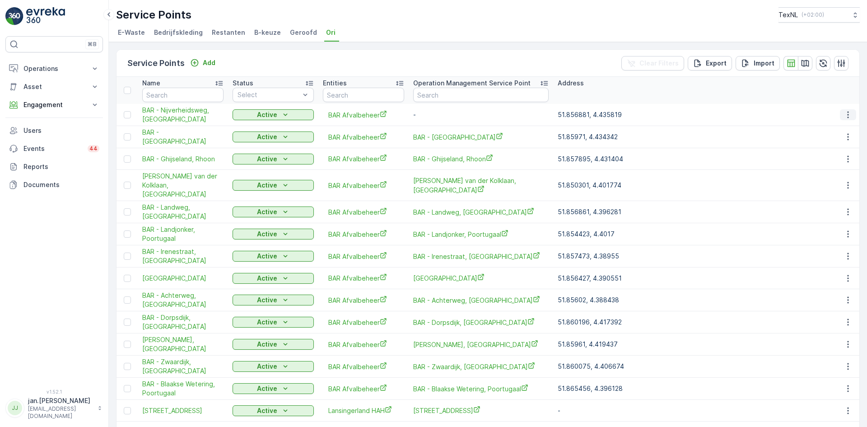
click at [853, 115] on button "button" at bounding box center [848, 114] width 16 height 11
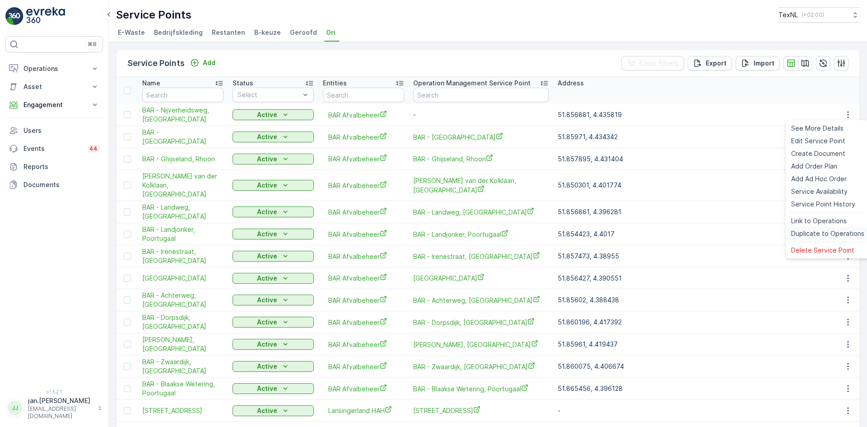
click at [824, 232] on span "Duplicate to Operations" at bounding box center [827, 233] width 73 height 9
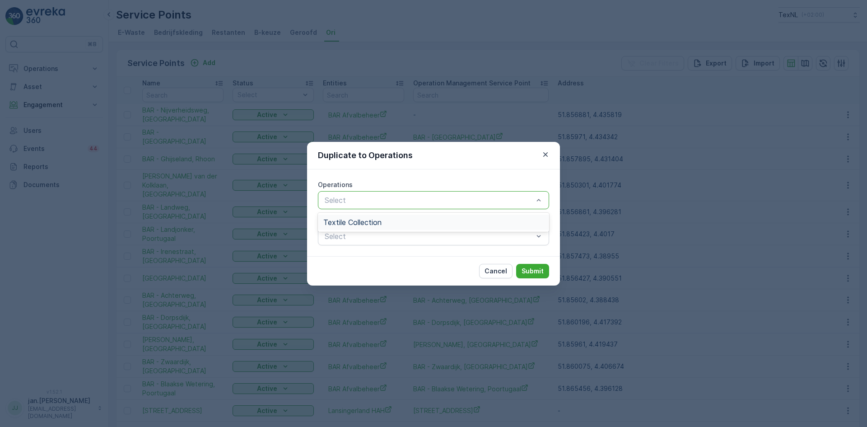
click at [404, 219] on div "Textile Collection" at bounding box center [433, 222] width 220 height 8
click at [537, 271] on p "Submit" at bounding box center [532, 270] width 22 height 9
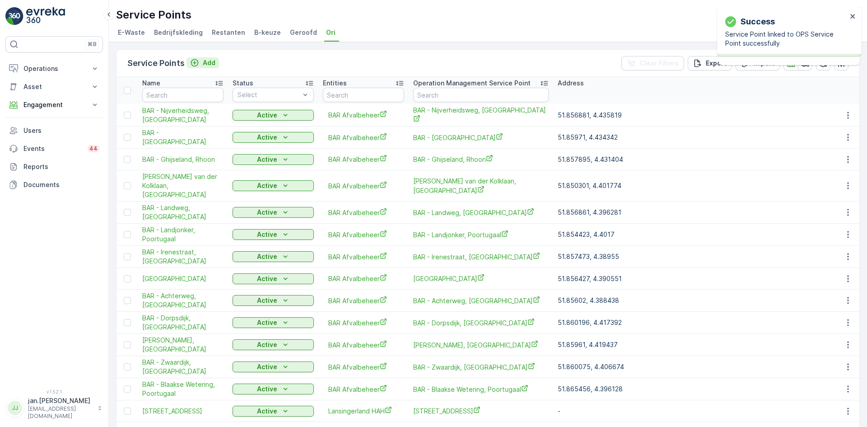
click at [206, 65] on p "Add" at bounding box center [209, 62] width 13 height 9
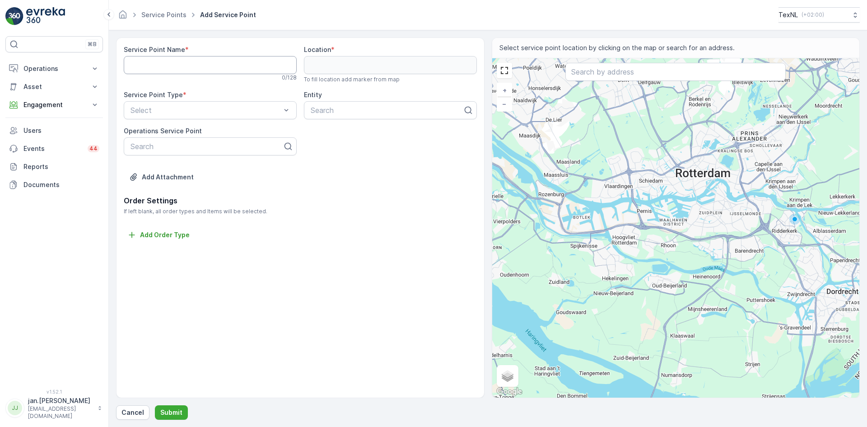
click at [209, 68] on Name "Service Point Name" at bounding box center [210, 65] width 173 height 18
click at [186, 68] on Name "Service Point Name" at bounding box center [210, 65] width 173 height 18
type Name "BAR - Schroeder [PERSON_NAME], [GEOGRAPHIC_DATA]"
click at [588, 73] on input "text" at bounding box center [675, 72] width 220 height 18
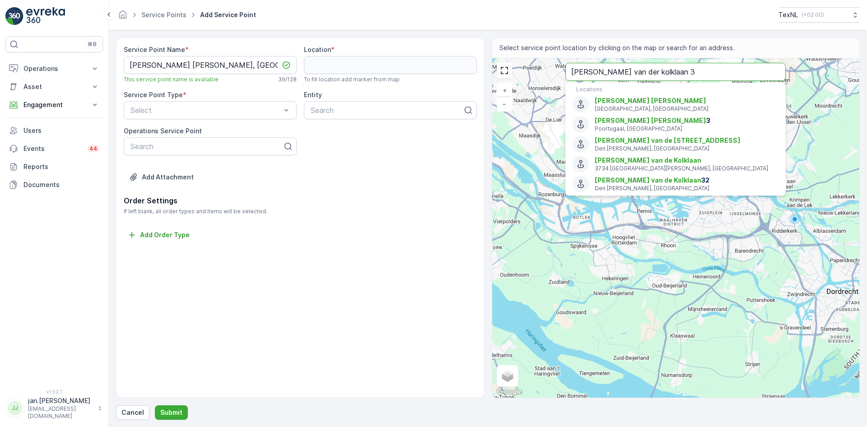
click at [685, 74] on input "Schroeder van der kolklaan 3" at bounding box center [675, 72] width 220 height 18
type input "Schroeder van der kolklaan 3 rh"
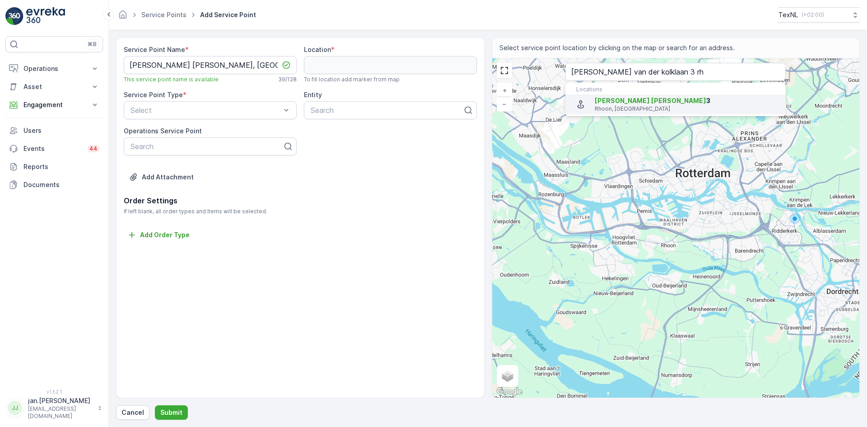
click at [629, 106] on p "Rhoon, Netherlands" at bounding box center [686, 108] width 184 height 7
type input "51.8574022,4.4091958"
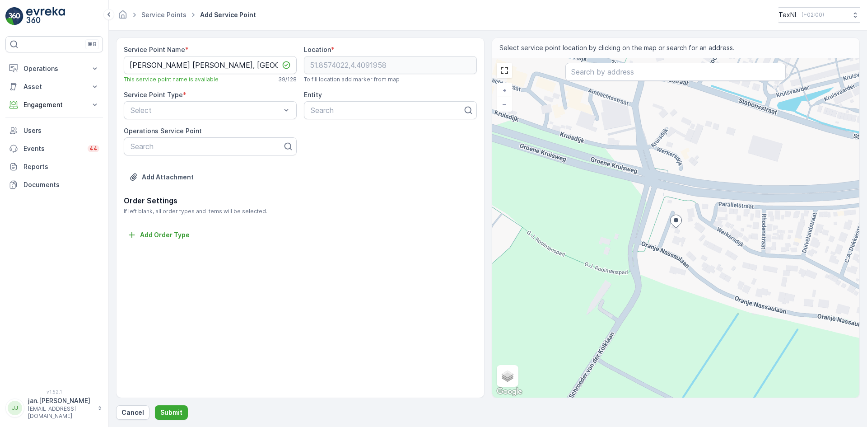
click at [225, 100] on div "Service Point Type * Select" at bounding box center [210, 104] width 173 height 29
click at [150, 209] on div "Ori" at bounding box center [210, 209] width 162 height 8
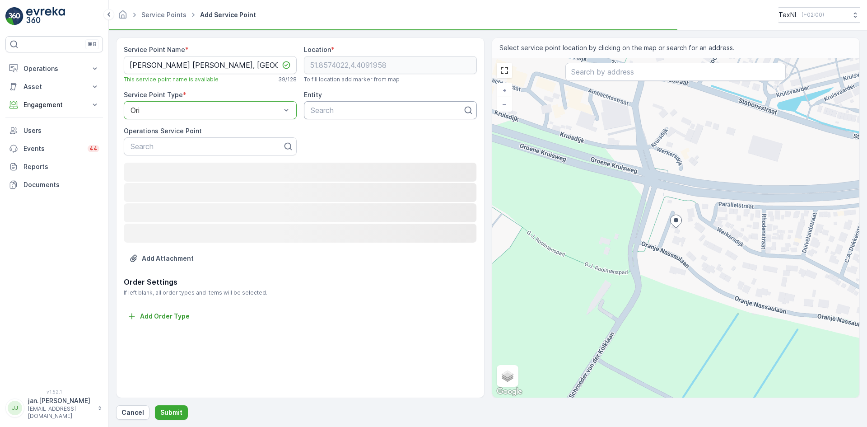
click at [359, 111] on div at bounding box center [387, 110] width 154 height 8
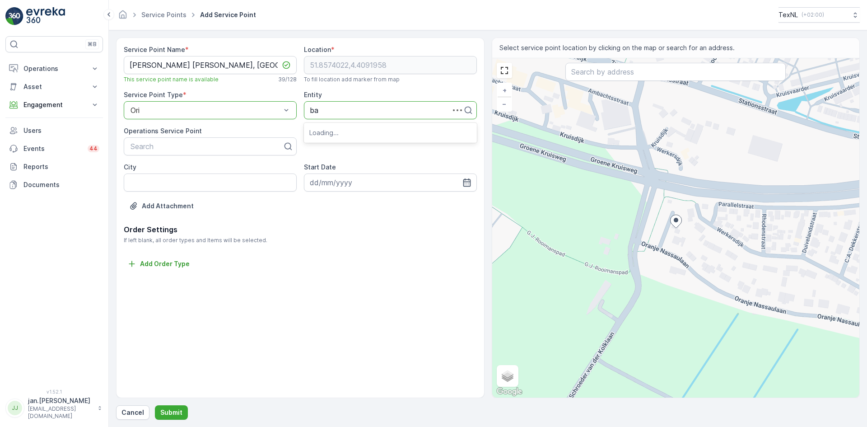
type input "bar"
click at [348, 132] on span "BAR Afvalbeheer" at bounding box center [338, 132] width 58 height 8
click at [190, 180] on input "City" at bounding box center [210, 182] width 173 height 18
type input "Rhoon"
click at [463, 182] on icon "button" at bounding box center [466, 182] width 9 height 9
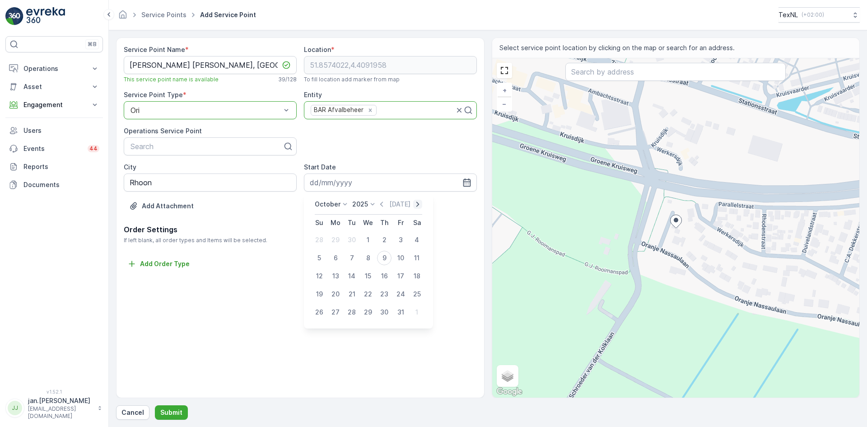
click at [414, 204] on icon "button" at bounding box center [417, 203] width 9 height 9
click at [414, 204] on div "Today" at bounding box center [406, 203] width 45 height 9
click at [420, 204] on icon "button" at bounding box center [424, 203] width 9 height 9
click at [422, 205] on icon "button" at bounding box center [424, 203] width 9 height 9
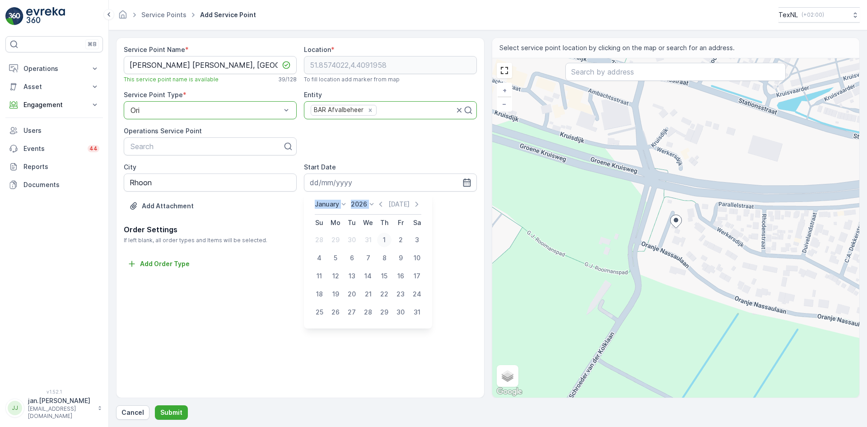
click at [385, 239] on div "1" at bounding box center [384, 239] width 14 height 14
type input "01.01.2026"
click at [175, 409] on p "Submit" at bounding box center [171, 412] width 22 height 9
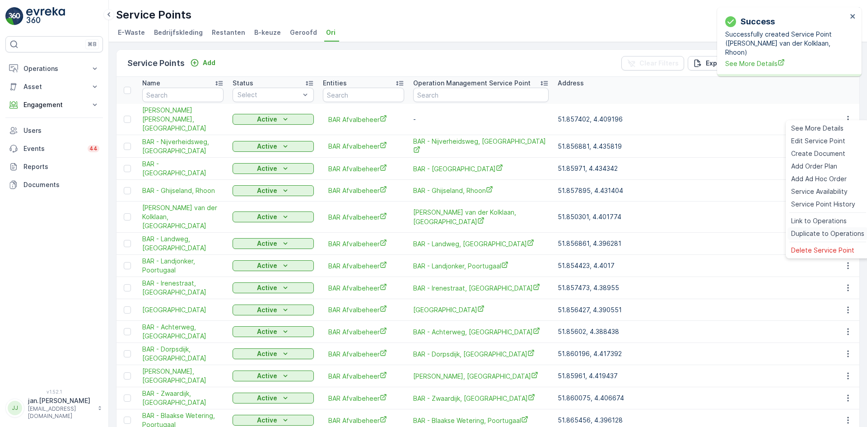
click at [817, 231] on span "Duplicate to Operations" at bounding box center [827, 233] width 73 height 9
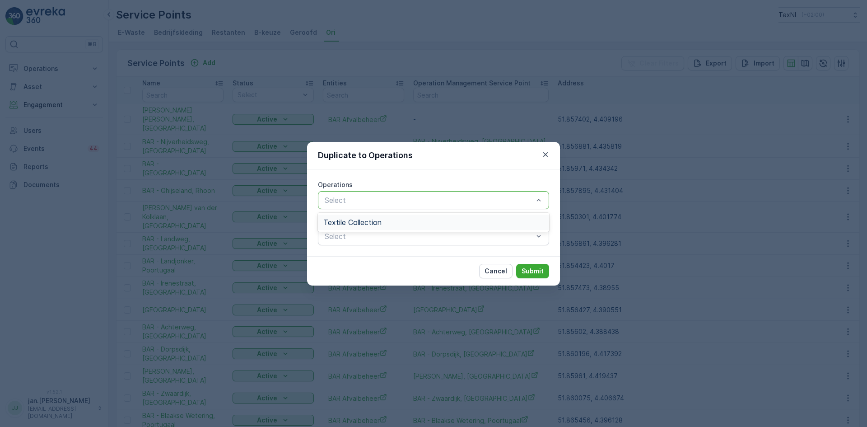
click at [372, 223] on span "Textile Collection" at bounding box center [352, 222] width 58 height 8
click at [529, 273] on p "Submit" at bounding box center [532, 270] width 22 height 9
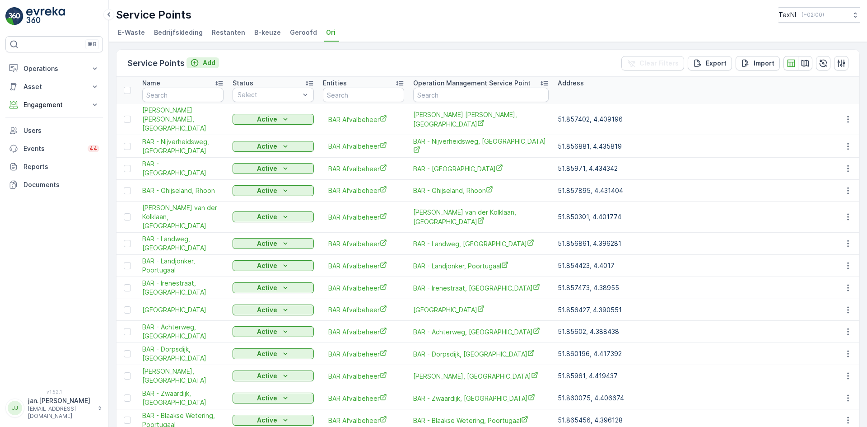
click at [208, 60] on p "Add" at bounding box center [209, 62] width 13 height 9
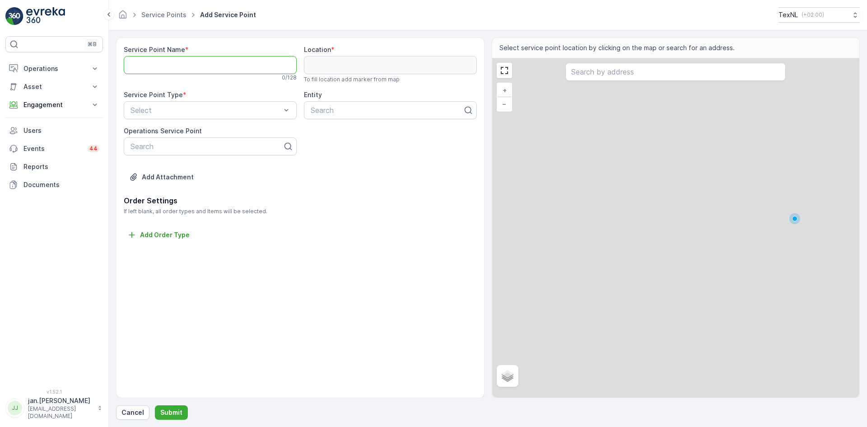
click at [191, 66] on Name "Service Point Name" at bounding box center [210, 65] width 173 height 18
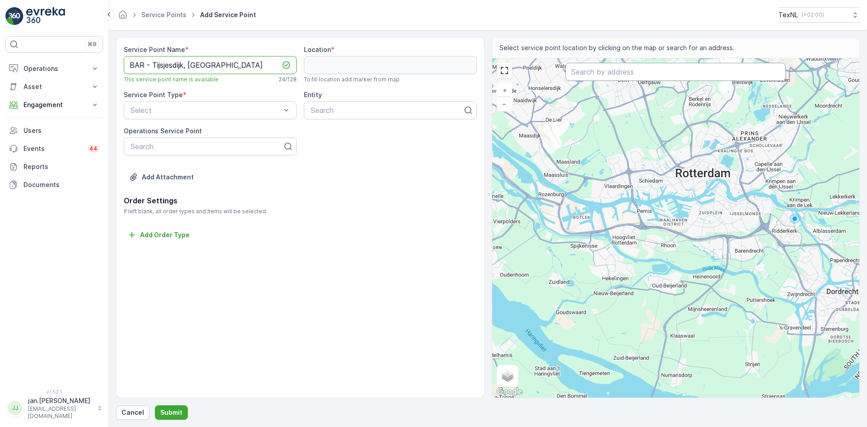
type Name "BAR - Tijsjesdijk, [GEOGRAPHIC_DATA]"
click at [587, 74] on input "text" at bounding box center [675, 72] width 220 height 18
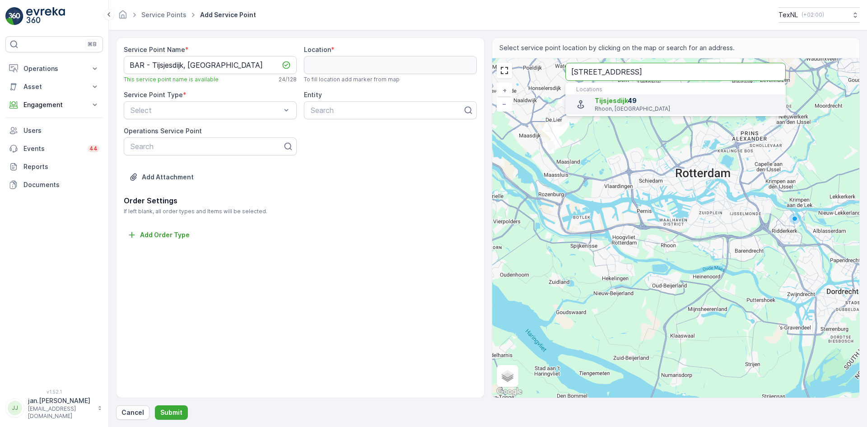
type input "[STREET_ADDRESS]"
click at [623, 101] on span "Tijsjesdijk" at bounding box center [610, 101] width 33 height 8
type input "51.8520634,4.425494899999999"
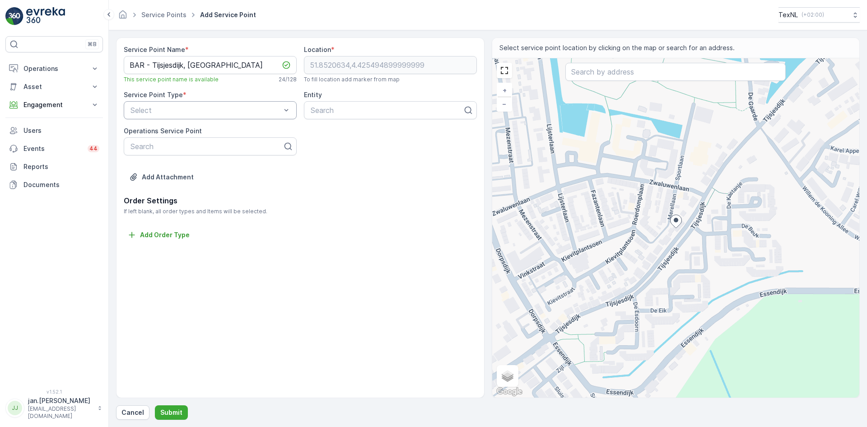
click at [195, 118] on div "Select" at bounding box center [210, 110] width 173 height 18
click at [138, 210] on span "Ori" at bounding box center [133, 209] width 9 height 8
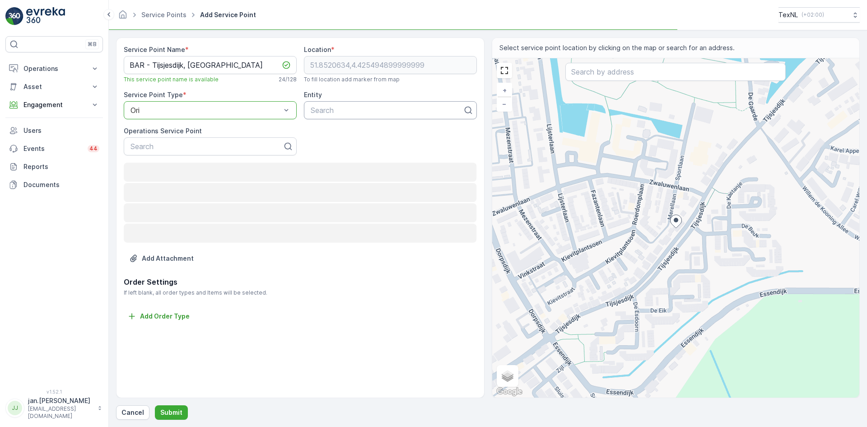
click at [333, 111] on div at bounding box center [387, 110] width 154 height 8
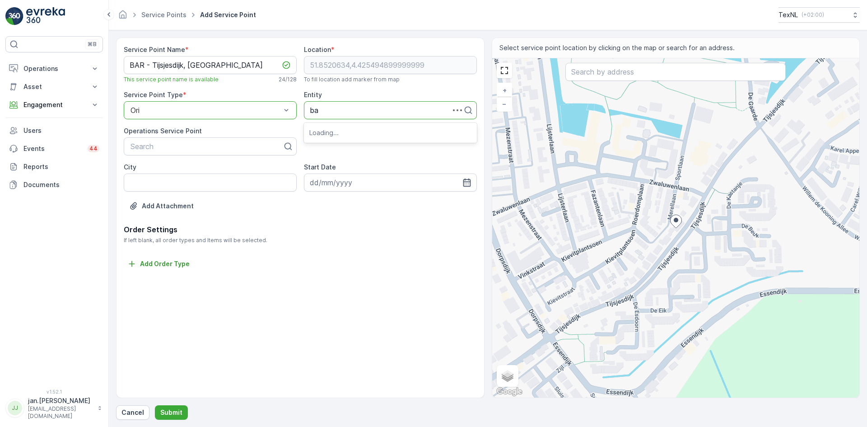
type input "bar"
click at [341, 134] on span "BAR Afvalbeheer" at bounding box center [338, 132] width 58 height 8
click at [209, 179] on input "City" at bounding box center [210, 182] width 173 height 18
type input "Rhoon"
click at [465, 183] on icon "button" at bounding box center [466, 182] width 9 height 9
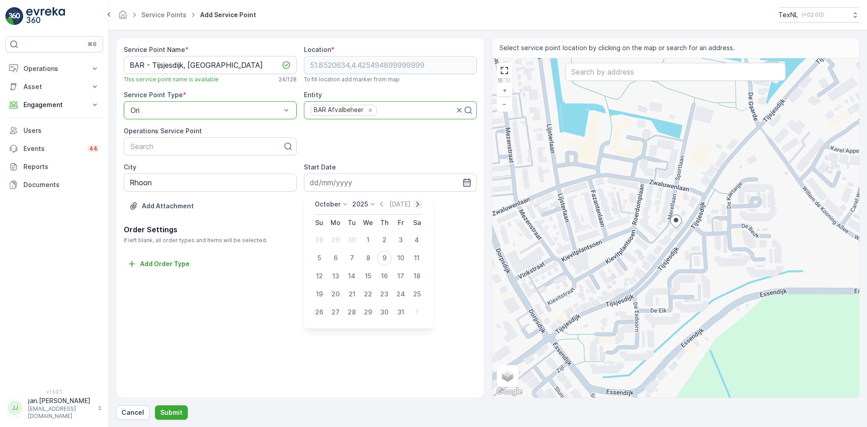
click at [419, 204] on icon "button" at bounding box center [417, 203] width 9 height 9
click at [420, 204] on icon "button" at bounding box center [424, 203] width 9 height 9
click at [384, 239] on div "1" at bounding box center [384, 239] width 14 height 14
type input "01.01.2026"
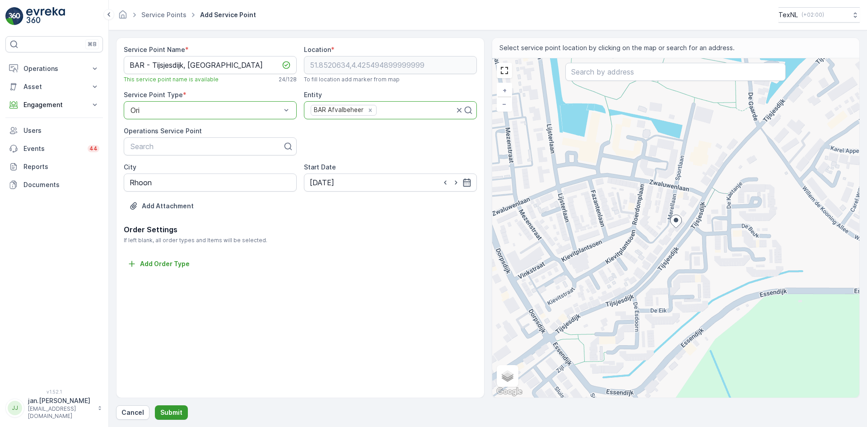
click at [170, 413] on p "Submit" at bounding box center [171, 412] width 22 height 9
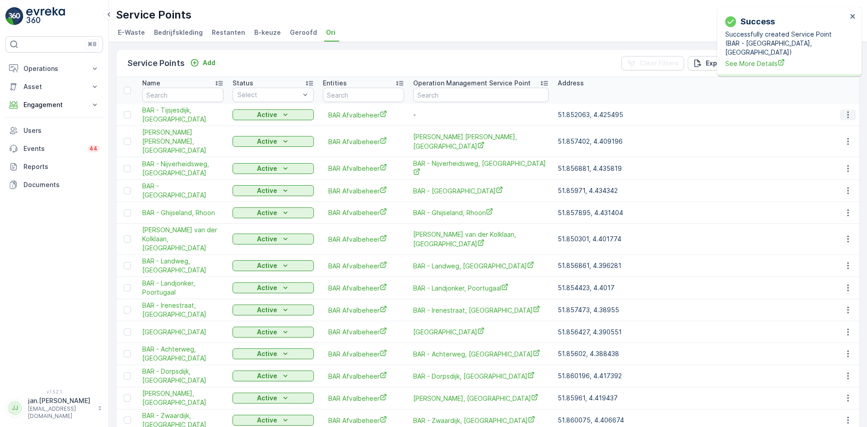
click at [844, 116] on icon "button" at bounding box center [847, 114] width 9 height 9
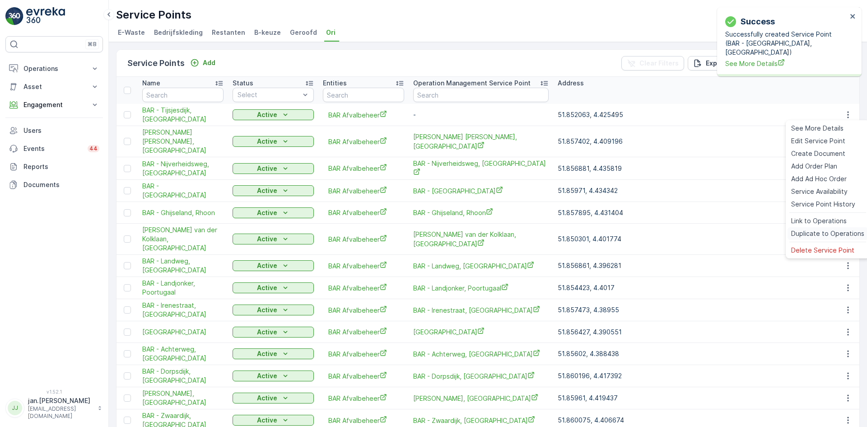
click at [810, 227] on div "Duplicate to Operations" at bounding box center [827, 233] width 80 height 13
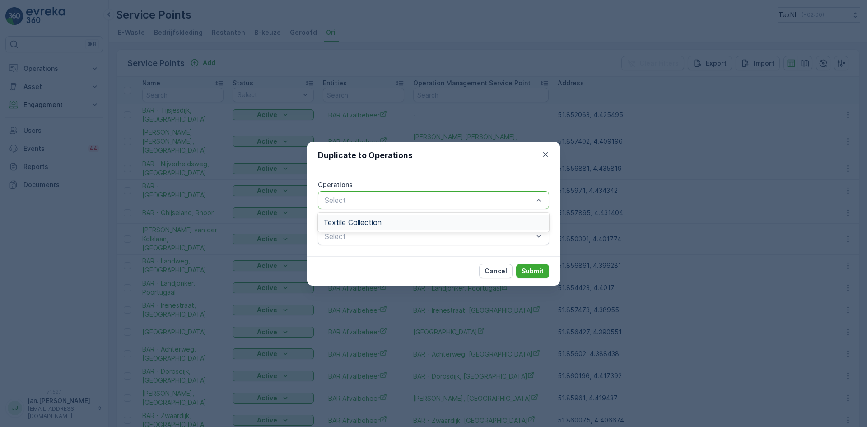
click at [379, 222] on span "Textile Collection" at bounding box center [352, 222] width 58 height 8
click at [527, 268] on p "Submit" at bounding box center [532, 270] width 22 height 9
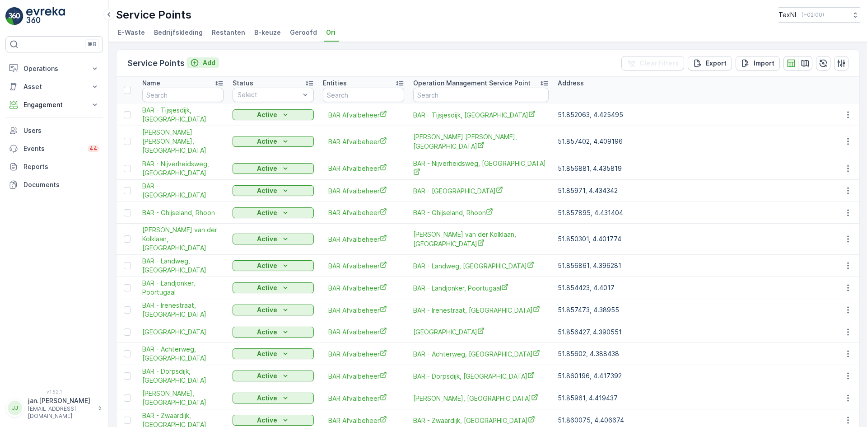
click at [199, 66] on div "Add" at bounding box center [202, 62] width 25 height 9
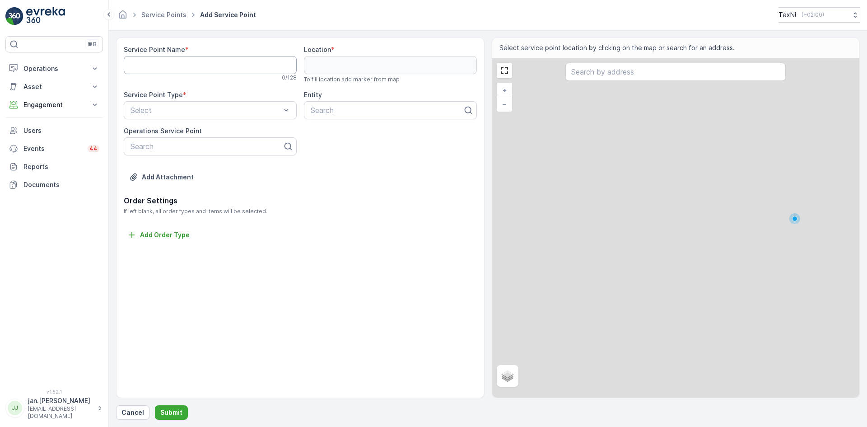
click at [201, 64] on Name "Service Point Name" at bounding box center [210, 65] width 173 height 18
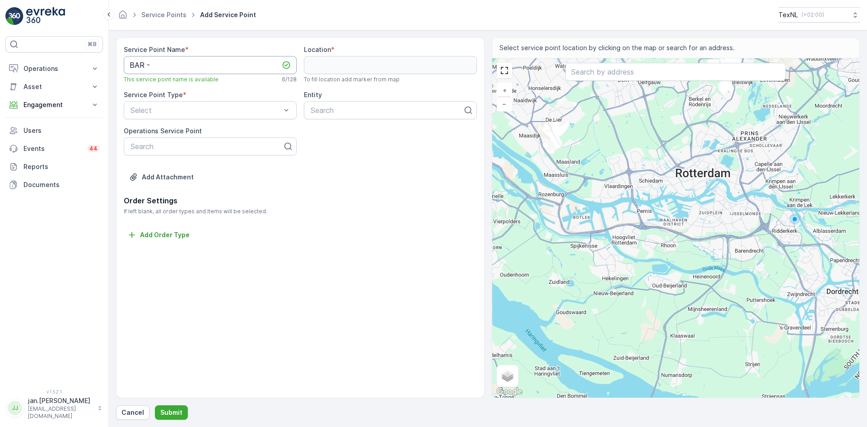
click at [173, 65] on Name "BAR -" at bounding box center [210, 65] width 173 height 18
click at [173, 66] on Name "BAR -" at bounding box center [210, 65] width 173 height 18
paste Name "Tsjaikovskistraat"
type Name "BAR - [GEOGRAPHIC_DATA]"
click at [614, 75] on input "text" at bounding box center [675, 72] width 220 height 18
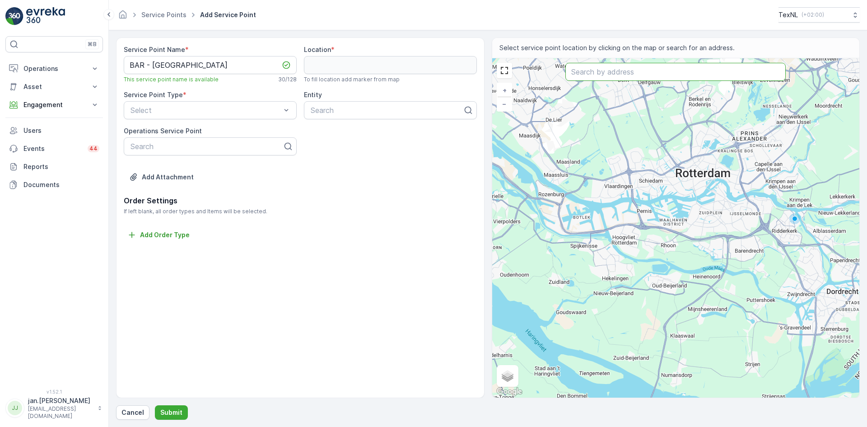
paste input "Tsjaikovskistraat"
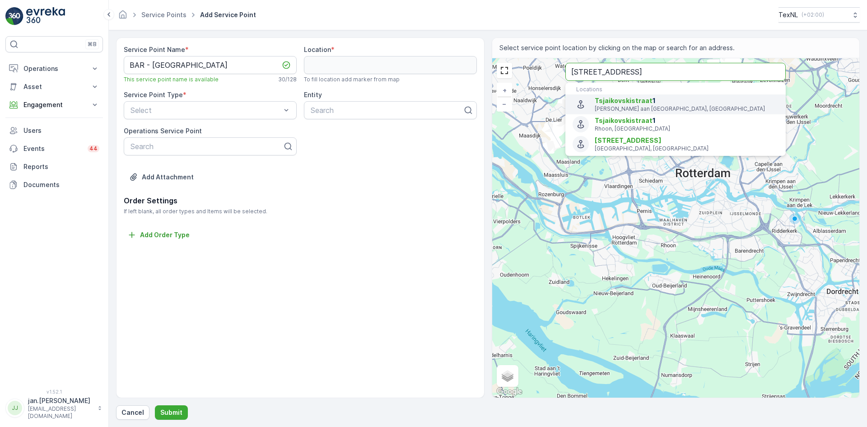
type input "[STREET_ADDRESS]"
click at [626, 124] on span "Tsjaikovskistraat" at bounding box center [623, 120] width 58 height 8
type input "51.85593,4.4210644"
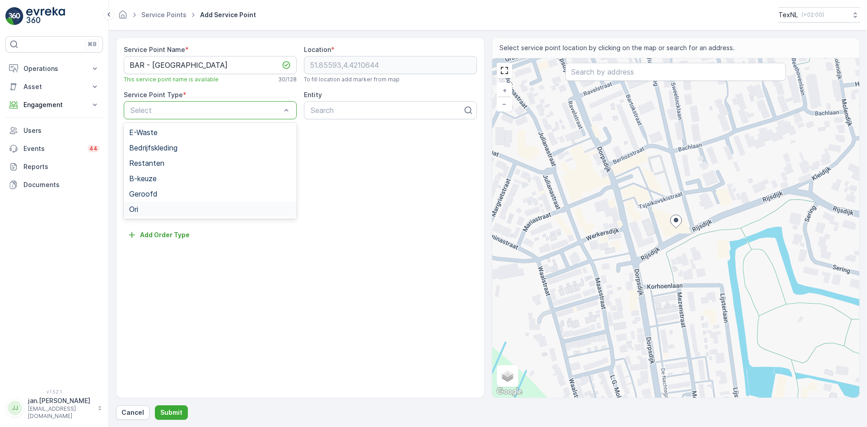
click at [153, 204] on div "Ori" at bounding box center [210, 208] width 173 height 15
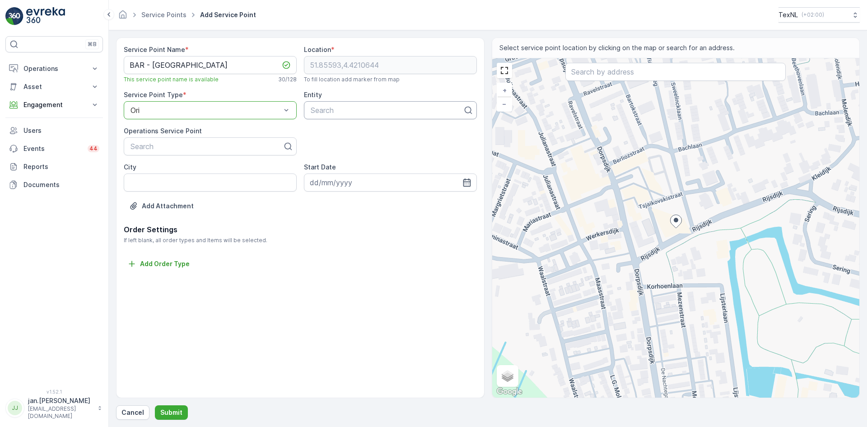
click at [314, 113] on div at bounding box center [387, 110] width 154 height 8
type input "bar"
click at [338, 134] on span "BAR Afvalbeheer" at bounding box center [338, 132] width 58 height 8
click at [171, 182] on input "City" at bounding box center [210, 182] width 173 height 18
type input "Rhoon"
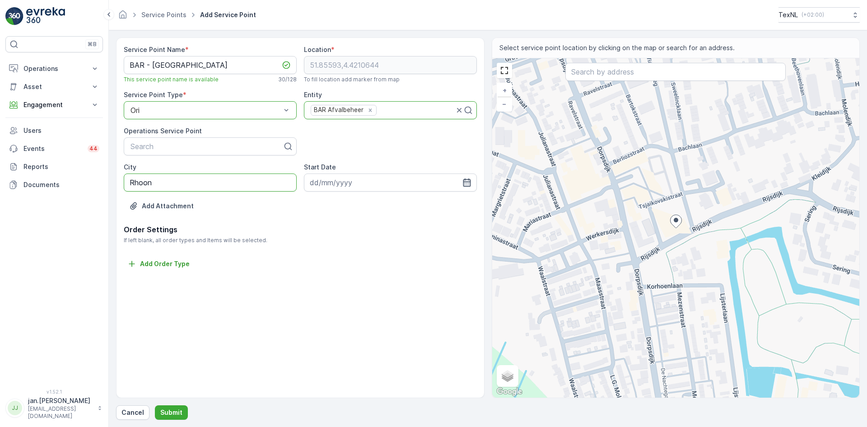
click at [467, 181] on icon "button" at bounding box center [466, 182] width 9 height 9
click at [415, 205] on icon "button" at bounding box center [417, 203] width 9 height 9
click at [415, 205] on div "Today" at bounding box center [406, 203] width 45 height 9
click at [420, 204] on icon "button" at bounding box center [424, 203] width 9 height 9
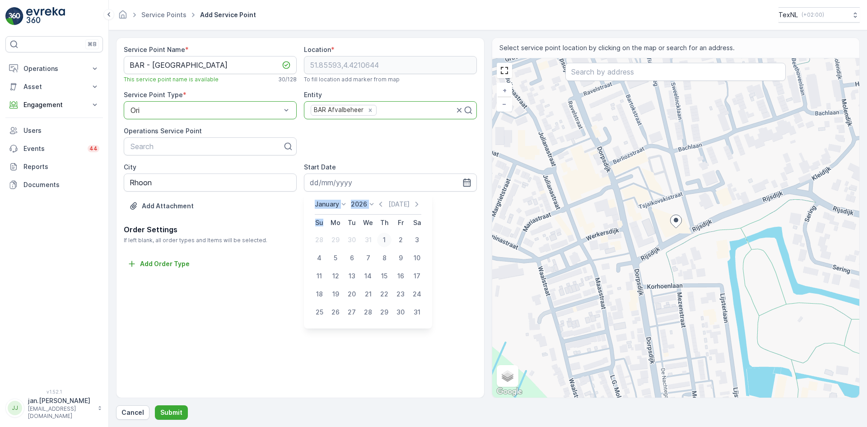
click at [386, 240] on div "1" at bounding box center [384, 239] width 14 height 14
type input "01.01.2026"
click at [593, 74] on input "text" at bounding box center [675, 72] width 220 height 18
click at [174, 414] on p "Submit" at bounding box center [171, 412] width 22 height 9
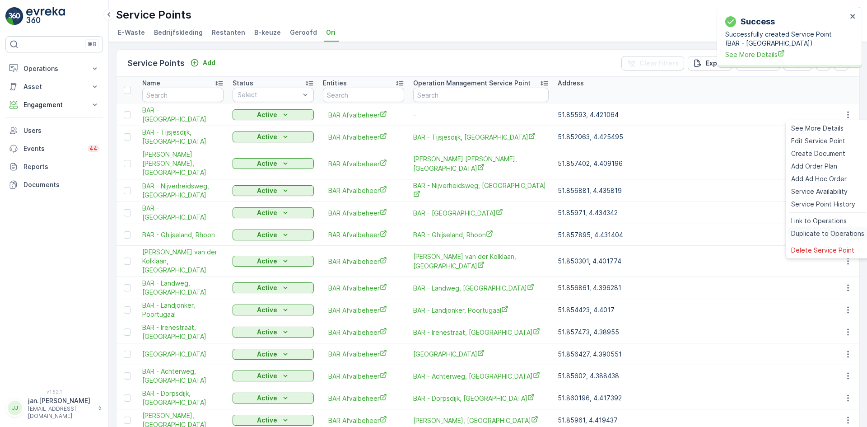
click at [823, 233] on span "Duplicate to Operations" at bounding box center [827, 233] width 73 height 9
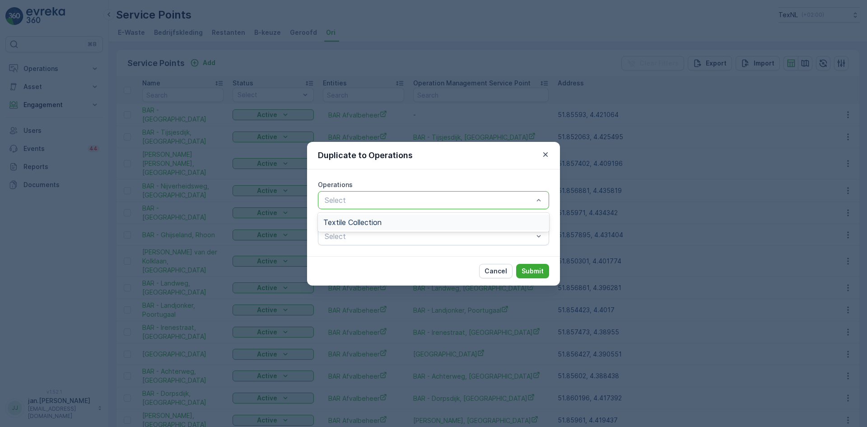
click at [369, 219] on span "Textile Collection" at bounding box center [352, 222] width 58 height 8
click at [537, 269] on p "Submit" at bounding box center [532, 270] width 22 height 9
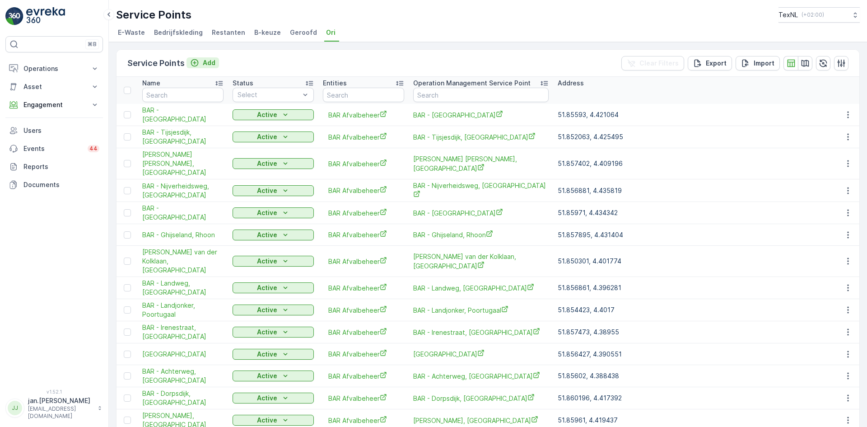
click at [208, 63] on p "Add" at bounding box center [209, 62] width 13 height 9
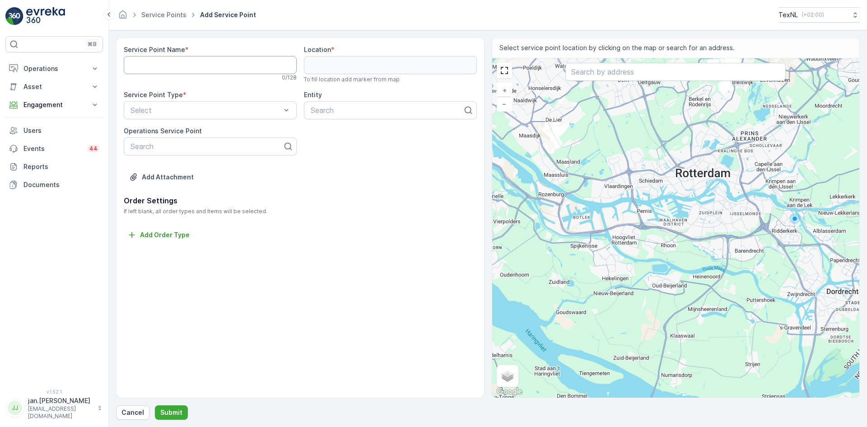
click at [183, 70] on Name "Service Point Name" at bounding box center [210, 65] width 173 height 18
type Name "V"
click at [258, 64] on Name "BAR - Portlandse Baan (Amber)," at bounding box center [210, 65] width 173 height 18
type Name "BAR - Portlandse Baan (Amber), Rhoon"
click at [607, 77] on input "text" at bounding box center [675, 72] width 220 height 18
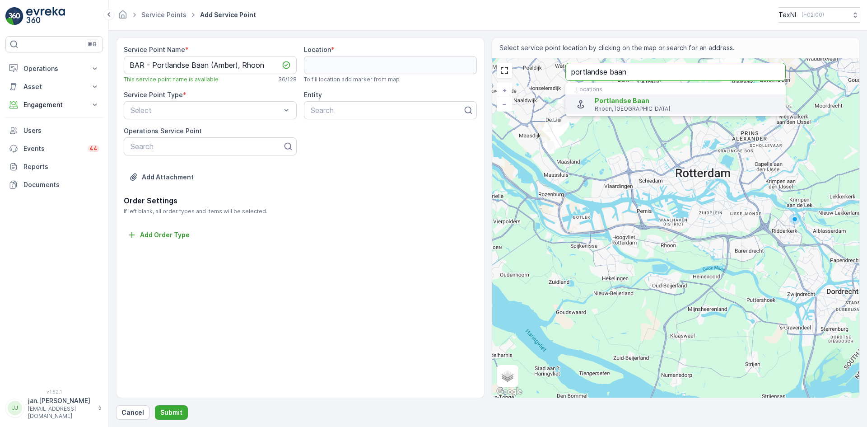
type input "portlandse baan"
click at [621, 103] on span "Portlandse Baan" at bounding box center [621, 101] width 55 height 8
type input "51.8513397,4.4899515"
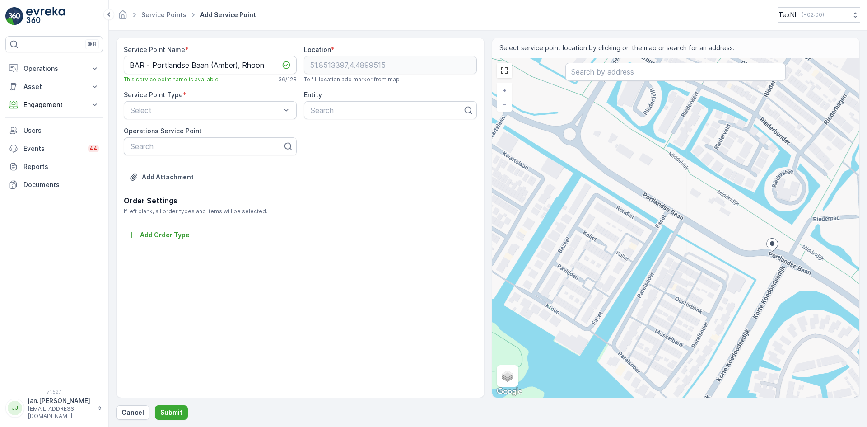
drag, startPoint x: 555, startPoint y: 191, endPoint x: 667, endPoint y: 224, distance: 116.7
click at [667, 224] on div "+ − Satellite Roadmap Terrain Hybrid Leaflet Keyboard shortcuts Map Data Map da…" at bounding box center [675, 227] width 367 height 339
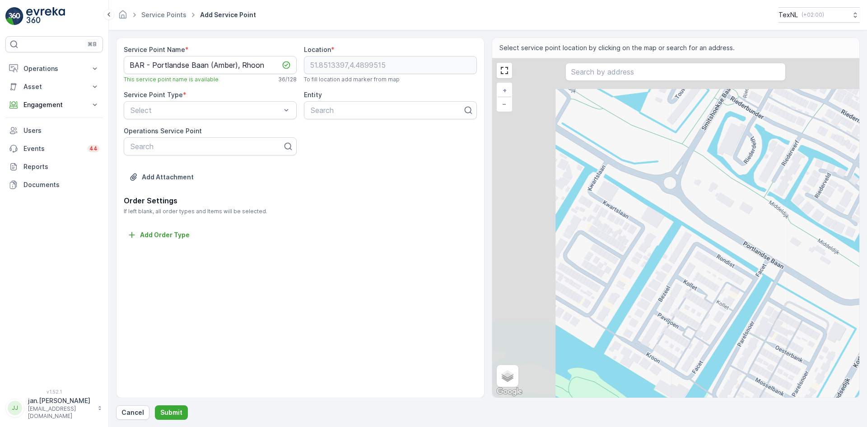
drag, startPoint x: 574, startPoint y: 162, endPoint x: 659, endPoint y: 201, distance: 93.9
click at [660, 201] on div "+ − Satellite Roadmap Terrain Hybrid Leaflet Keyboard shortcuts Map Data Map da…" at bounding box center [675, 227] width 367 height 339
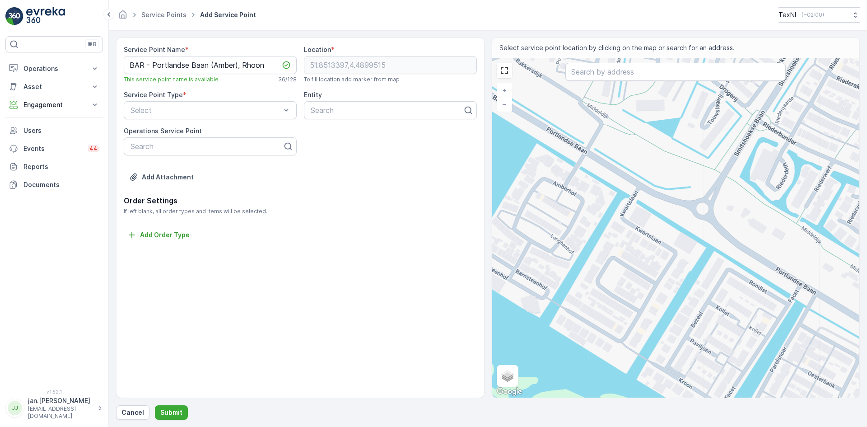
drag, startPoint x: 562, startPoint y: 151, endPoint x: 593, endPoint y: 176, distance: 40.0
click at [593, 176] on div "+ − Satellite Roadmap Terrain Hybrid Leaflet Keyboard shortcuts Map Data Map da…" at bounding box center [675, 227] width 367 height 339
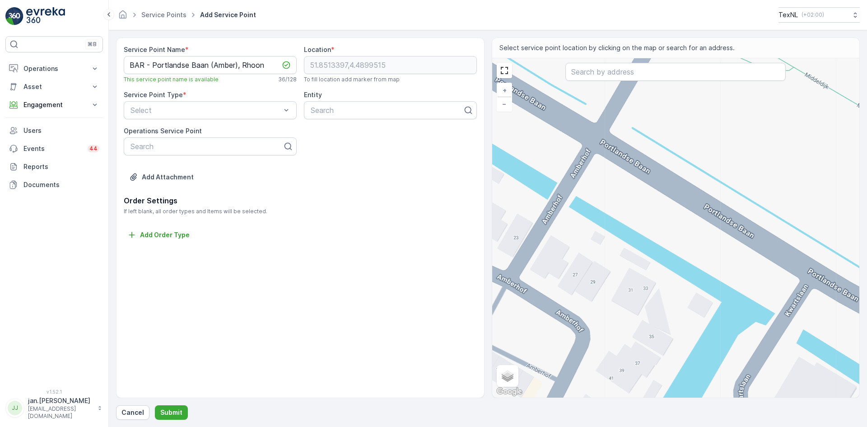
drag, startPoint x: 574, startPoint y: 155, endPoint x: 616, endPoint y: 176, distance: 46.6
click at [616, 176] on div "+ − Satellite Roadmap Terrain Hybrid Leaflet Keyboard shortcuts Map Data Map da…" at bounding box center [675, 227] width 367 height 339
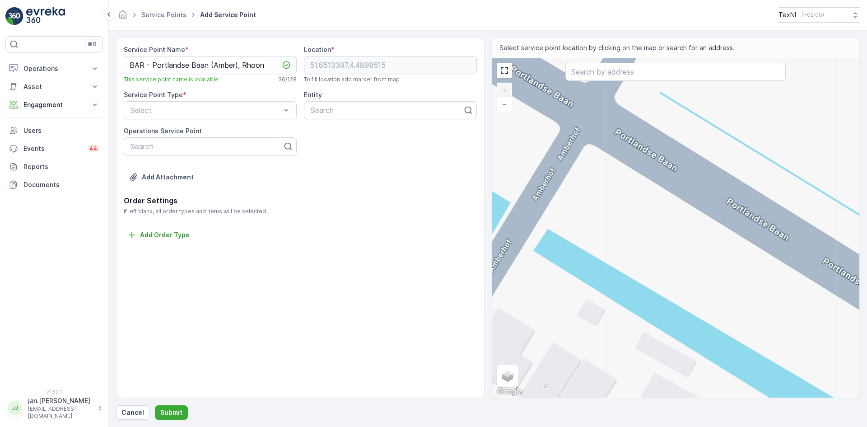
click at [653, 198] on div "+ − Satellite Roadmap Terrain Hybrid Leaflet Keyboard shortcuts Map Data Map da…" at bounding box center [675, 227] width 367 height 339
type input "51.85374494975546,4.482564500269156"
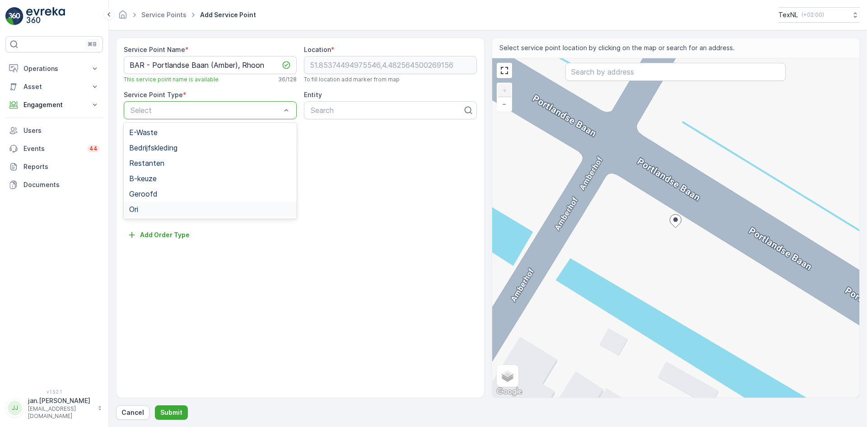
click at [142, 210] on div "Ori" at bounding box center [210, 209] width 162 height 8
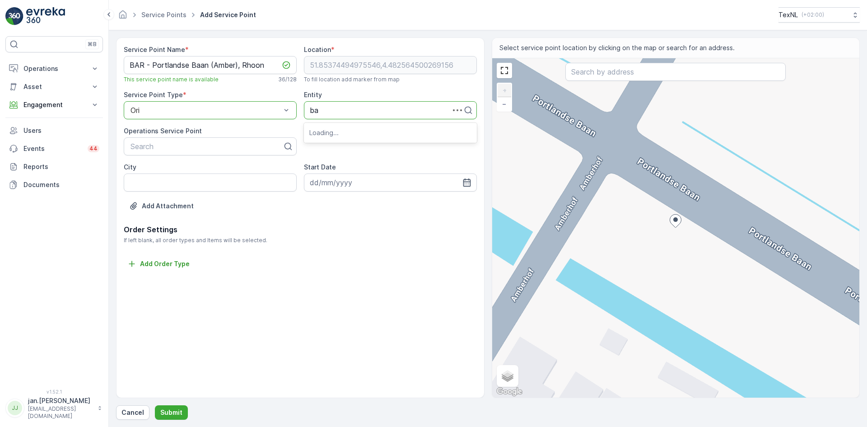
type input "bar"
click at [338, 131] on span "BAR Afvalbeheer" at bounding box center [338, 132] width 58 height 8
click at [176, 182] on input "City" at bounding box center [210, 182] width 173 height 18
type input "Rhoon"
click at [467, 184] on icon "button" at bounding box center [466, 182] width 9 height 9
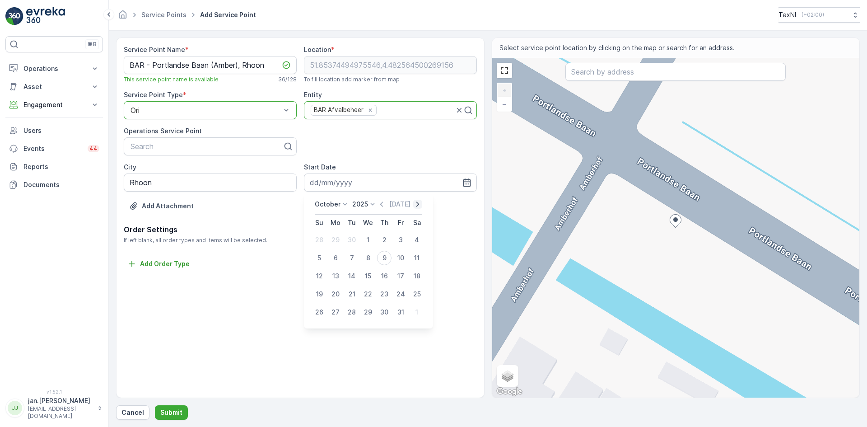
click at [417, 205] on icon "button" at bounding box center [417, 203] width 3 height 5
click at [420, 205] on icon "button" at bounding box center [424, 203] width 9 height 9
click at [420, 204] on icon "button" at bounding box center [424, 203] width 9 height 9
click at [384, 239] on div "1" at bounding box center [384, 239] width 14 height 14
type input "01.01.2026"
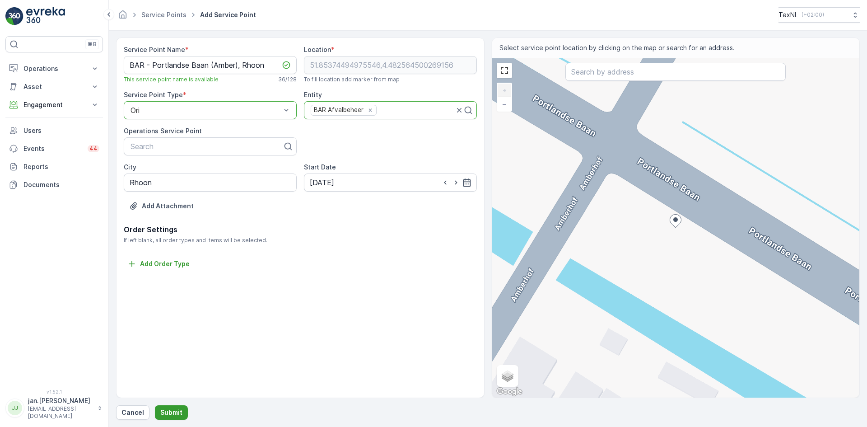
click at [170, 411] on p "Submit" at bounding box center [171, 412] width 22 height 9
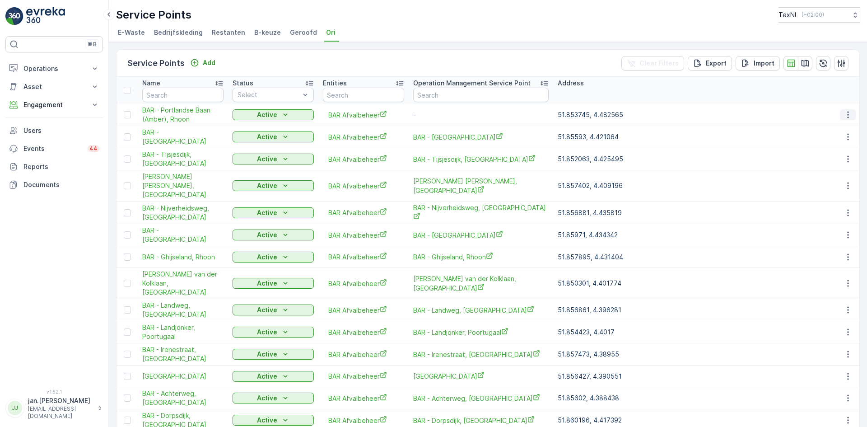
click at [847, 114] on icon "button" at bounding box center [847, 114] width 1 height 7
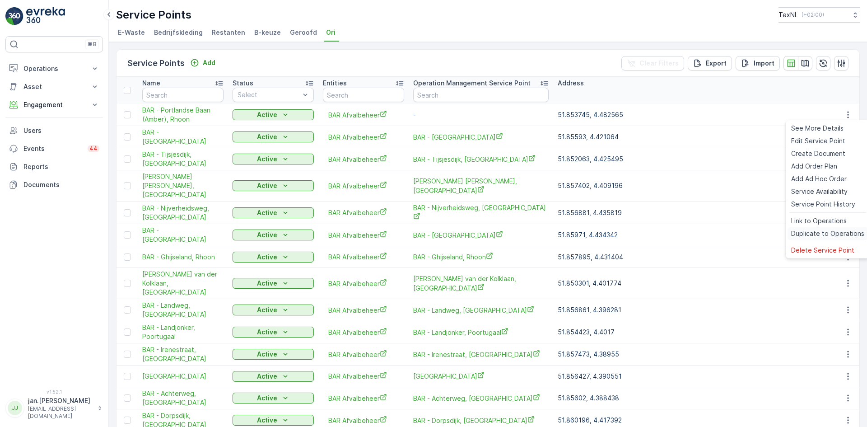
click at [817, 232] on span "Duplicate to Operations" at bounding box center [827, 233] width 73 height 9
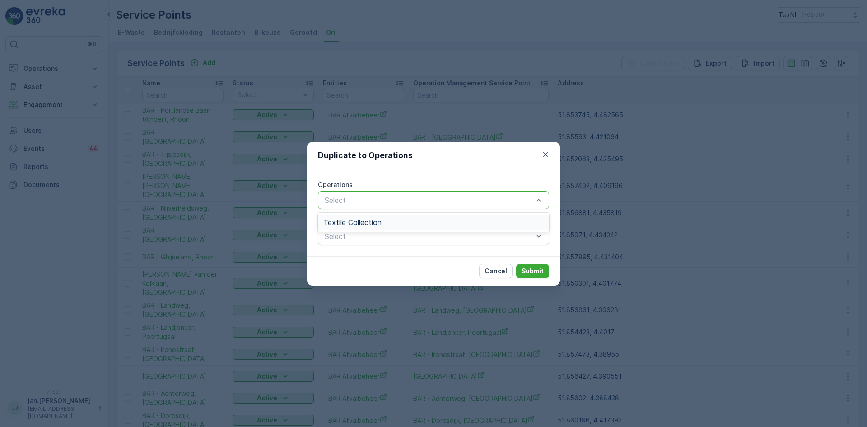
click at [372, 222] on span "Textile Collection" at bounding box center [352, 222] width 58 height 8
click at [530, 268] on p "Submit" at bounding box center [532, 270] width 22 height 9
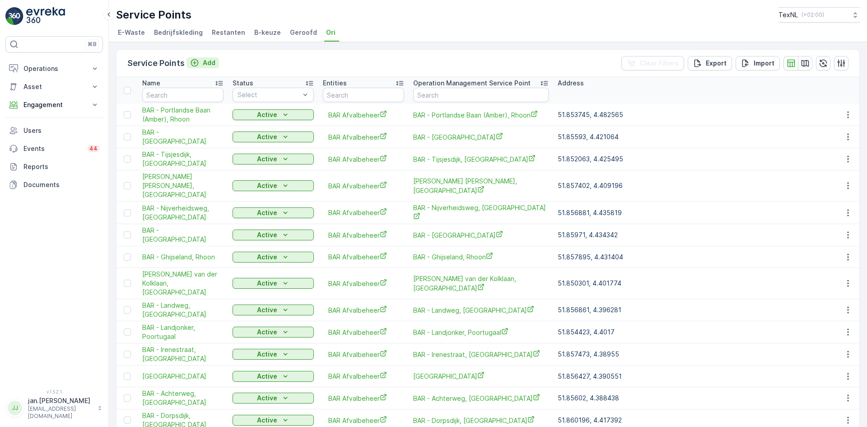
click at [206, 61] on p "Add" at bounding box center [209, 62] width 13 height 9
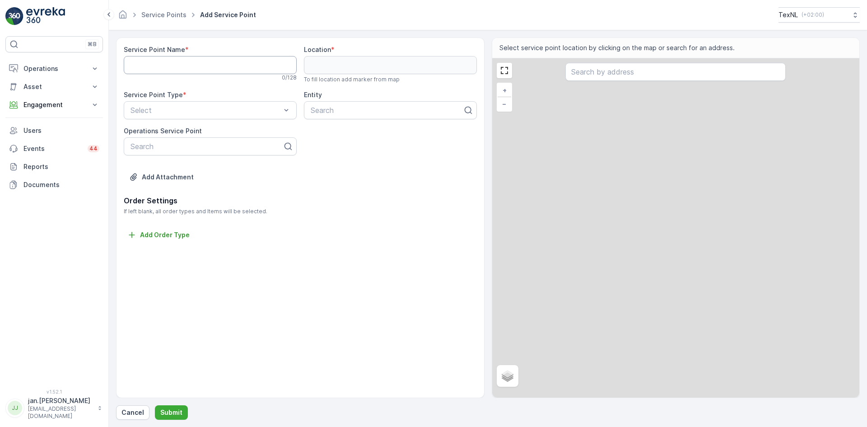
click at [178, 61] on Name "Service Point Name" at bounding box center [210, 65] width 173 height 18
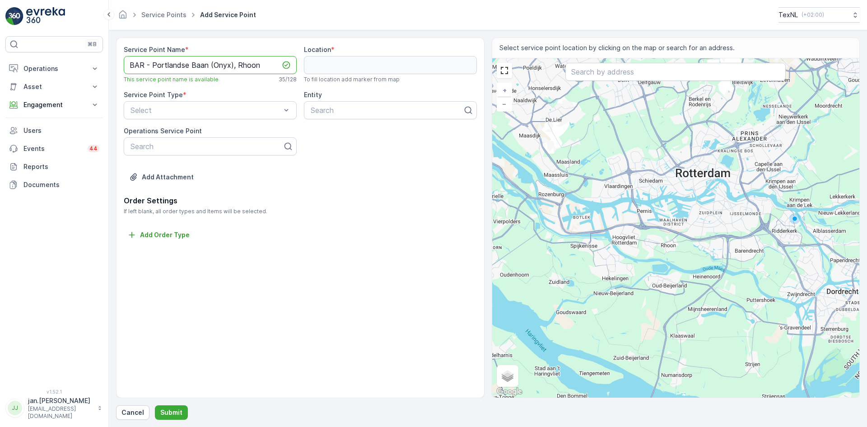
type Name "BAR - Portlandse Baan (Onyx), Rhoon"
click at [595, 77] on input "text" at bounding box center [675, 72] width 220 height 18
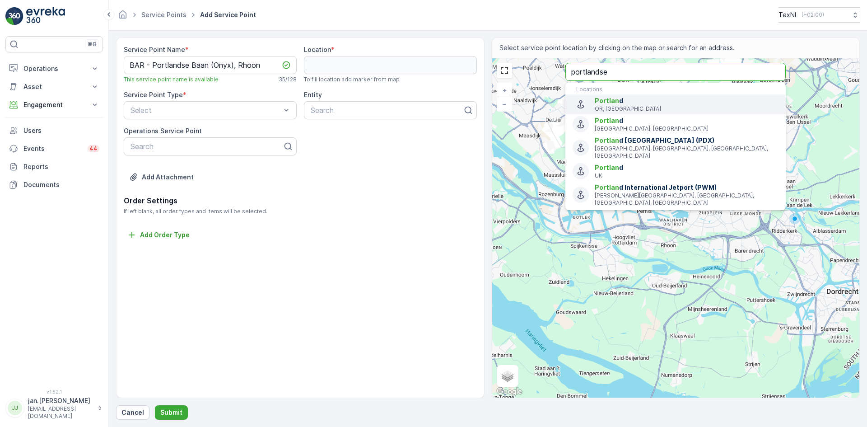
type input "portlandse"
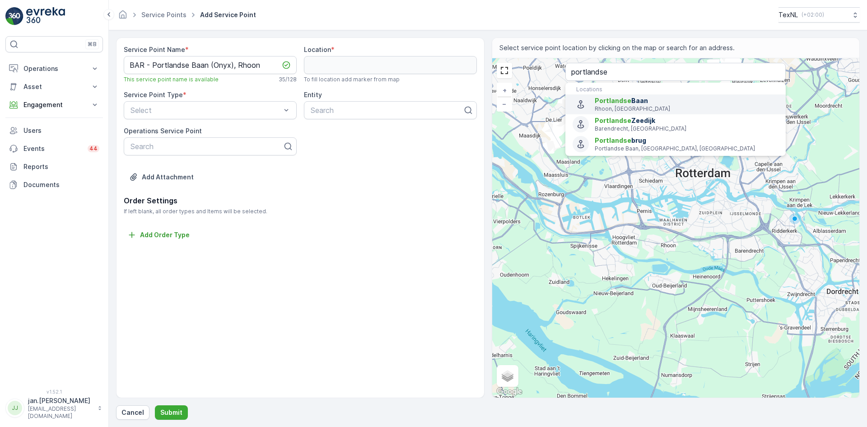
click at [636, 102] on span "Portlandse Baan" at bounding box center [686, 100] width 184 height 9
type input "51.8513397,4.4899515"
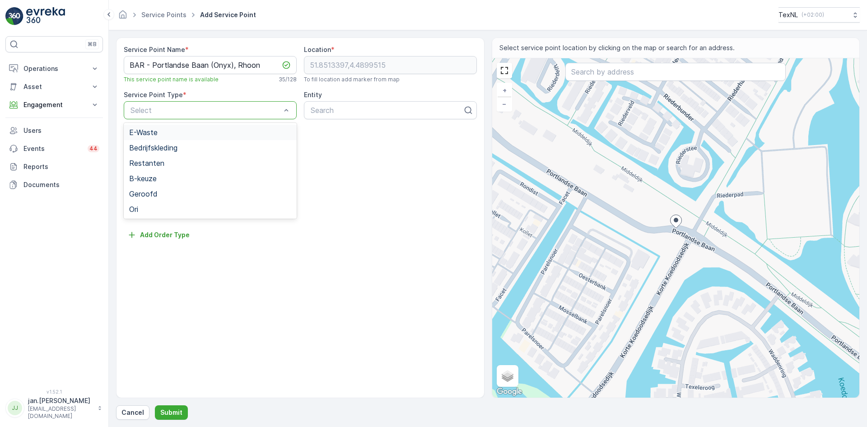
click at [224, 102] on div "Select" at bounding box center [210, 110] width 173 height 18
click at [148, 208] on div "Ori" at bounding box center [210, 209] width 162 height 8
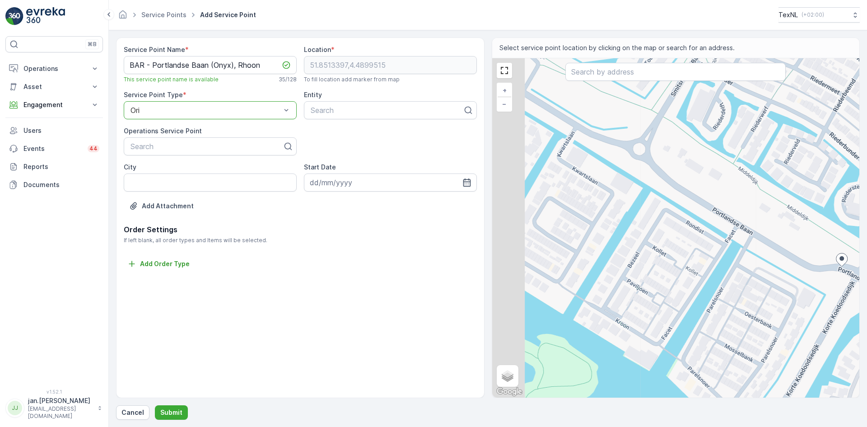
drag, startPoint x: 557, startPoint y: 138, endPoint x: 694, endPoint y: 165, distance: 140.3
click at [721, 176] on div "+ − Satellite Roadmap Terrain Hybrid Leaflet Keyboard shortcuts Map Data Map da…" at bounding box center [675, 227] width 367 height 339
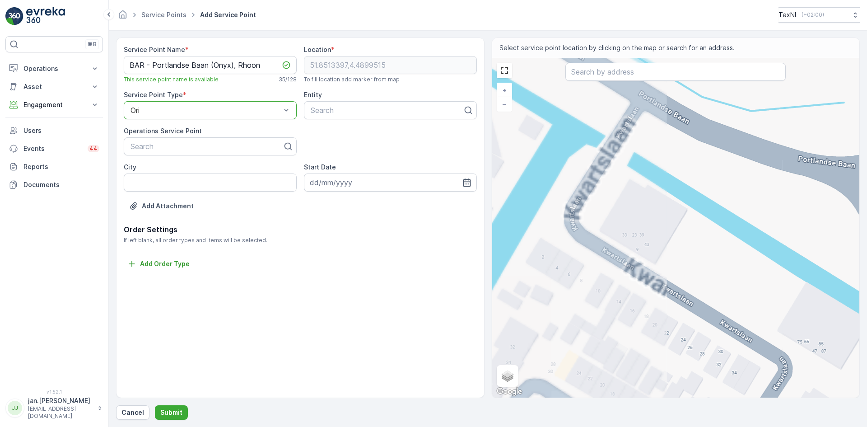
drag, startPoint x: 571, startPoint y: 153, endPoint x: 818, endPoint y: 178, distance: 248.1
click at [817, 177] on div "+ − Satellite Roadmap Terrain Hybrid Leaflet Keyboard shortcuts Map Data Map da…" at bounding box center [675, 227] width 367 height 339
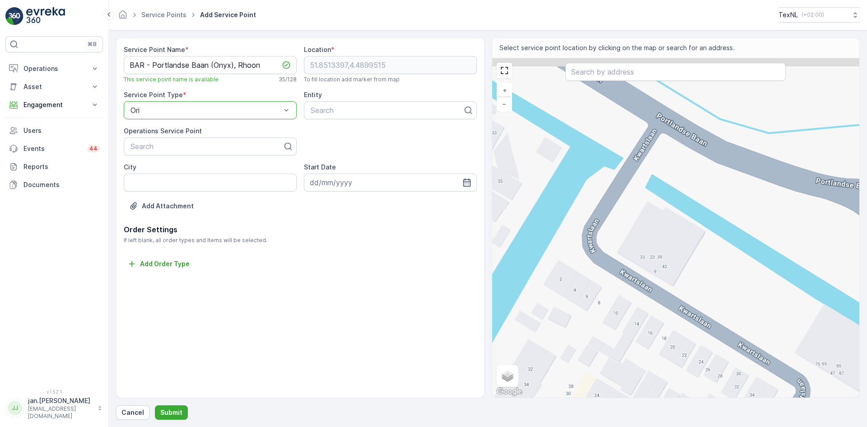
drag, startPoint x: 663, startPoint y: 151, endPoint x: 734, endPoint y: 260, distance: 130.2
click at [735, 261] on div "+ − Satellite Roadmap Terrain Hybrid Leaflet Keyboard shortcuts Map Data Map da…" at bounding box center [675, 227] width 367 height 339
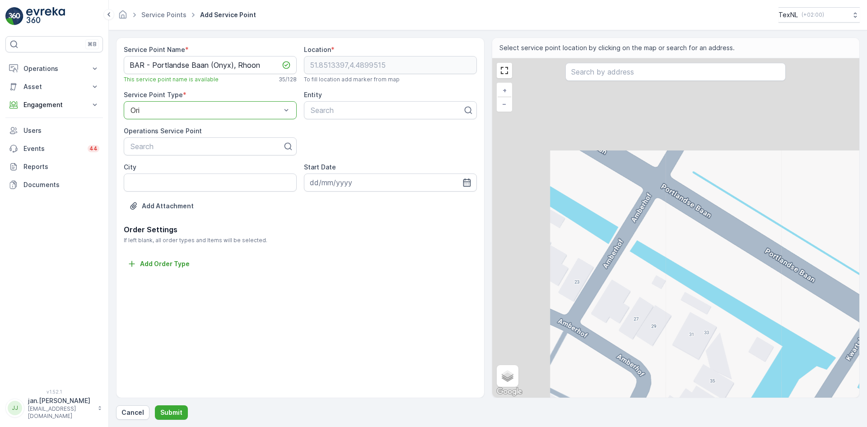
drag, startPoint x: 626, startPoint y: 173, endPoint x: 779, endPoint y: 278, distance: 185.2
click at [780, 278] on div "+ − Satellite Roadmap Terrain Hybrid Leaflet Keyboard shortcuts Map Data Map da…" at bounding box center [675, 227] width 367 height 339
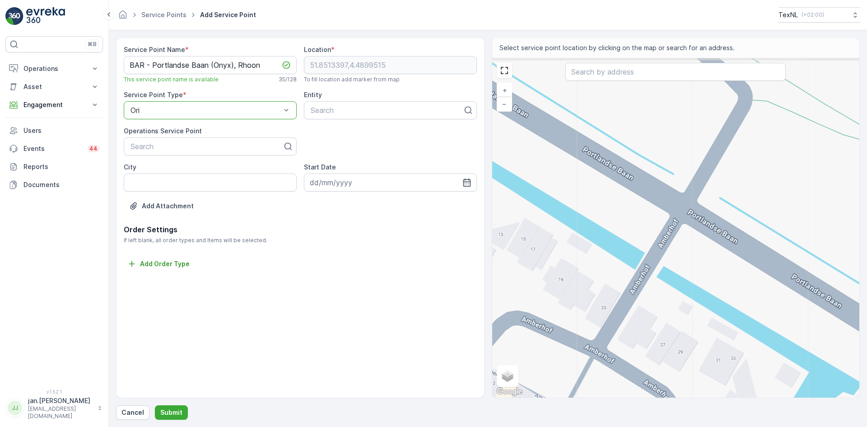
drag, startPoint x: 706, startPoint y: 239, endPoint x: 732, endPoint y: 247, distance: 27.1
click at [732, 247] on div "+ − Satellite Roadmap Terrain Hybrid Leaflet Keyboard shortcuts Map Data Map da…" at bounding box center [675, 227] width 367 height 339
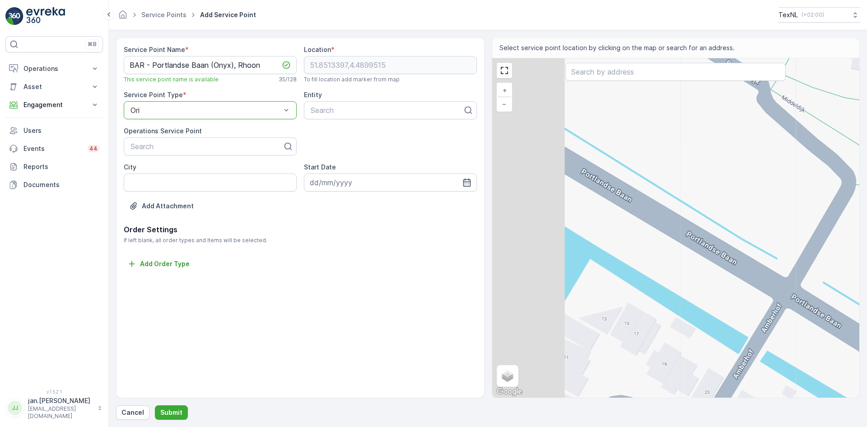
drag, startPoint x: 645, startPoint y: 208, endPoint x: 749, endPoint y: 292, distance: 133.8
click at [749, 292] on div "+ − Satellite Roadmap Terrain Hybrid Leaflet Keyboard shortcuts Map Data Map da…" at bounding box center [675, 227] width 367 height 339
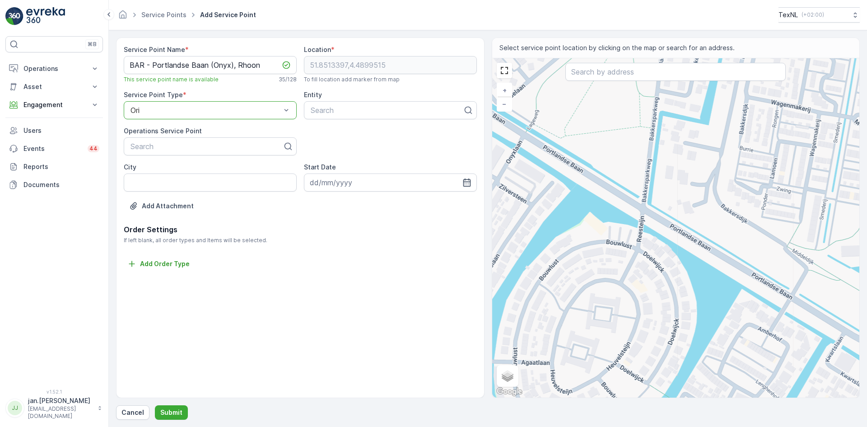
drag, startPoint x: 605, startPoint y: 192, endPoint x: 668, endPoint y: 229, distance: 72.5
click at [668, 229] on div "+ − Satellite Roadmap Terrain Hybrid Leaflet Keyboard shortcuts Map Data Map da…" at bounding box center [675, 227] width 367 height 339
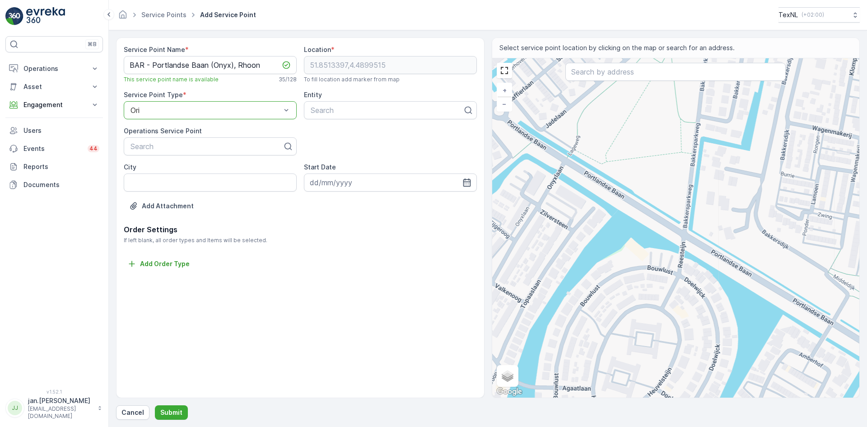
drag, startPoint x: 620, startPoint y: 192, endPoint x: 690, endPoint y: 243, distance: 86.2
click at [690, 243] on div "+ − Satellite Roadmap Terrain Hybrid Leaflet Keyboard shortcuts Map Data Map da…" at bounding box center [675, 227] width 367 height 339
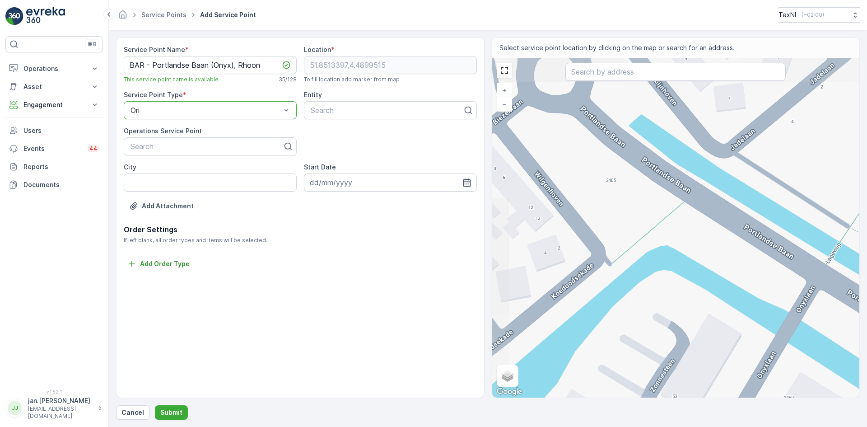
drag, startPoint x: 545, startPoint y: 158, endPoint x: 752, endPoint y: 277, distance: 238.5
click at [752, 277] on div "+ − Satellite Roadmap Terrain Hybrid Leaflet Keyboard shortcuts Map Data Map da…" at bounding box center [675, 227] width 367 height 339
click at [699, 221] on div "+ − Satellite Roadmap Terrain Hybrid Leaflet Keyboard shortcuts Map Data Map da…" at bounding box center [675, 227] width 367 height 339
type input "51.85647845908658,4.4753135215964654"
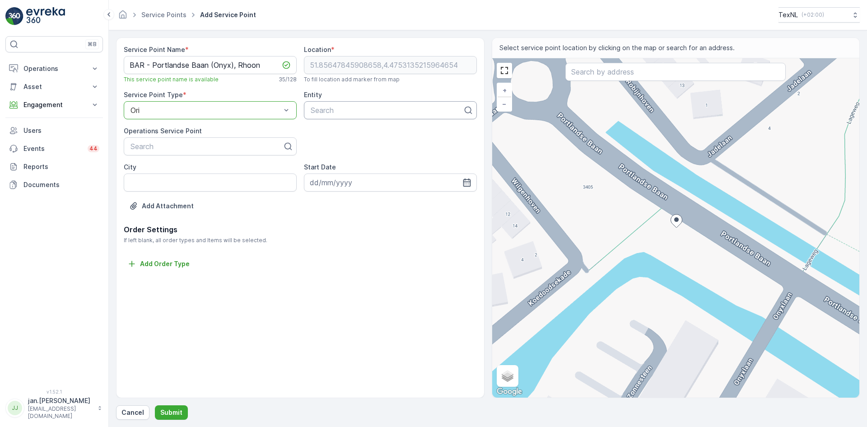
click at [323, 111] on div at bounding box center [387, 110] width 154 height 8
type input "bar"
click at [330, 133] on span "BAR Afvalbeheer" at bounding box center [338, 132] width 58 height 8
click at [171, 187] on input "City" at bounding box center [210, 182] width 173 height 18
type input "Rhoon"
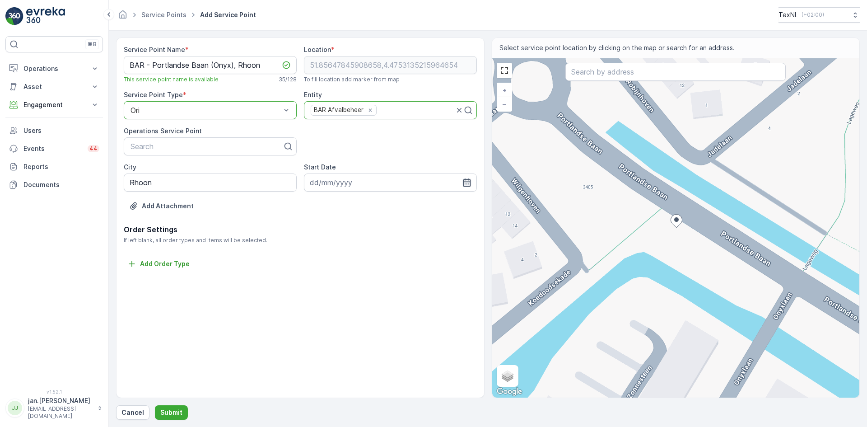
click at [465, 180] on icon "button" at bounding box center [467, 182] width 8 height 8
click at [417, 205] on icon "button" at bounding box center [417, 203] width 3 height 5
click at [420, 205] on icon "button" at bounding box center [424, 203] width 9 height 9
click at [423, 203] on icon "button" at bounding box center [424, 203] width 3 height 5
click at [384, 238] on div "1" at bounding box center [384, 239] width 14 height 14
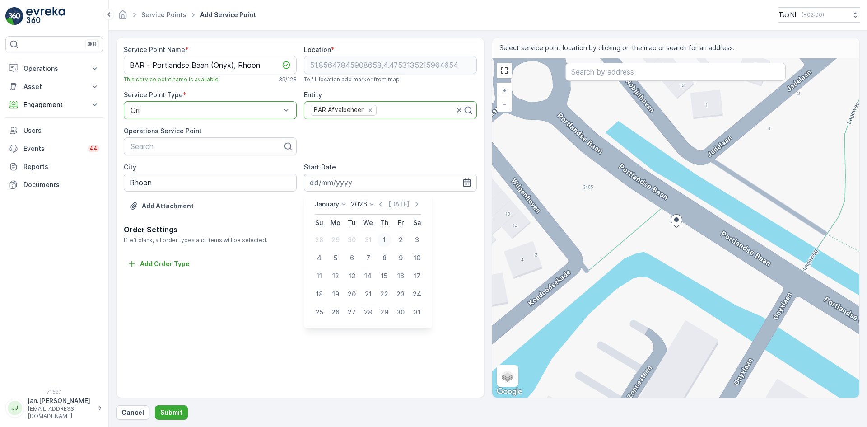
type input "01.01.2026"
click at [165, 414] on p "Submit" at bounding box center [171, 412] width 22 height 9
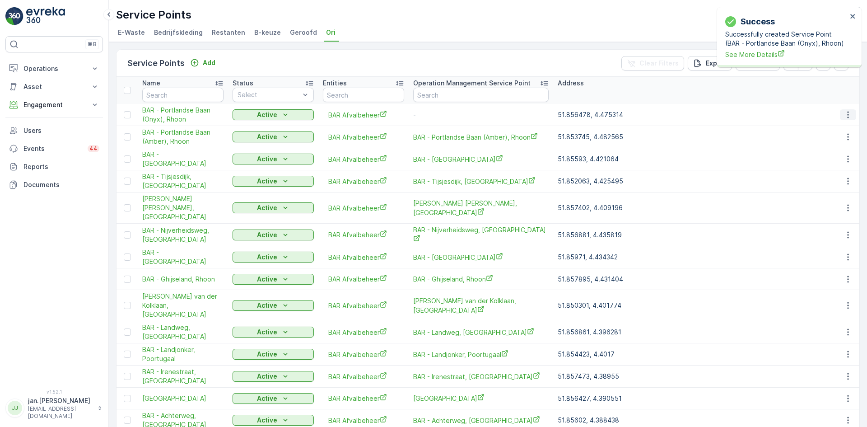
click at [843, 114] on icon "button" at bounding box center [847, 114] width 9 height 9
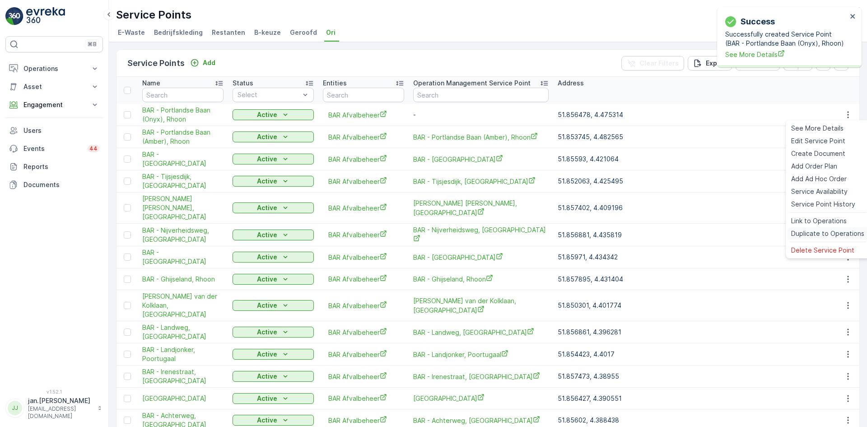
click at [818, 234] on span "Duplicate to Operations" at bounding box center [827, 233] width 73 height 9
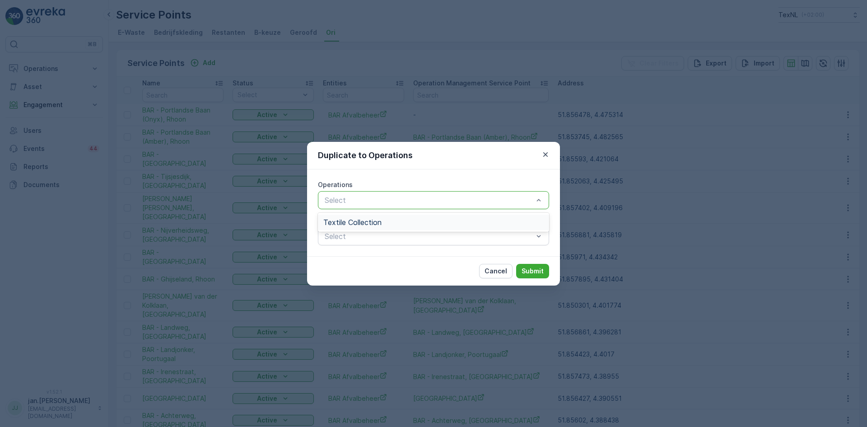
click at [364, 219] on span "Textile Collection" at bounding box center [352, 222] width 58 height 8
click at [532, 269] on p "Submit" at bounding box center [532, 270] width 22 height 9
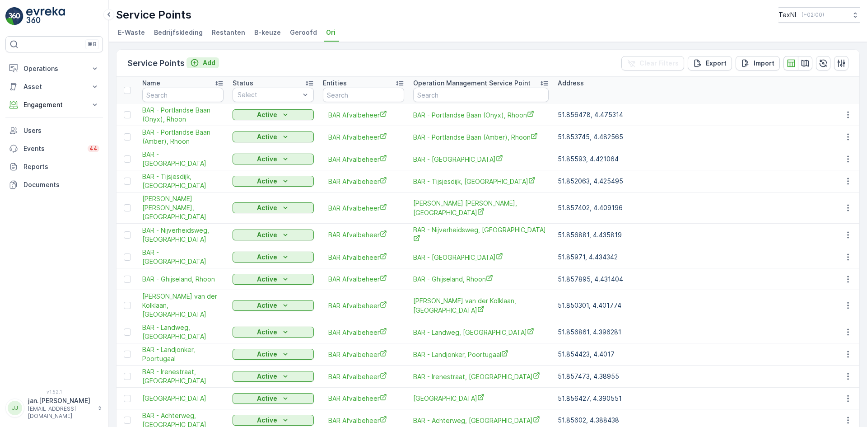
click at [208, 64] on p "Add" at bounding box center [209, 62] width 13 height 9
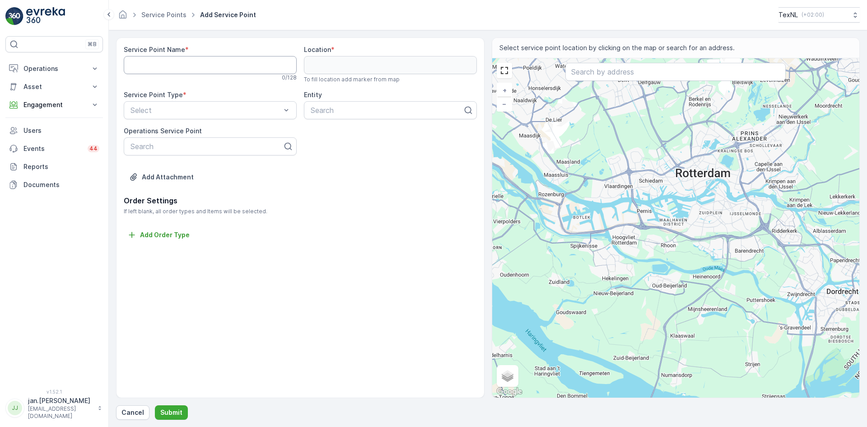
click at [182, 60] on Name "Service Point Name" at bounding box center [210, 65] width 173 height 18
type Name "BAR - Portlandse Baan (Parels), Rhoon"
click at [590, 75] on input "text" at bounding box center [675, 72] width 220 height 18
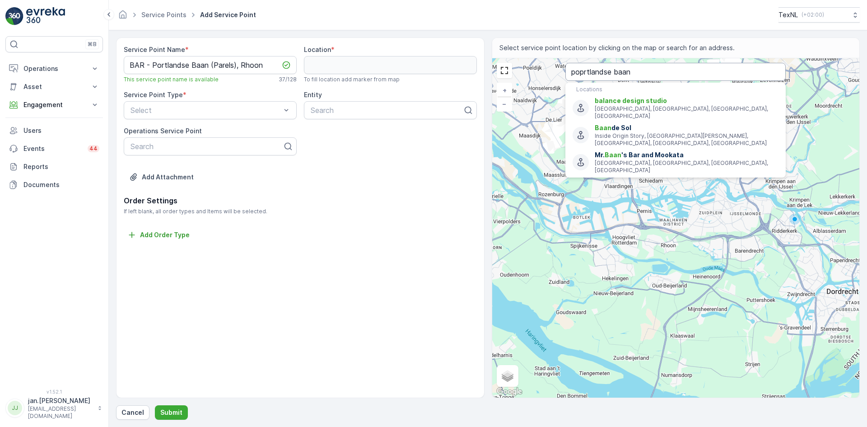
click at [584, 73] on input "poprtlandse baan" at bounding box center [675, 72] width 220 height 18
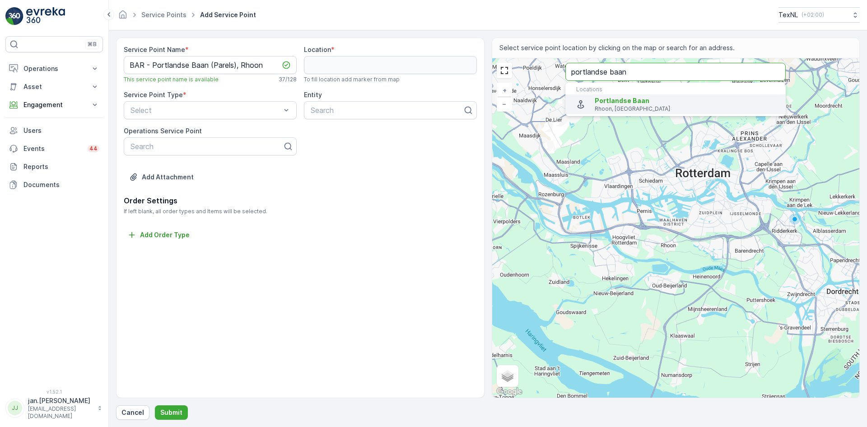
type input "portlandse baan"
click at [606, 105] on p "Rhoon, Netherlands" at bounding box center [686, 108] width 184 height 7
type input "51.8513397,4.4899515"
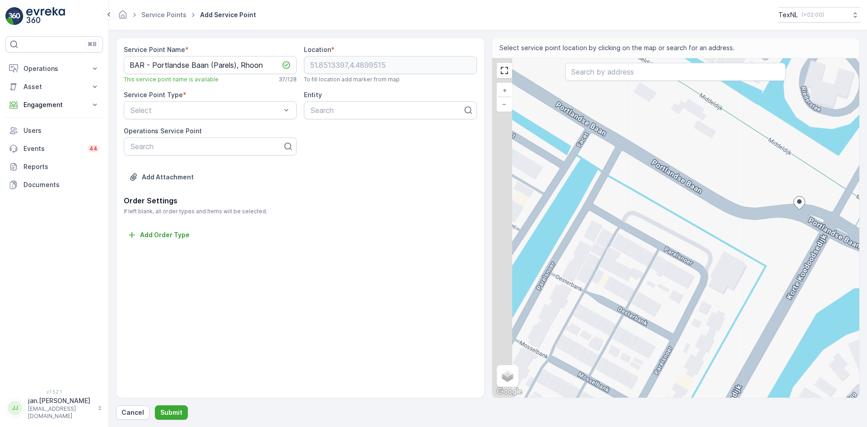
drag, startPoint x: 570, startPoint y: 222, endPoint x: 712, endPoint y: 239, distance: 143.2
click at [712, 239] on div "+ − Satellite Roadmap Terrain Hybrid Leaflet Keyboard shortcuts Map Data Map da…" at bounding box center [675, 227] width 367 height 339
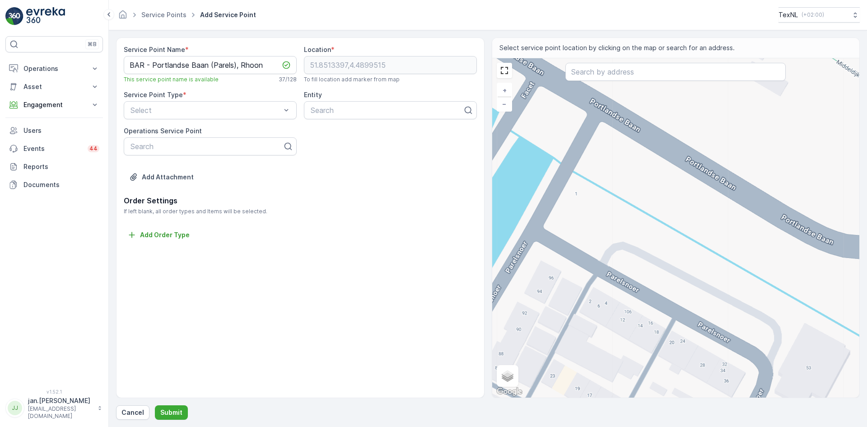
click at [649, 161] on div "+ − Satellite Roadmap Terrain Hybrid Leaflet Keyboard shortcuts Map Data Map da…" at bounding box center [675, 227] width 367 height 339
type input "51.851627608409935,4.488136376533013"
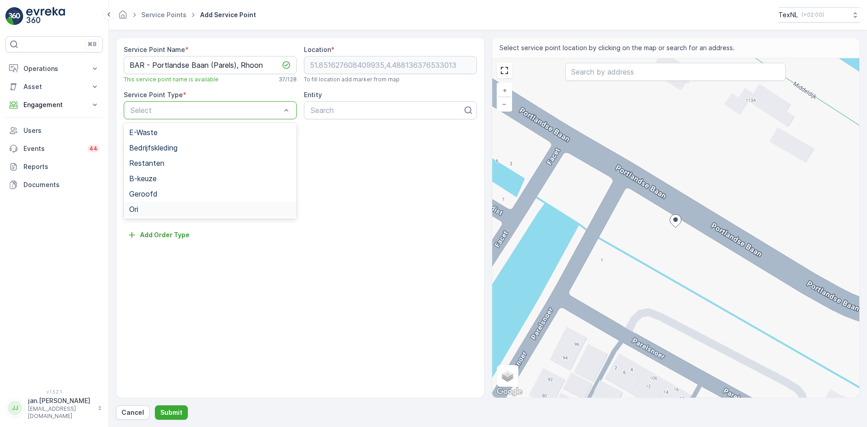
click at [147, 209] on div "Ori" at bounding box center [210, 209] width 162 height 8
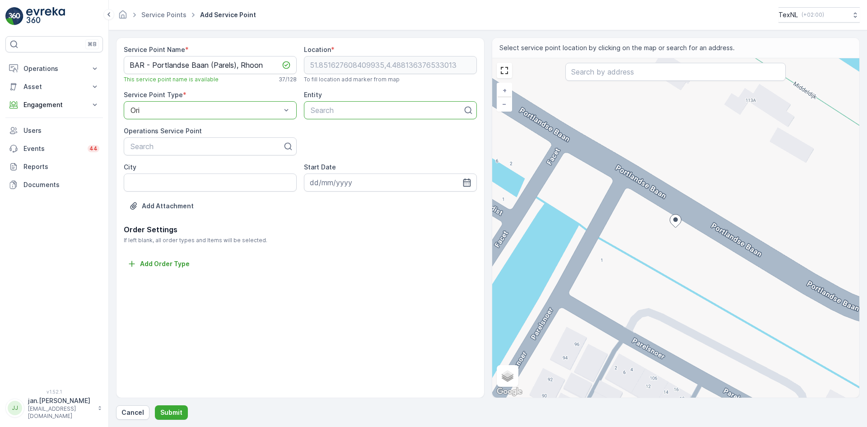
click at [342, 108] on div at bounding box center [387, 110] width 154 height 8
type input "bar"
click at [331, 130] on span "BAR Afvalbeheer" at bounding box center [338, 132] width 58 height 8
click at [160, 184] on input "City" at bounding box center [210, 182] width 173 height 18
type input "Rhoon"
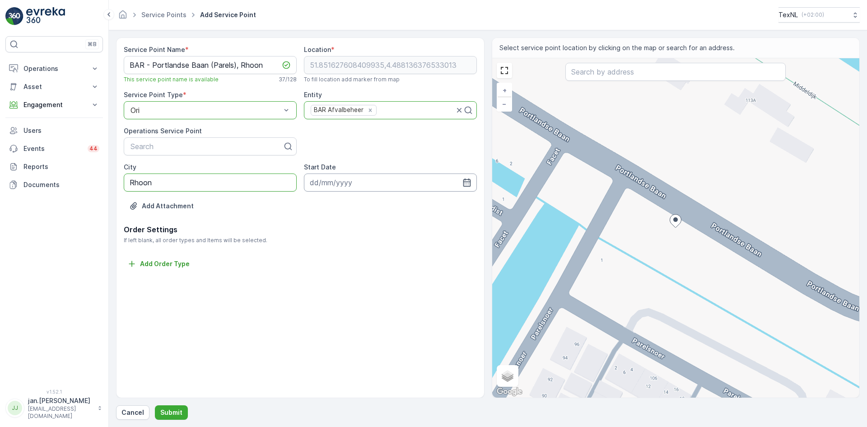
click at [393, 180] on input at bounding box center [390, 182] width 173 height 18
click at [418, 205] on icon "button" at bounding box center [417, 203] width 9 height 9
click at [420, 205] on icon "button" at bounding box center [424, 203] width 9 height 9
click at [384, 241] on div "1" at bounding box center [384, 239] width 14 height 14
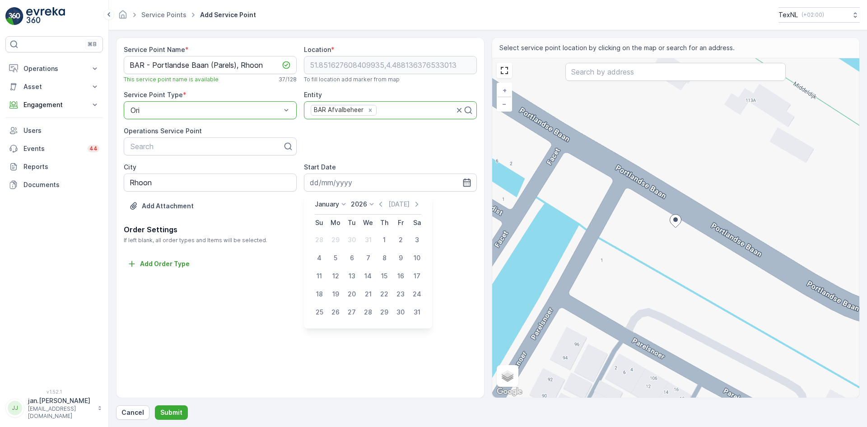
type input "01.01.2026"
click at [169, 416] on p "Submit" at bounding box center [171, 412] width 22 height 9
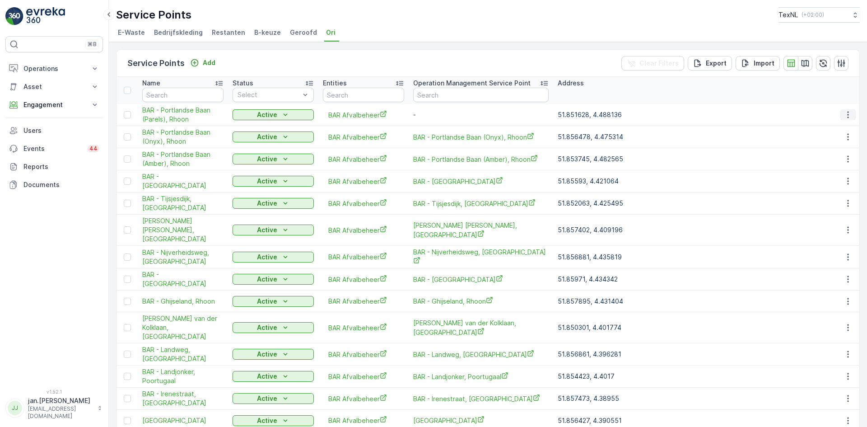
click at [849, 114] on icon "button" at bounding box center [847, 114] width 9 height 9
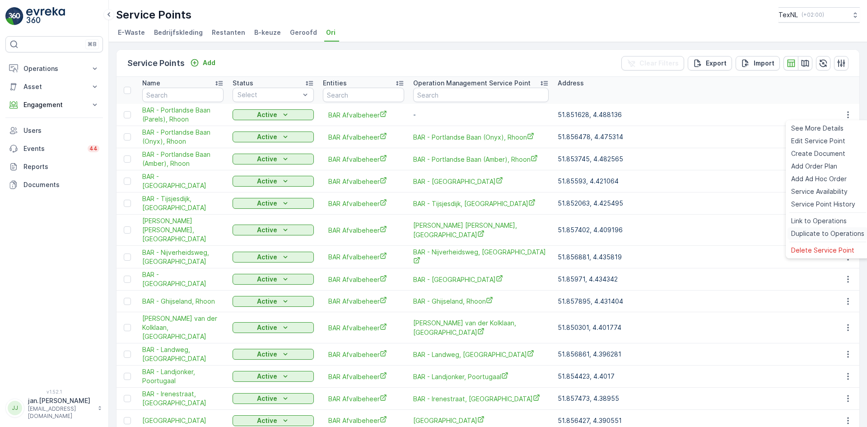
click at [834, 231] on span "Duplicate to Operations" at bounding box center [827, 233] width 73 height 9
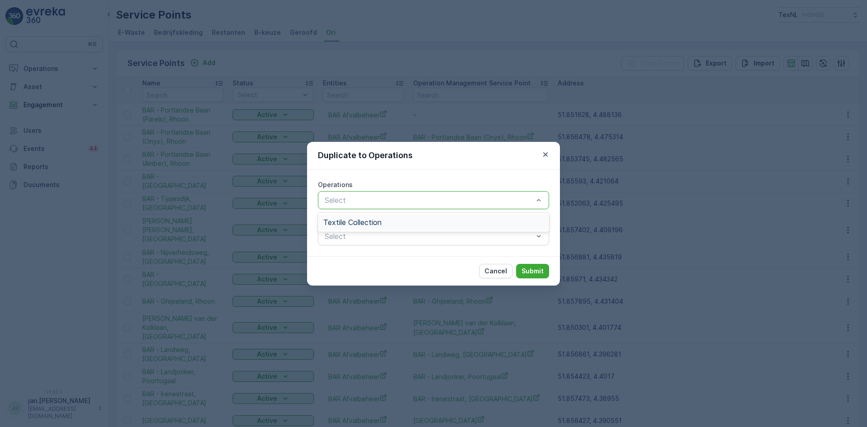
click at [376, 218] on span "Textile Collection" at bounding box center [352, 222] width 58 height 8
click at [538, 271] on p "Submit" at bounding box center [532, 270] width 22 height 9
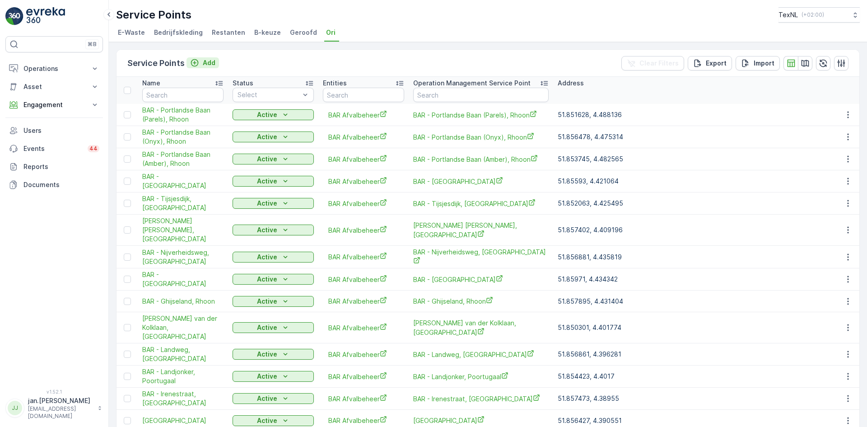
click at [209, 58] on p "Add" at bounding box center [209, 62] width 13 height 9
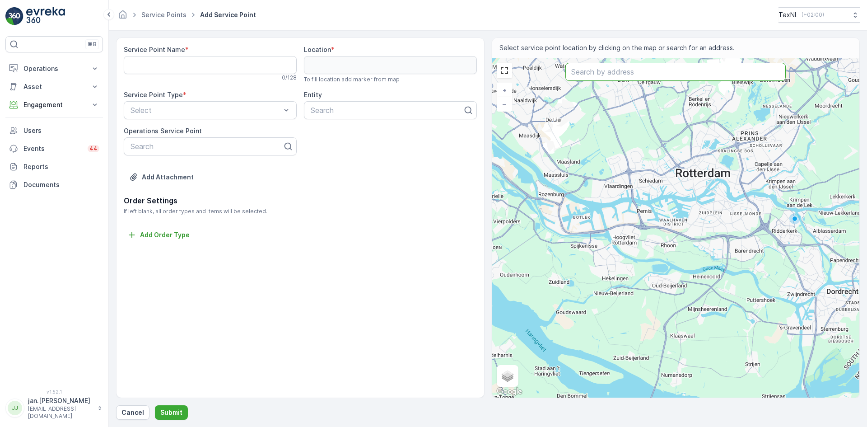
click at [590, 72] on input "text" at bounding box center [675, 72] width 220 height 18
type input "portlandse baan 143"
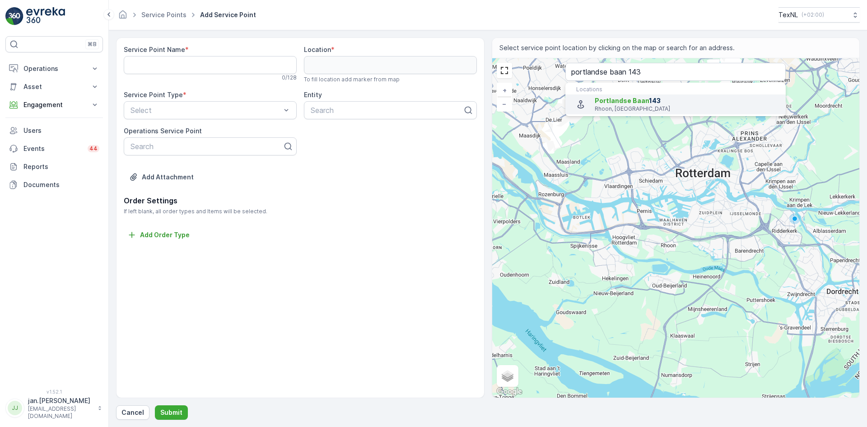
click at [596, 107] on p "Rhoon, Netherlands" at bounding box center [686, 108] width 184 height 7
type input "51.8581657,4.4733538"
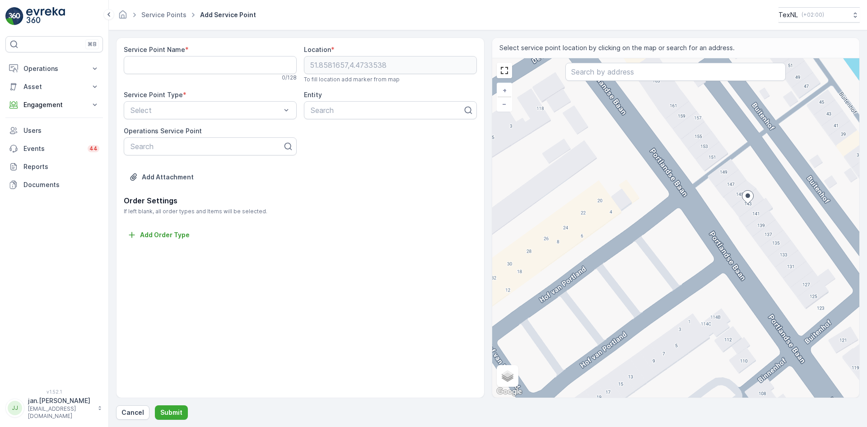
click at [688, 231] on div "+ − Satellite Roadmap Terrain Hybrid Leaflet Keyboard shortcuts Map Data Map da…" at bounding box center [675, 227] width 367 height 339
type input "51.85806547497744,4.47300133213501"
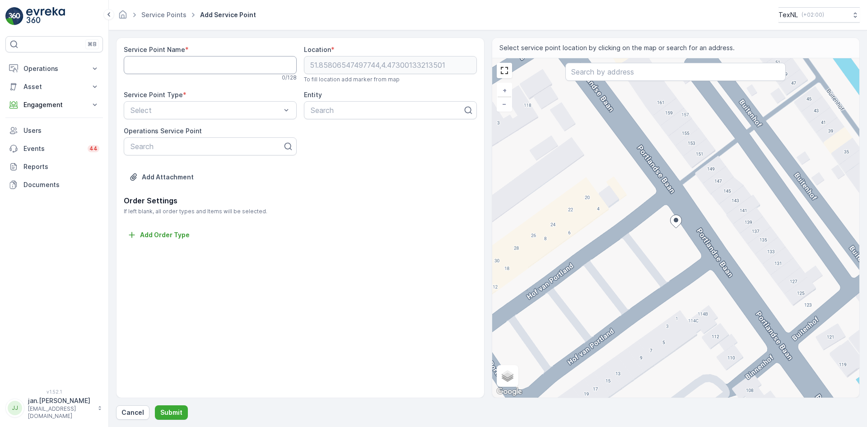
click at [167, 58] on Name "Service Point Name" at bounding box center [210, 65] width 173 height 18
type Name "BAR - Portlandse Baan ([GEOGRAPHIC_DATA])"
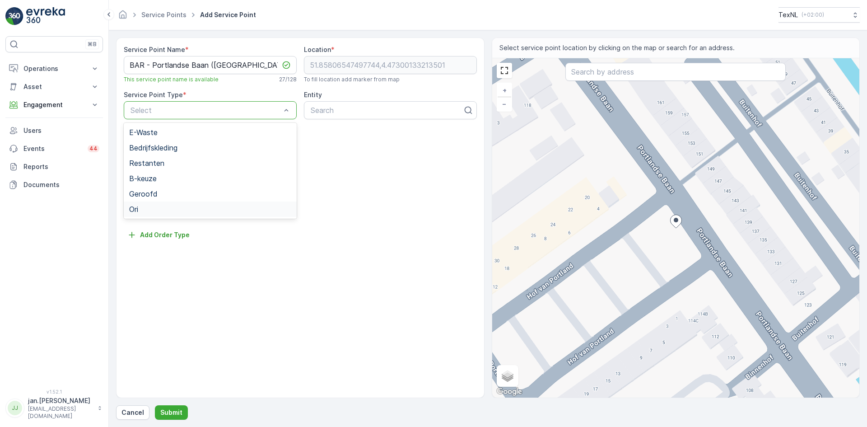
click at [142, 206] on div "Ori" at bounding box center [210, 209] width 162 height 8
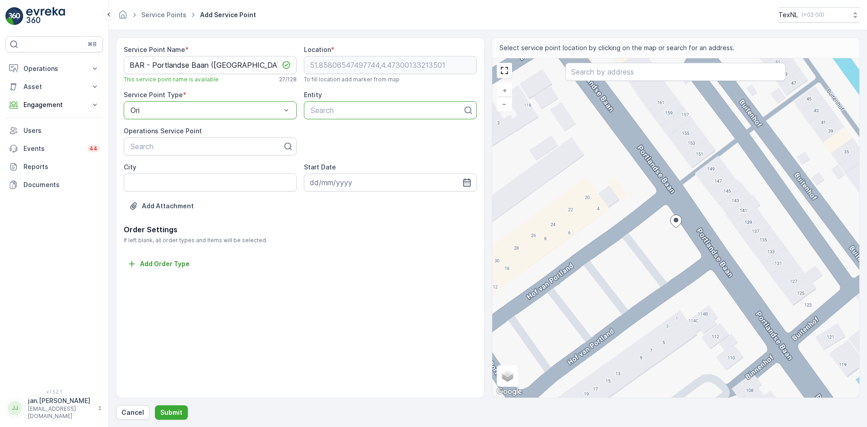
click at [349, 111] on div at bounding box center [387, 110] width 154 height 8
type input "bar"
click at [332, 132] on span "BAR Afvalbeheer" at bounding box center [338, 132] width 58 height 8
click at [148, 184] on input "City" at bounding box center [210, 182] width 173 height 18
type input "Rhoon"
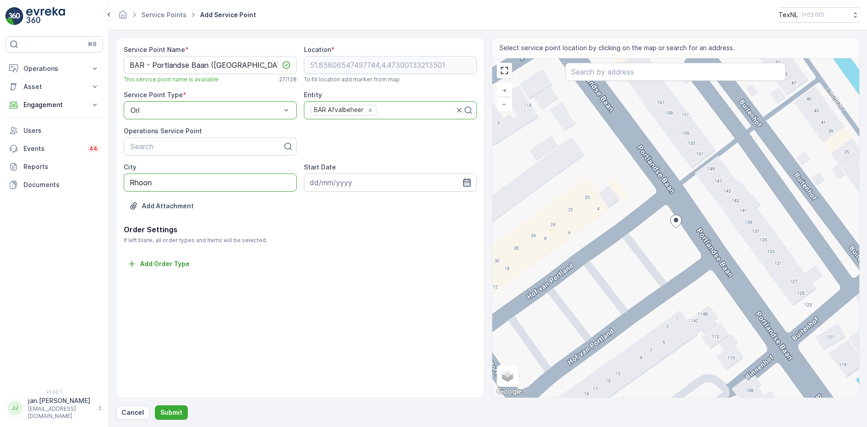
click at [467, 186] on icon "button" at bounding box center [467, 182] width 8 height 8
click at [414, 206] on icon "button" at bounding box center [417, 203] width 9 height 9
click at [414, 206] on div "Today" at bounding box center [406, 203] width 45 height 9
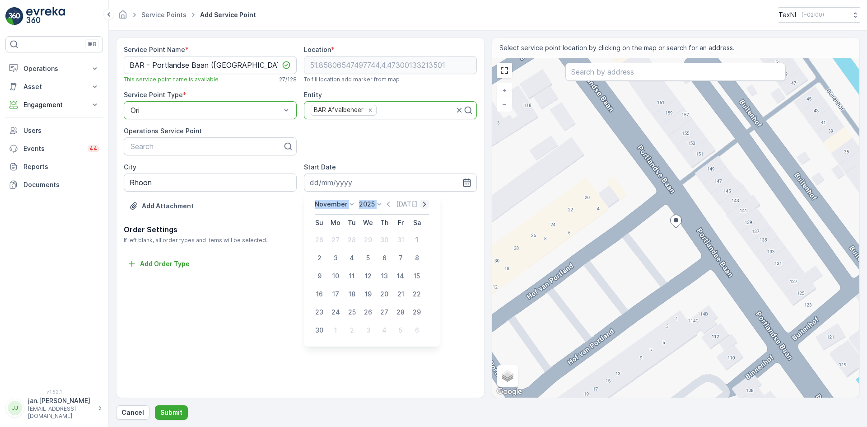
click at [420, 204] on icon "button" at bounding box center [424, 203] width 9 height 9
click at [386, 238] on div "1" at bounding box center [384, 239] width 14 height 14
type input "01.01.2026"
click at [169, 411] on p "Submit" at bounding box center [171, 412] width 22 height 9
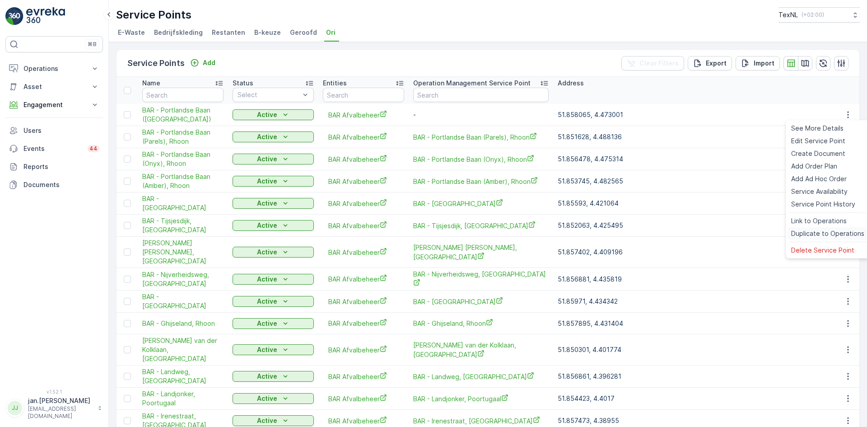
click at [821, 235] on span "Duplicate to Operations" at bounding box center [827, 233] width 73 height 9
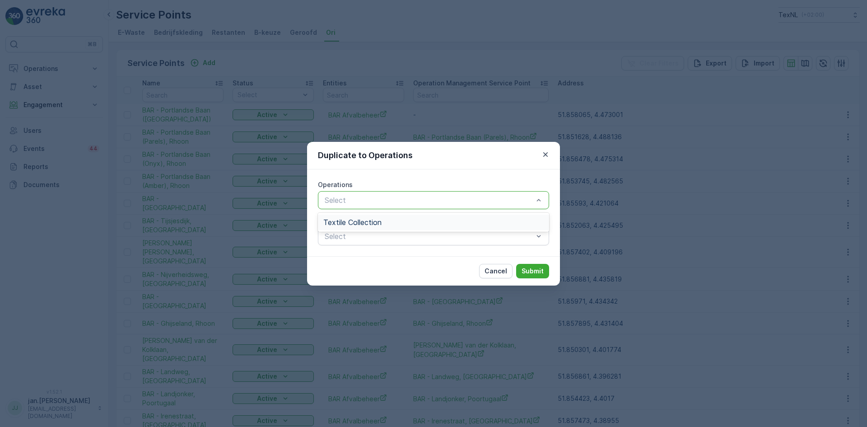
click at [351, 223] on span "Textile Collection" at bounding box center [352, 222] width 58 height 8
click at [528, 270] on p "Submit" at bounding box center [532, 270] width 22 height 9
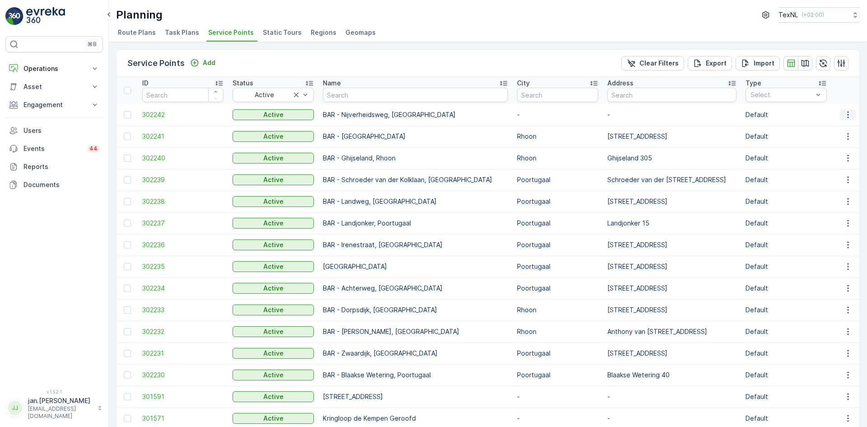
click at [849, 115] on icon "button" at bounding box center [847, 114] width 9 height 9
click at [807, 143] on span "Edit Service Point" at bounding box center [821, 140] width 54 height 9
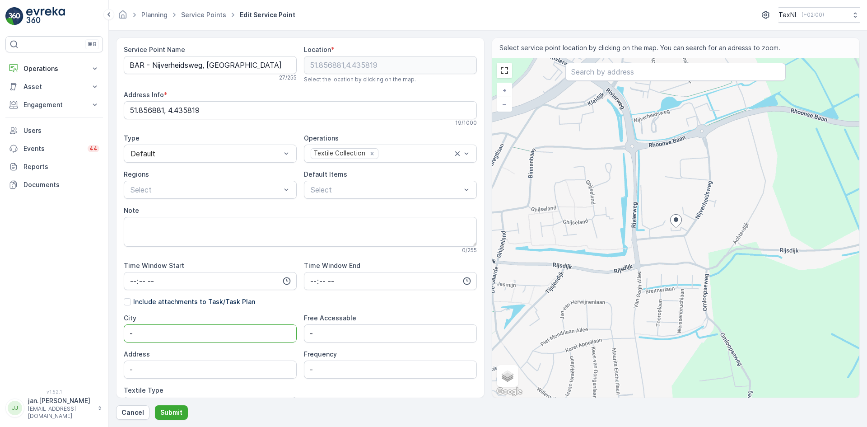
drag, startPoint x: 152, startPoint y: 335, endPoint x: 110, endPoint y: 337, distance: 42.5
click at [110, 337] on form "Service Point Name BAR - [GEOGRAPHIC_DATA] 27 / 255 Location * [GEOGRAPHIC_DATA…" at bounding box center [488, 228] width 758 height 396
type input "Rhoon"
type input "[STREET_ADDRESS]"
click at [178, 411] on p "Submit" at bounding box center [171, 412] width 22 height 9
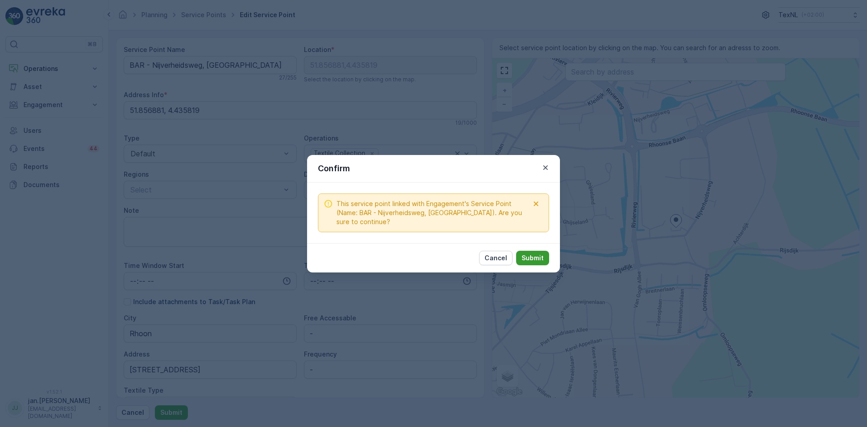
click at [536, 256] on p "Submit" at bounding box center [532, 257] width 22 height 9
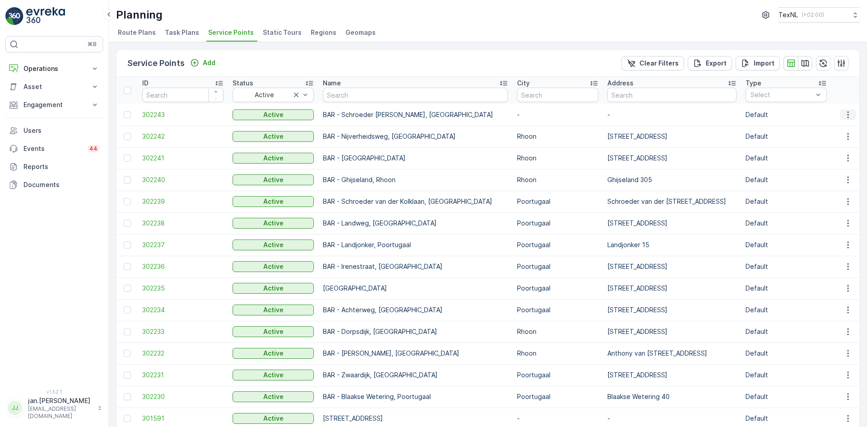
click at [843, 117] on icon "button" at bounding box center [847, 114] width 9 height 9
click at [806, 139] on span "Edit Service Point" at bounding box center [821, 140] width 54 height 9
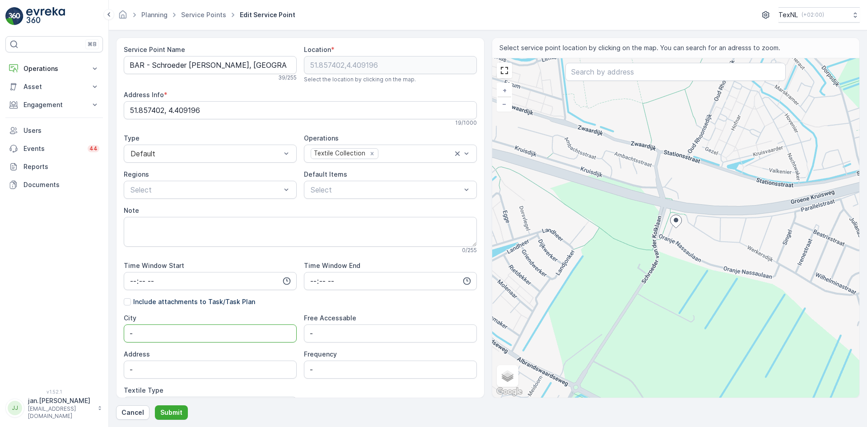
drag, startPoint x: 167, startPoint y: 334, endPoint x: 20, endPoint y: 335, distance: 147.1
click at [32, 333] on div "⌘B Operations Insights Planning Routes & Tasks Cockpit Settings Asset Assets En…" at bounding box center [433, 213] width 867 height 427
type input "Rhoon"
type input "Schroeder van der [STREET_ADDRESS]"
click at [176, 410] on p "Submit" at bounding box center [171, 412] width 22 height 9
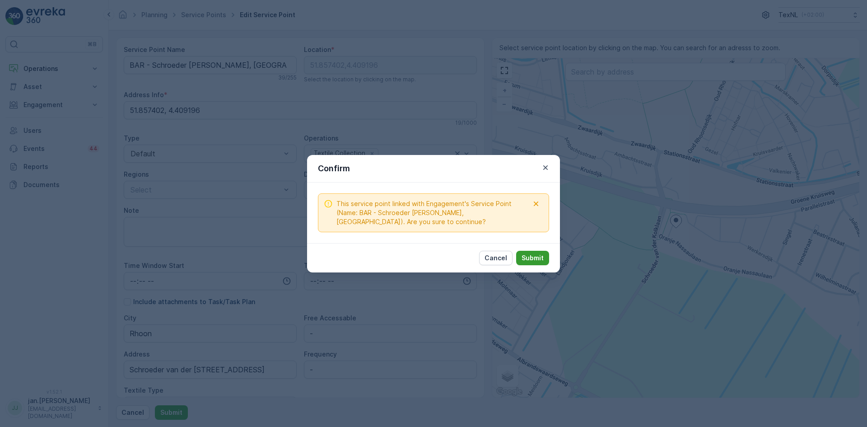
click at [525, 258] on p "Submit" at bounding box center [532, 257] width 22 height 9
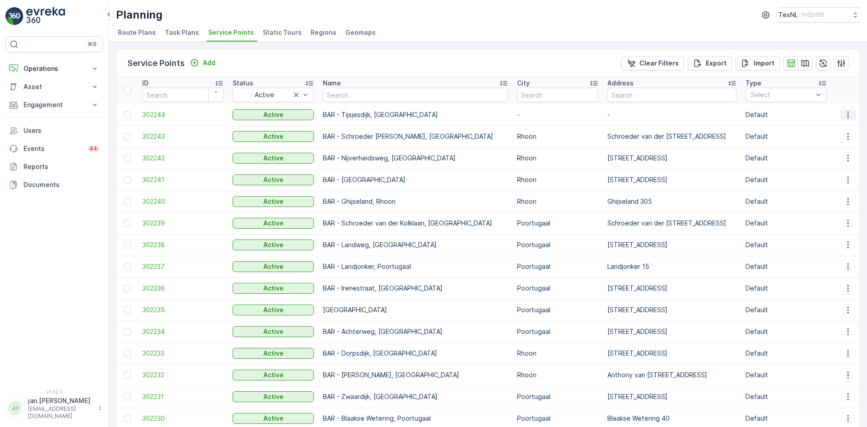
click at [844, 116] on icon "button" at bounding box center [847, 114] width 9 height 9
click at [816, 140] on span "Edit Service Point" at bounding box center [821, 140] width 54 height 9
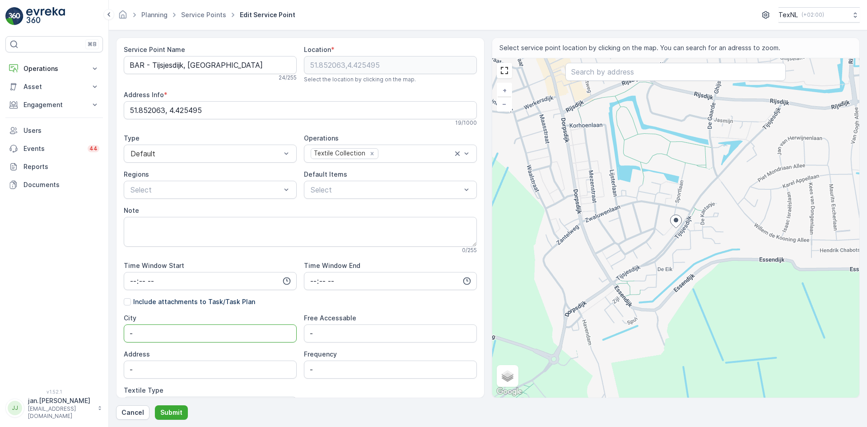
drag, startPoint x: 171, startPoint y: 333, endPoint x: 96, endPoint y: 337, distance: 75.5
click at [96, 337] on div "⌘B Operations Insights Planning Routes & Tasks Cockpit Settings Asset Assets En…" at bounding box center [433, 213] width 867 height 427
type input "Rhoon"
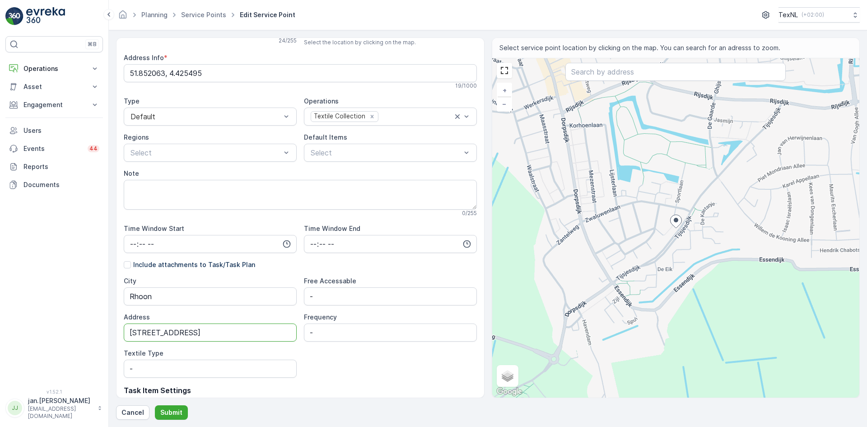
scroll to position [90, 0]
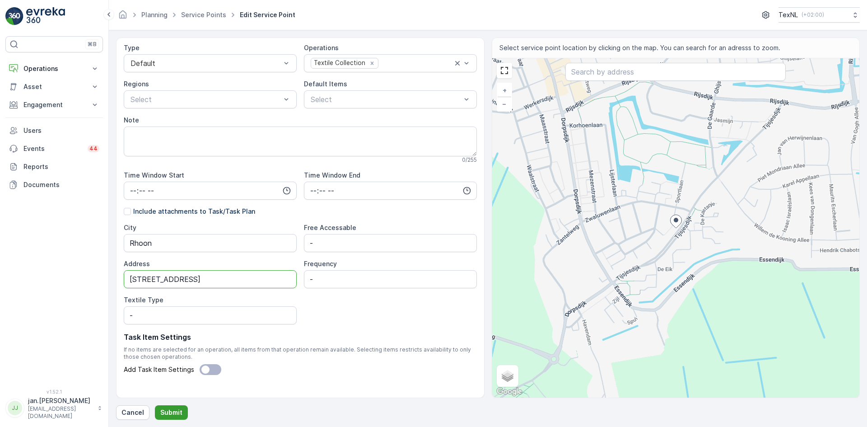
type input "[STREET_ADDRESS]"
click at [168, 408] on p "Submit" at bounding box center [171, 412] width 22 height 9
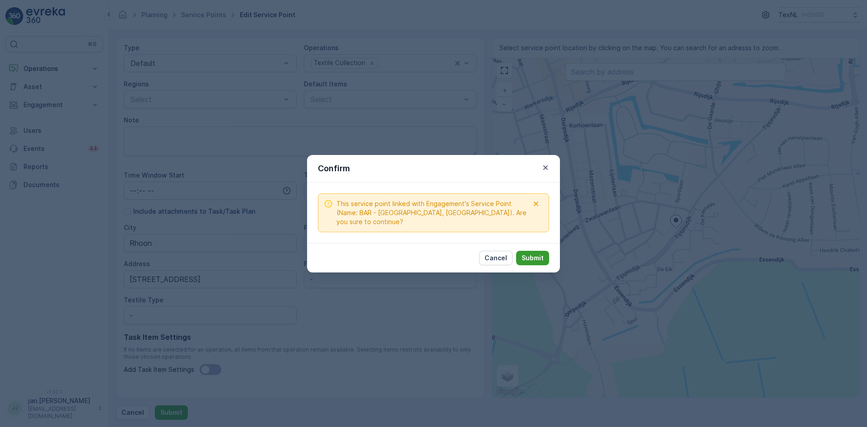
click at [530, 253] on p "Submit" at bounding box center [532, 257] width 22 height 9
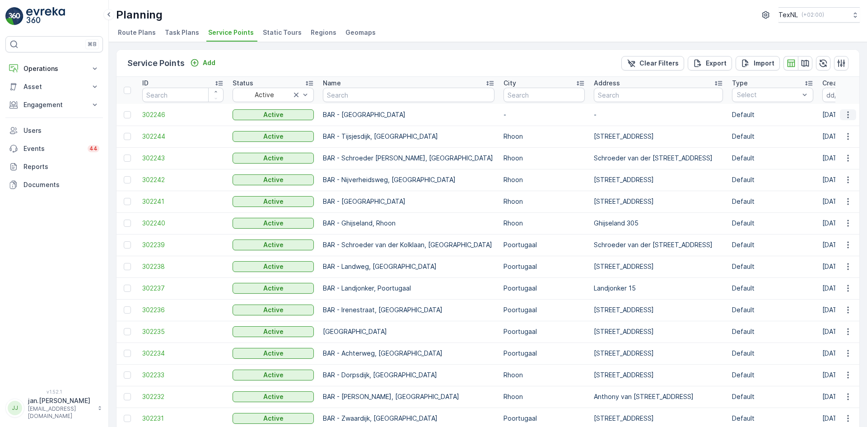
click at [847, 117] on icon "button" at bounding box center [847, 114] width 1 height 7
click at [829, 140] on span "Edit Service Point" at bounding box center [821, 140] width 54 height 9
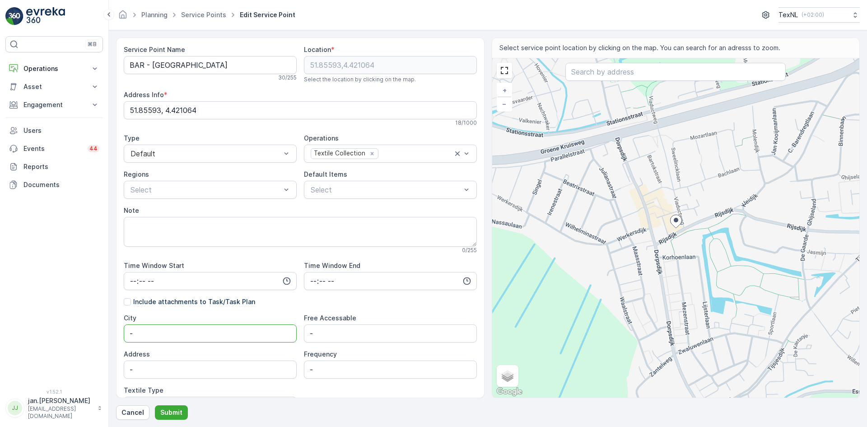
drag, startPoint x: 164, startPoint y: 333, endPoint x: 52, endPoint y: 336, distance: 112.0
click at [52, 336] on div "⌘B Operations Insights Planning Routes & Tasks Cockpit Settings Asset Assets En…" at bounding box center [433, 213] width 867 height 427
type input "Rhoon"
click at [207, 66] on Name "BAR - [GEOGRAPHIC_DATA]" at bounding box center [210, 65] width 173 height 18
drag, startPoint x: 154, startPoint y: 376, endPoint x: 77, endPoint y: 369, distance: 77.4
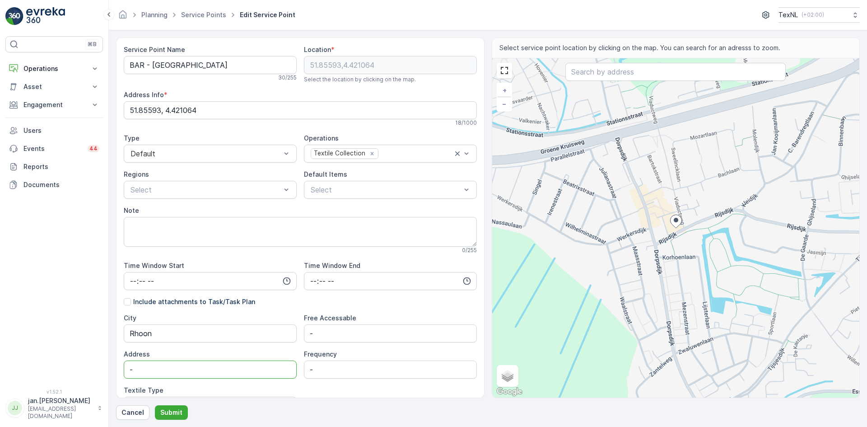
click at [77, 369] on div "⌘B Operations Insights Planning Routes & Tasks Cockpit Settings Asset Assets En…" at bounding box center [433, 213] width 867 height 427
paste input "Tsjaikovskistraat"
type input "[STREET_ADDRESS]"
click at [177, 409] on p "Submit" at bounding box center [171, 412] width 22 height 9
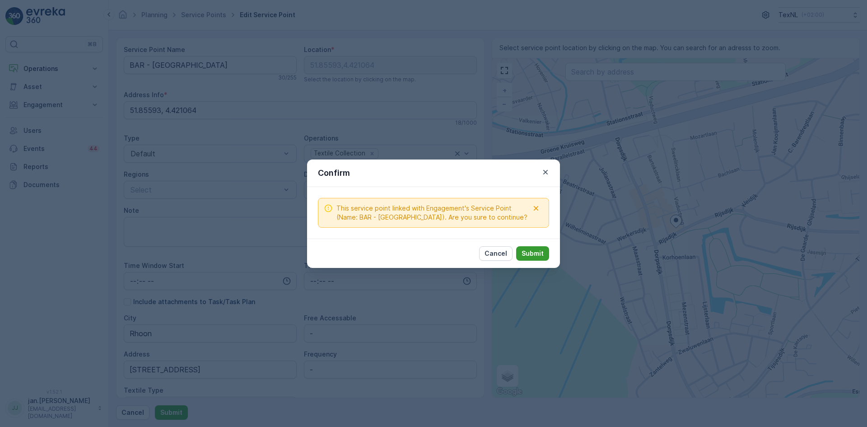
click at [528, 257] on p "Submit" at bounding box center [532, 253] width 22 height 9
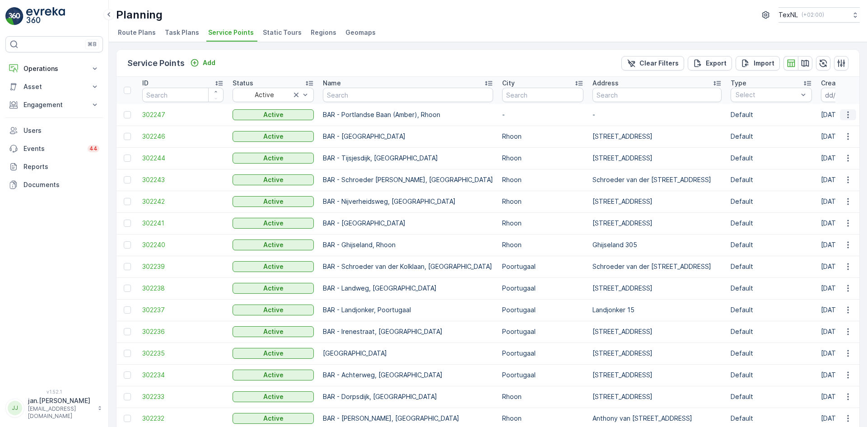
click at [847, 115] on icon "button" at bounding box center [847, 114] width 1 height 7
click at [822, 139] on span "Edit Service Point" at bounding box center [821, 140] width 54 height 9
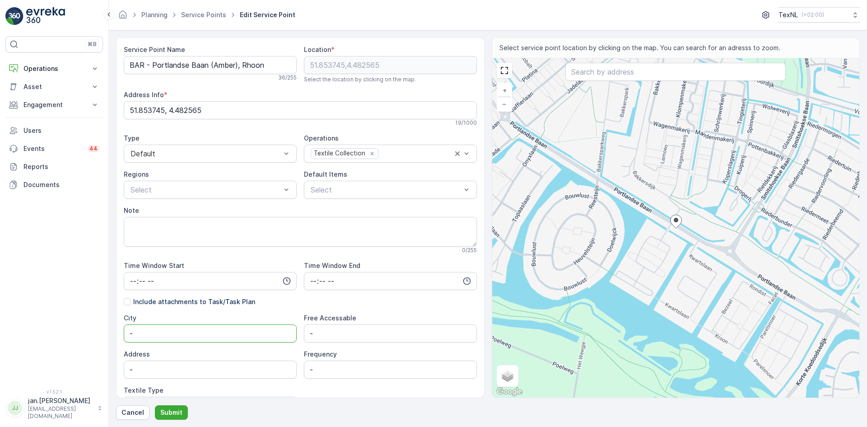
drag, startPoint x: 160, startPoint y: 335, endPoint x: 118, endPoint y: 332, distance: 42.1
click at [119, 334] on div "Service Point Name BAR - Portlandse Baan (Amber), Rhoon 36 / 255 Location * 51.…" at bounding box center [300, 217] width 368 height 360
type input "Rhoon"
type input "Portlandse Baan (Amber)"
click at [173, 412] on p "Submit" at bounding box center [171, 412] width 22 height 9
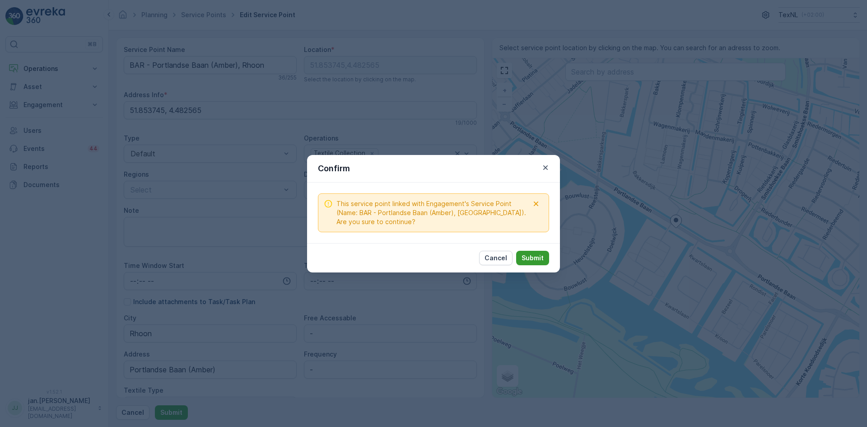
click at [533, 255] on p "Submit" at bounding box center [532, 257] width 22 height 9
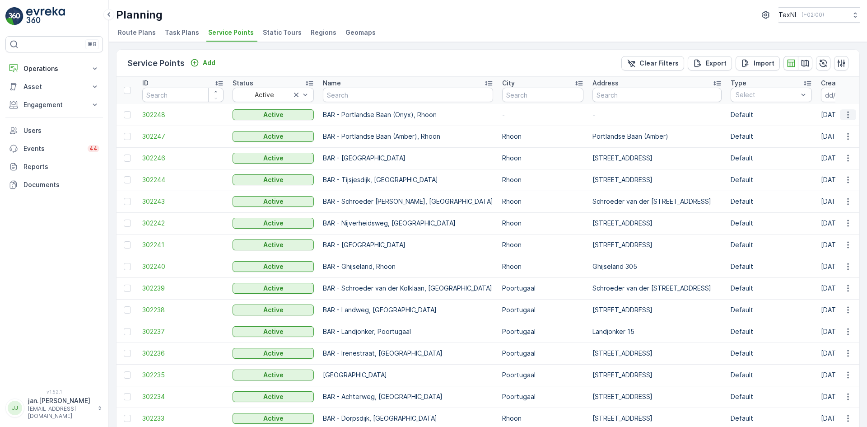
click at [847, 116] on icon "button" at bounding box center [847, 114] width 9 height 9
click at [830, 136] on span "Edit Service Point" at bounding box center [821, 140] width 54 height 9
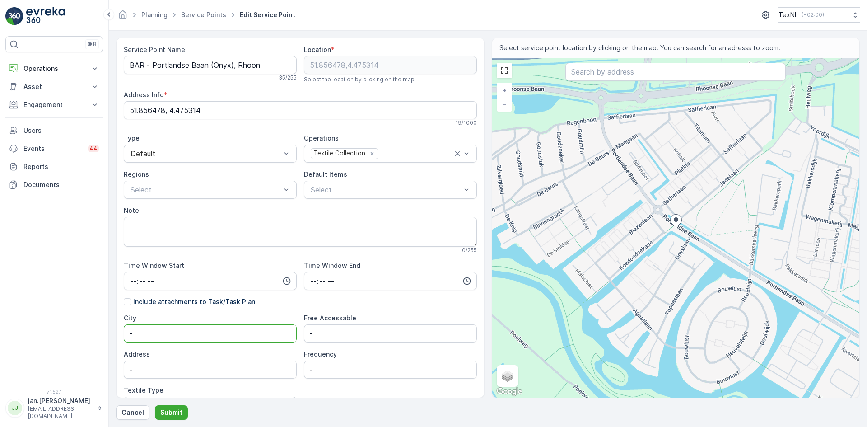
drag, startPoint x: 157, startPoint y: 335, endPoint x: 32, endPoint y: 350, distance: 125.0
click at [32, 350] on div "⌘B Operations Insights Planning Routes & Tasks Cockpit Settings Asset Assets En…" at bounding box center [433, 213] width 867 height 427
type input "Rhoon"
type input "Portlandse Baan (Onyx)"
click at [170, 410] on p "Submit" at bounding box center [171, 412] width 22 height 9
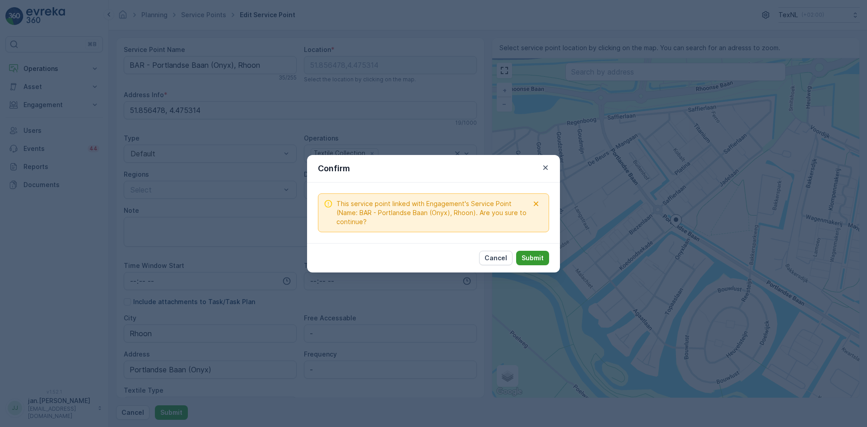
click at [533, 260] on p "Submit" at bounding box center [532, 257] width 22 height 9
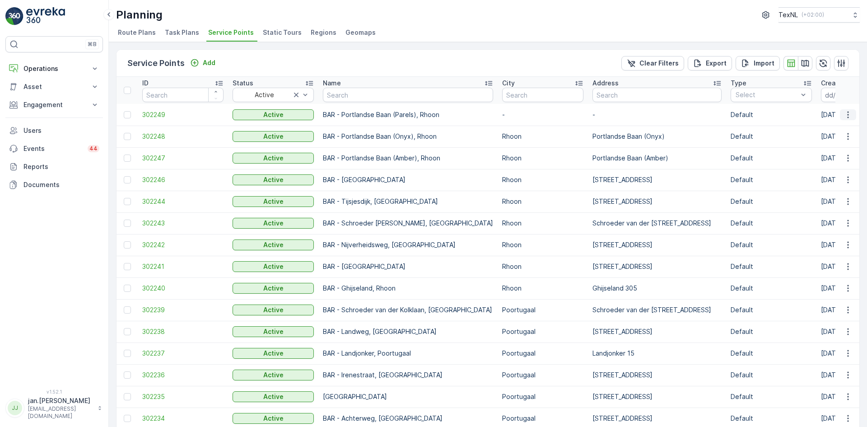
click at [849, 115] on icon "button" at bounding box center [847, 114] width 9 height 9
click at [827, 141] on span "Edit Service Point" at bounding box center [821, 140] width 54 height 9
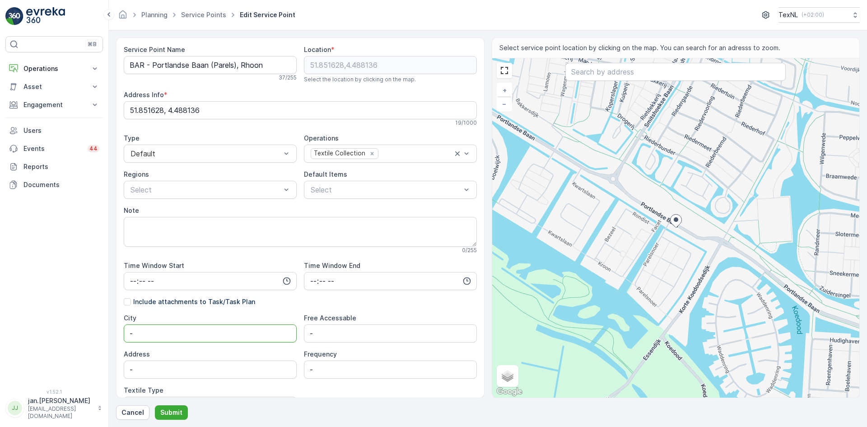
drag, startPoint x: 146, startPoint y: 335, endPoint x: 115, endPoint y: 334, distance: 31.2
click at [115, 334] on form "Service Point Name BAR - Portlandse Baan (Parels), Rhoon 37 / 255 Location * [G…" at bounding box center [488, 228] width 758 height 396
type input "Portlandse Baan (Parels)"
type input "Rhoon"
click at [172, 410] on p "Submit" at bounding box center [171, 412] width 22 height 9
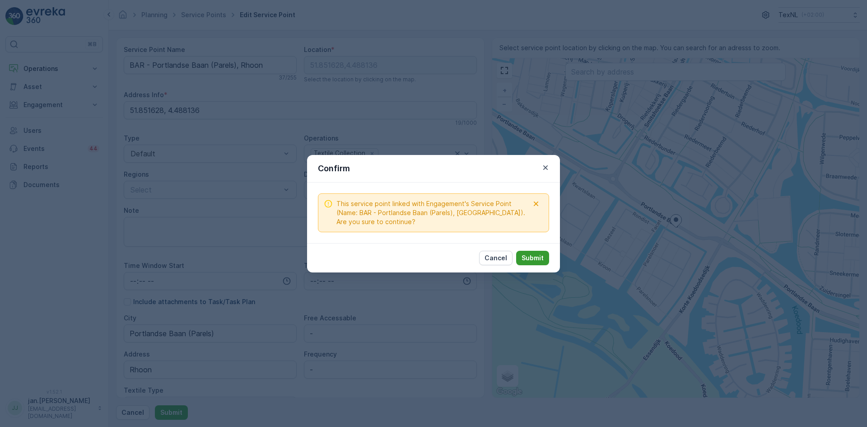
click at [532, 255] on p "Submit" at bounding box center [532, 257] width 22 height 9
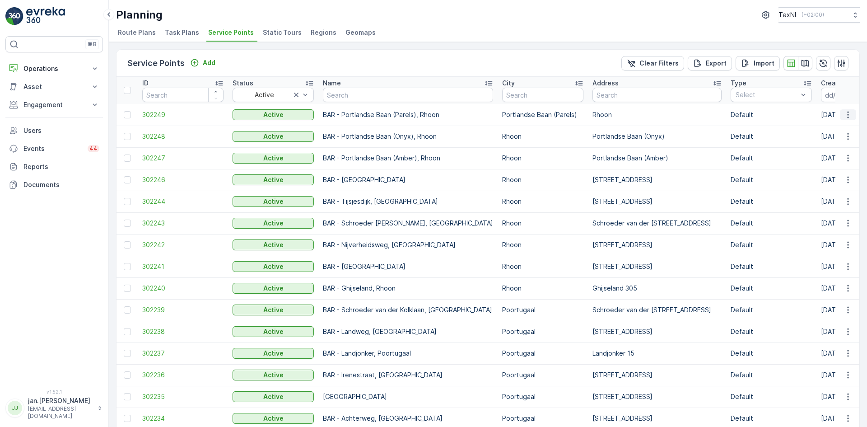
click at [849, 111] on icon "button" at bounding box center [847, 114] width 9 height 9
click at [815, 139] on span "Edit Service Point" at bounding box center [821, 140] width 54 height 9
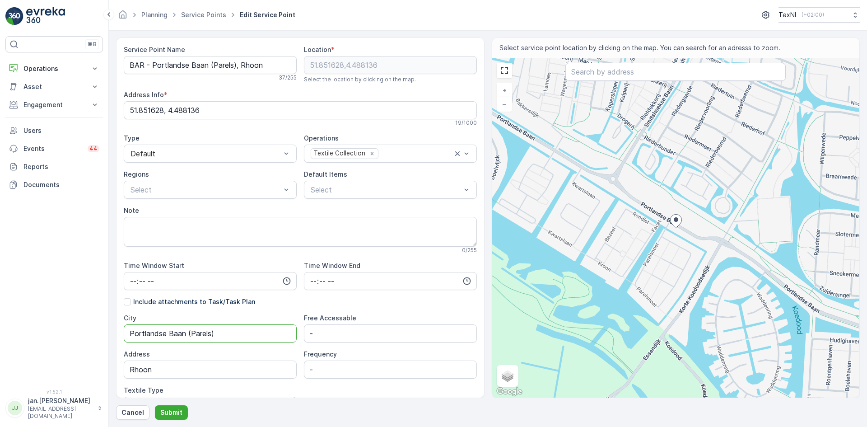
drag, startPoint x: 222, startPoint y: 335, endPoint x: 88, endPoint y: 348, distance: 134.2
click at [88, 348] on div "⌘B Operations Insights Planning Routes & Tasks Cockpit Settings Asset Assets En…" at bounding box center [433, 213] width 867 height 427
drag, startPoint x: 154, startPoint y: 375, endPoint x: 88, endPoint y: 376, distance: 66.8
click at [88, 376] on div "⌘B Operations Insights Planning Routes & Tasks Cockpit Settings Asset Assets En…" at bounding box center [433, 213] width 867 height 427
paste input "Portlandse Baan (Parels)"
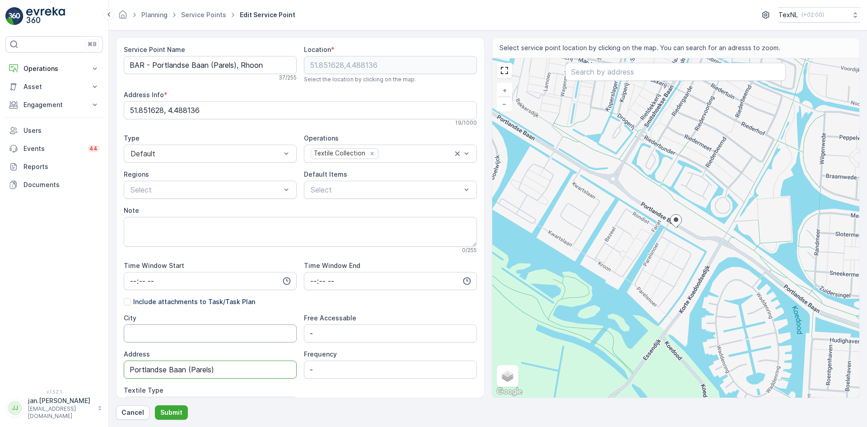
type input "Portlandse Baan (Parels)"
click at [155, 338] on input "City" at bounding box center [210, 333] width 173 height 18
type input "Rhoon"
click at [258, 387] on div "Textile Type" at bounding box center [210, 389] width 173 height 9
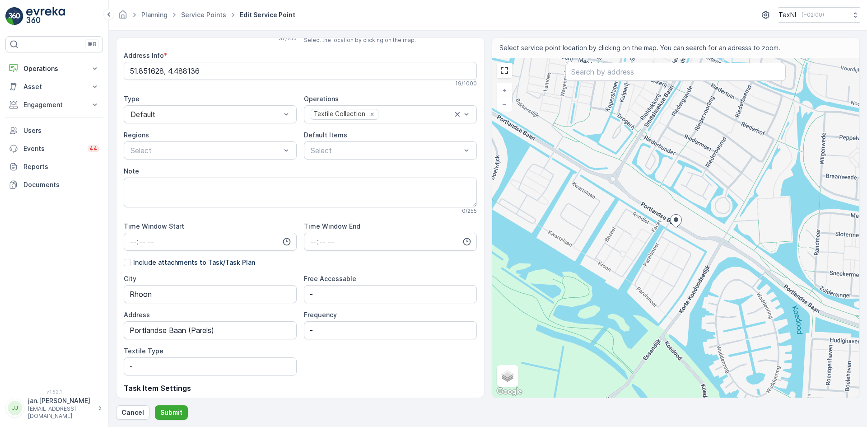
scroll to position [104, 0]
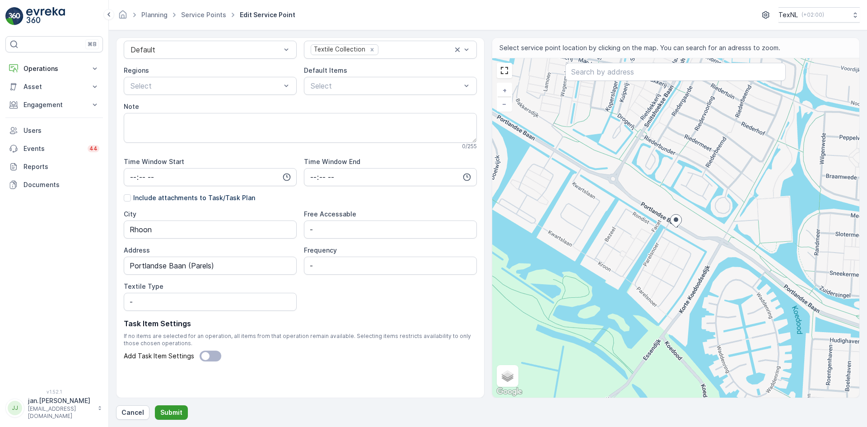
click at [171, 412] on p "Submit" at bounding box center [171, 412] width 22 height 9
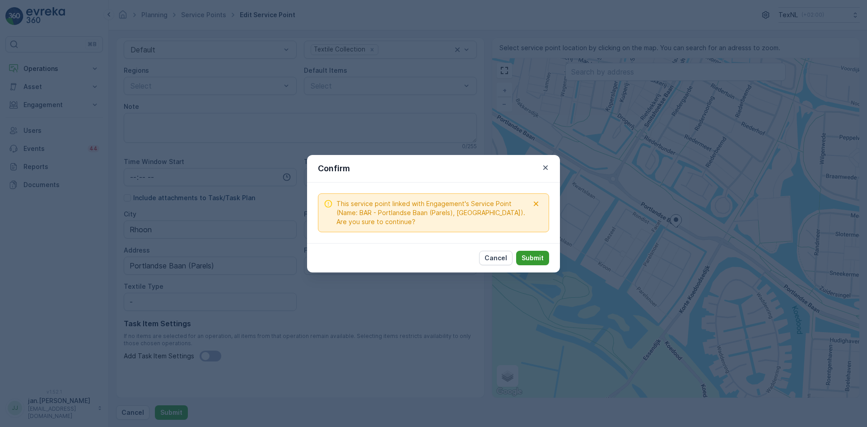
click at [533, 255] on p "Submit" at bounding box center [532, 257] width 22 height 9
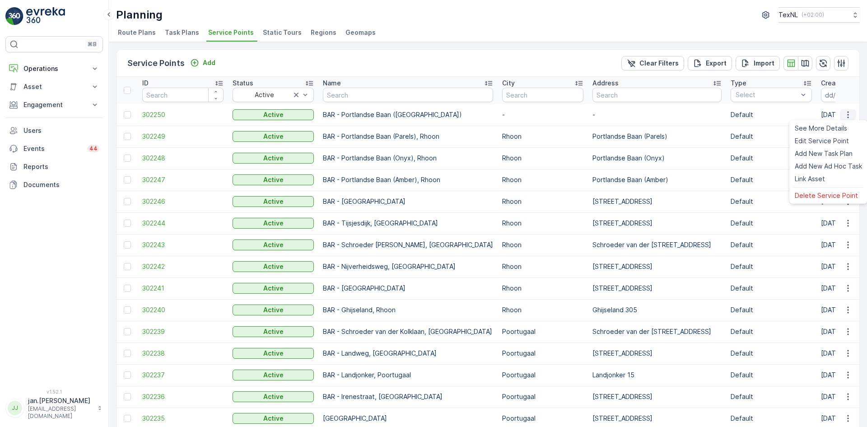
click at [847, 115] on icon "button" at bounding box center [847, 114] width 1 height 7
click at [822, 144] on span "Edit Service Point" at bounding box center [821, 140] width 54 height 9
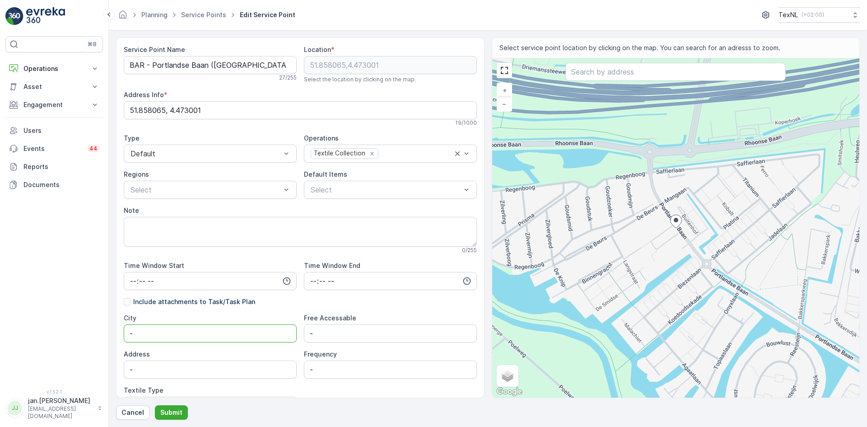
drag, startPoint x: 161, startPoint y: 335, endPoint x: 79, endPoint y: 353, distance: 83.6
click at [81, 353] on div "⌘B Operations Insights Planning Routes & Tasks Cockpit Settings Asset Assets En…" at bounding box center [433, 213] width 867 height 427
type input "Rhoon"
type input "Portlandse Baan ([GEOGRAPHIC_DATA])"
click at [178, 413] on p "Submit" at bounding box center [171, 412] width 22 height 9
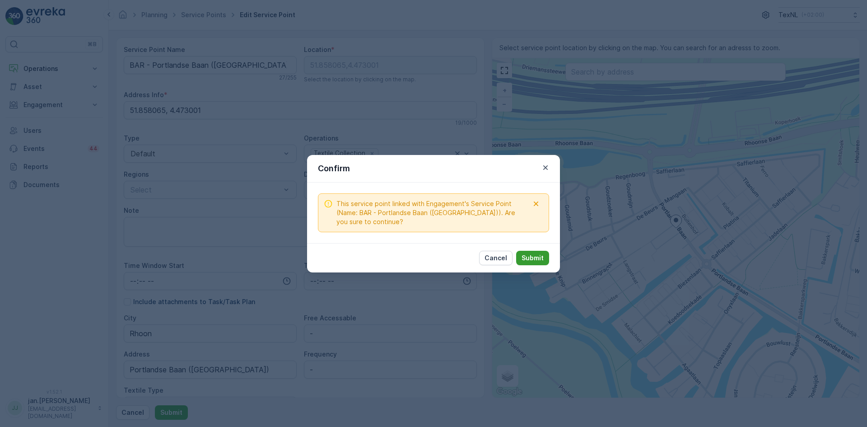
click at [526, 253] on p "Submit" at bounding box center [532, 257] width 22 height 9
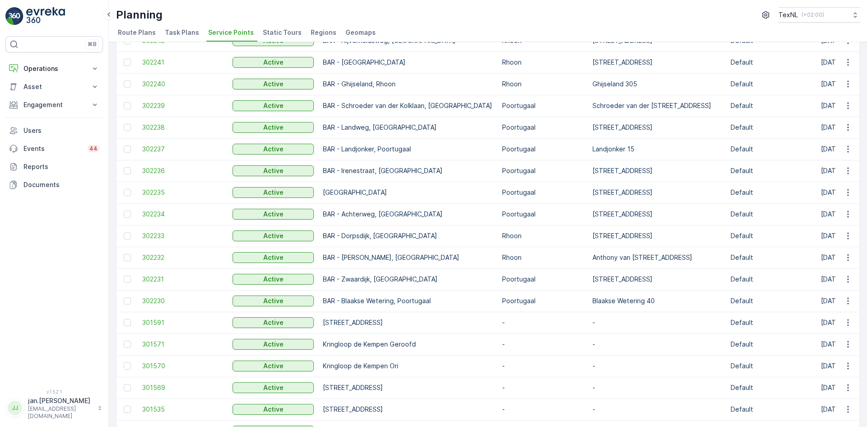
scroll to position [271, 0]
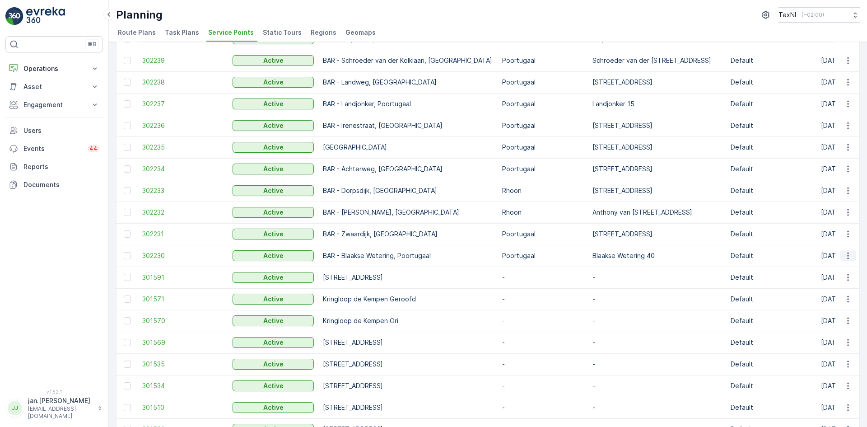
click at [847, 253] on icon "button" at bounding box center [847, 255] width 9 height 9
click at [823, 281] on span "Edit Service Point" at bounding box center [821, 281] width 54 height 9
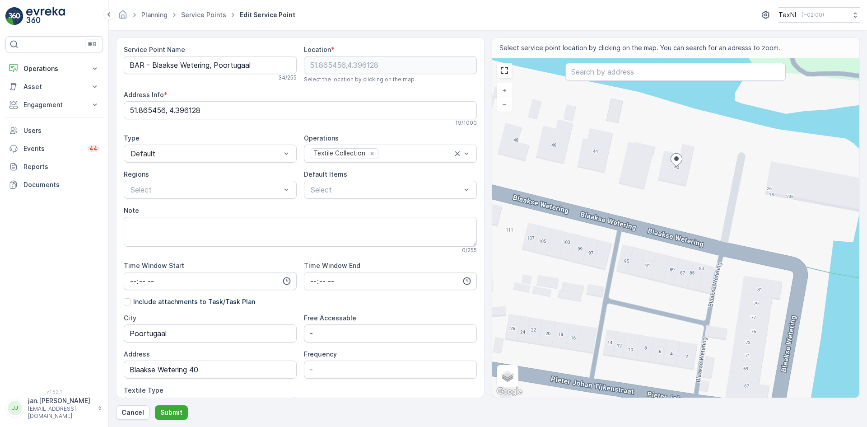
drag, startPoint x: 652, startPoint y: 204, endPoint x: 660, endPoint y: 251, distance: 47.6
click at [660, 251] on div "+ − Satellite Roadmap Terrain Hybrid Leaflet Keyboard shortcuts Map Data Map da…" at bounding box center [675, 227] width 367 height 339
click at [711, 232] on div "+ − Satellite Roadmap Terrain Hybrid Leaflet Keyboard shortcuts Map Data Map da…" at bounding box center [675, 227] width 367 height 339
type input "51.865217947902565,4.396335806264858"
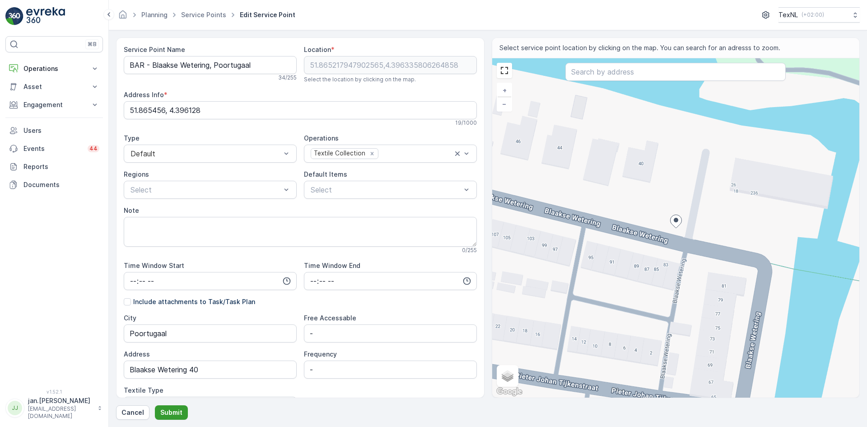
click at [169, 411] on p "Submit" at bounding box center [171, 412] width 22 height 9
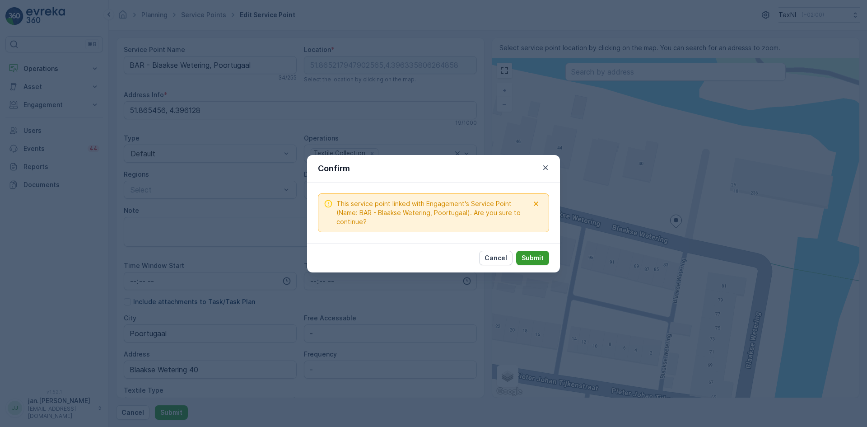
click at [529, 260] on p "Submit" at bounding box center [532, 257] width 22 height 9
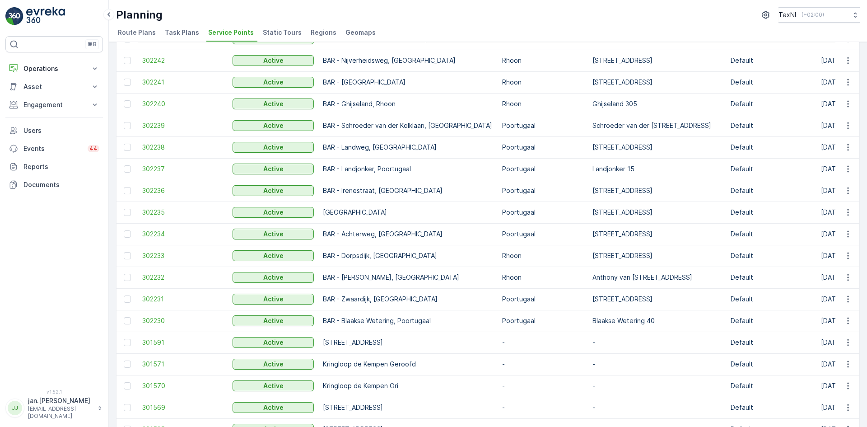
scroll to position [226, 0]
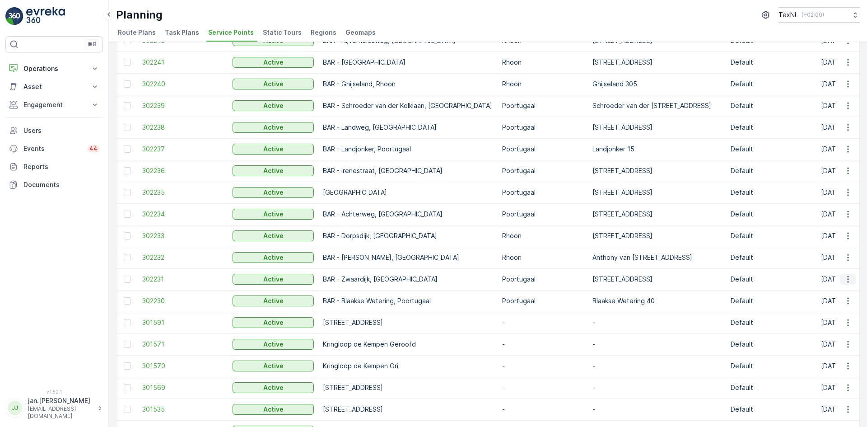
click at [845, 278] on icon "button" at bounding box center [847, 278] width 9 height 9
click at [824, 305] on span "Edit Service Point" at bounding box center [821, 305] width 54 height 9
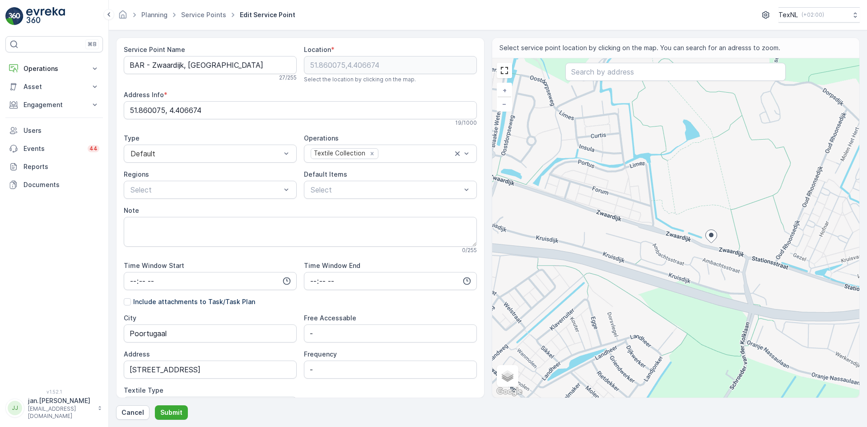
drag, startPoint x: 662, startPoint y: 250, endPoint x: 677, endPoint y: 253, distance: 15.2
click at [677, 253] on div "+ − Satellite Roadmap Terrain Hybrid Leaflet Keyboard shortcuts Map Data Map da…" at bounding box center [675, 227] width 367 height 339
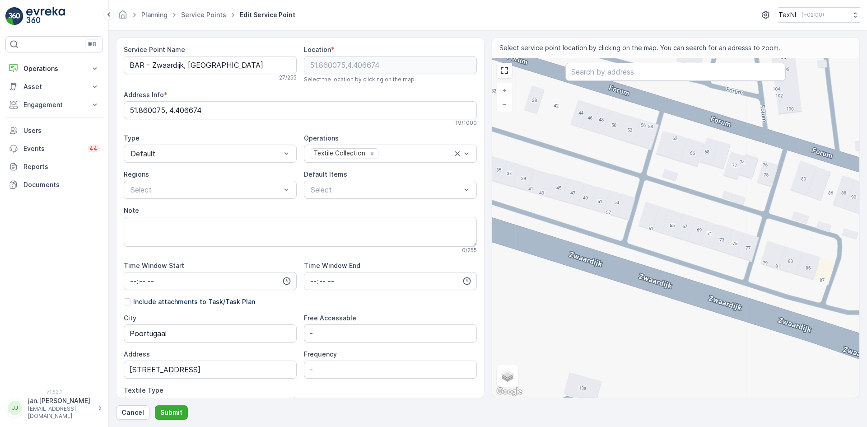
drag, startPoint x: 606, startPoint y: 223, endPoint x: 625, endPoint y: 246, distance: 29.9
click at [625, 246] on div "+ − Satellite Roadmap Terrain Hybrid Leaflet Keyboard shortcuts Map Data Map da…" at bounding box center [675, 227] width 367 height 339
click at [587, 281] on div "+ − Satellite Roadmap Terrain Hybrid Leaflet Keyboard shortcuts Map Data Map da…" at bounding box center [675, 227] width 367 height 339
type input "51.860802034774984,4.401828325739935"
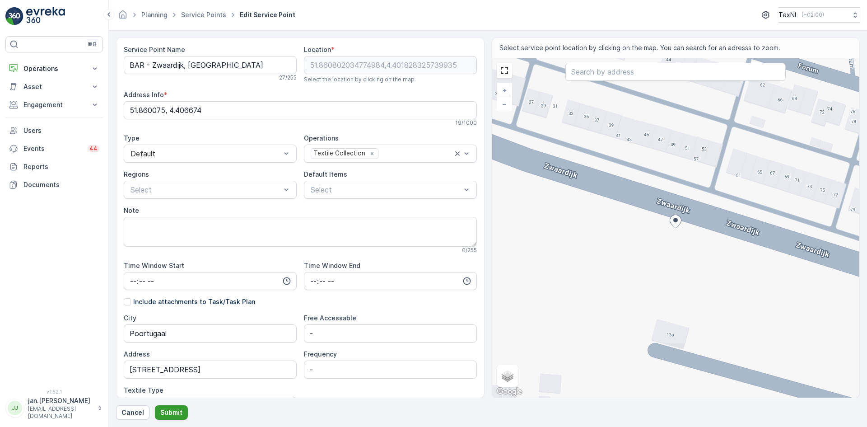
click at [170, 413] on p "Submit" at bounding box center [171, 412] width 22 height 9
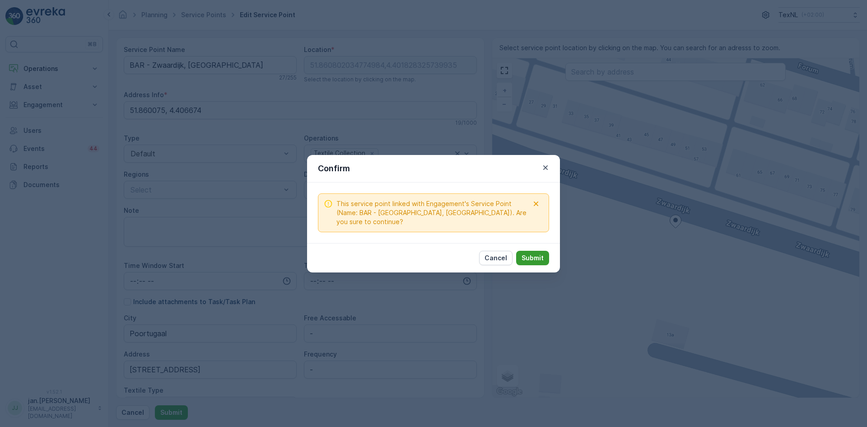
click at [527, 253] on p "Submit" at bounding box center [532, 257] width 22 height 9
